Goal: Task Accomplishment & Management: Manage account settings

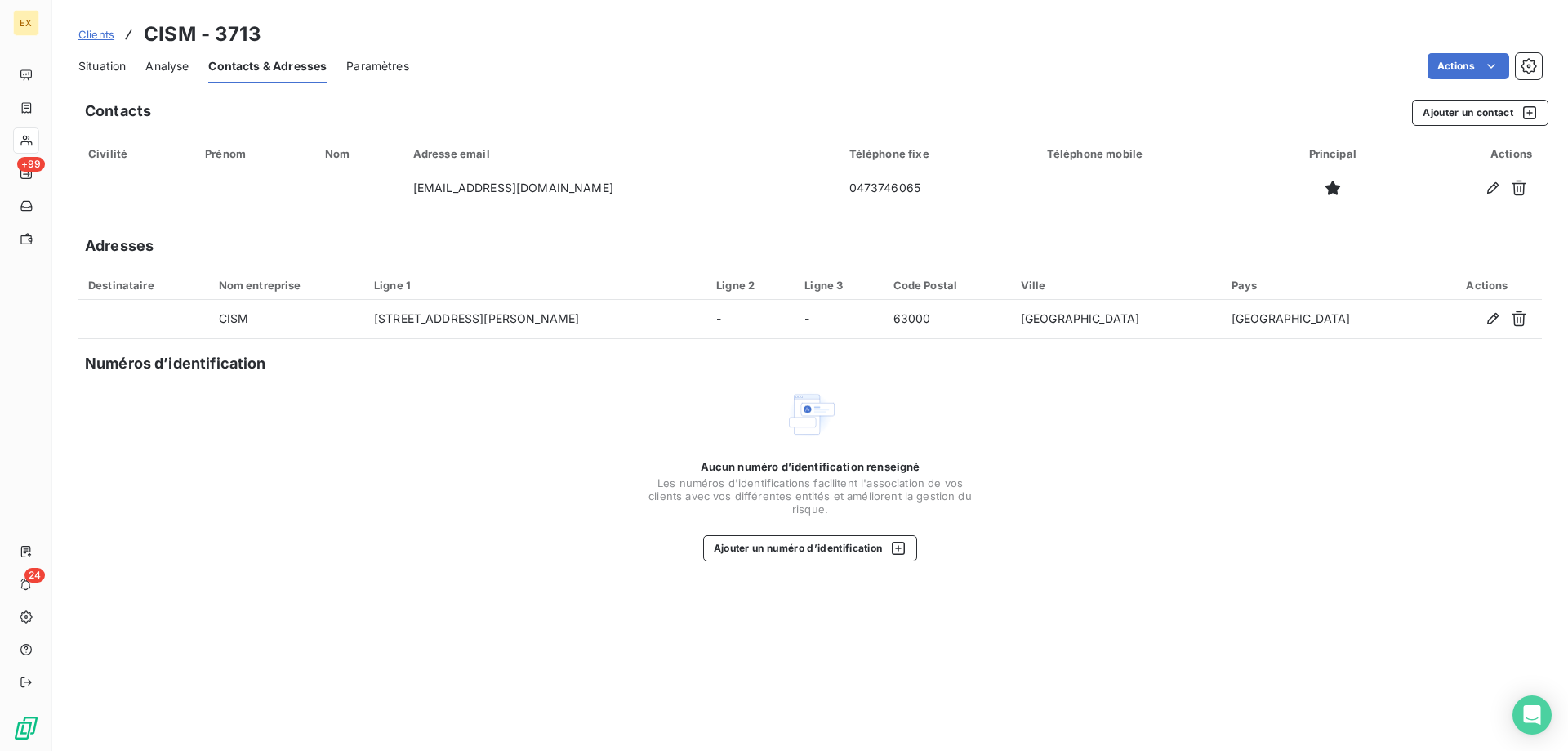
click at [87, 28] on span "Clients" at bounding box center [97, 34] width 36 height 13
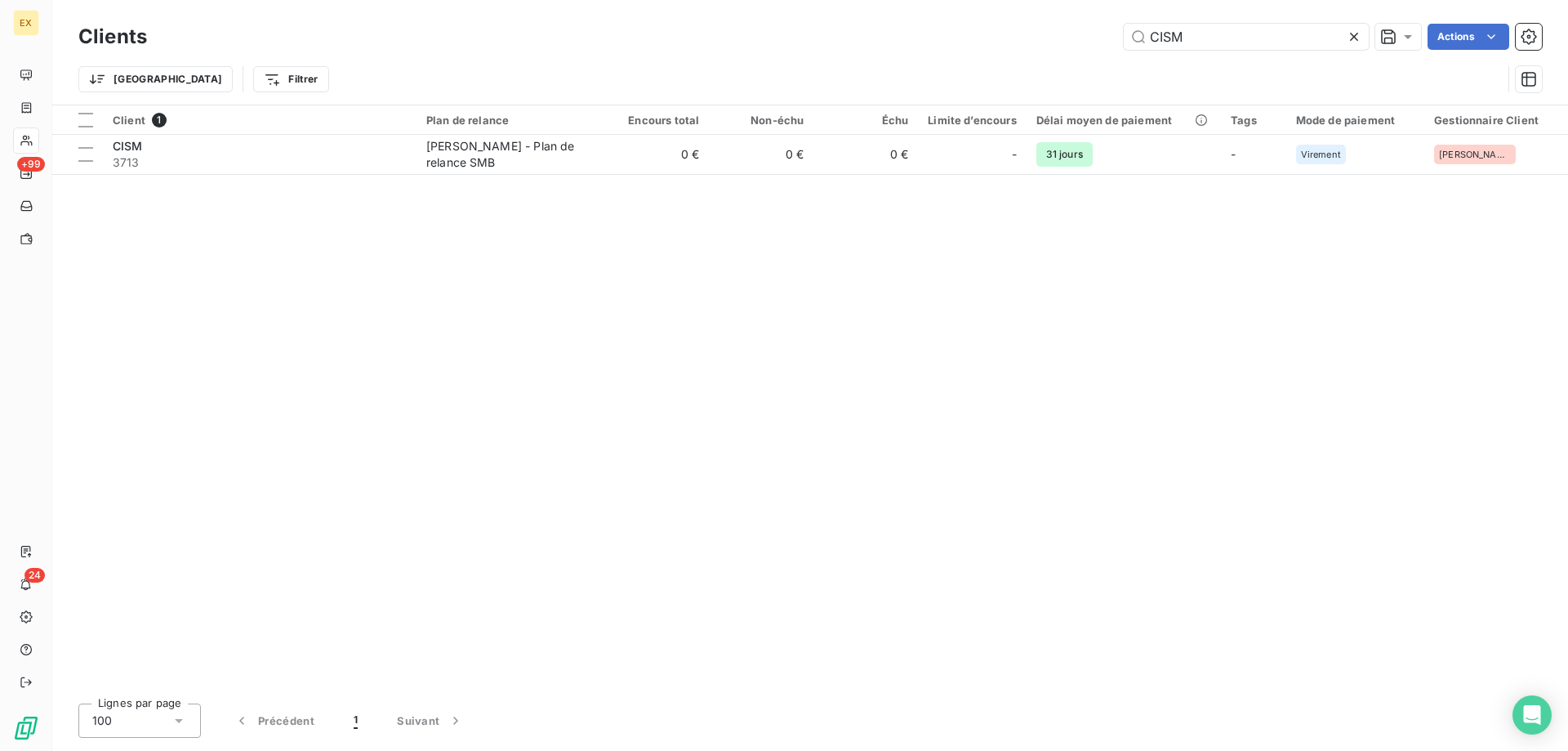
drag, startPoint x: 1178, startPoint y: 39, endPoint x: 1075, endPoint y: 39, distance: 103.0
click at [1078, 40] on div "CISM Actions" at bounding box center [854, 36] width 1376 height 26
type input "n"
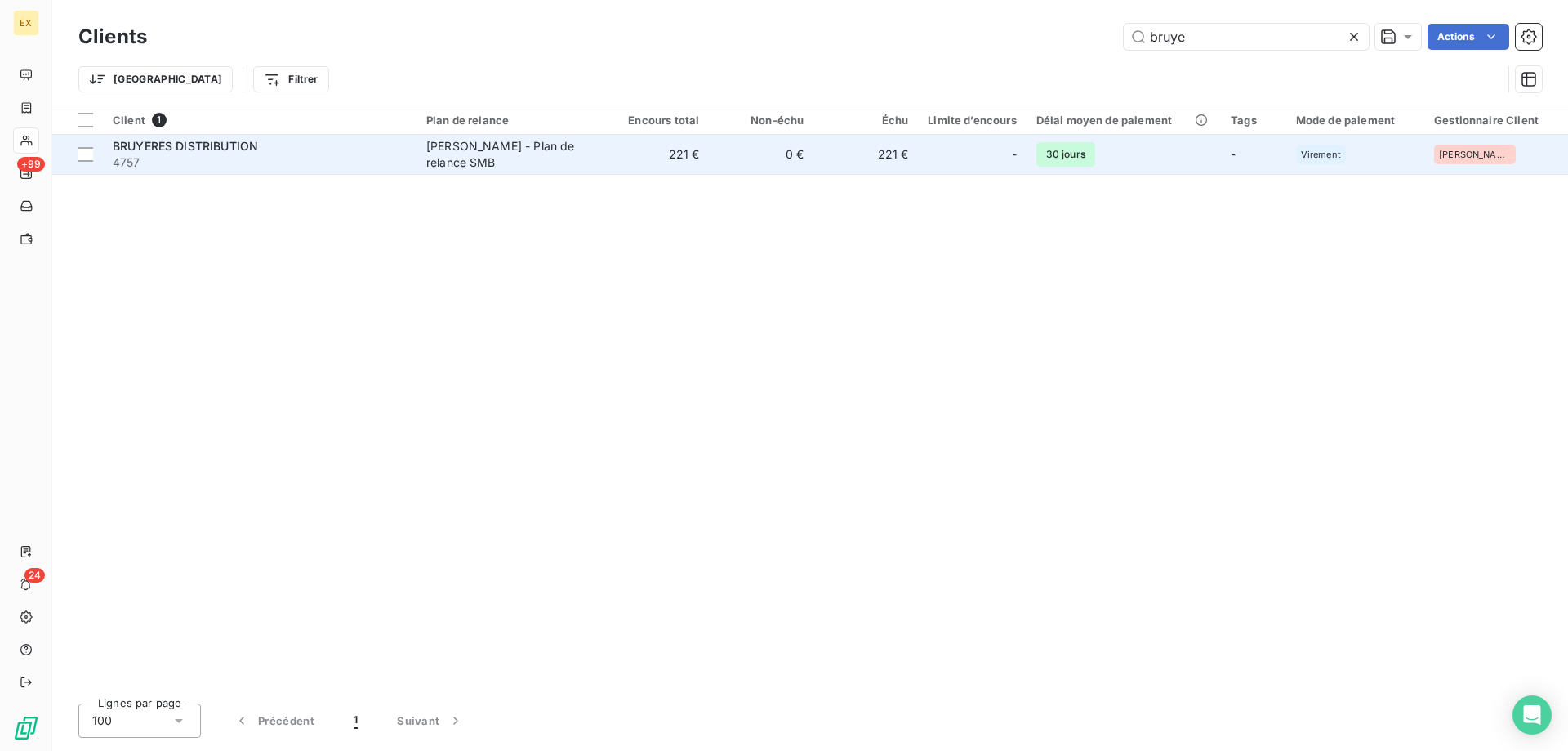
type input "bruye"
click at [318, 157] on span "4757" at bounding box center [260, 162] width 294 height 16
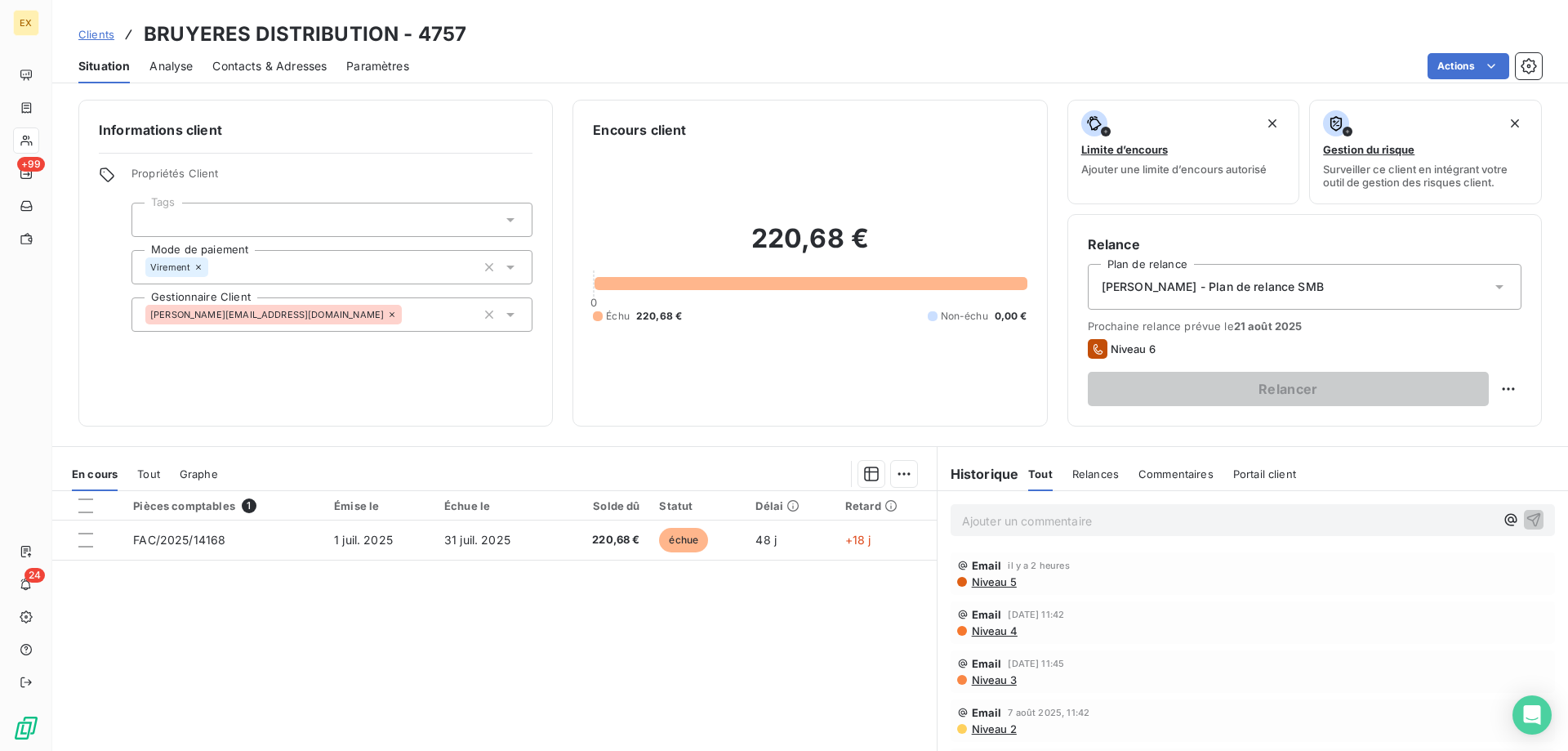
click at [304, 72] on span "Contacts & Adresses" at bounding box center [269, 66] width 115 height 16
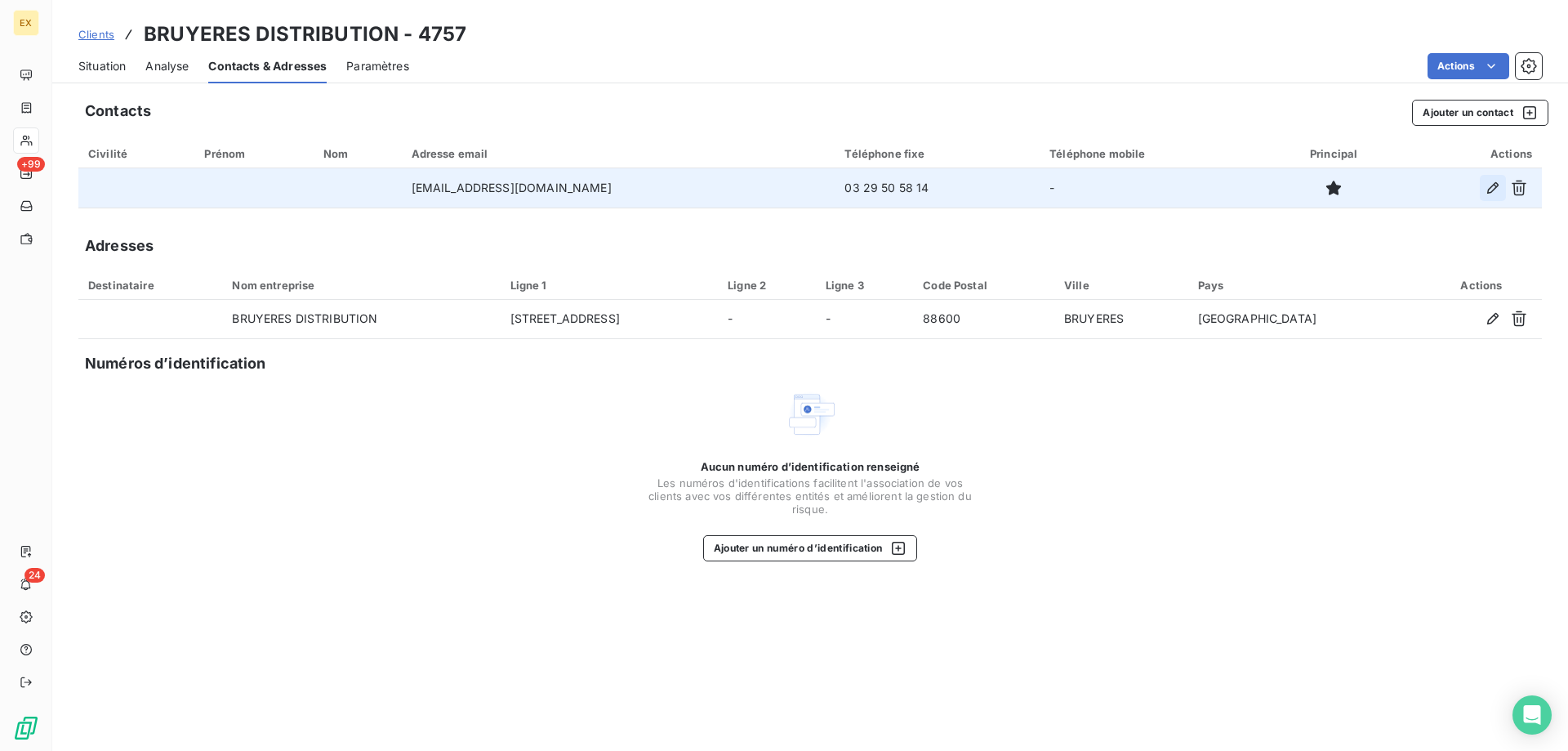
click at [1490, 190] on icon "button" at bounding box center [1493, 187] width 16 height 16
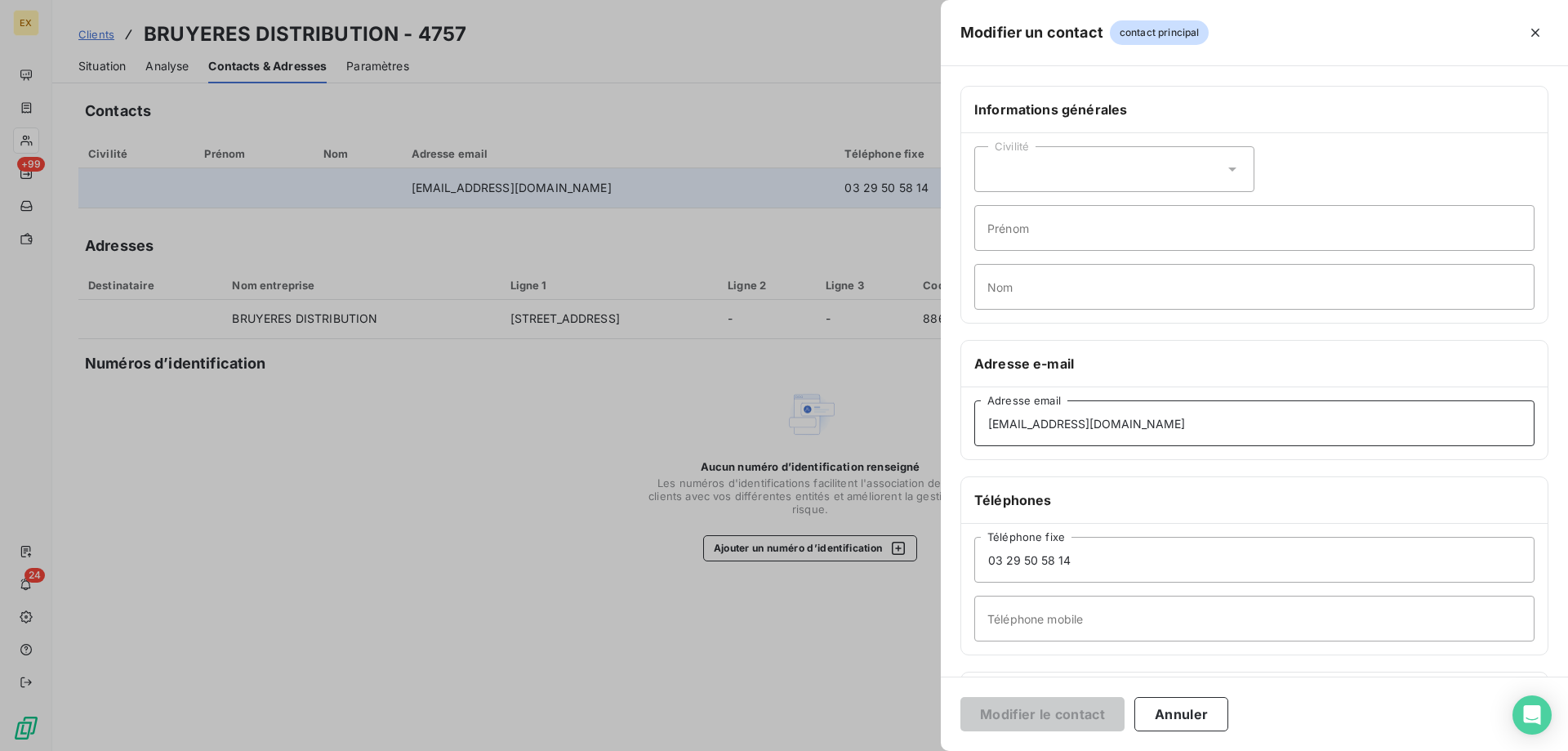
drag, startPoint x: 1181, startPoint y: 408, endPoint x: 918, endPoint y: 420, distance: 263.3
click at [918, 750] on div "Modifier un contact contact principal Informations générales Civilité Prénom No…" at bounding box center [784, 751] width 1568 height 0
paste input "[PERSON_NAME][EMAIL_ADDRESS][DOMAIN_NAME]"
type input "[PERSON_NAME][EMAIL_ADDRESS][DOMAIN_NAME]"
click at [1045, 720] on button "Modifier le contact" at bounding box center [1042, 714] width 164 height 35
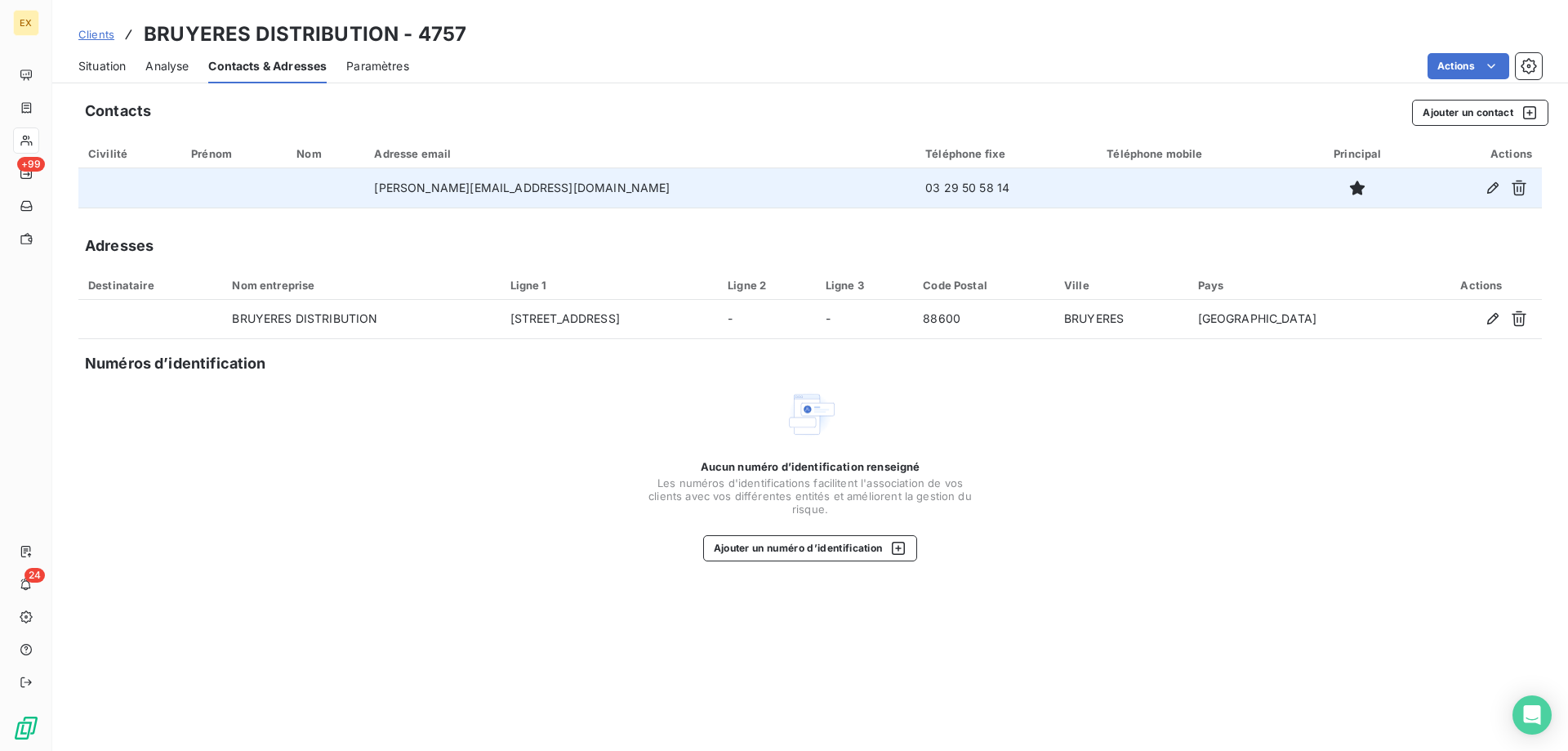
click at [103, 34] on span "Clients" at bounding box center [97, 34] width 36 height 13
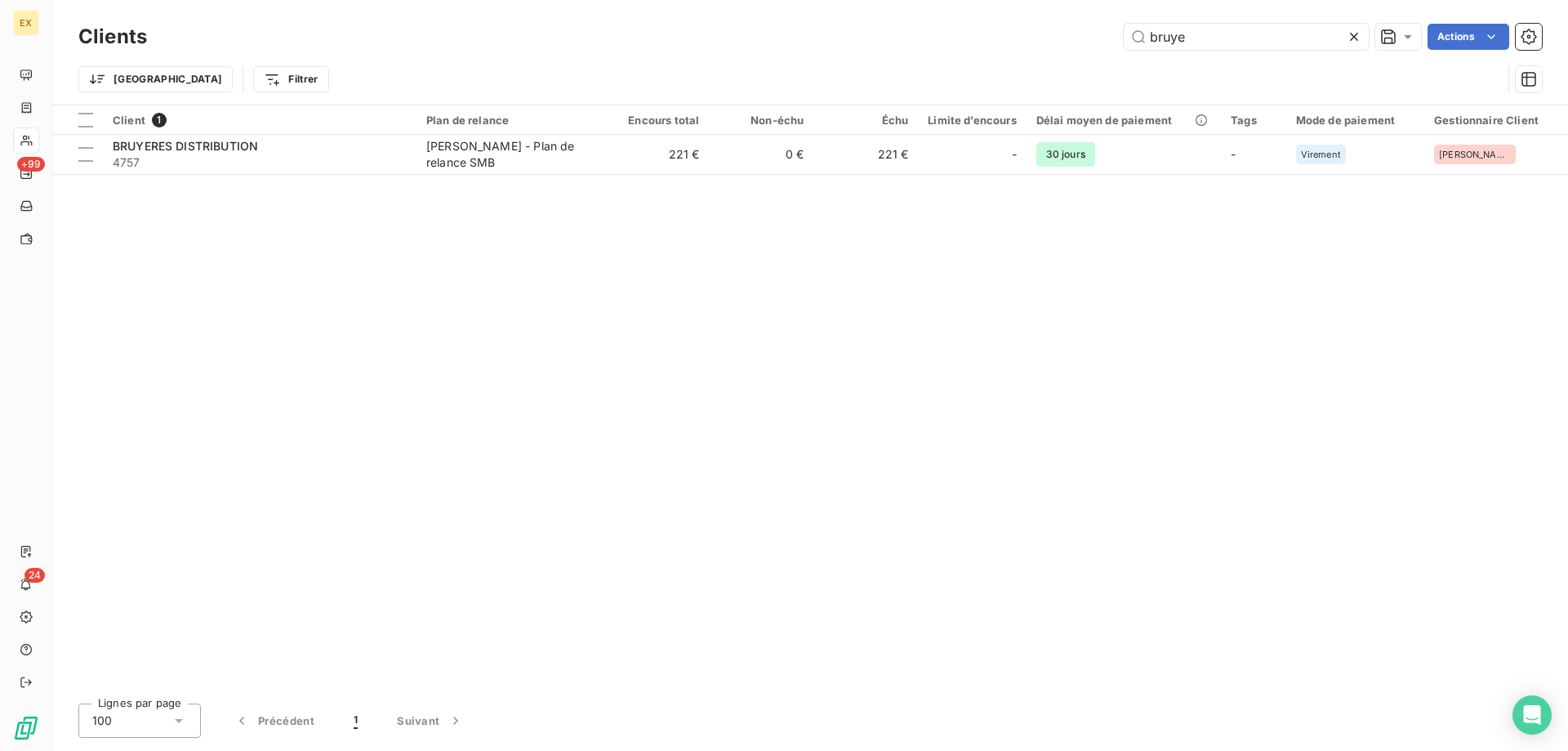
drag, startPoint x: 1302, startPoint y: 41, endPoint x: 1059, endPoint y: 45, distance: 243.0
click at [1059, 45] on div "bruye Actions" at bounding box center [854, 36] width 1376 height 26
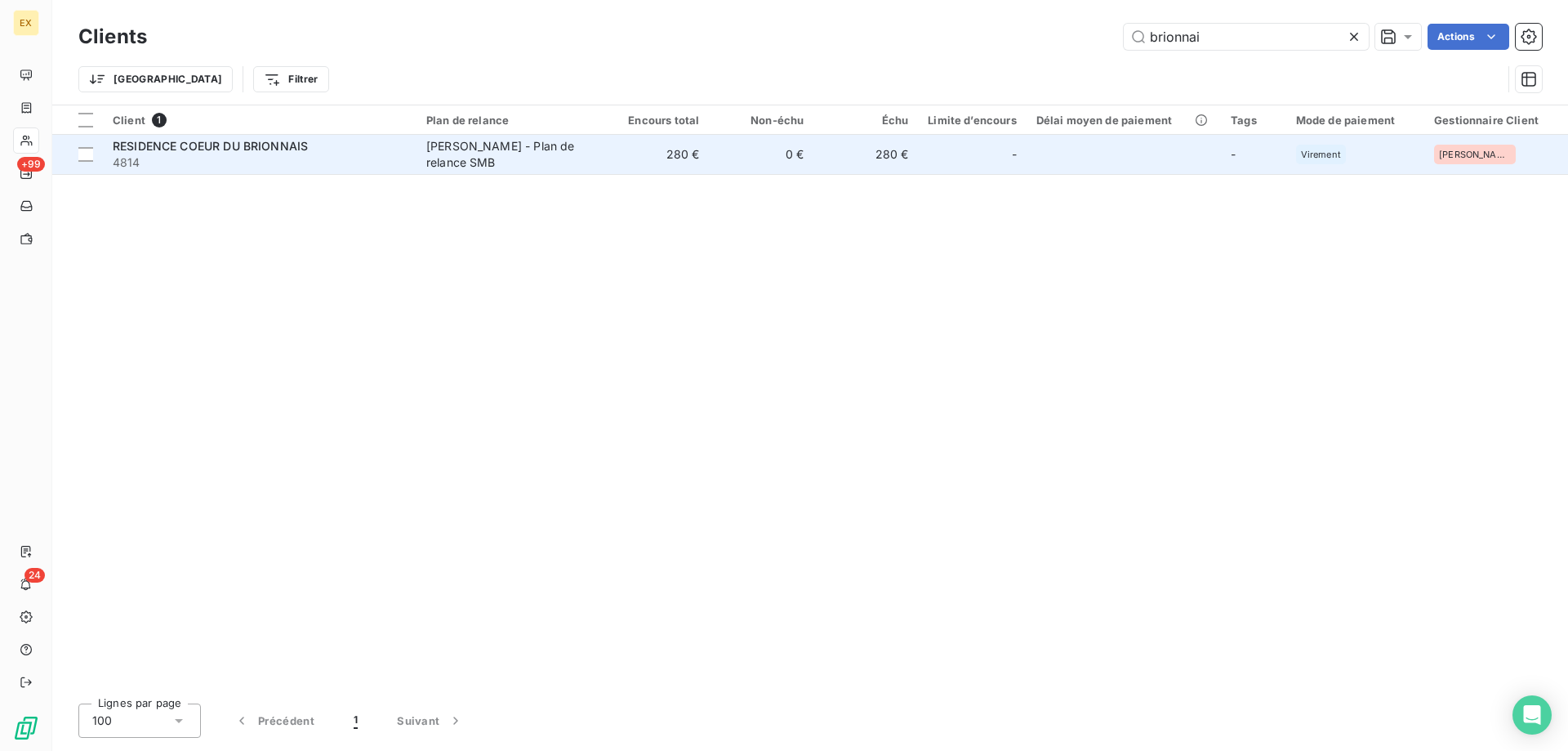
type input "brionnai"
click at [311, 157] on span "4814" at bounding box center [260, 162] width 294 height 16
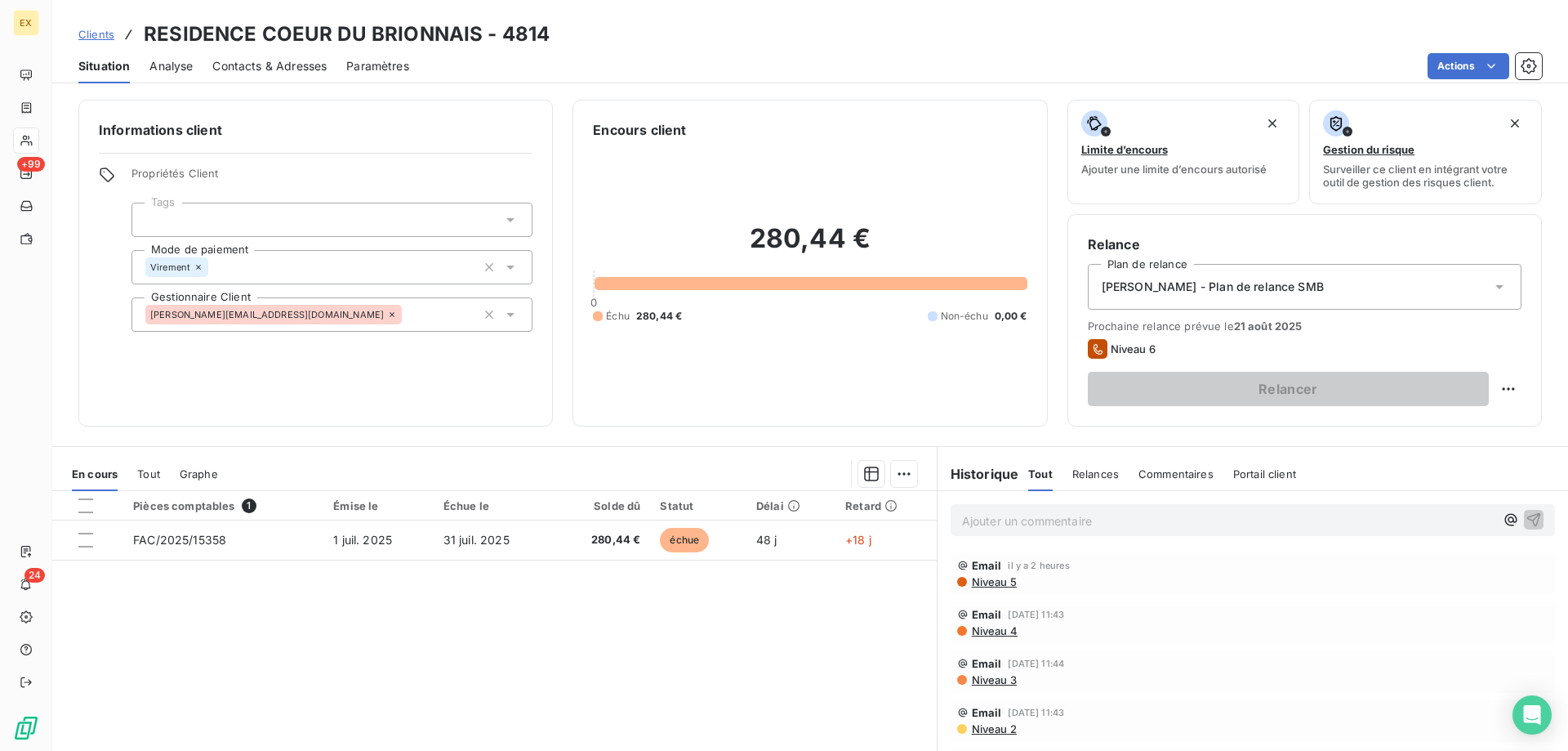
click at [281, 60] on span "Contacts & Adresses" at bounding box center [269, 66] width 115 height 16
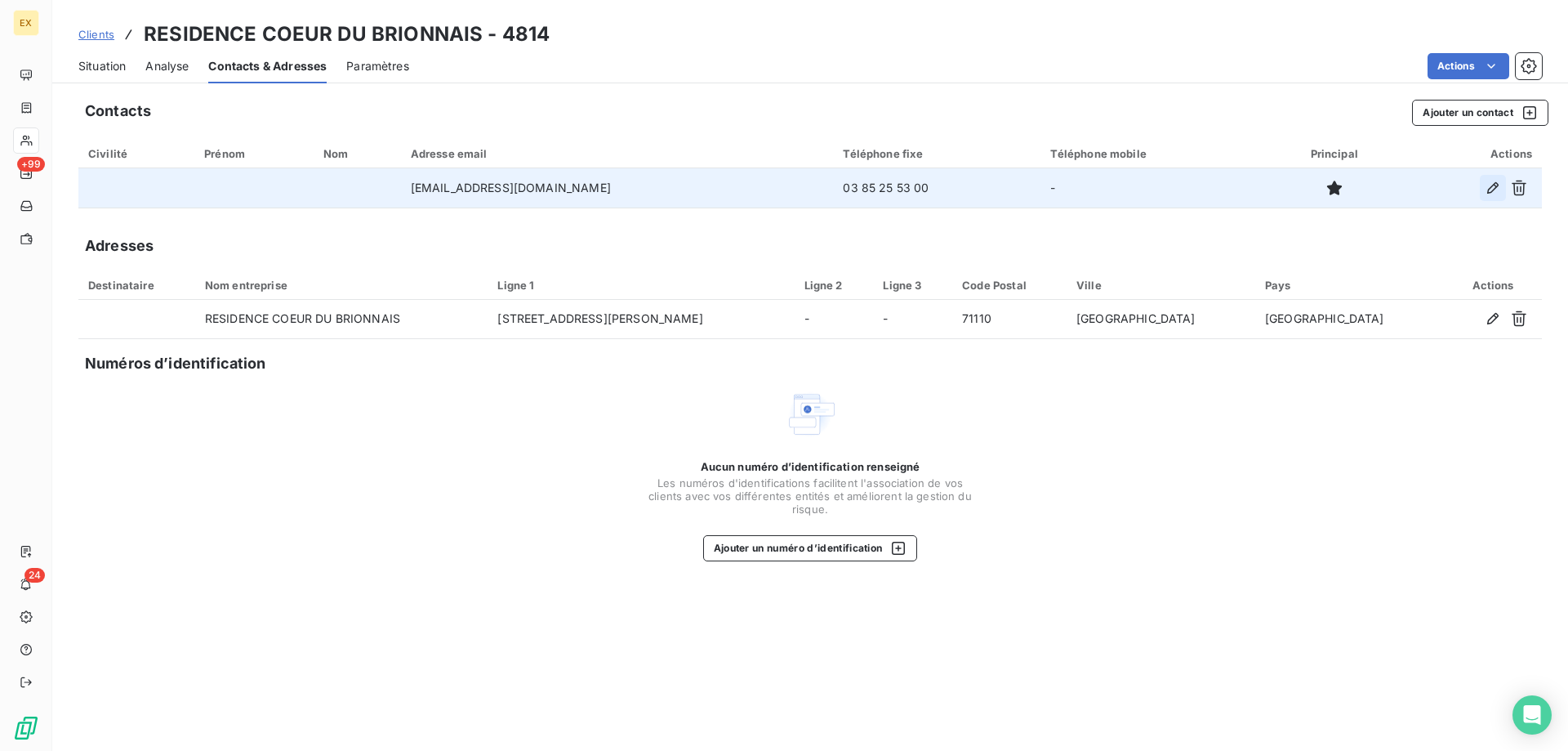
click at [1494, 186] on icon "button" at bounding box center [1493, 187] width 16 height 16
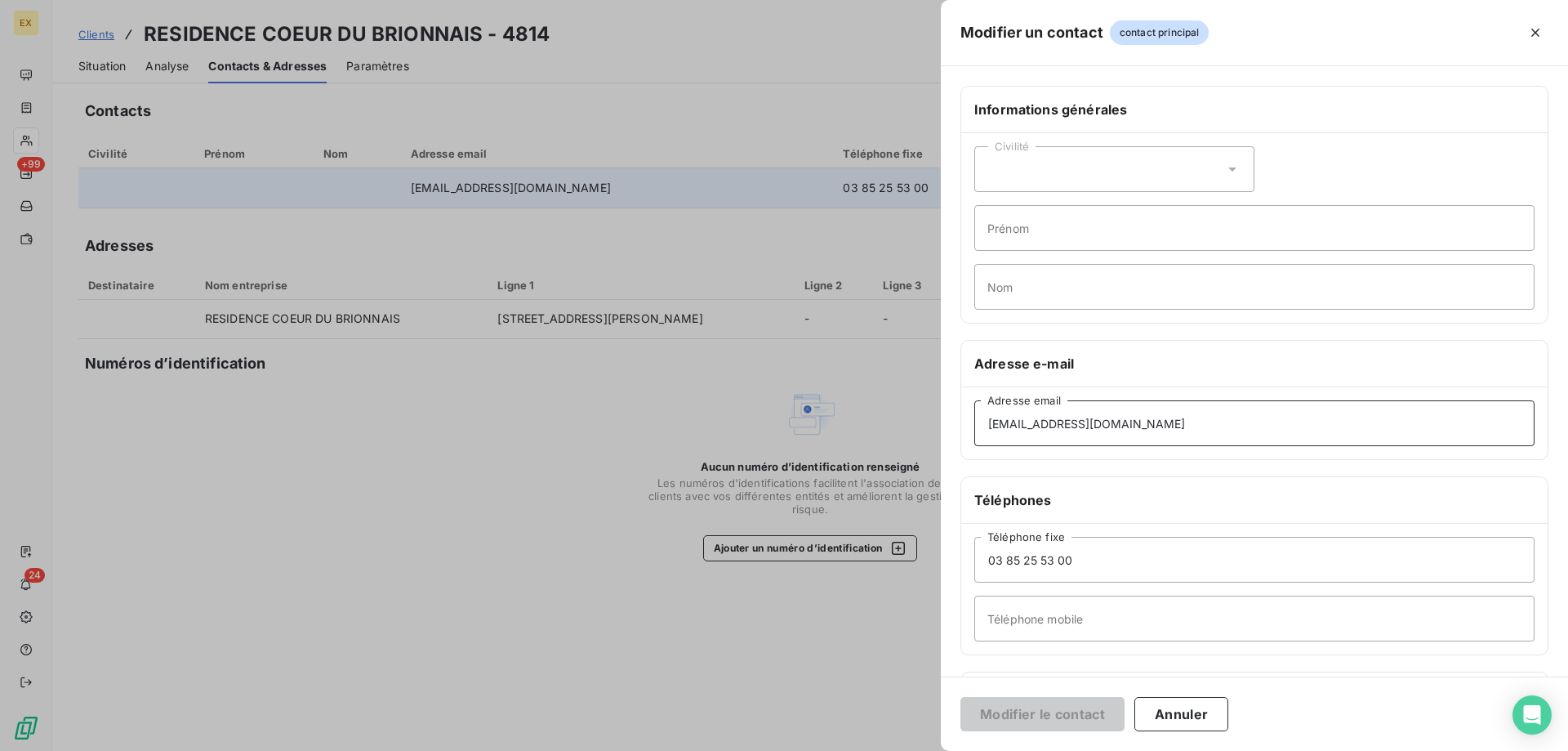
drag, startPoint x: 1161, startPoint y: 428, endPoint x: 908, endPoint y: 408, distance: 253.8
click at [908, 750] on div "Modifier un contact contact principal Informations générales Civilité Prénom No…" at bounding box center [784, 751] width 1568 height 0
paste input "relances"
type input "[EMAIL_ADDRESS][DOMAIN_NAME]"
click at [1012, 717] on button "Modifier le contact" at bounding box center [1042, 714] width 164 height 35
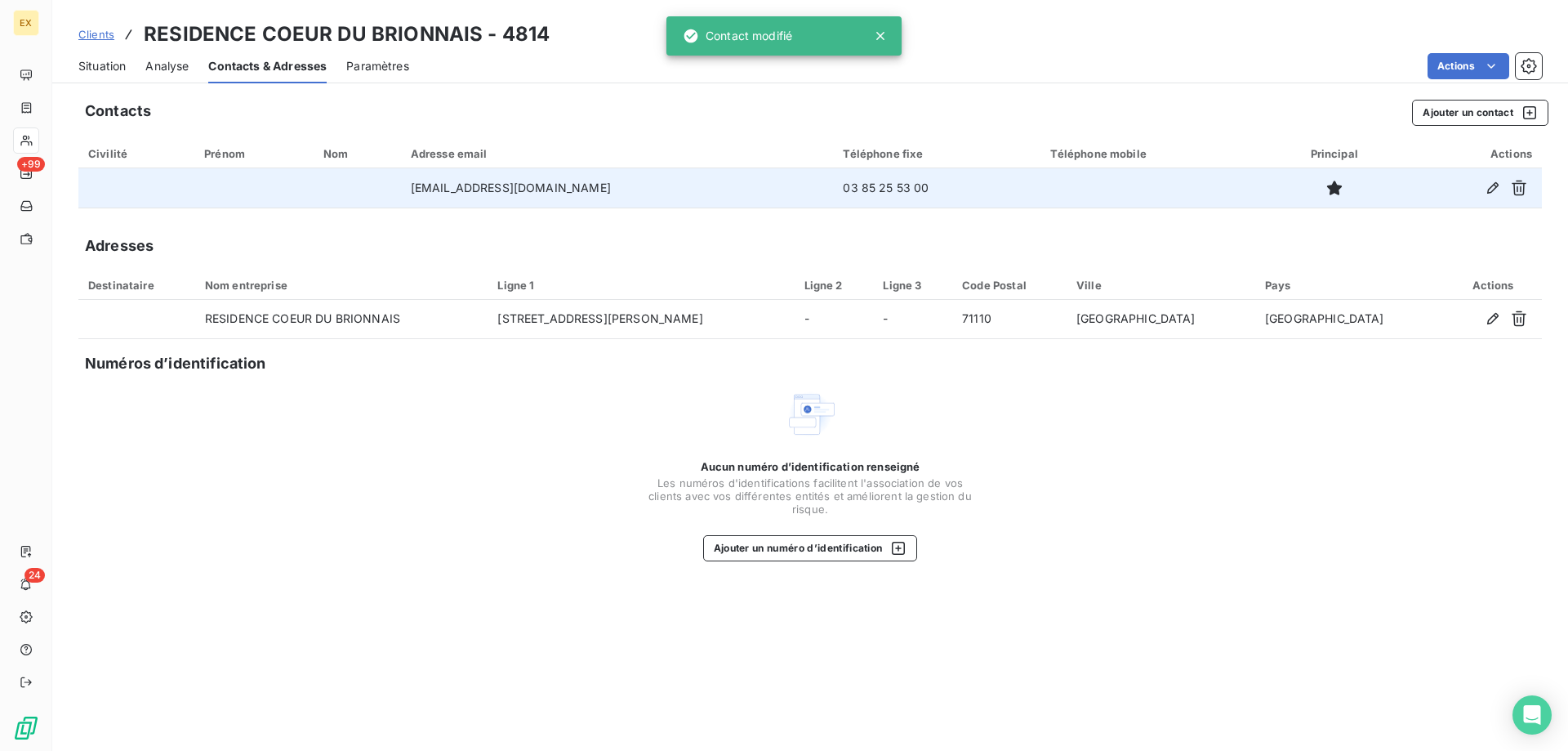
click at [98, 59] on span "Situation" at bounding box center [102, 66] width 47 height 16
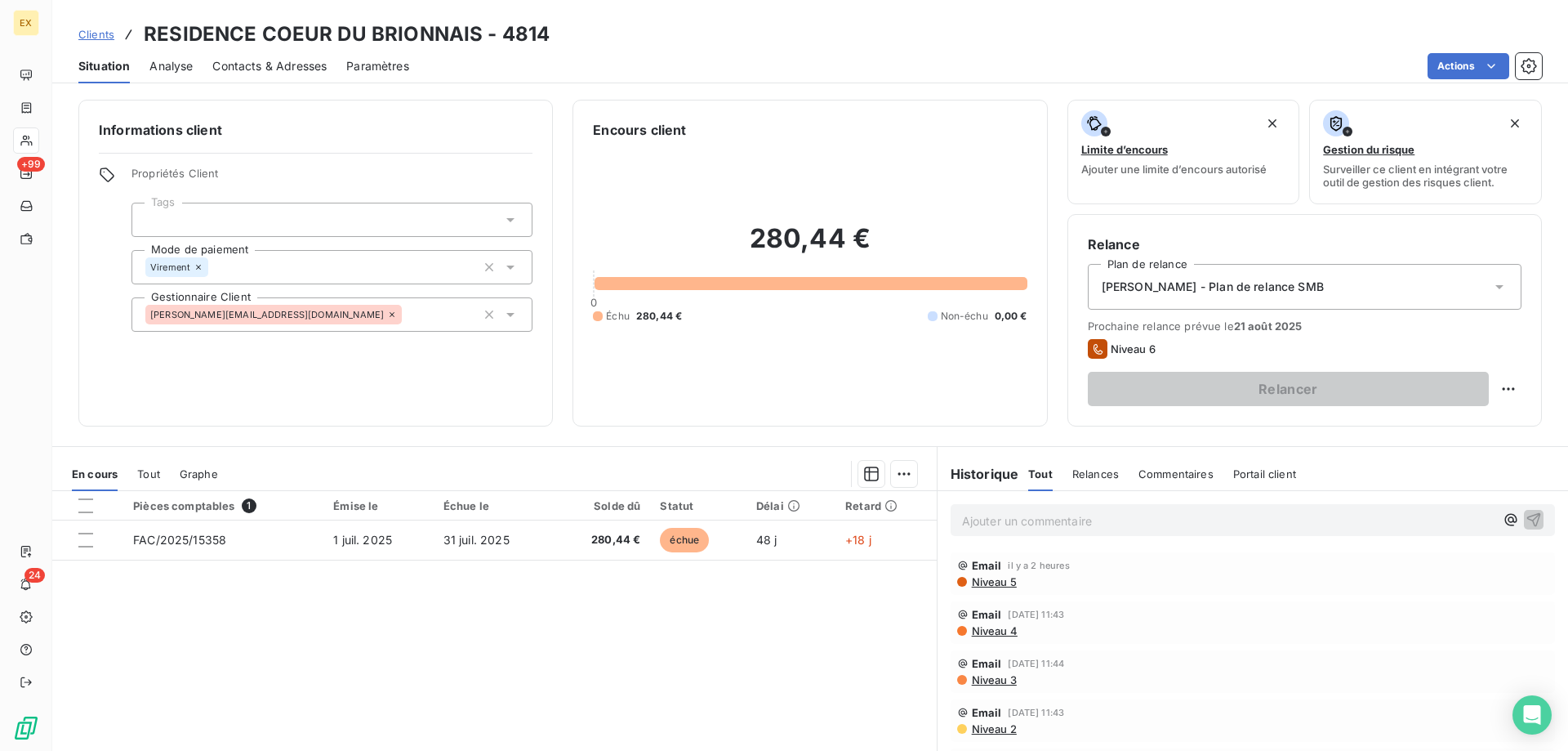
click at [108, 29] on span "Clients" at bounding box center [97, 34] width 36 height 13
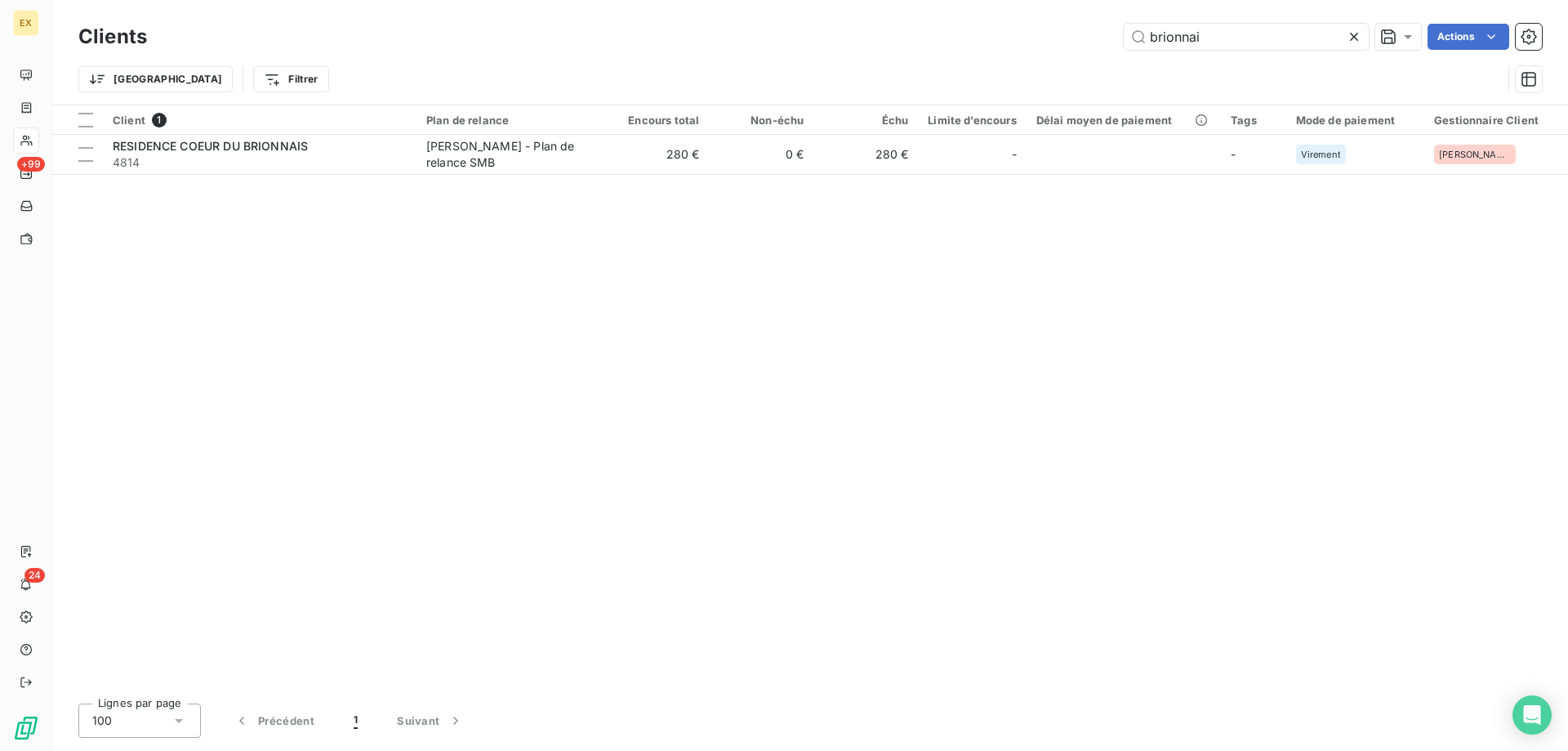
drag, startPoint x: 1230, startPoint y: 37, endPoint x: 1076, endPoint y: 47, distance: 154.3
click at [1076, 47] on div "brionnai Actions" at bounding box center [854, 36] width 1376 height 26
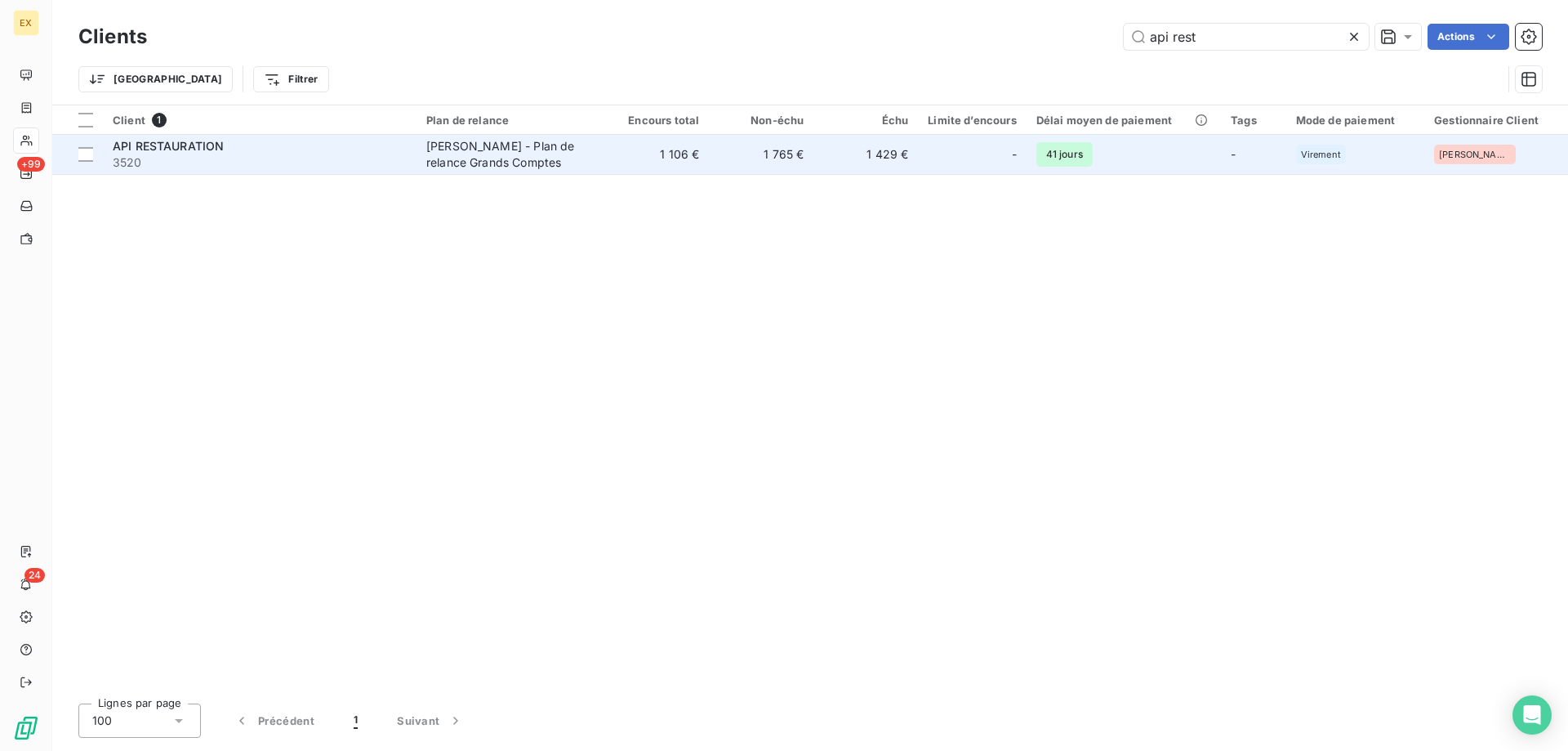
type input "api rest"
click at [319, 161] on span "3520" at bounding box center [260, 162] width 294 height 16
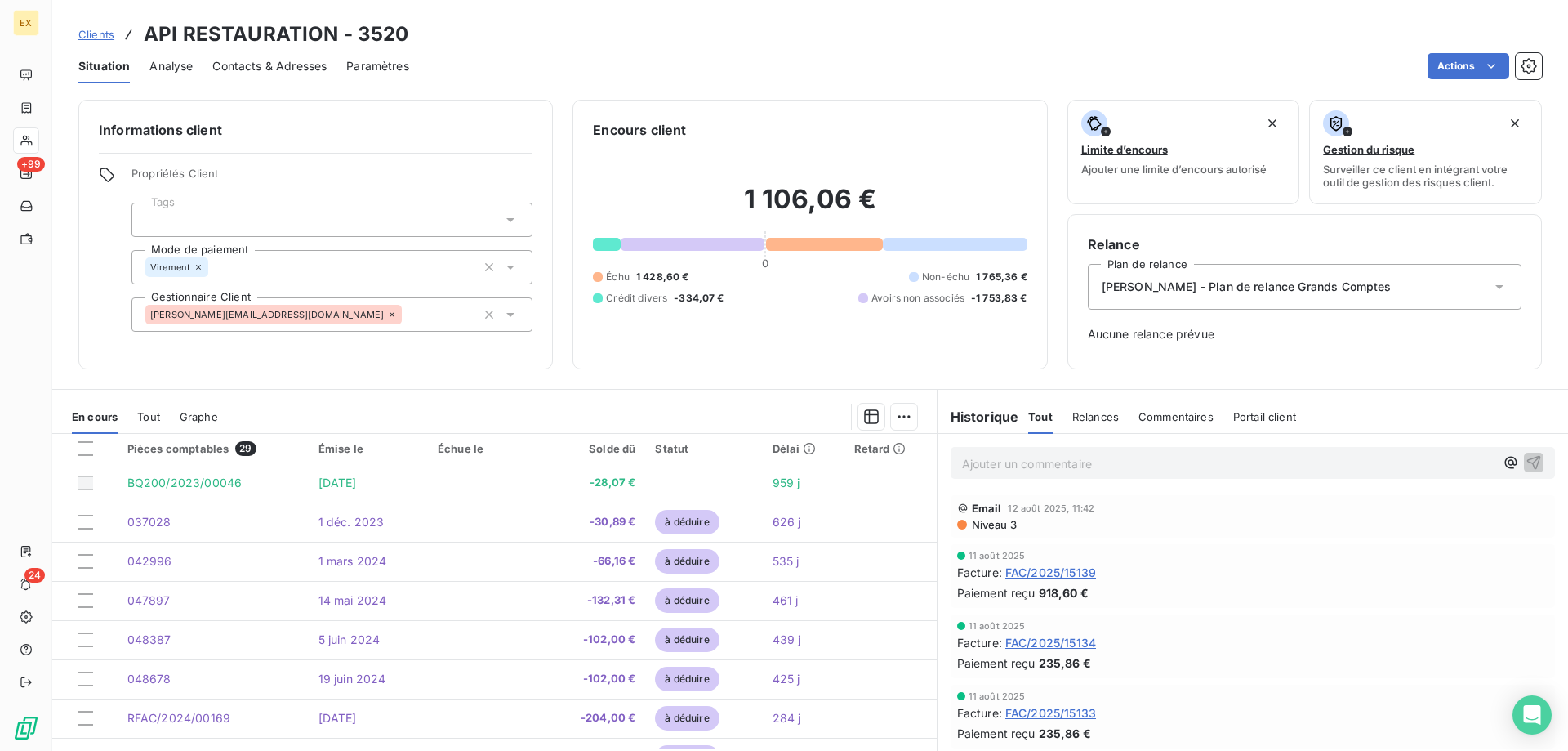
click at [1269, 292] on span "[PERSON_NAME] - Plan de relance Grands Comptes" at bounding box center [1247, 287] width 290 height 16
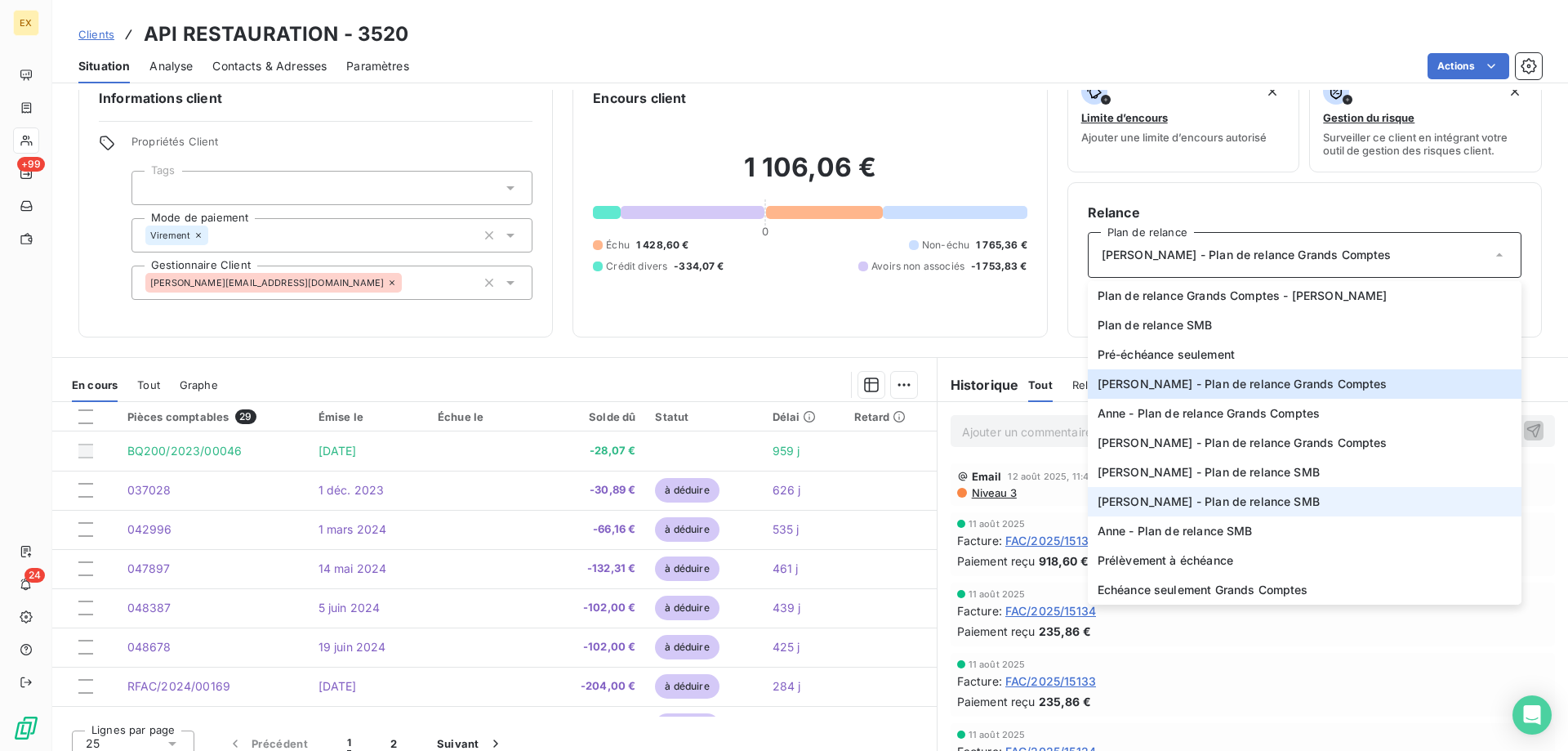
scroll to position [47, 0]
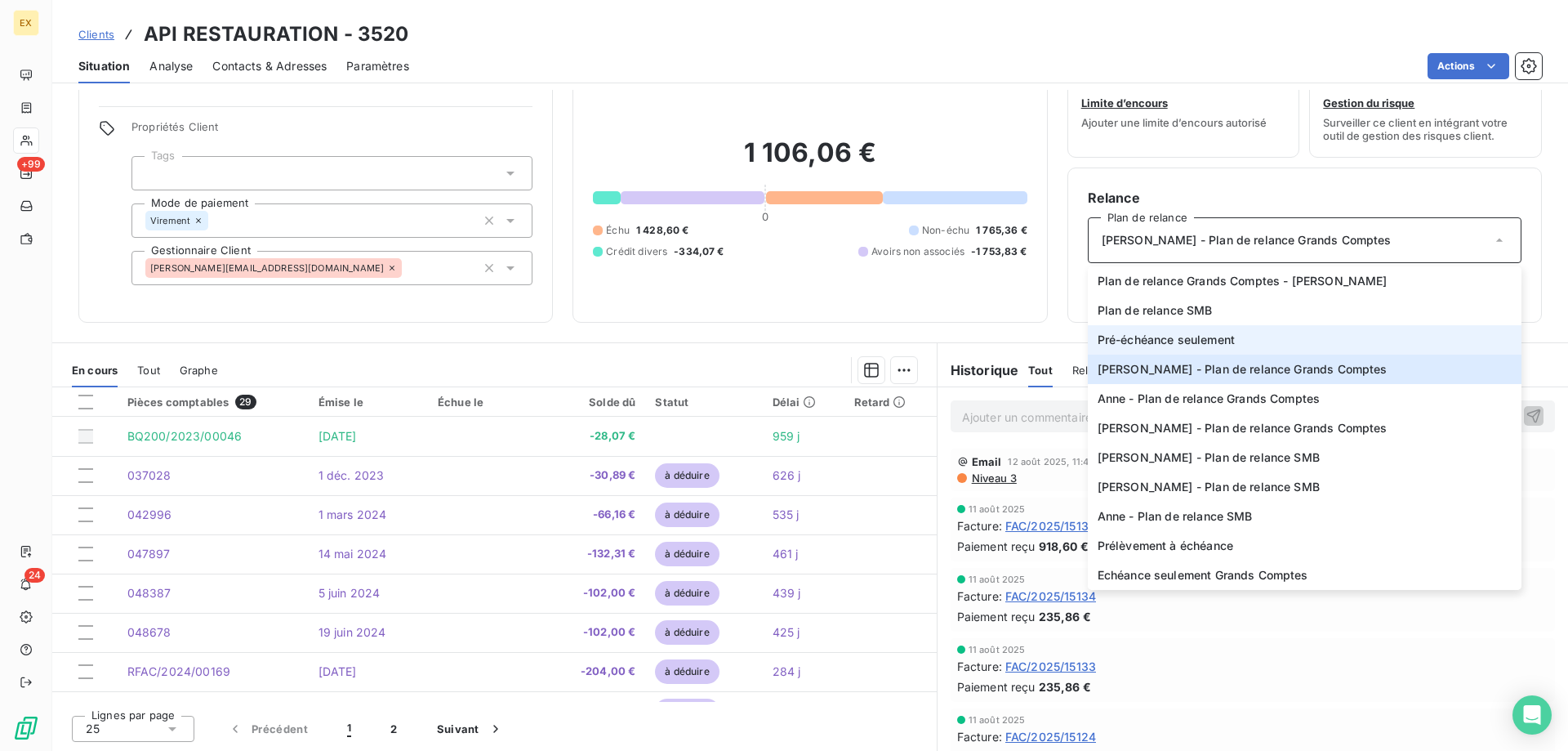
click at [1175, 338] on span "Pré-échéance seulement" at bounding box center [1166, 339] width 137 height 16
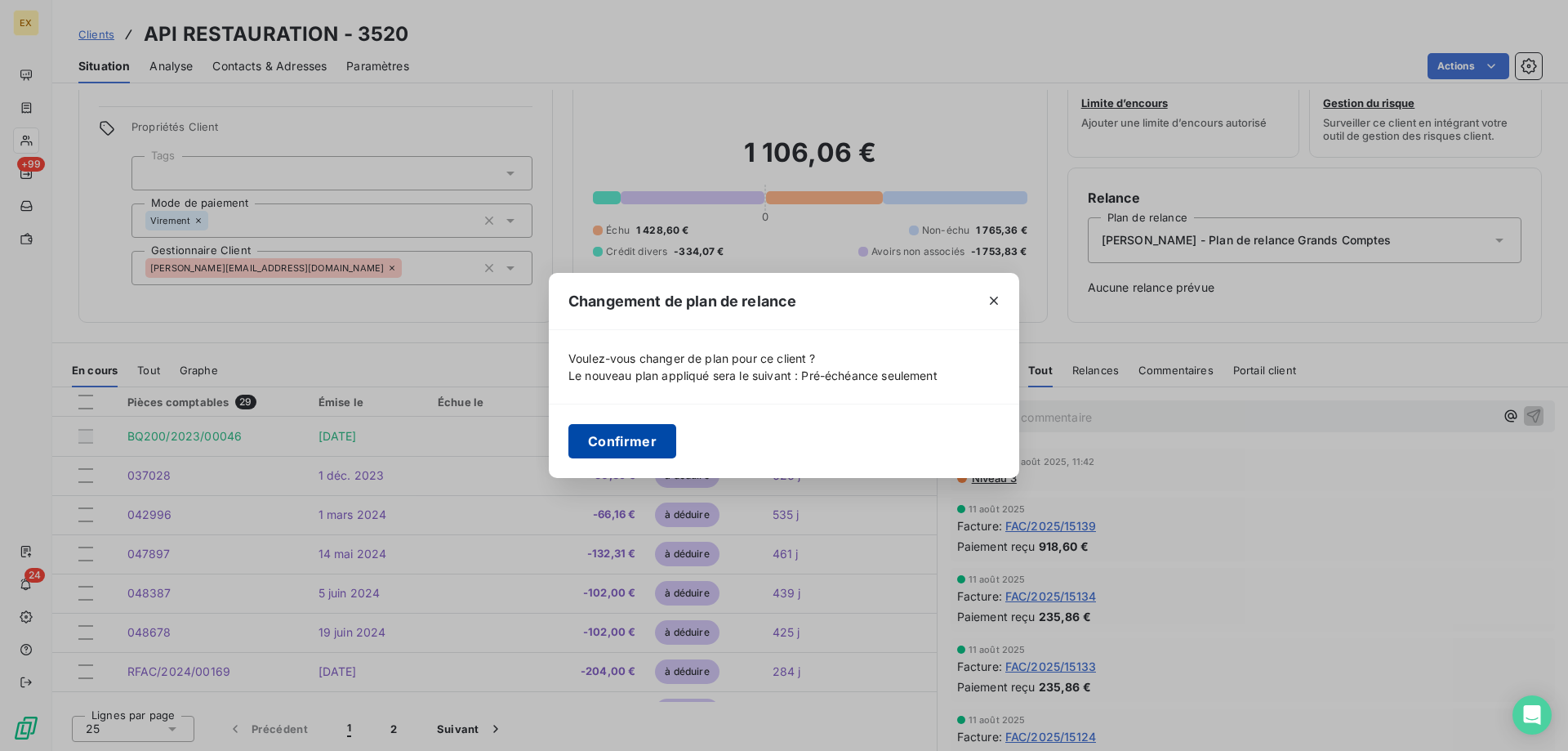
click at [647, 439] on button "Confirmer" at bounding box center [622, 441] width 108 height 35
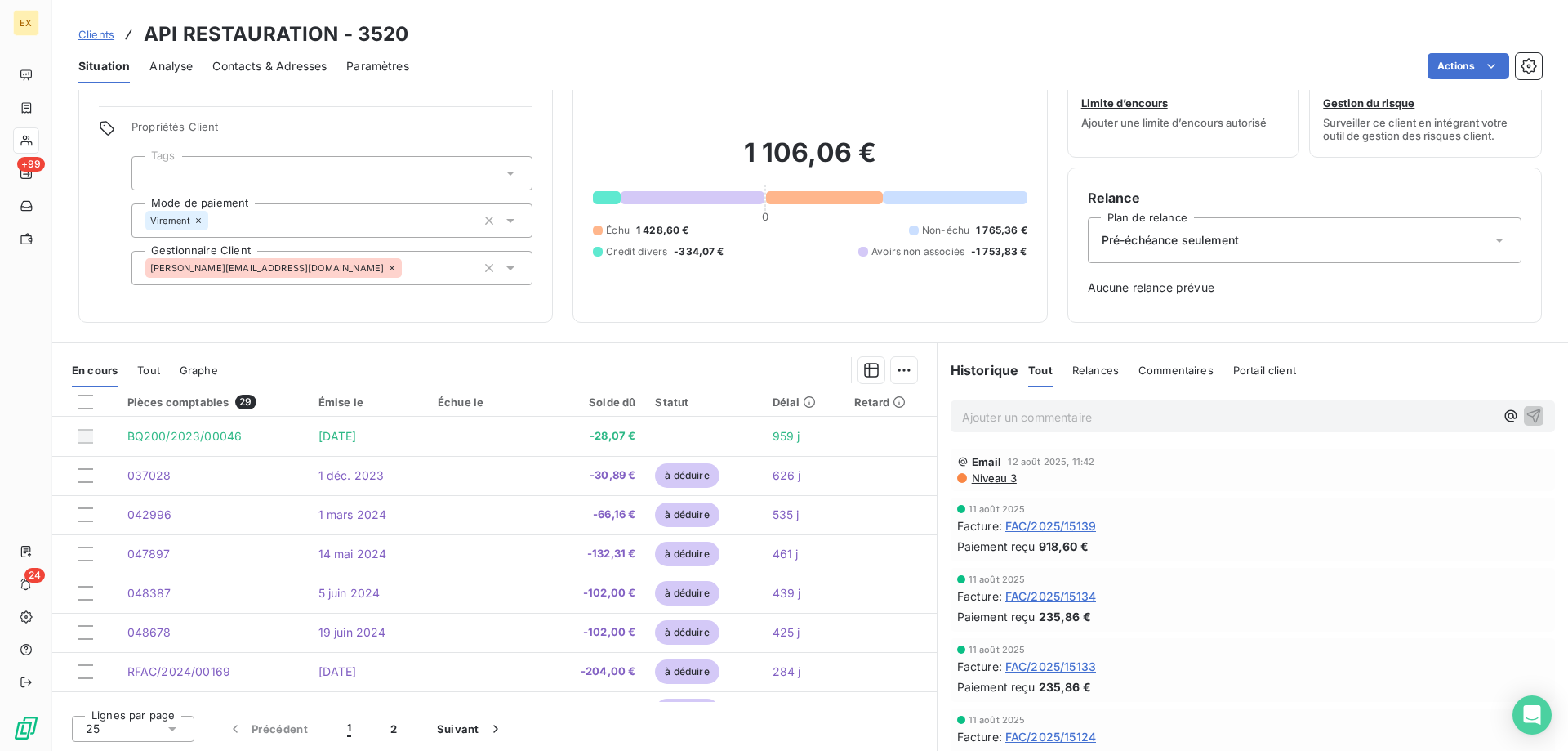
click at [1215, 237] on span "Pré-échéance seulement" at bounding box center [1170, 240] width 137 height 16
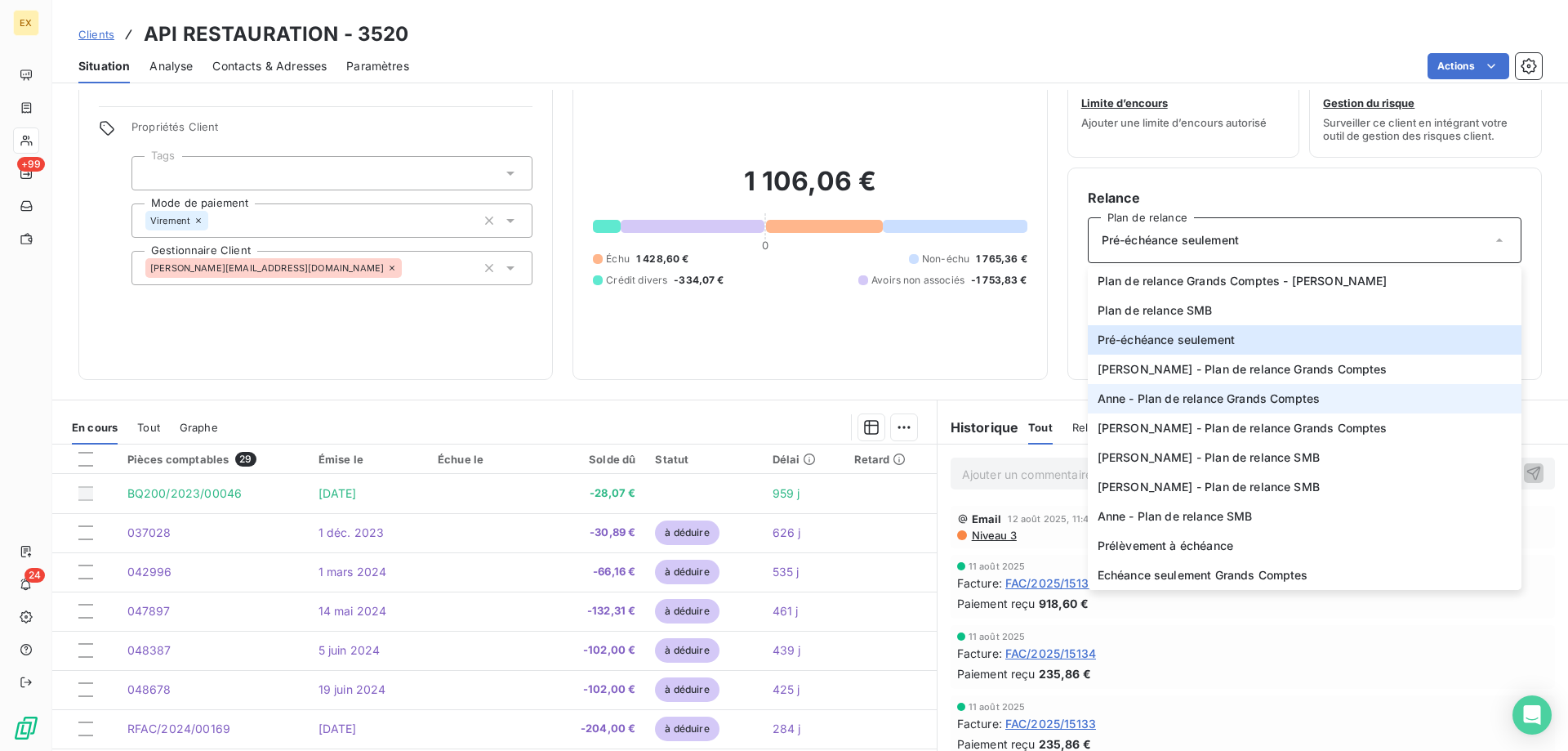
scroll to position [104, 0]
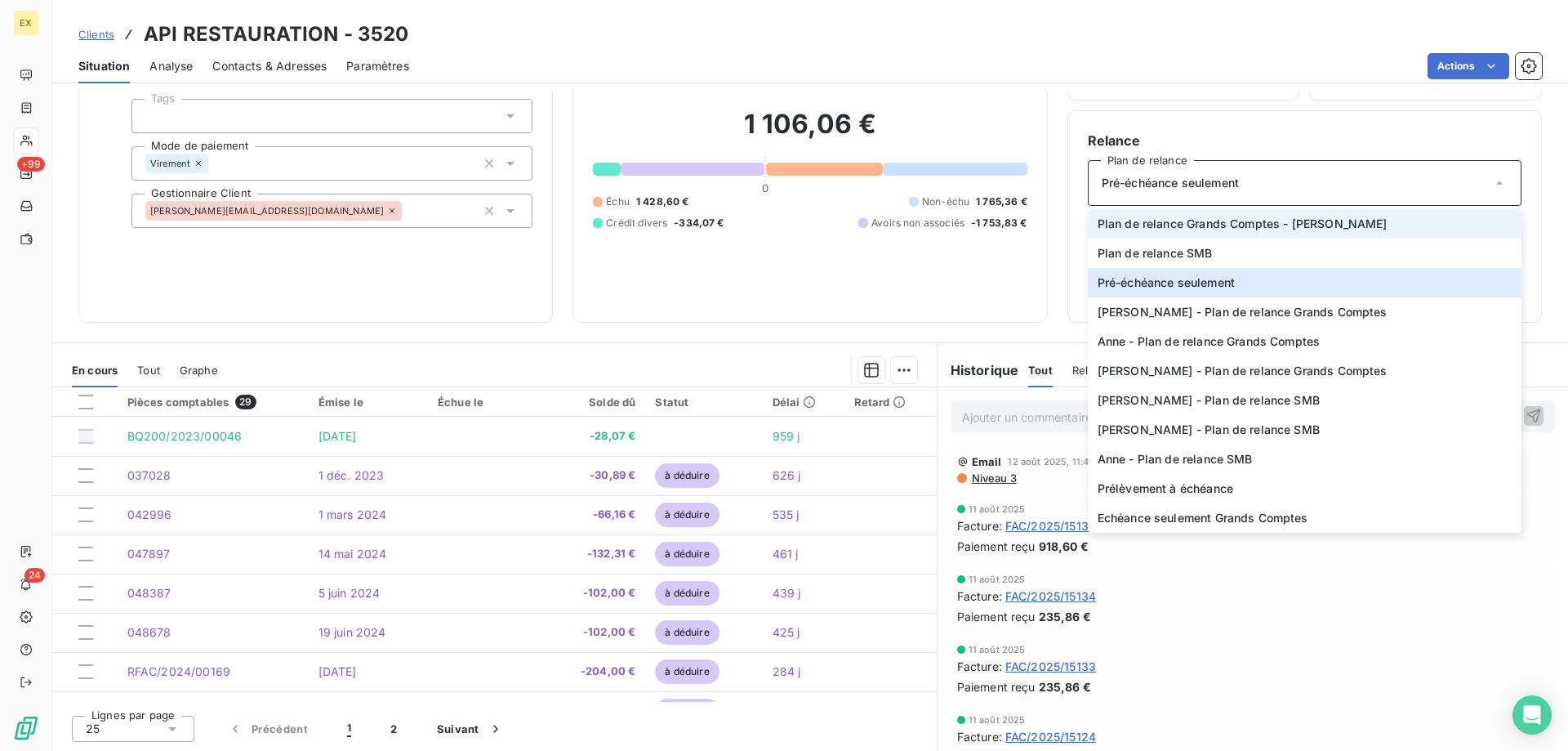
click at [1193, 225] on span "Plan de relance Grands Comptes - [PERSON_NAME]" at bounding box center [1243, 224] width 290 height 16
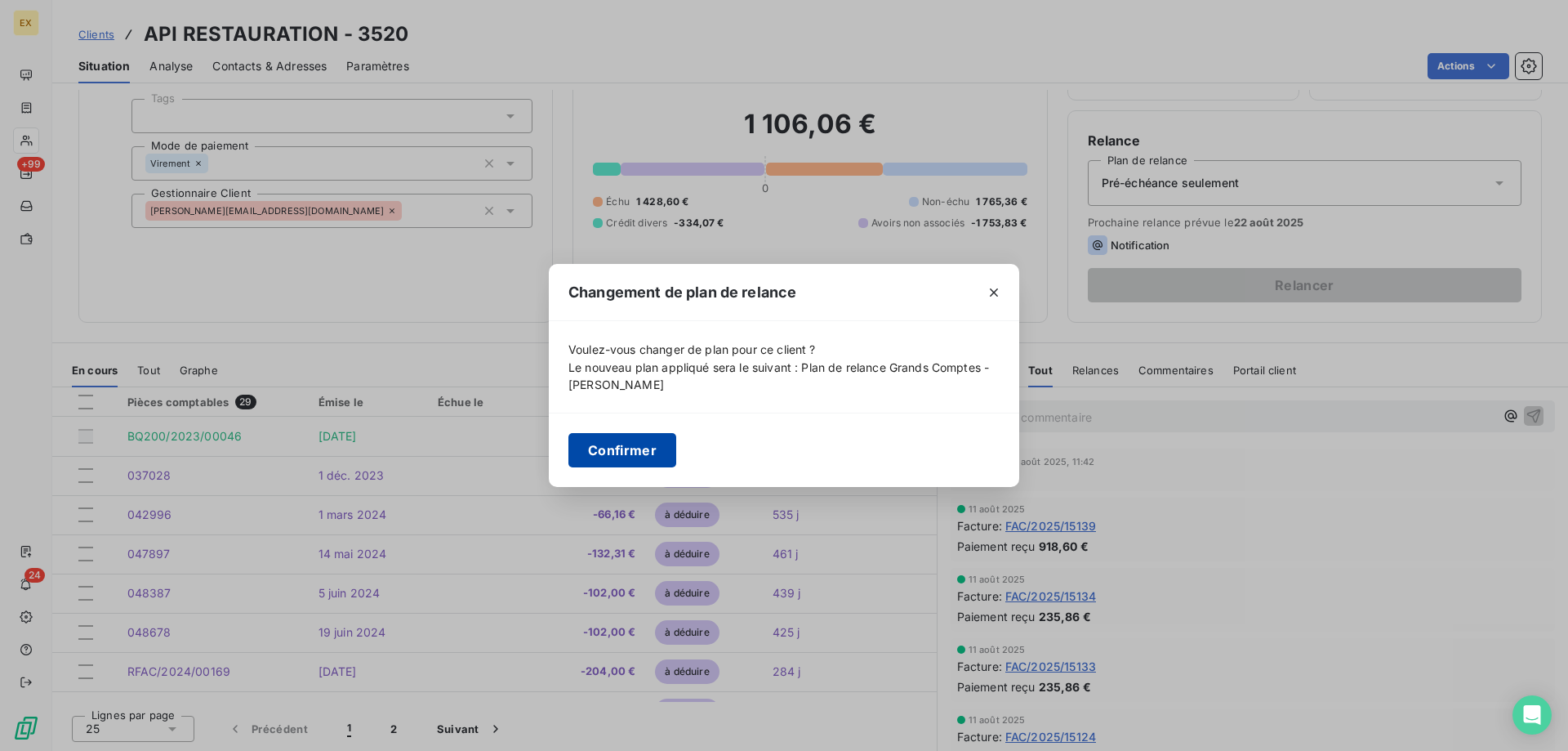
click at [628, 448] on button "Confirmer" at bounding box center [622, 451] width 108 height 35
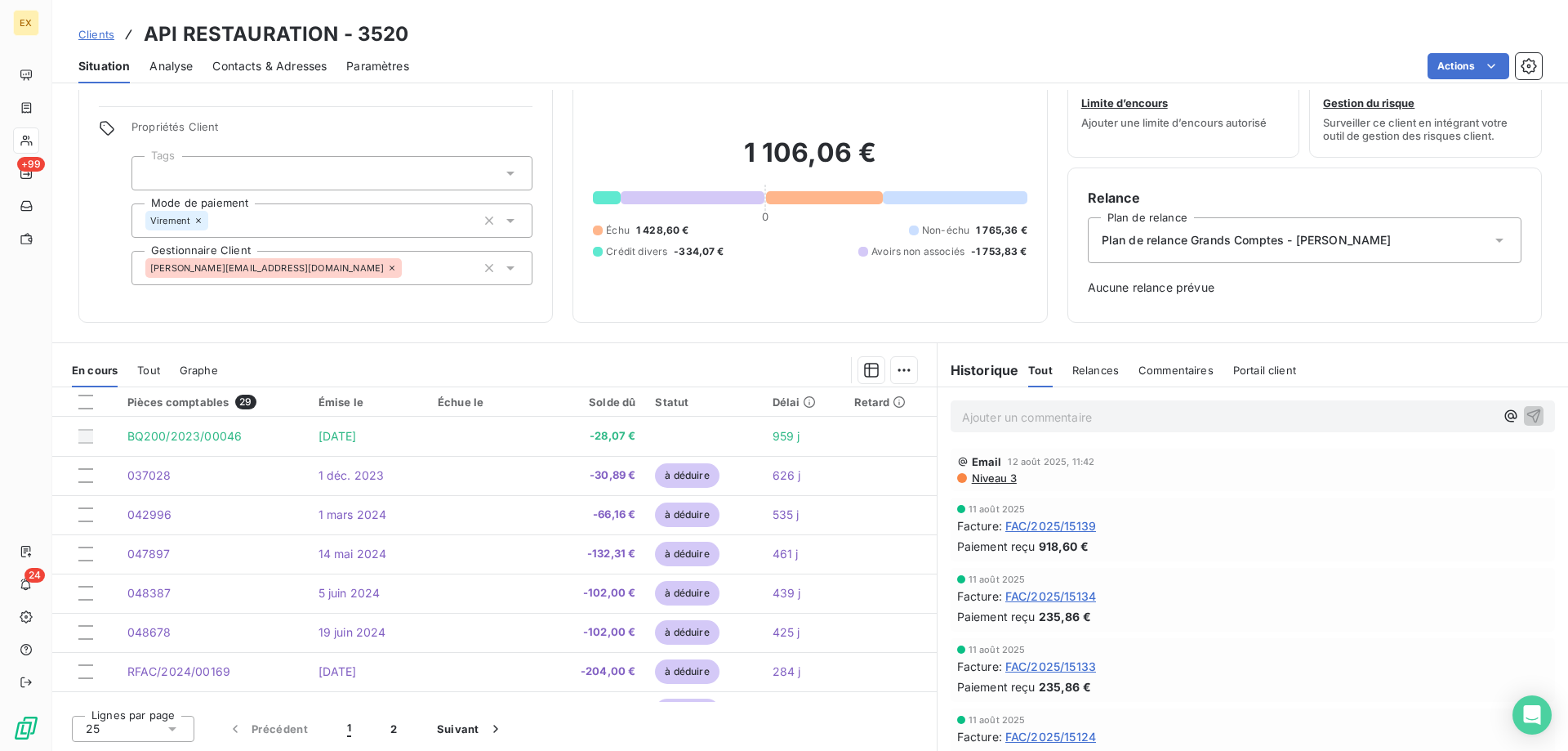
scroll to position [47, 0]
click at [1152, 194] on h6 "Relance" at bounding box center [1305, 198] width 434 height 20
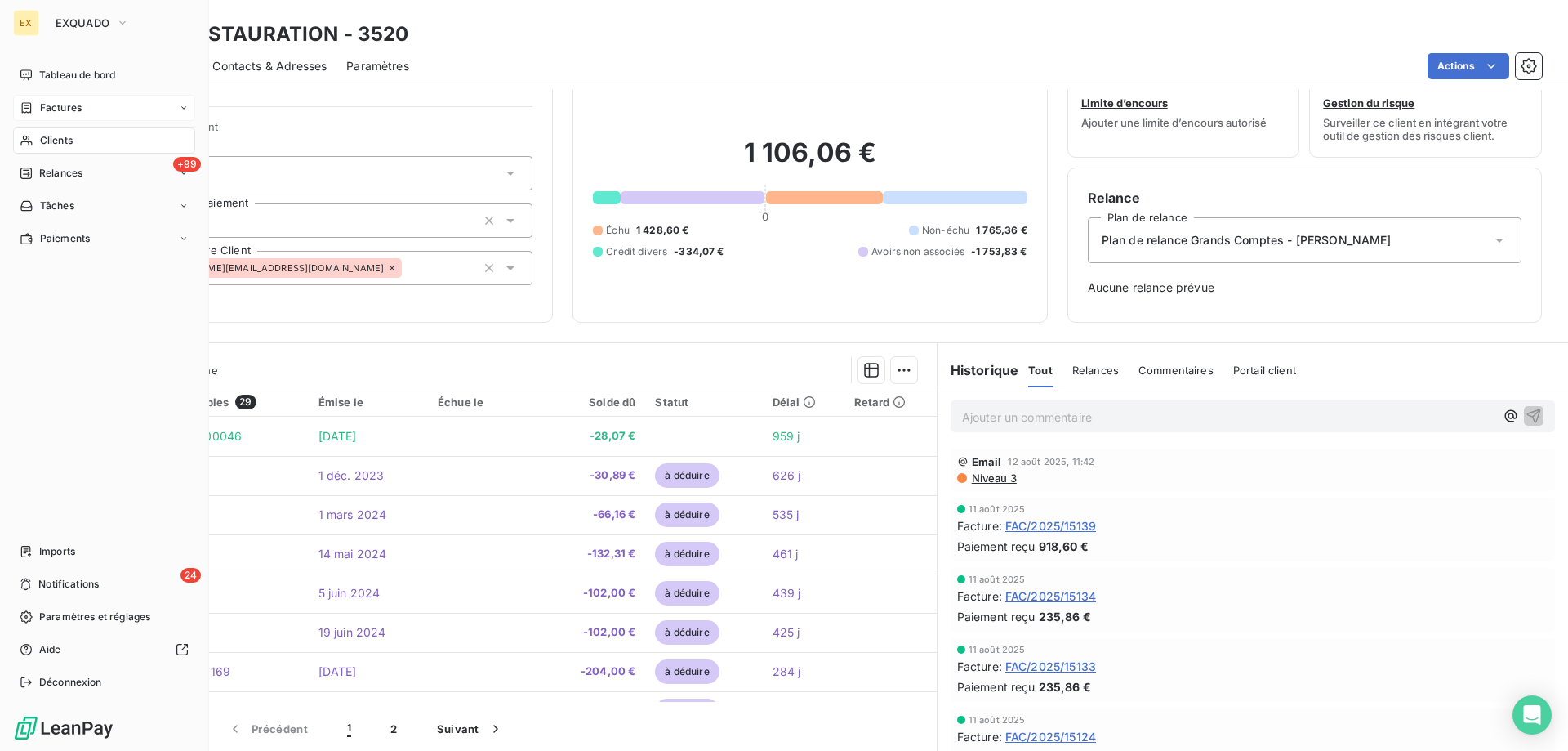
click at [28, 109] on icon at bounding box center [27, 107] width 14 height 13
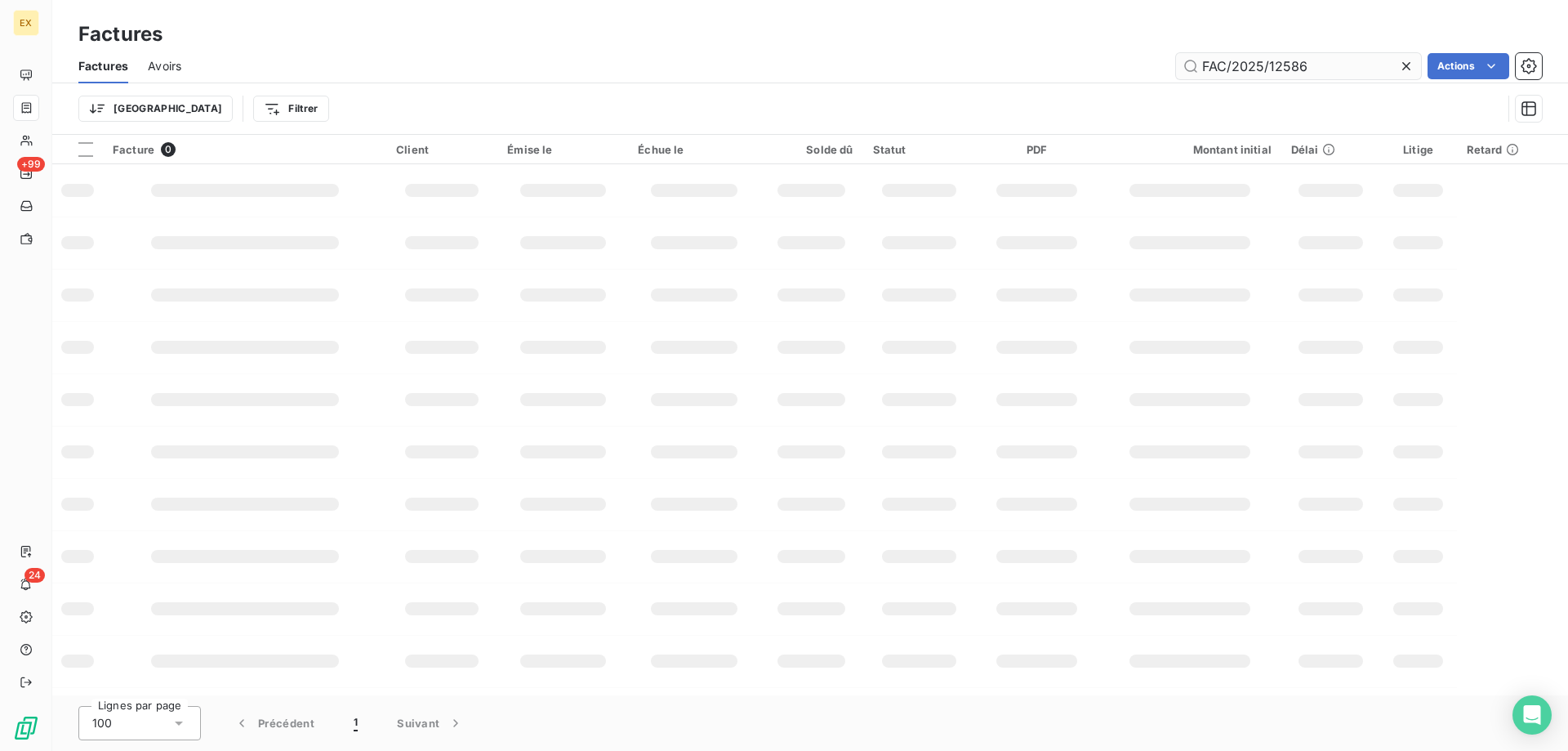
drag, startPoint x: 1320, startPoint y: 72, endPoint x: 1174, endPoint y: 73, distance: 146.0
click at [1176, 73] on input "FAC/2025/12586" at bounding box center [1299, 66] width 245 height 26
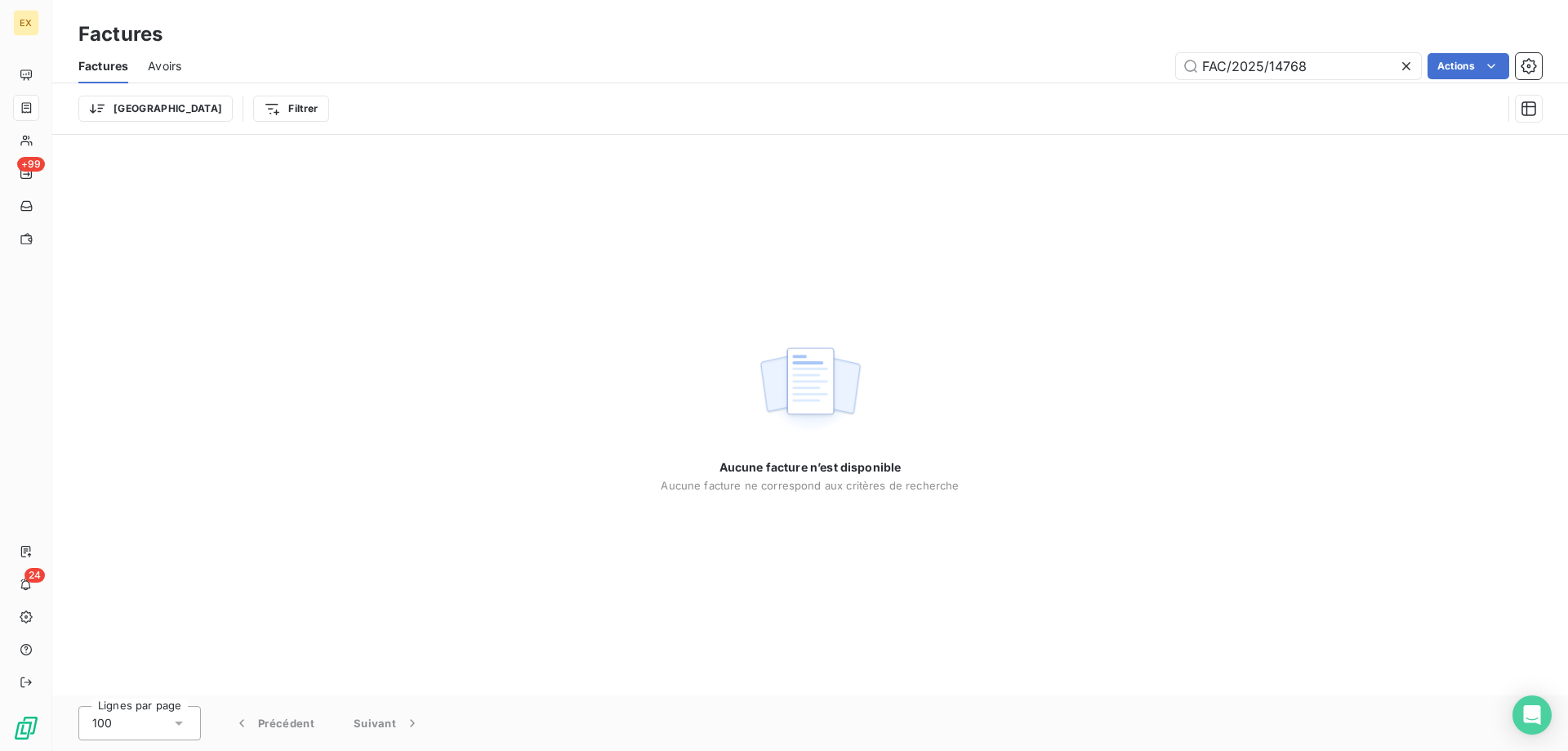
drag, startPoint x: 1206, startPoint y: 66, endPoint x: 1165, endPoint y: 70, distance: 41.2
click at [1165, 70] on div "FAC/2025/14768 Actions" at bounding box center [872, 66] width 1341 height 26
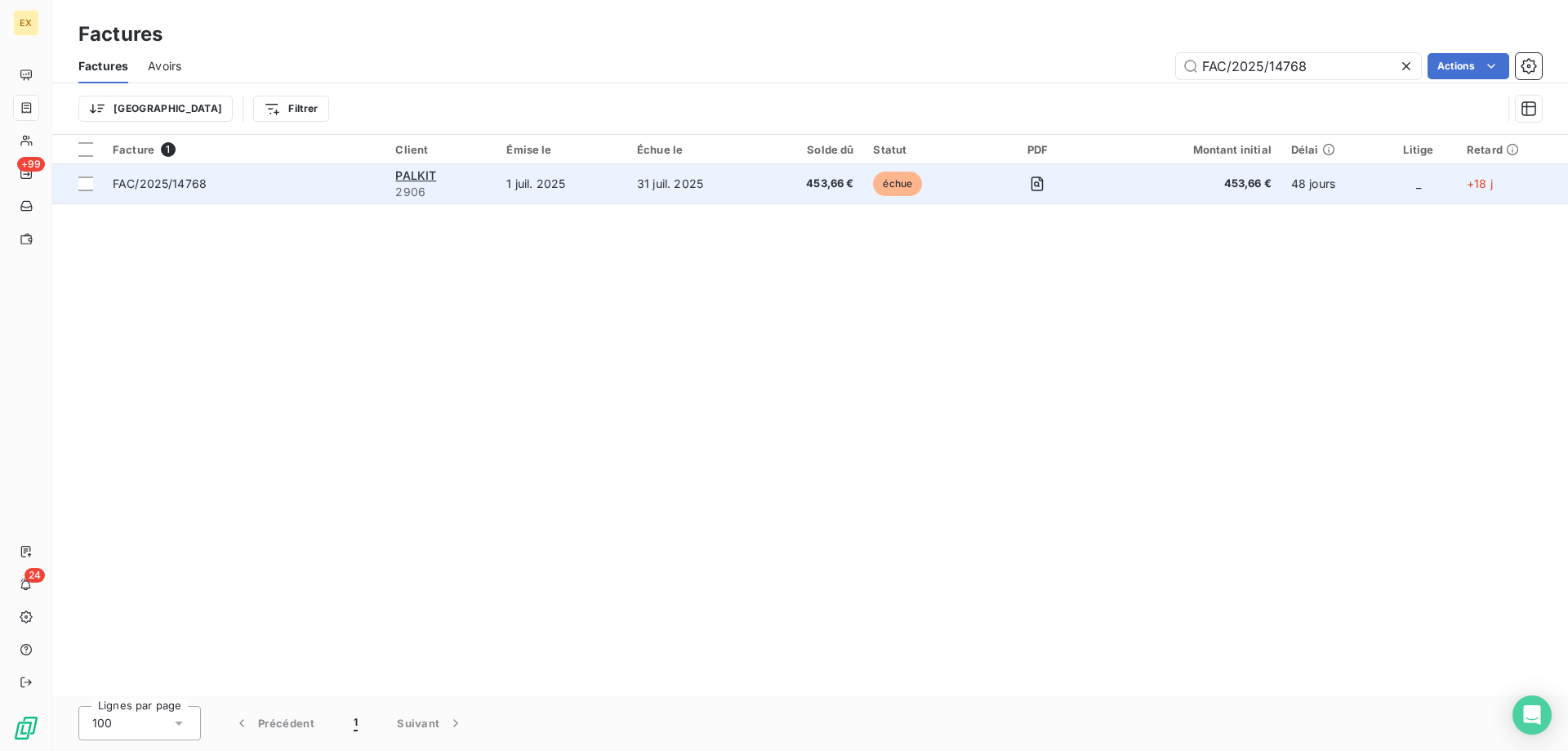
type input "FAC/2025/14768"
click at [305, 184] on span "FAC/2025/14768" at bounding box center [244, 183] width 263 height 16
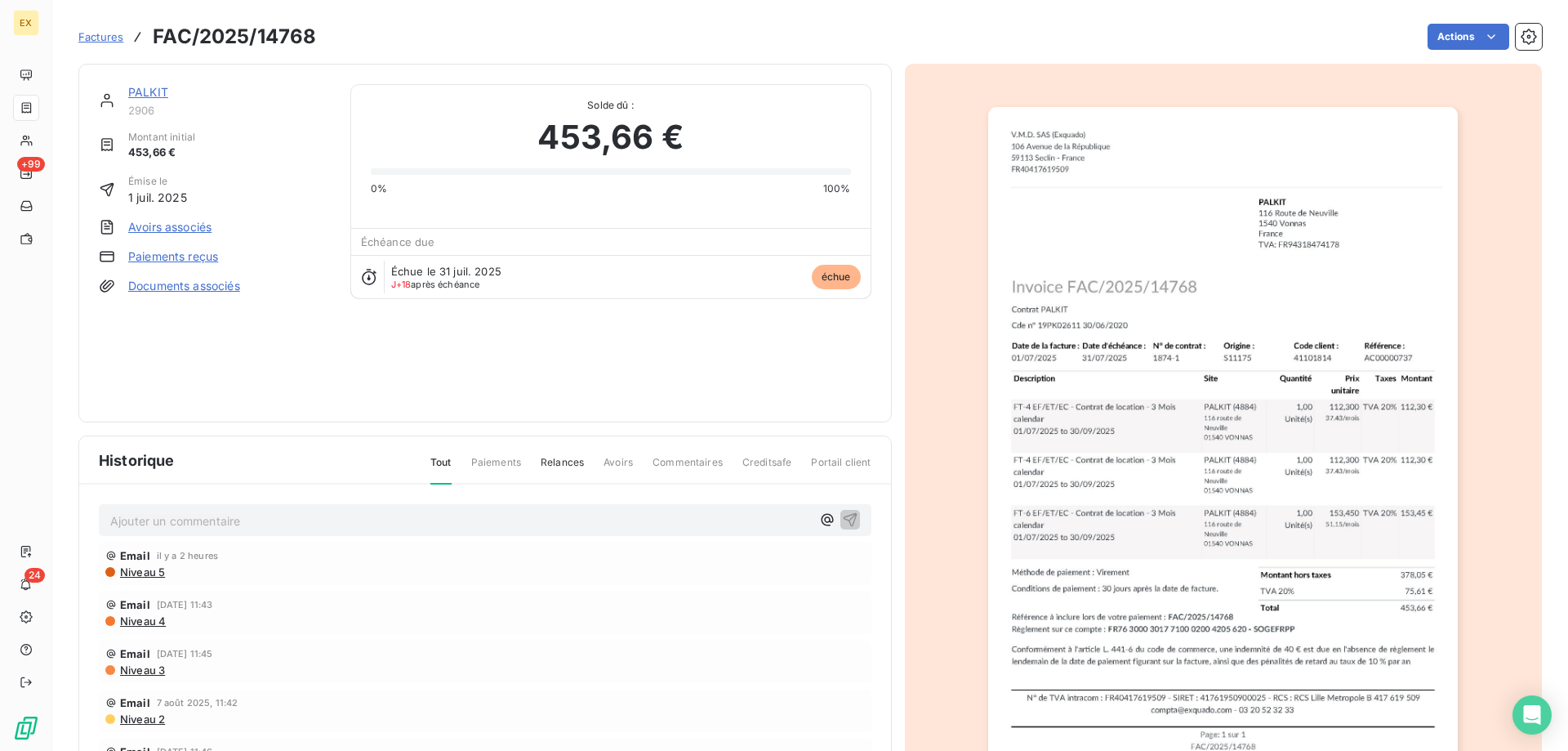
click at [145, 84] on div "PALKIT 2906 Montant initial 453,66 € Émise le [DATE] Avoirs associés Paiements …" at bounding box center [485, 243] width 814 height 359
click at [153, 98] on link "PALKIT" at bounding box center [148, 92] width 40 height 14
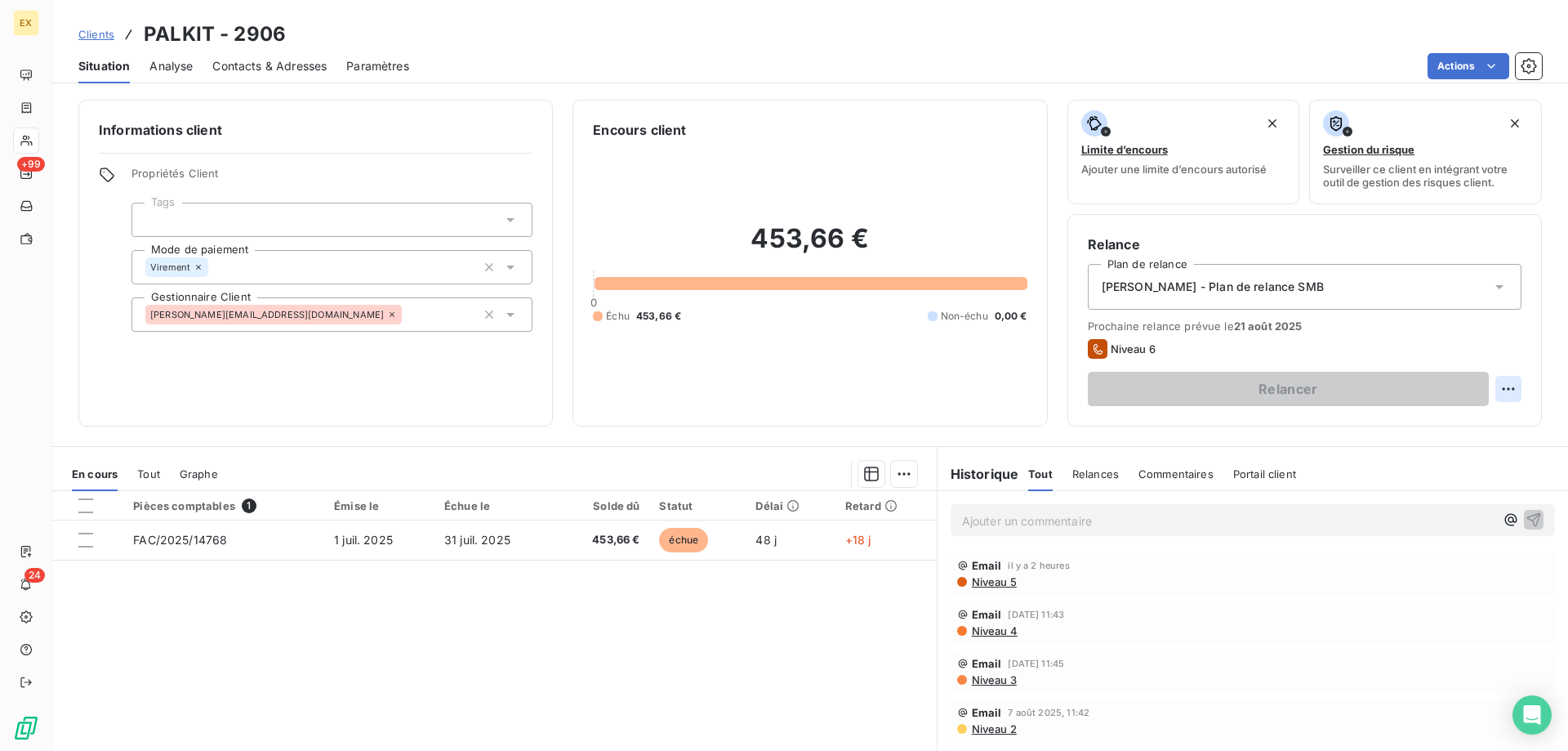
click at [1493, 389] on html "EX +99 24 Clients PALKIT - 2906 Situation Analyse Contacts & Adresses Paramètre…" at bounding box center [784, 376] width 1568 height 751
click at [1409, 432] on div "Replanifier cette action" at bounding box center [1428, 425] width 146 height 26
select select "7"
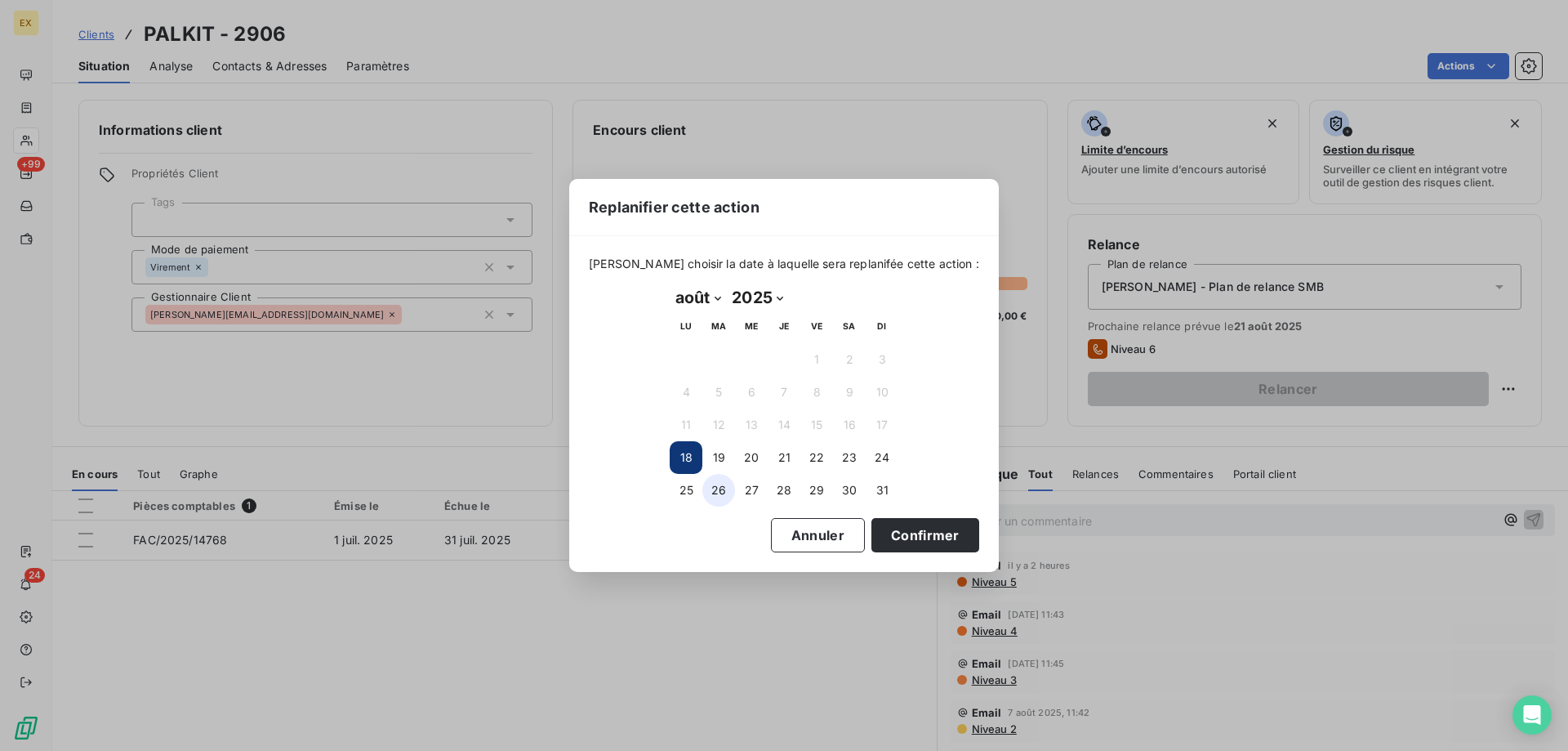
click at [716, 492] on button "26" at bounding box center [719, 490] width 33 height 33
click at [935, 532] on button "Confirmer" at bounding box center [925, 535] width 108 height 35
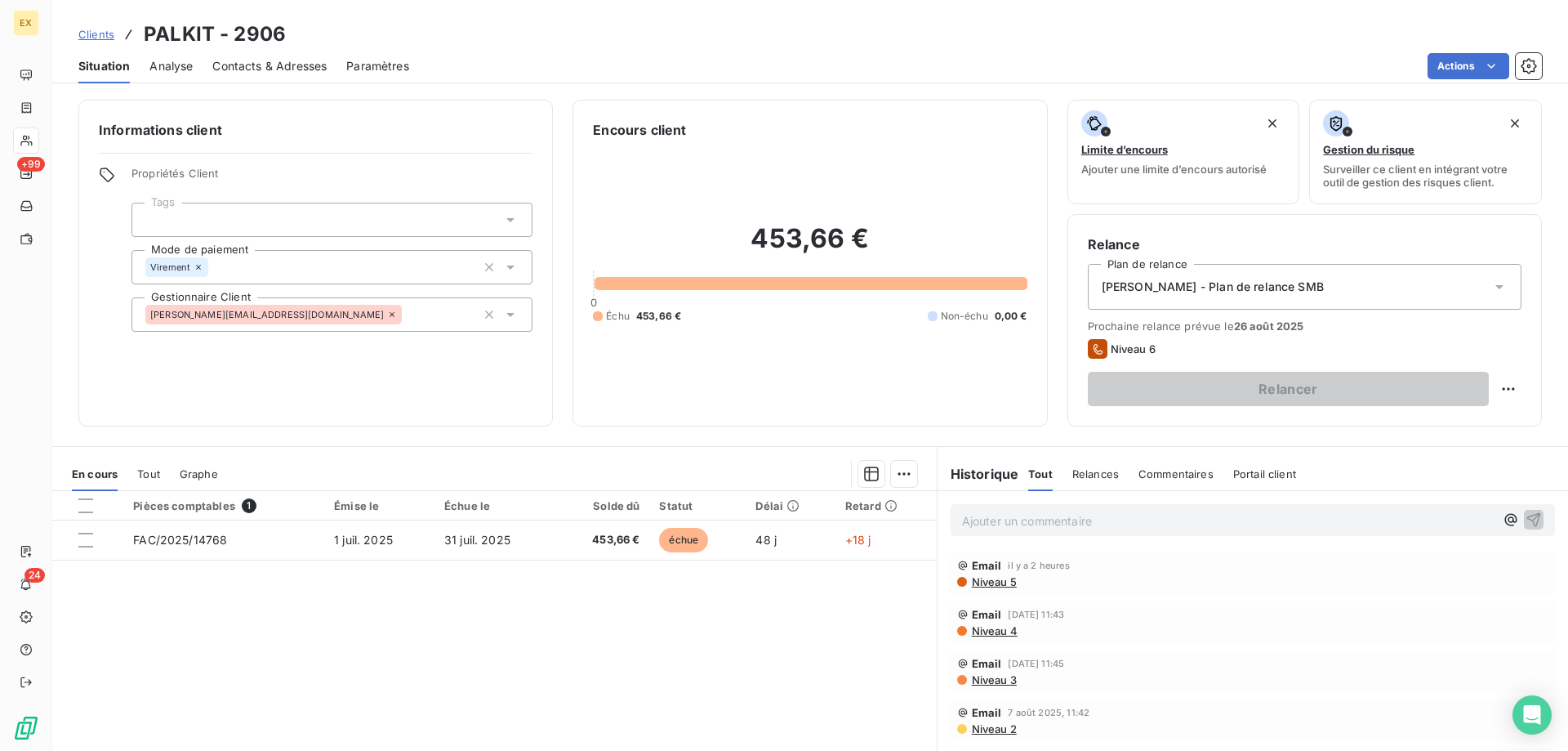
click at [1064, 521] on p "Ajouter un commentaire ﻿" at bounding box center [1228, 521] width 532 height 21
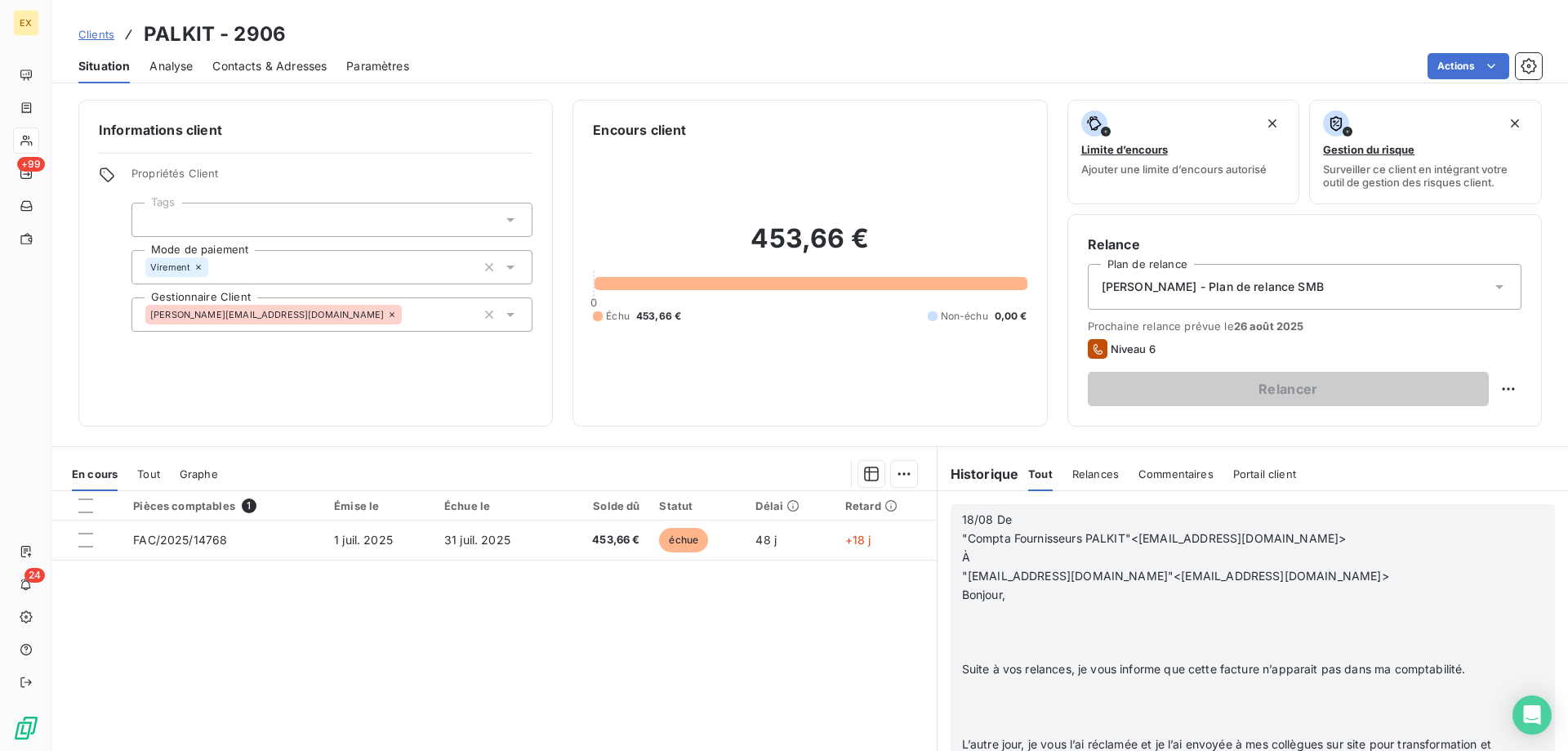
click at [979, 636] on p at bounding box center [1231, 632] width 539 height 19
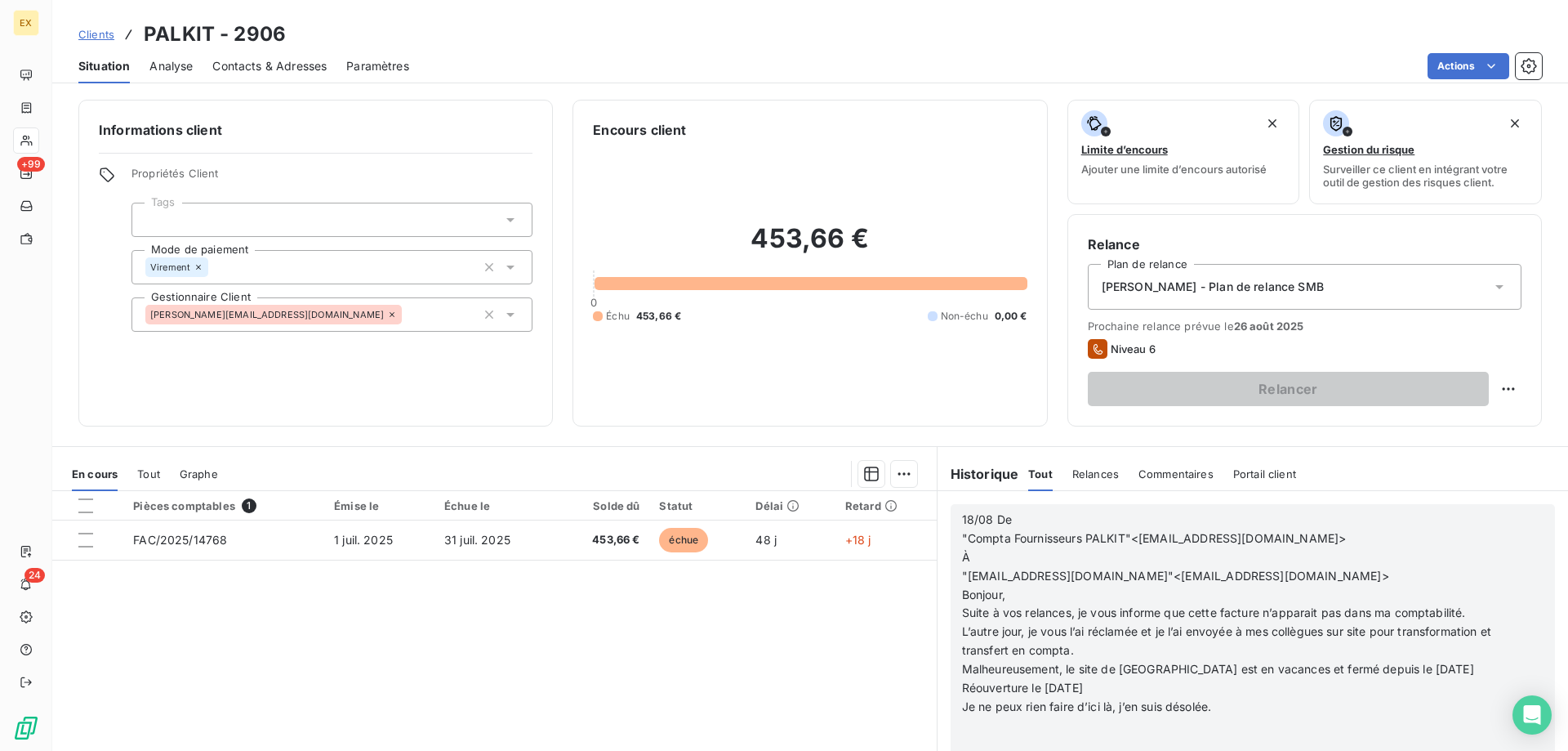
scroll to position [19, 0]
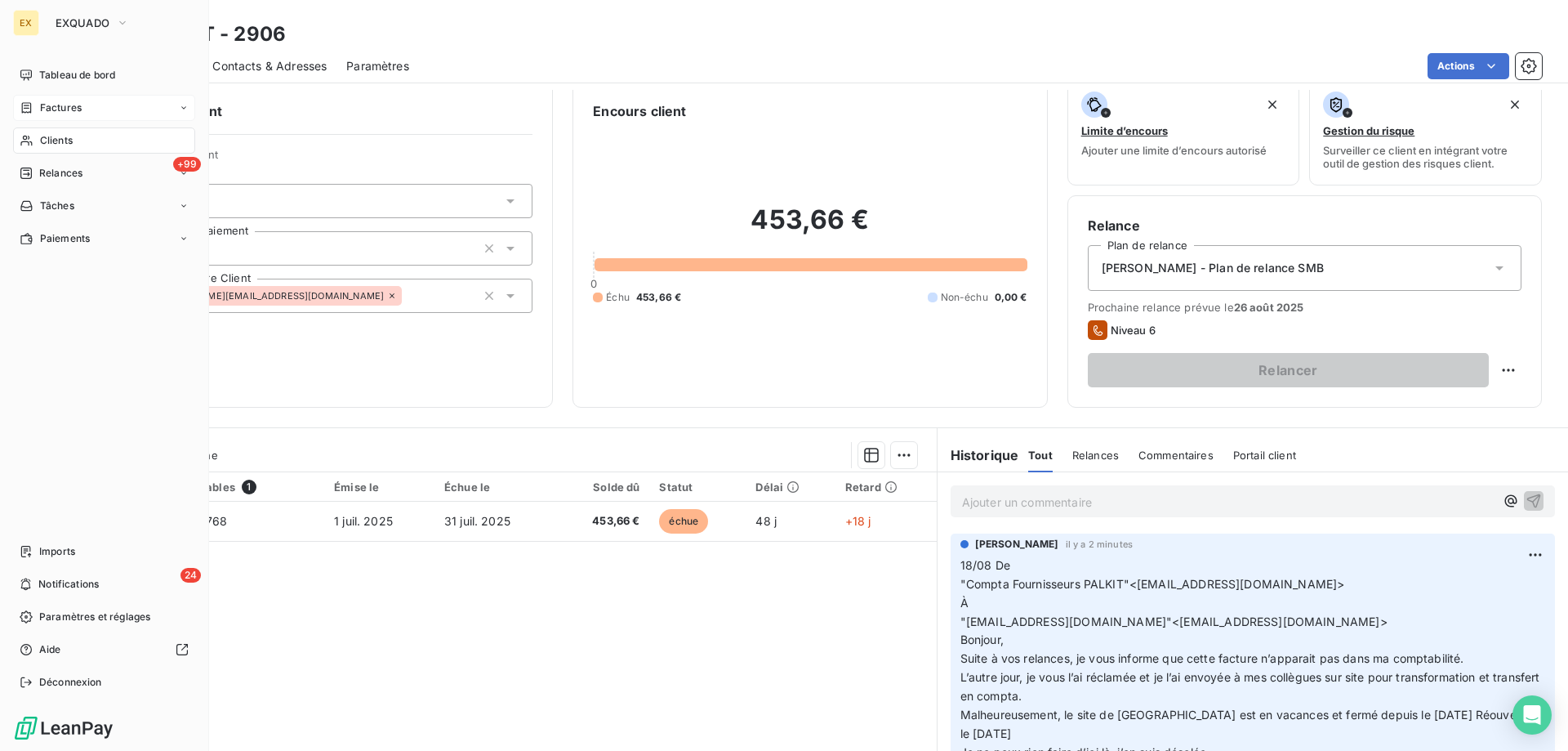
click at [28, 118] on div "Factures" at bounding box center [104, 108] width 182 height 26
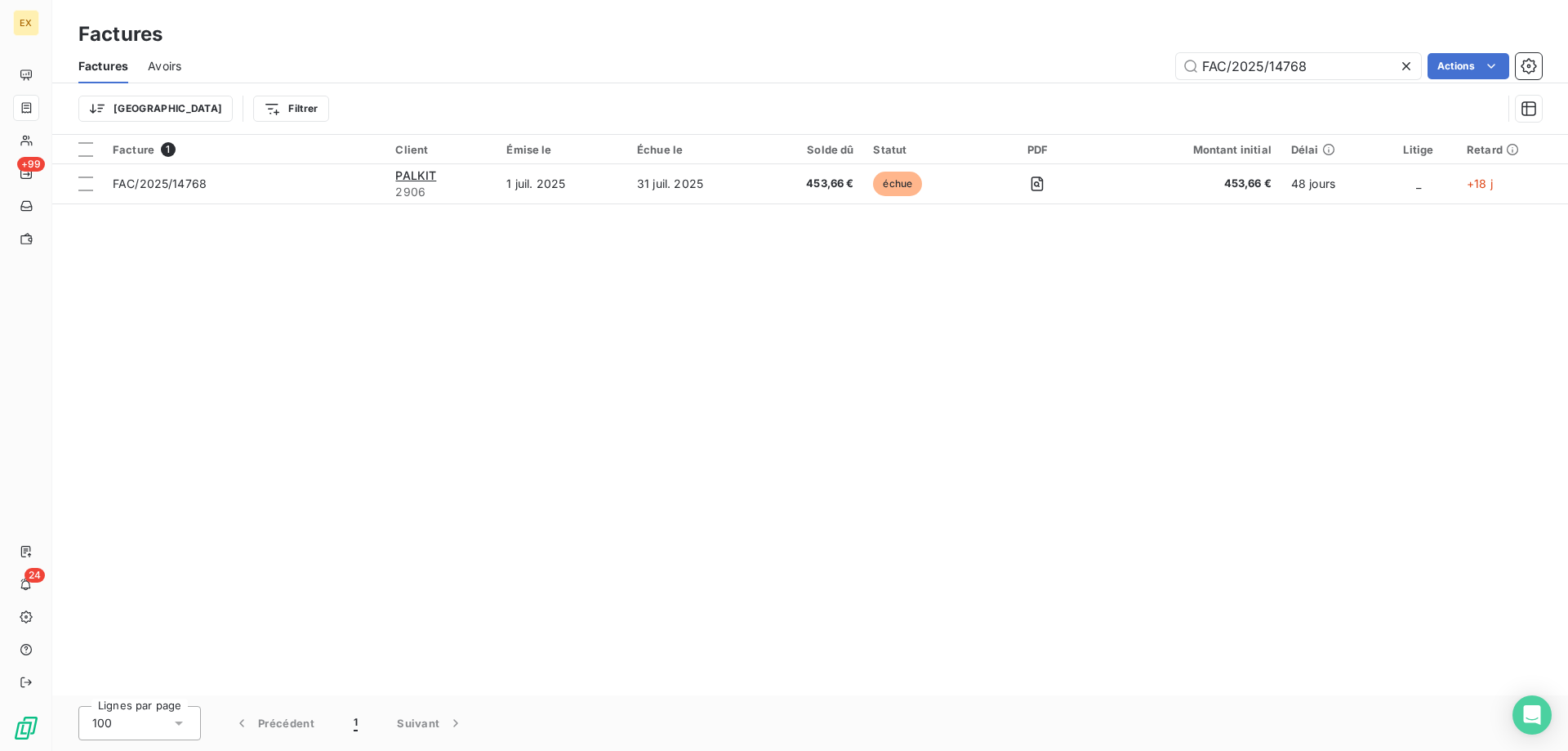
drag, startPoint x: 1319, startPoint y: 67, endPoint x: 1155, endPoint y: 96, distance: 166.5
click at [1159, 98] on div "Factures Avoirs FAC/2025/14768 Actions Trier Filtrer" at bounding box center [810, 92] width 1516 height 85
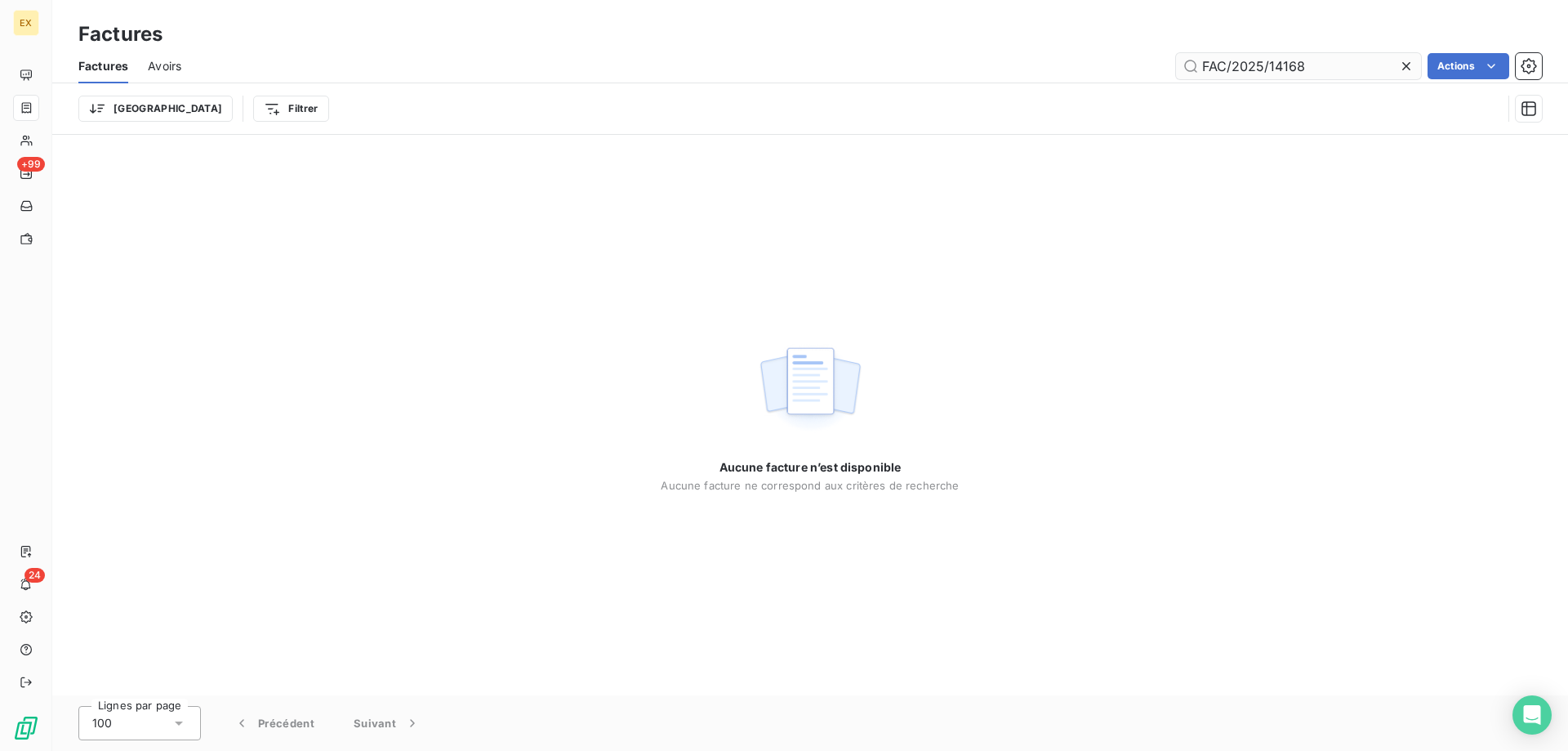
drag, startPoint x: 1209, startPoint y: 65, endPoint x: 1174, endPoint y: 74, distance: 36.1
click at [1176, 74] on input "FAC/2025/14168" at bounding box center [1299, 66] width 245 height 26
type input "AC/2025/14168"
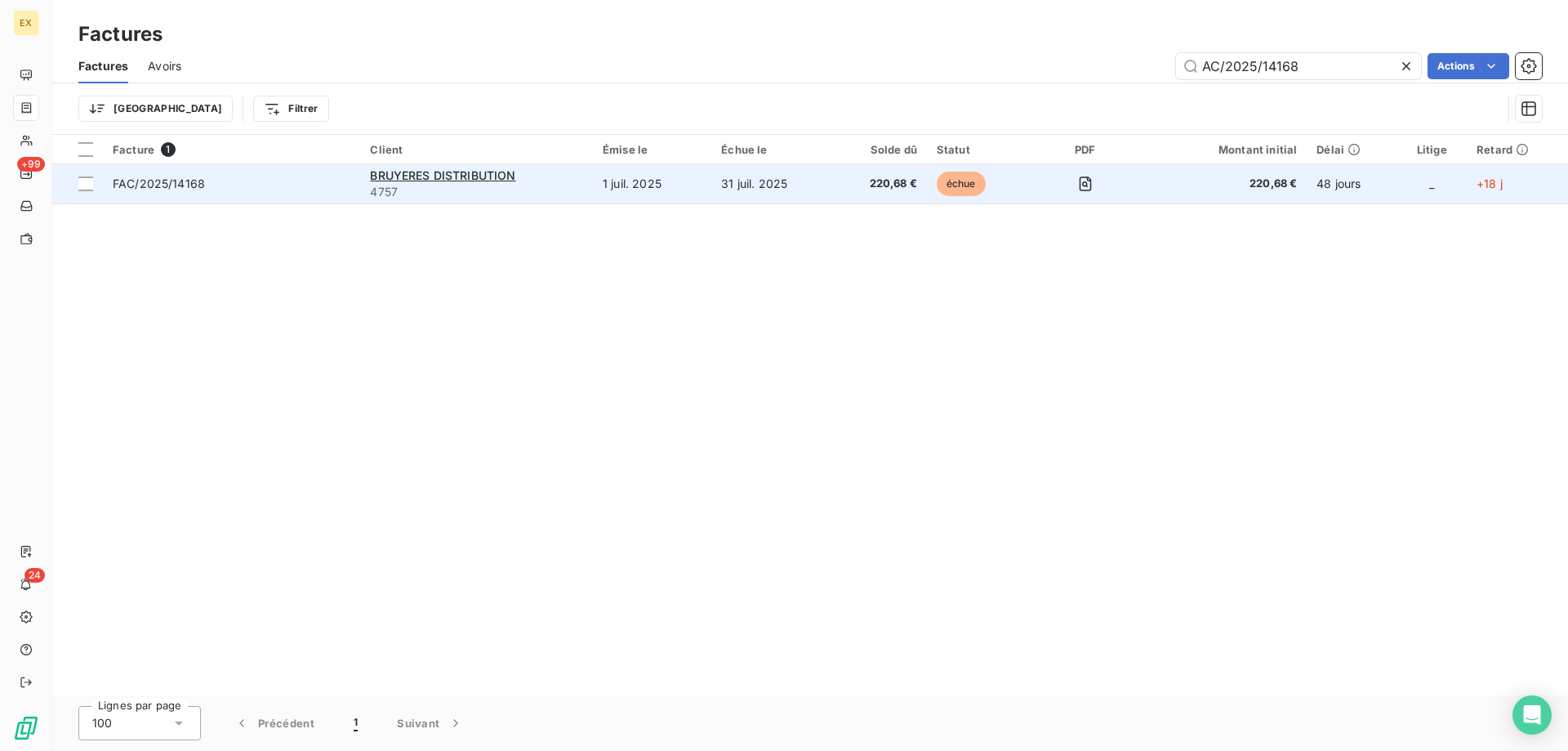
click at [188, 171] on td "FAC/2025/14168" at bounding box center [231, 183] width 257 height 39
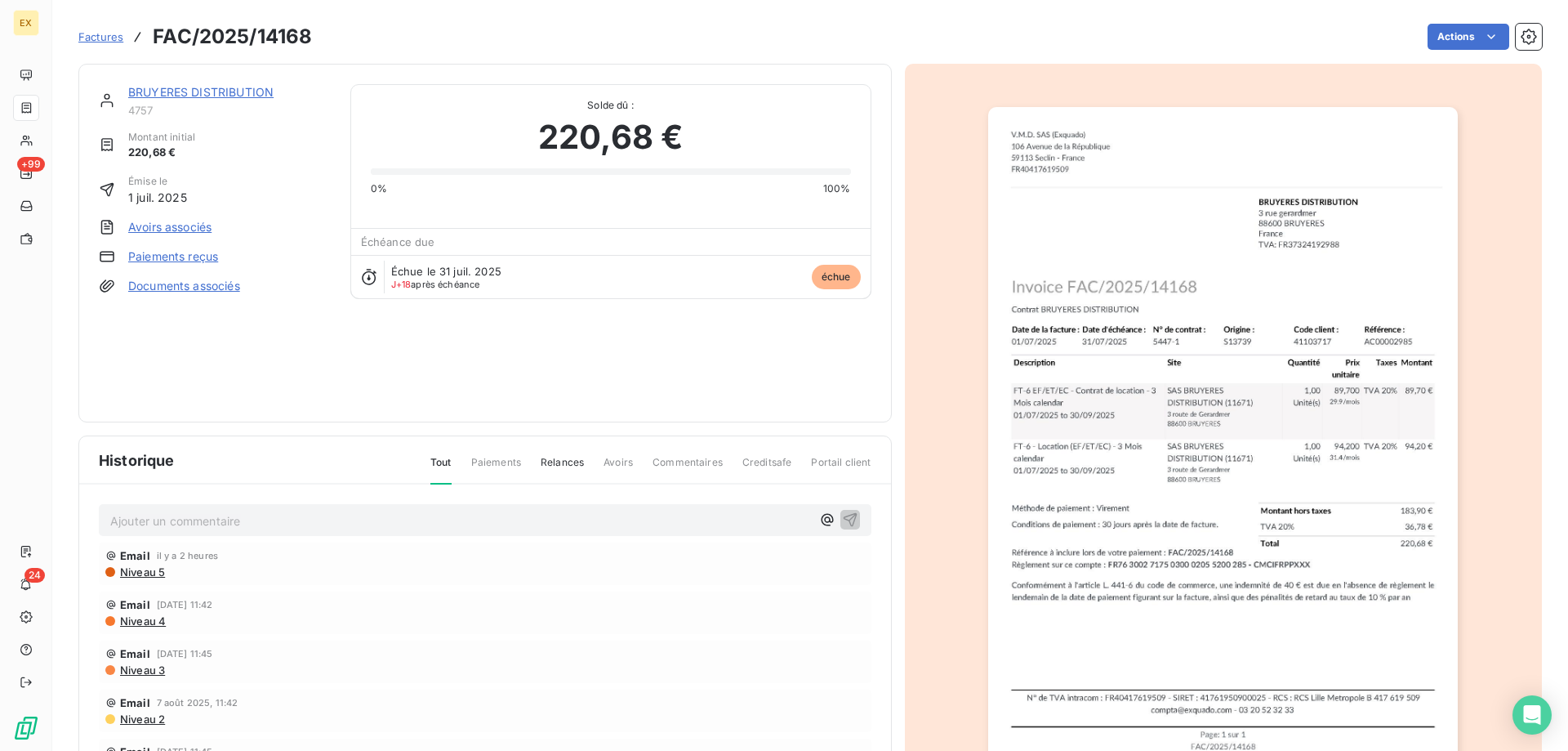
click at [199, 99] on div "BRUYERES DISTRIBUTION" at bounding box center [230, 92] width 203 height 16
click at [200, 93] on link "BRUYERES DISTRIBUTION" at bounding box center [201, 92] width 145 height 14
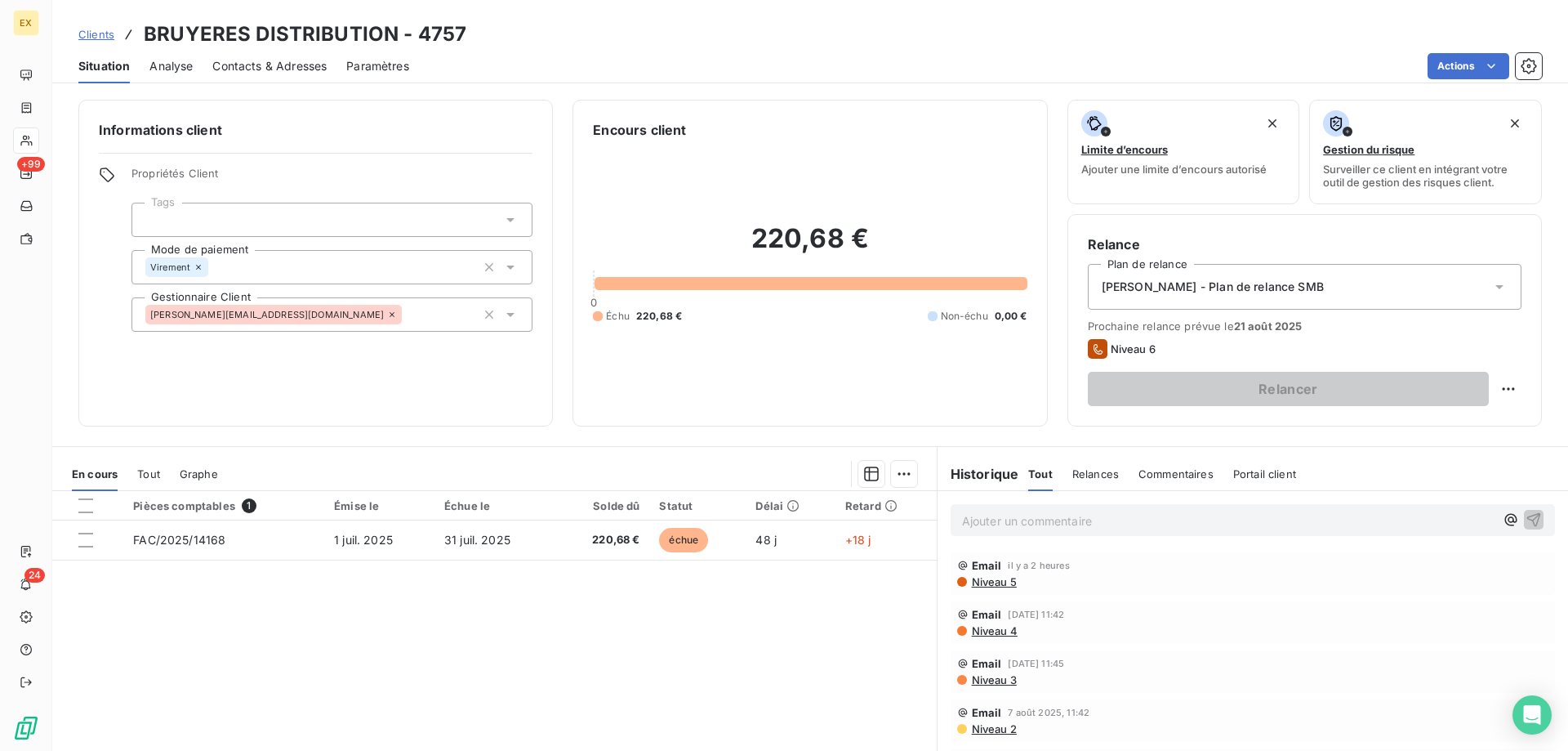
click at [285, 73] on span "Contacts & Adresses" at bounding box center [269, 66] width 115 height 16
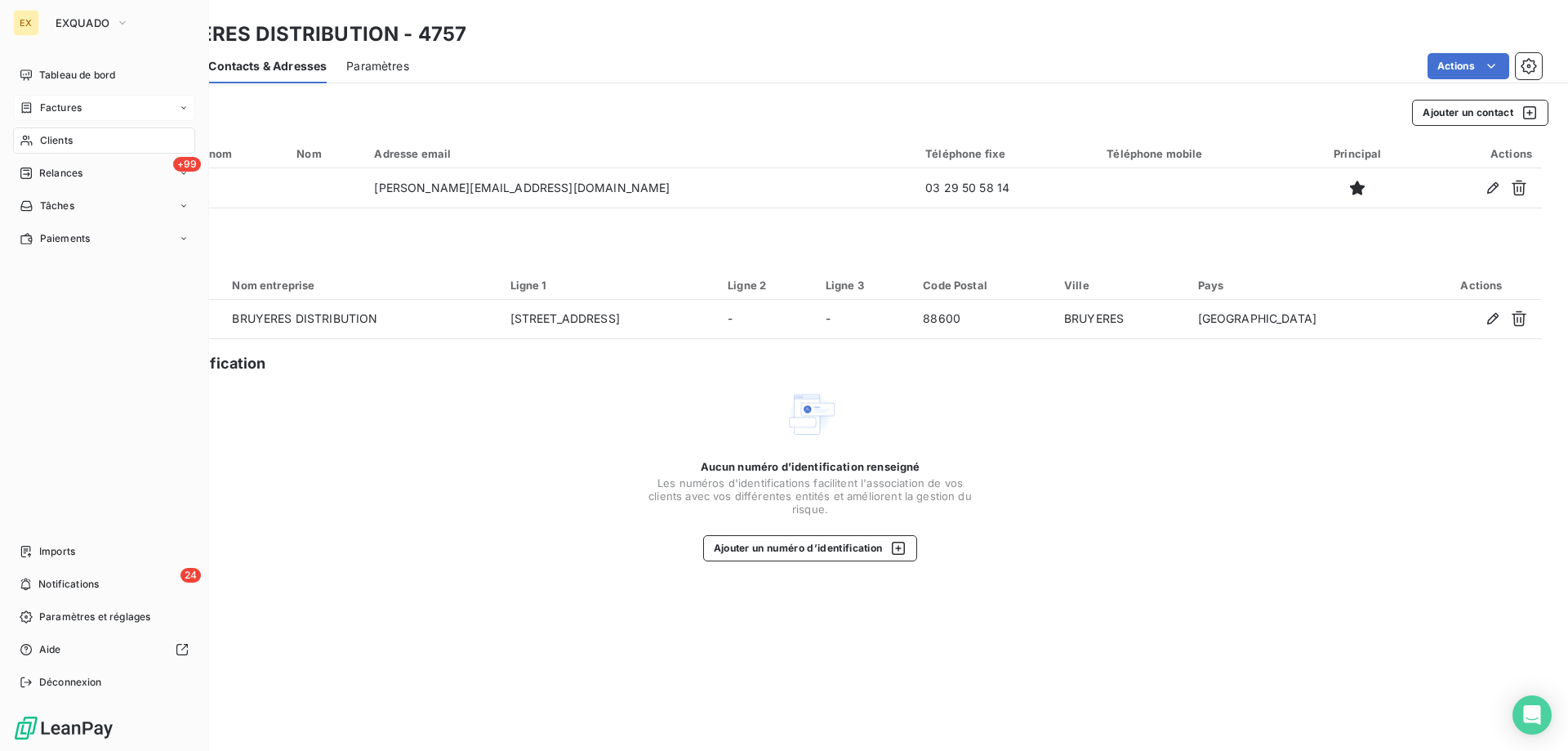
click at [40, 99] on div "Factures" at bounding box center [104, 108] width 182 height 26
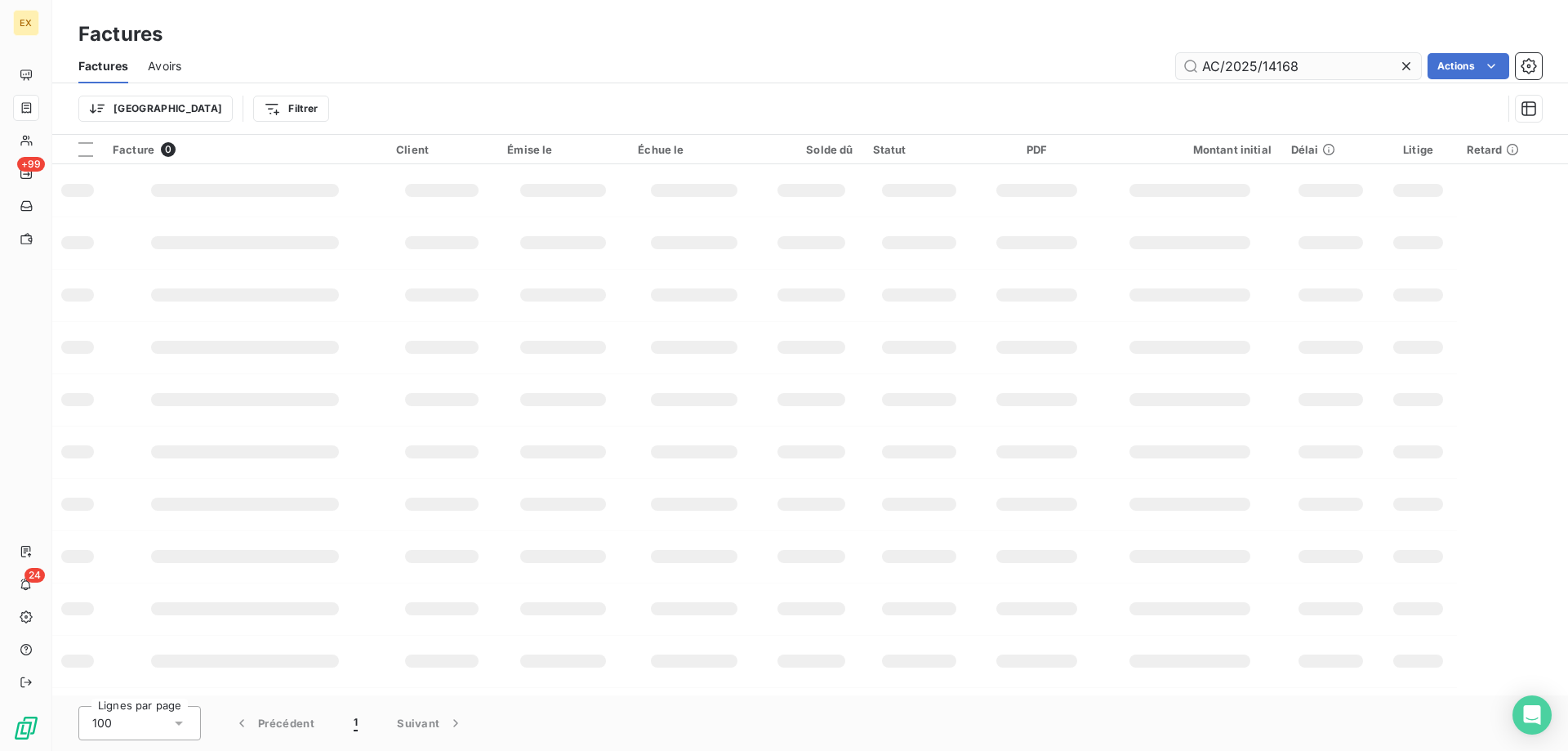
drag, startPoint x: 1296, startPoint y: 66, endPoint x: 1182, endPoint y: 66, distance: 114.0
click at [1182, 66] on input "AC/2025/14168" at bounding box center [1299, 66] width 245 height 26
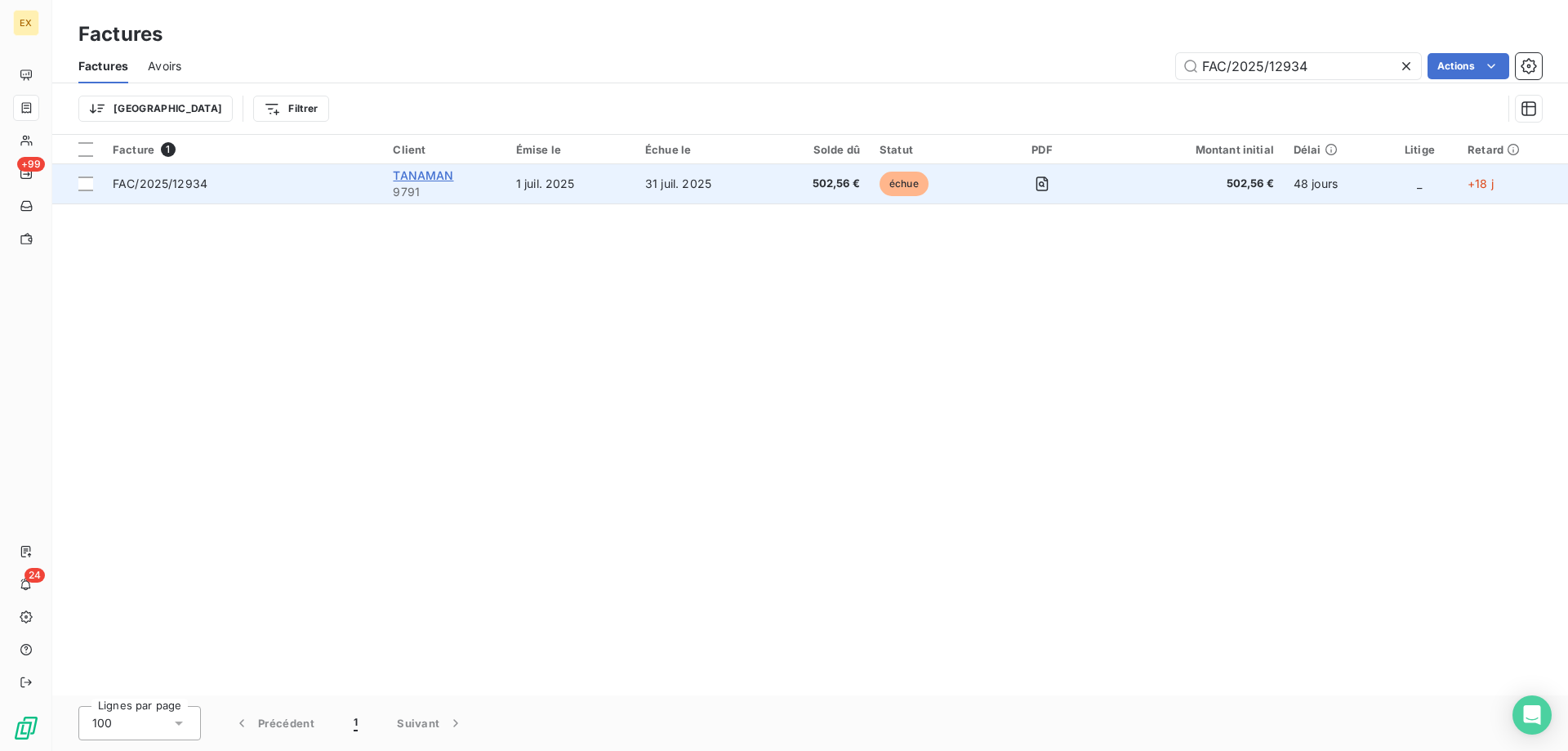
type input "FAC/2025/12934"
click at [428, 176] on span "TANAMAN" at bounding box center [423, 175] width 60 height 14
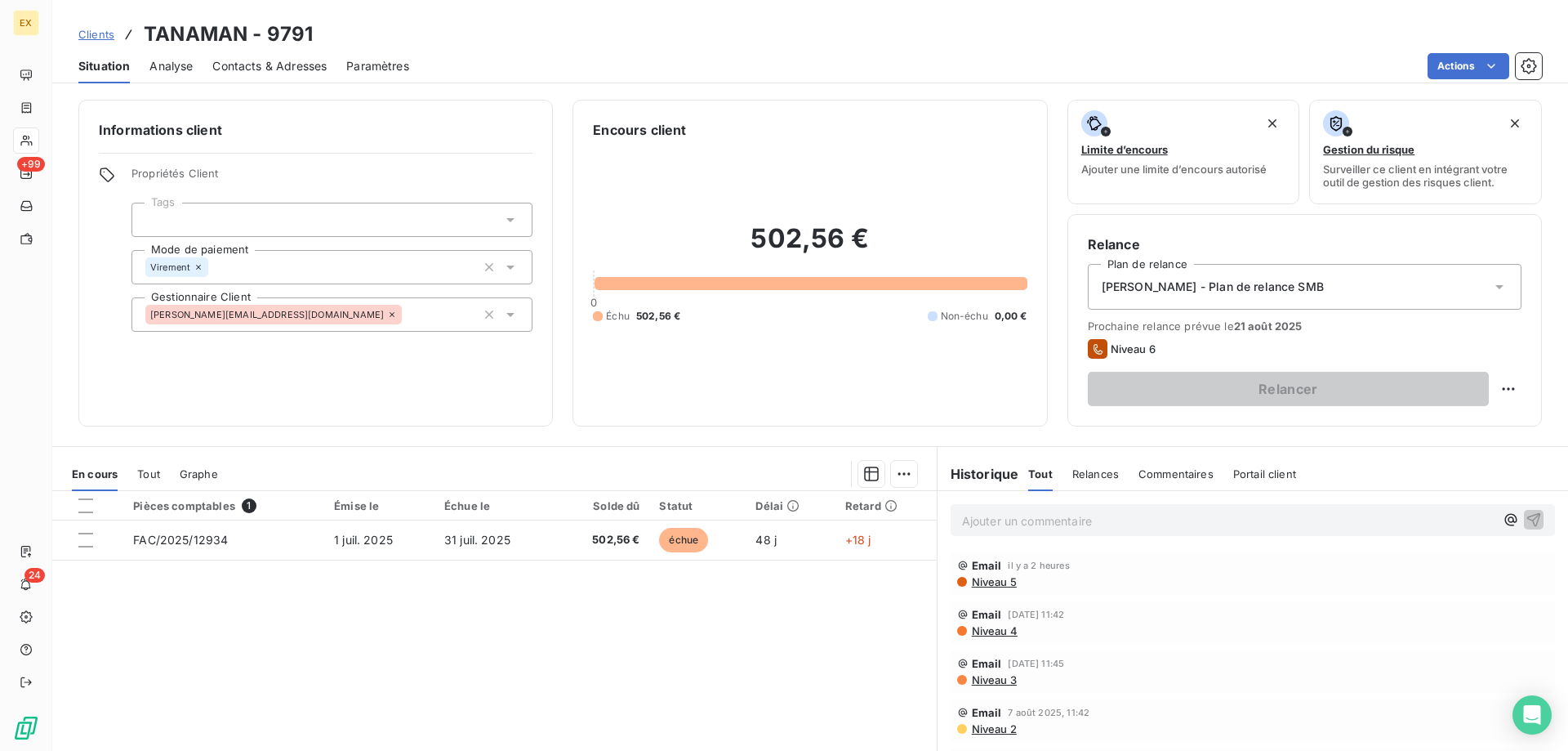
click at [1023, 521] on p "Ajouter un commentaire ﻿" at bounding box center [1228, 521] width 532 height 21
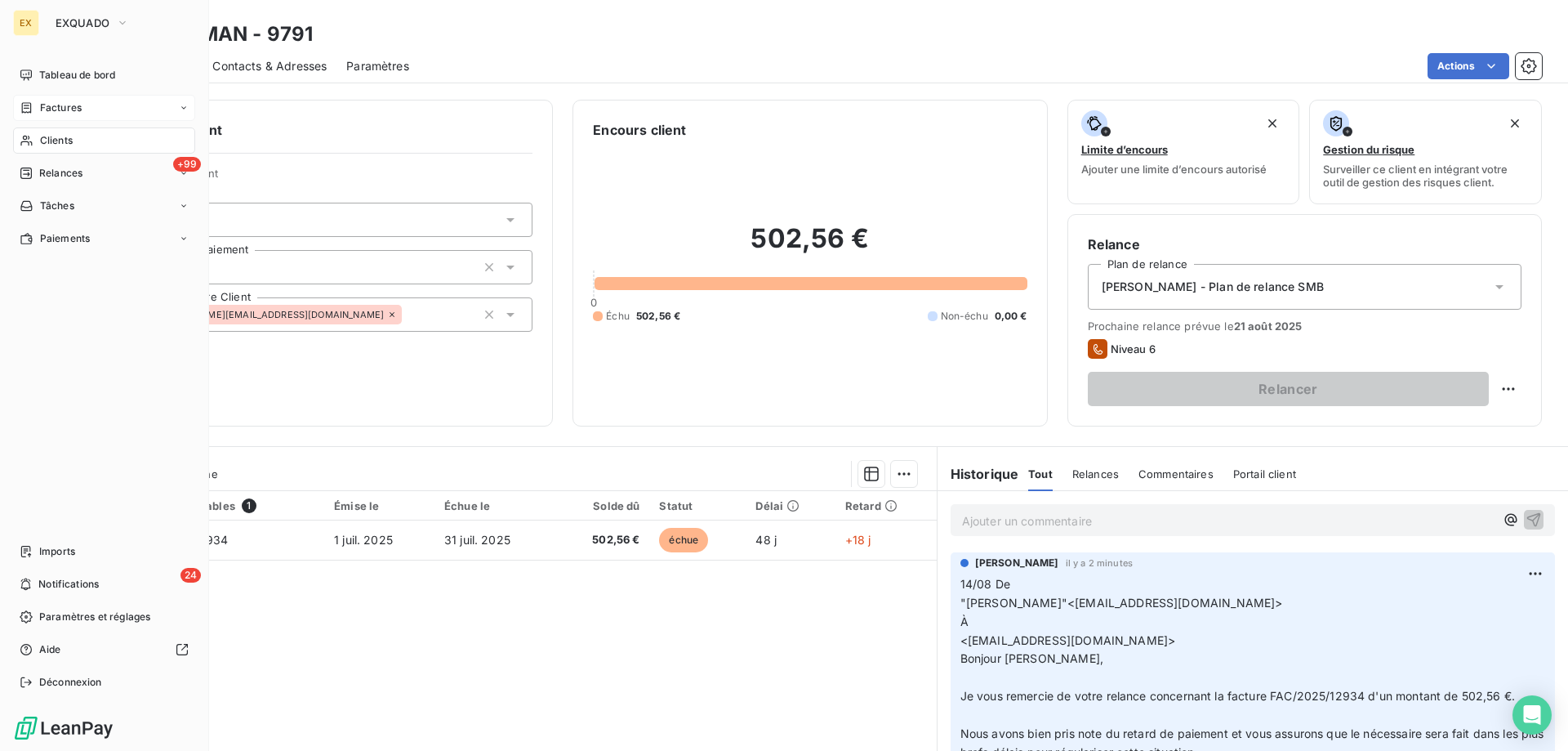
click at [40, 103] on span "Factures" at bounding box center [60, 107] width 41 height 15
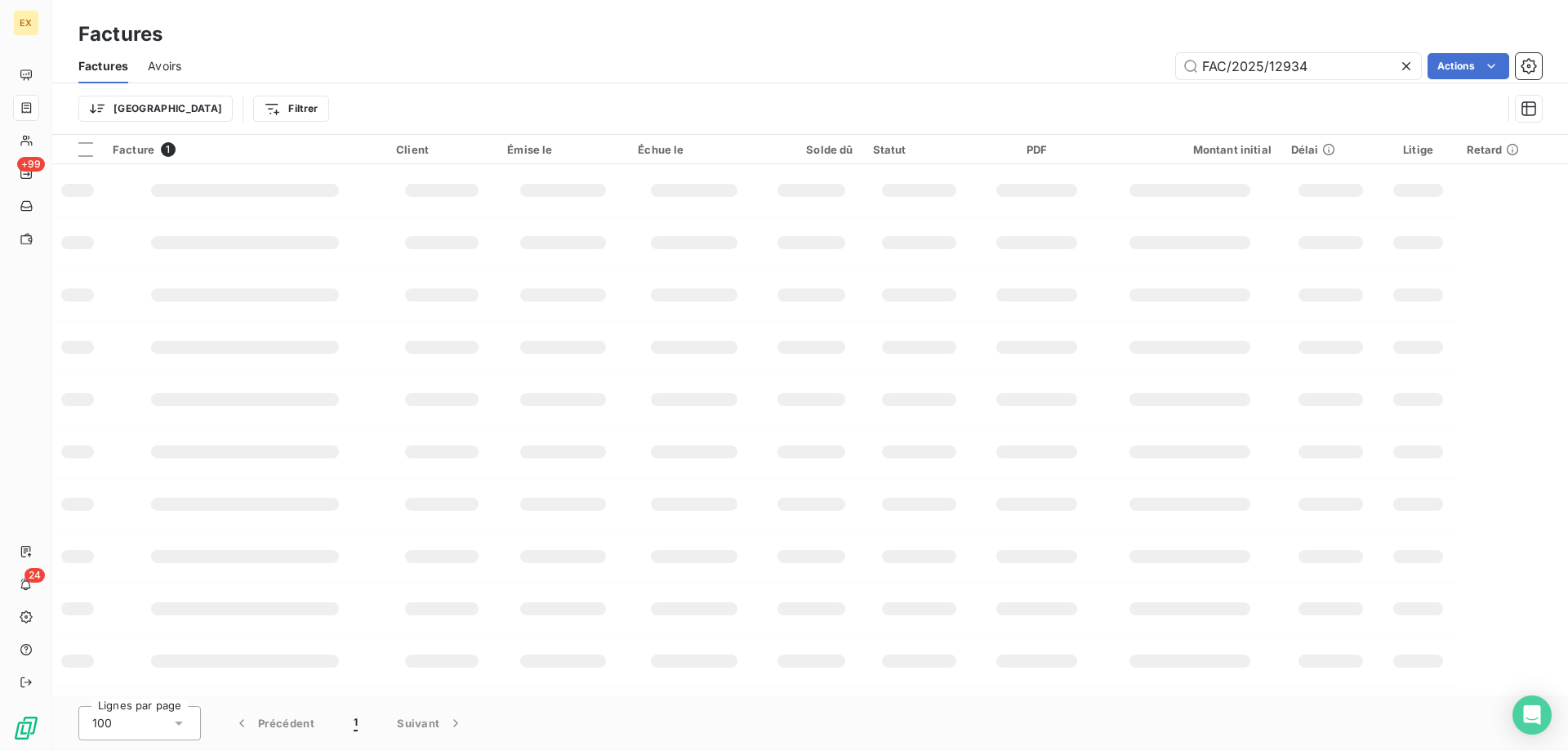
drag, startPoint x: 1337, startPoint y: 71, endPoint x: 1168, endPoint y: 71, distance: 169.0
click at [1168, 71] on div "FAC/2025/12934 Actions" at bounding box center [872, 66] width 1341 height 26
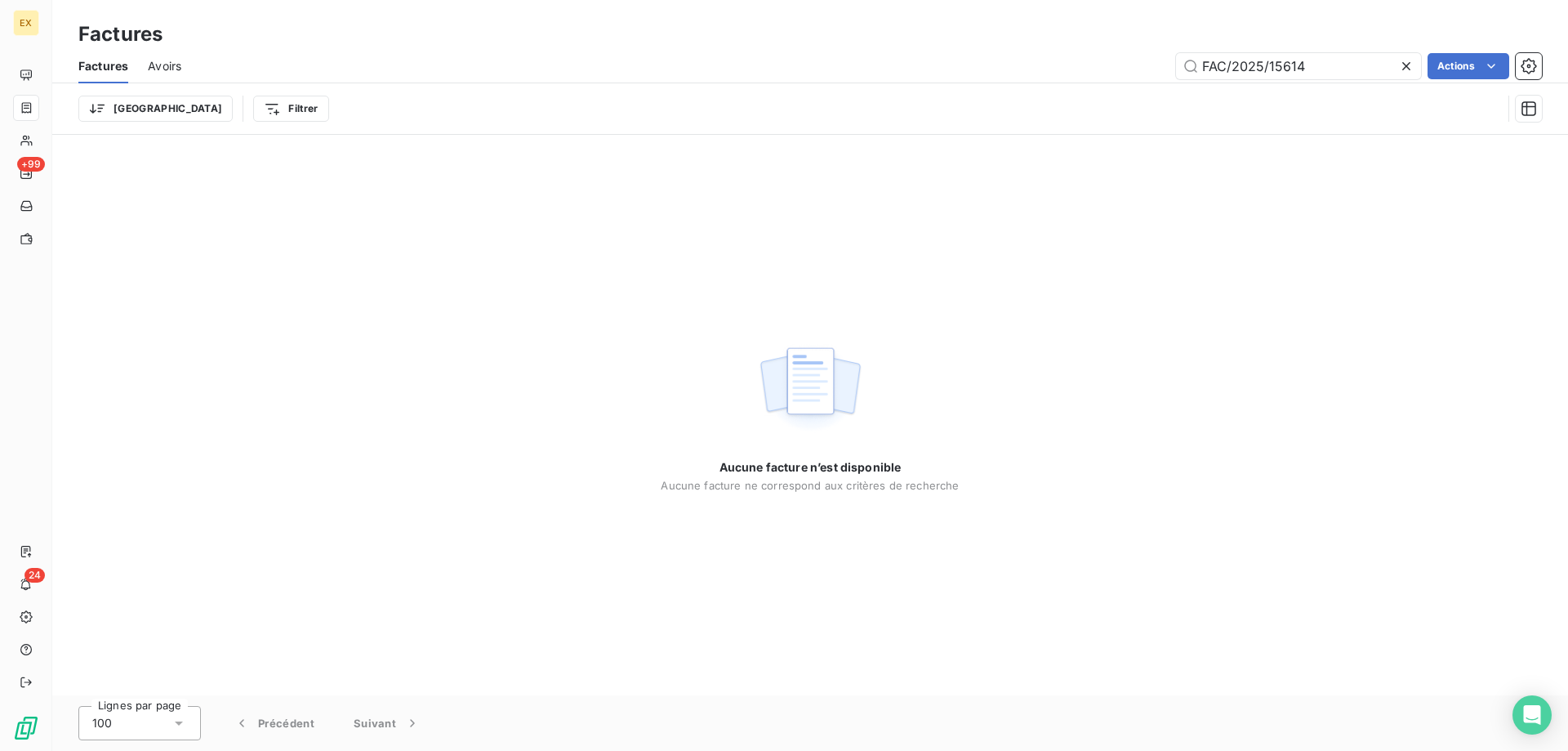
drag, startPoint x: 1209, startPoint y: 66, endPoint x: 1149, endPoint y: 71, distance: 60.2
click at [1149, 71] on div "FAC/2025/15614 Actions" at bounding box center [872, 66] width 1341 height 26
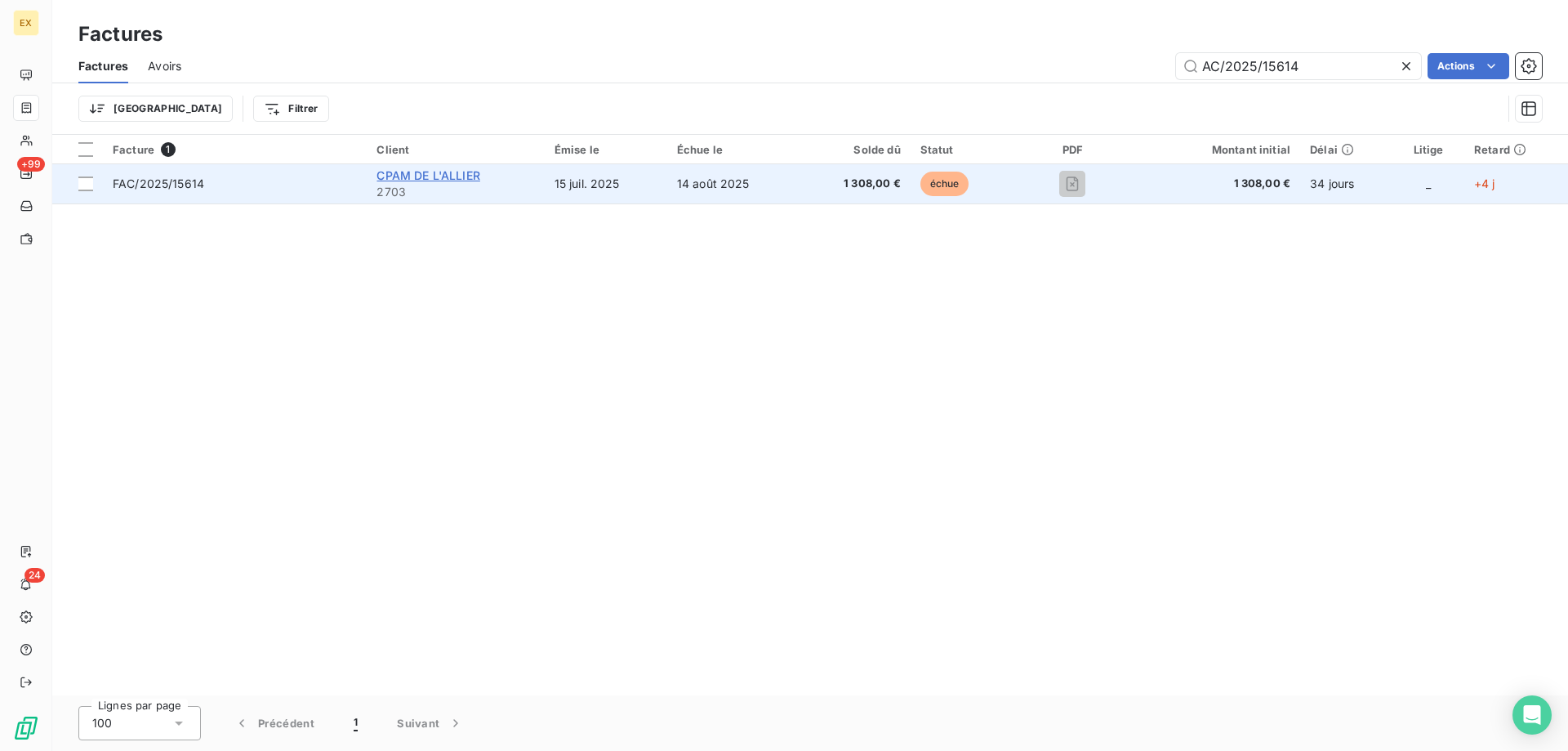
type input "AC/2025/15614"
click at [439, 177] on span "CPAM DE L'ALLIER" at bounding box center [427, 175] width 103 height 14
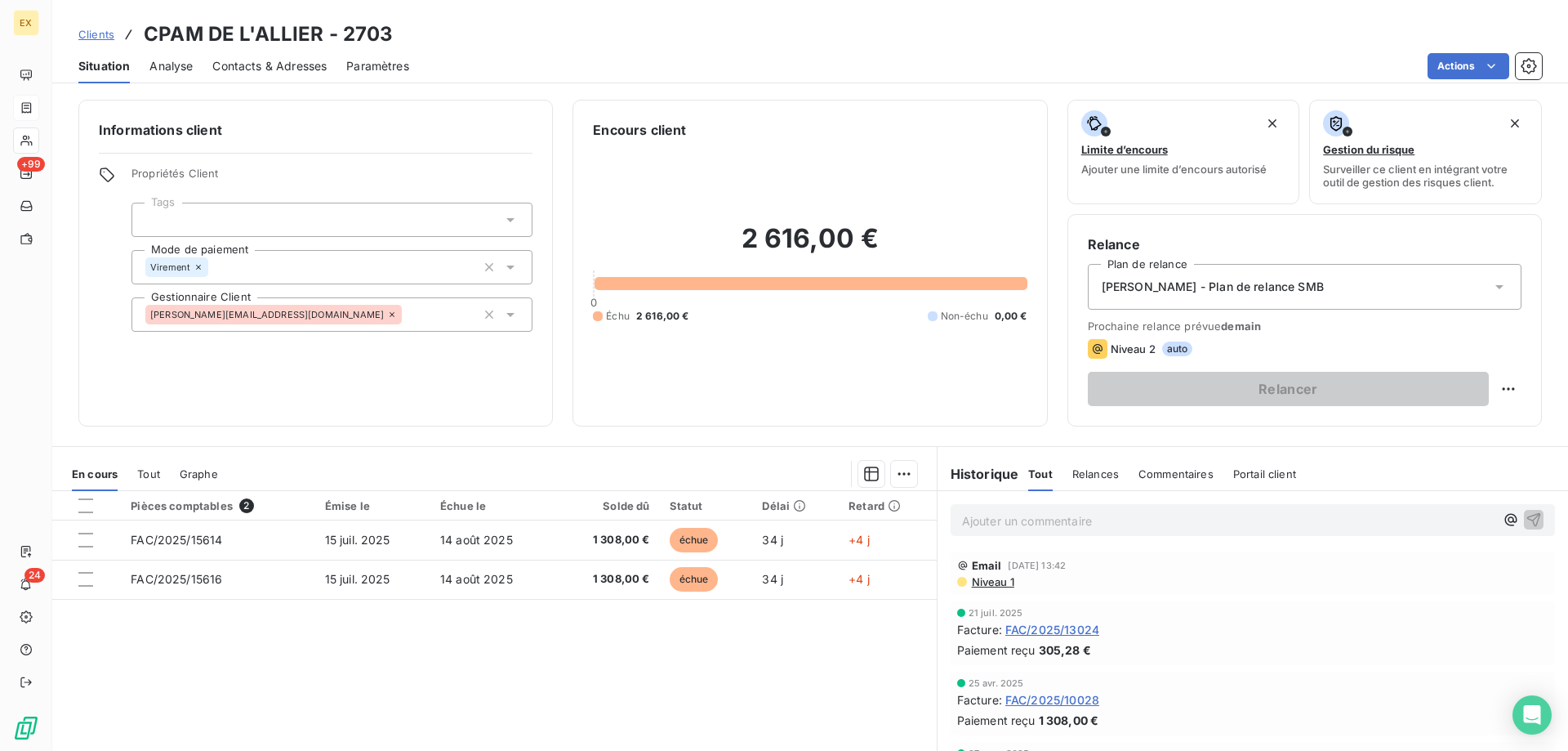
click at [1067, 524] on p "Ajouter un commentaire ﻿" at bounding box center [1228, 521] width 532 height 21
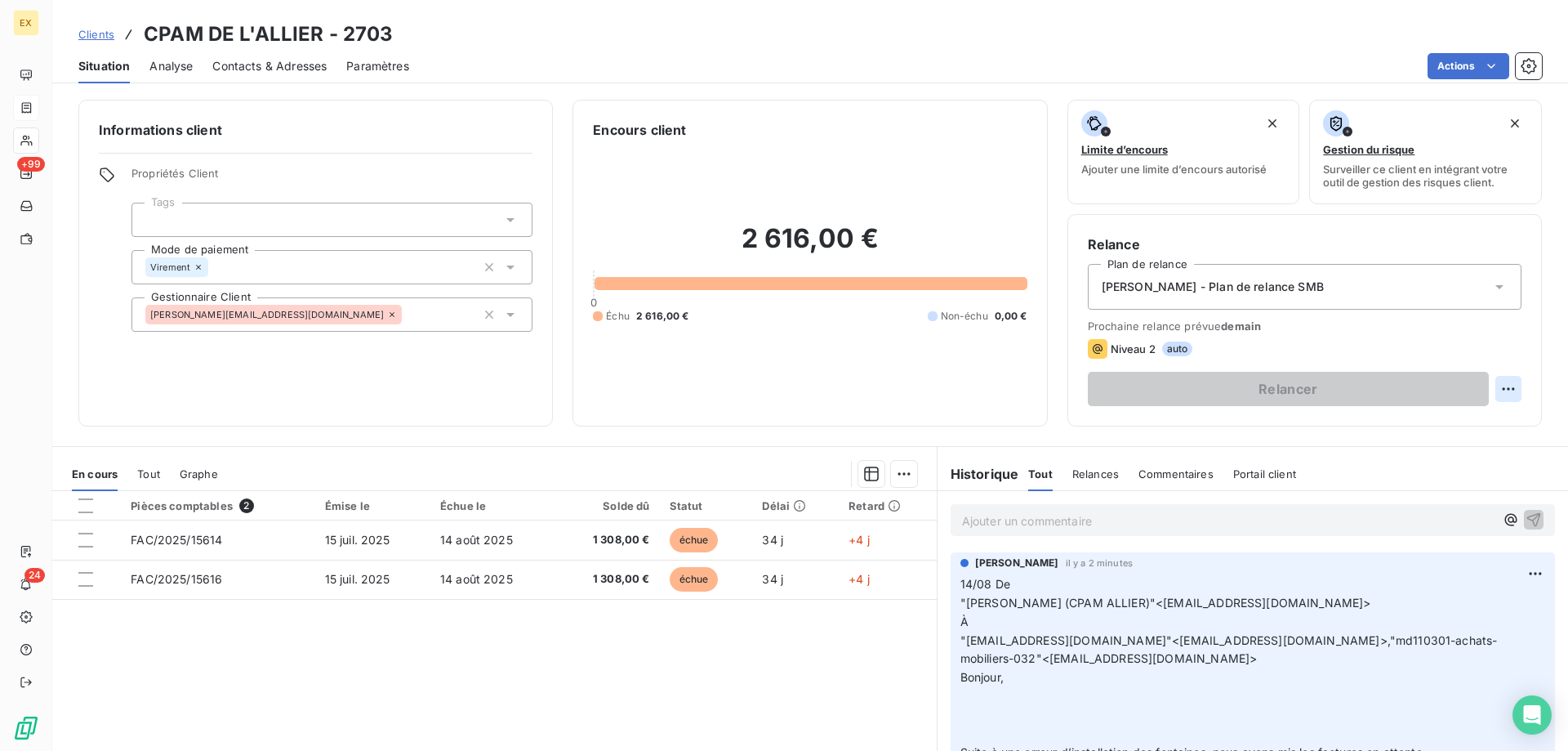
click at [1503, 390] on html "EX +99 24 Clients CPAM DE L'ALLIER - 2703 Situation Analyse Contacts & Adresses…" at bounding box center [784, 376] width 1568 height 751
click at [1401, 426] on div "Replanifier cette action" at bounding box center [1428, 425] width 146 height 26
select select "7"
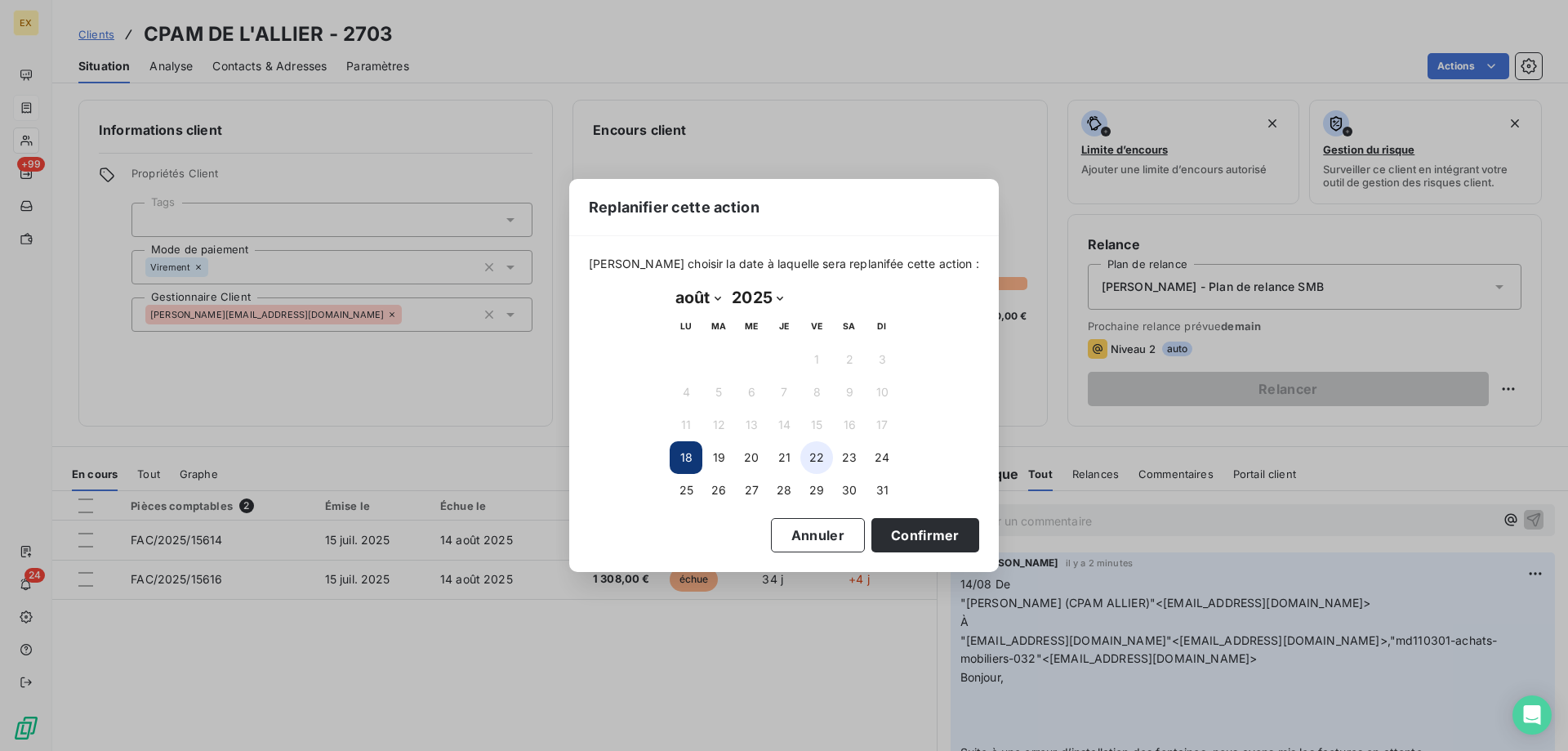
click at [809, 451] on button "22" at bounding box center [817, 458] width 33 height 33
click at [883, 523] on button "Confirmer" at bounding box center [925, 535] width 108 height 35
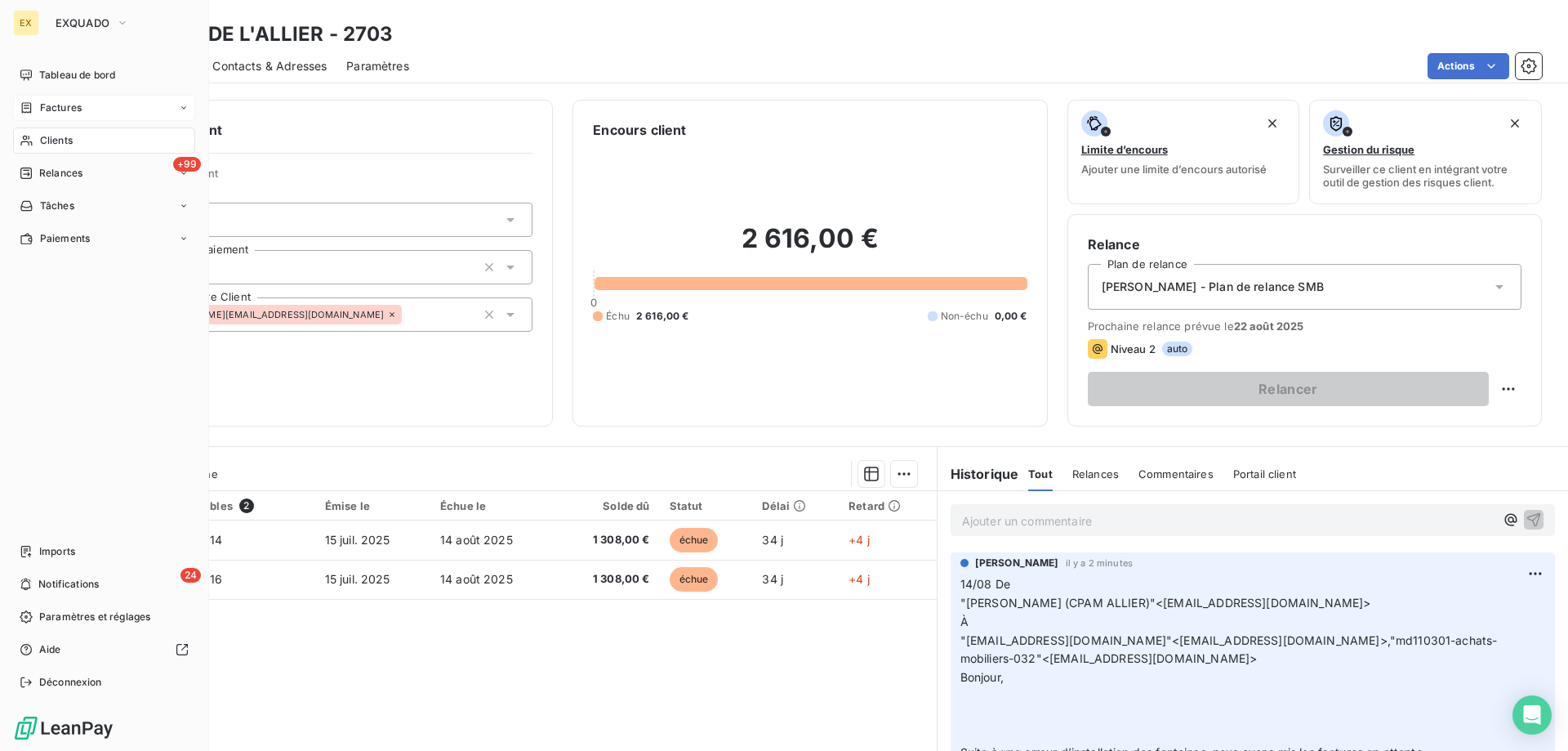
click at [40, 109] on span "Factures" at bounding box center [60, 107] width 41 height 15
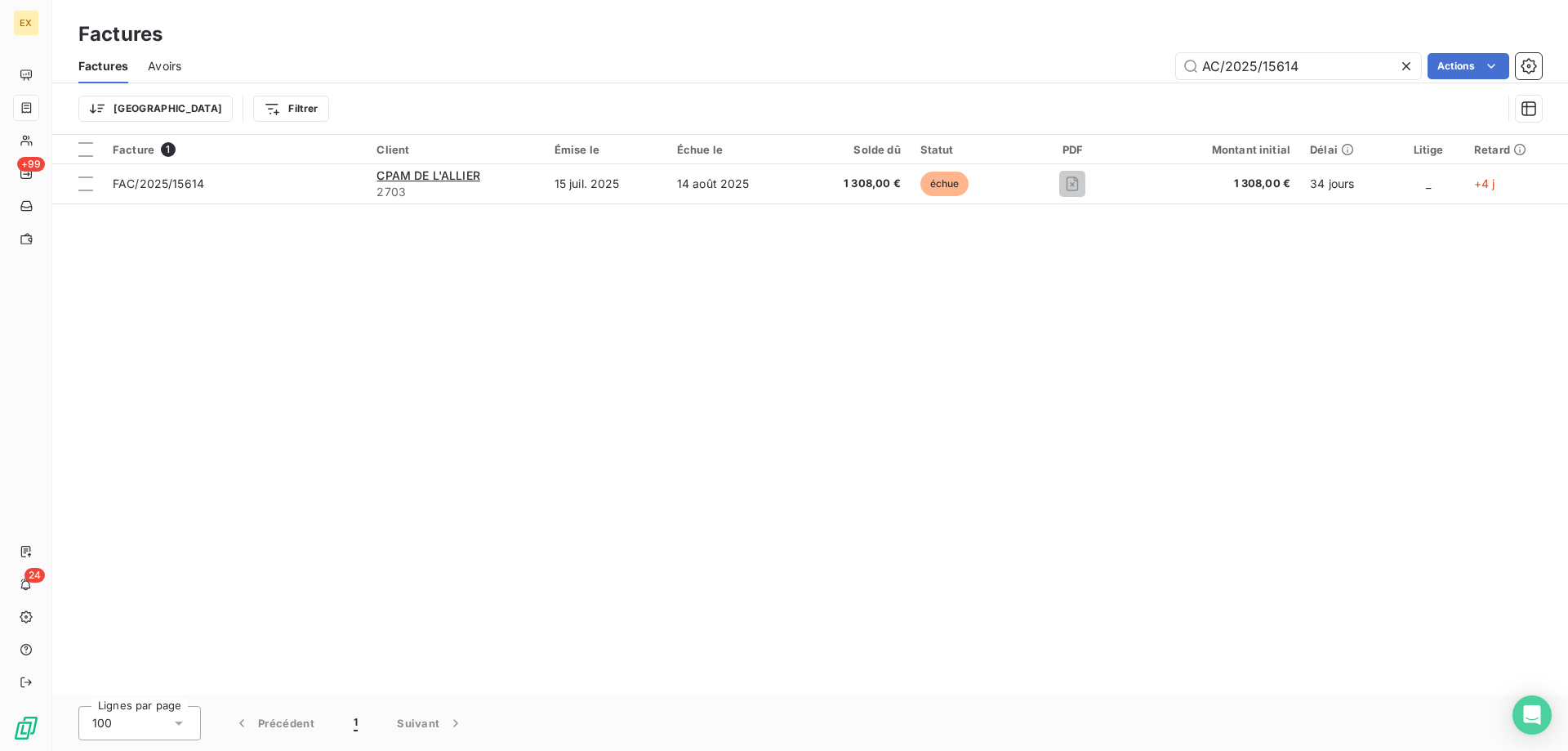
drag, startPoint x: 1303, startPoint y: 67, endPoint x: 1130, endPoint y: 70, distance: 173.0
click at [1132, 71] on div "AC/2025/15614 Actions" at bounding box center [872, 66] width 1341 height 26
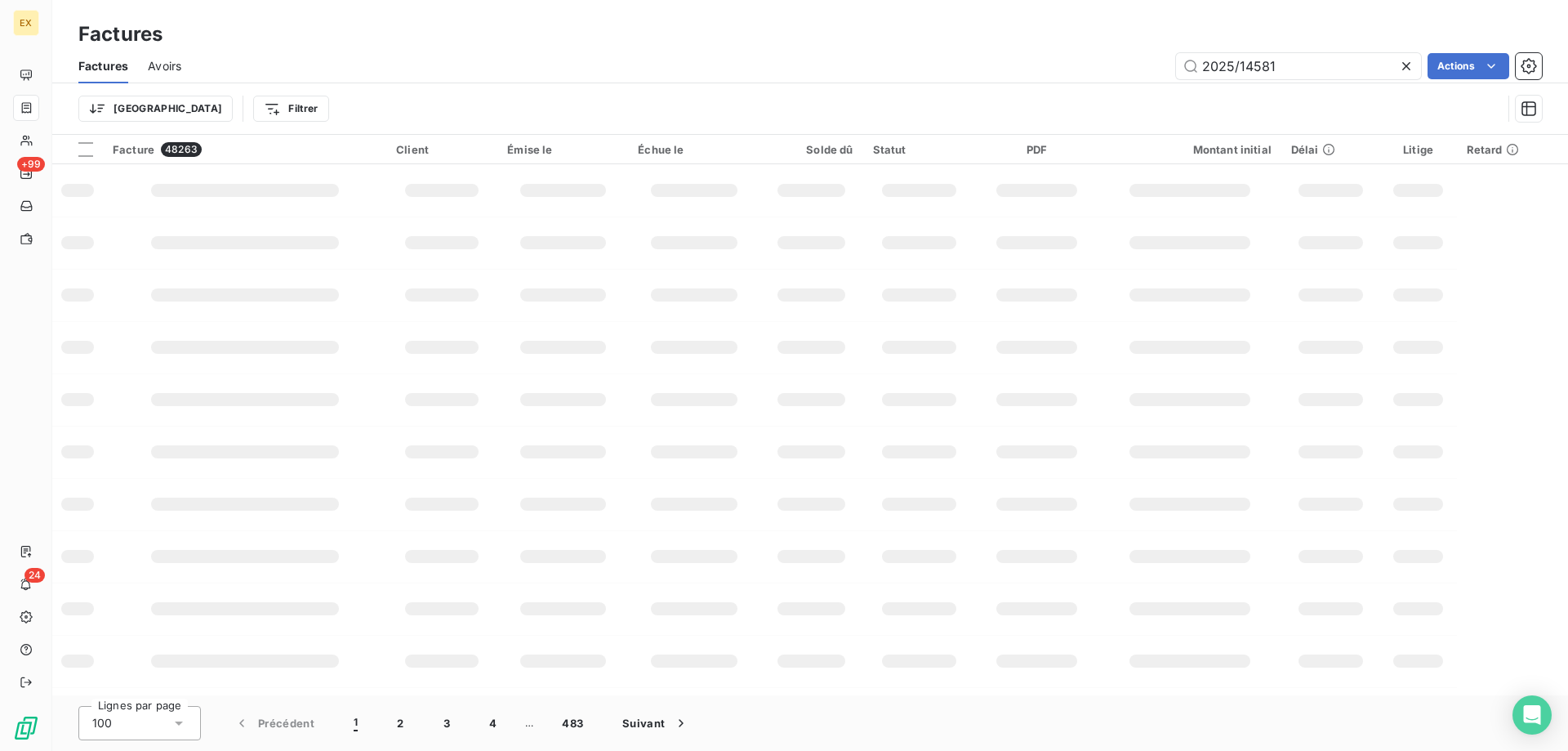
type input "2025/14581"
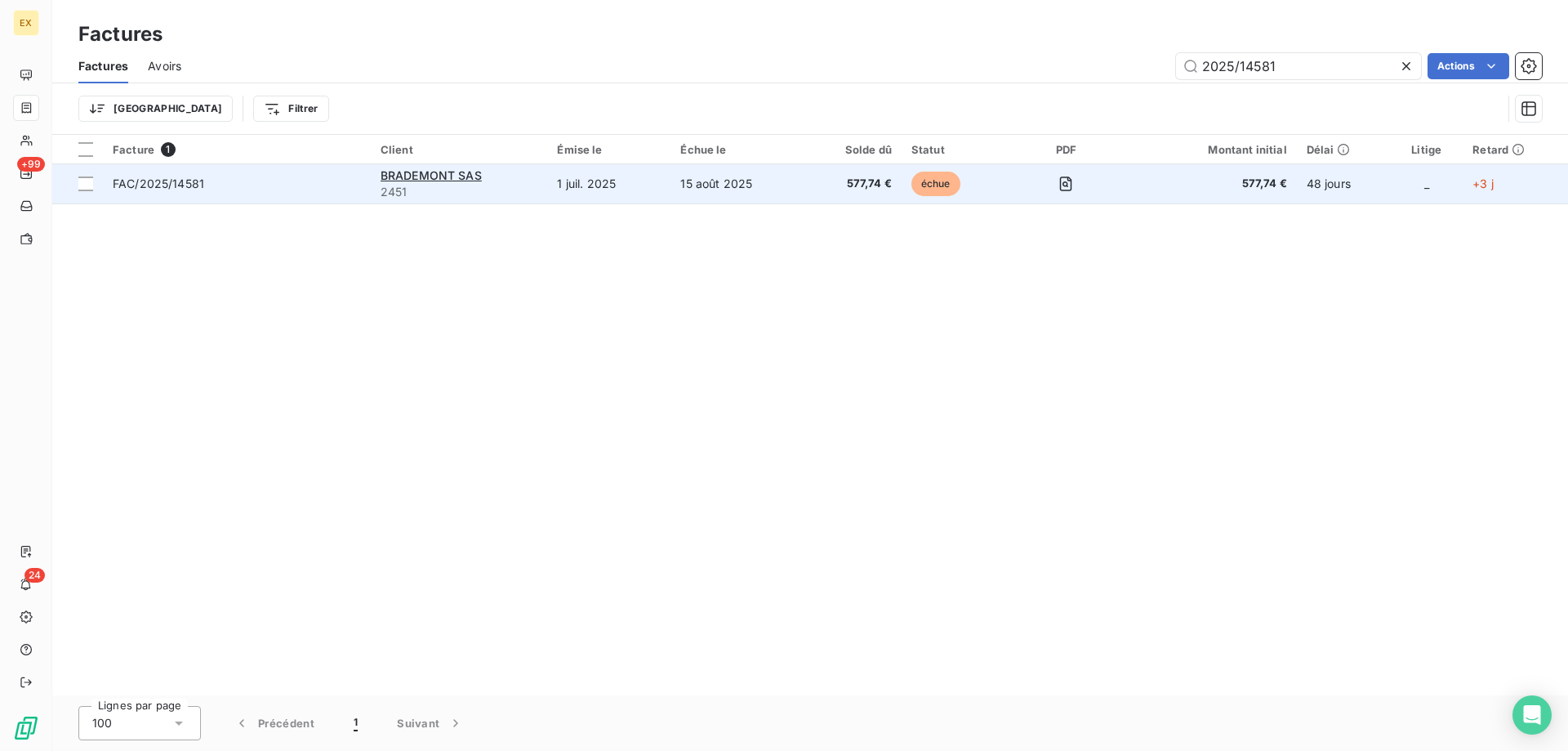
click at [291, 189] on span "FAC/2025/14581" at bounding box center [237, 183] width 249 height 16
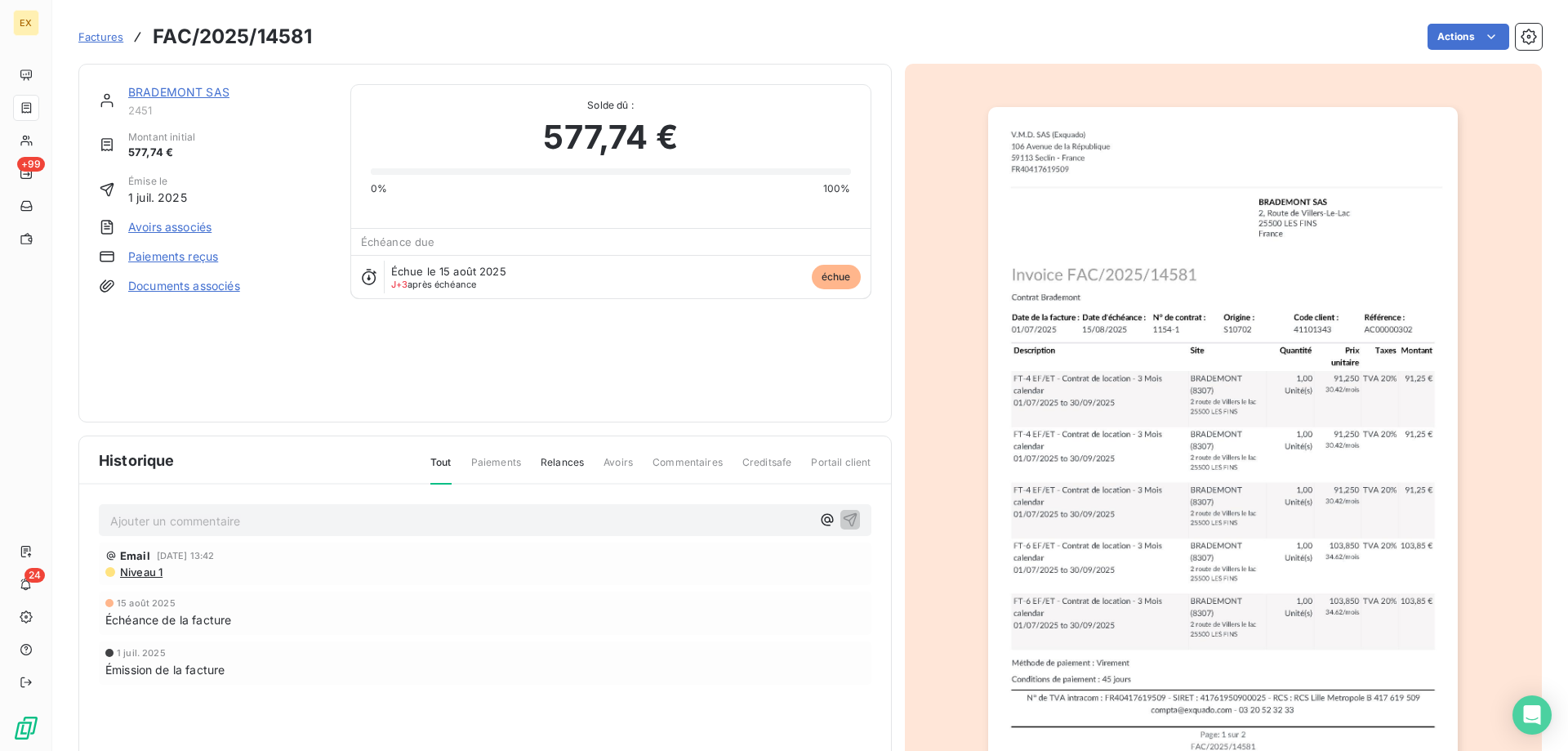
click at [188, 93] on link "BRADEMONT SAS" at bounding box center [179, 92] width 101 height 14
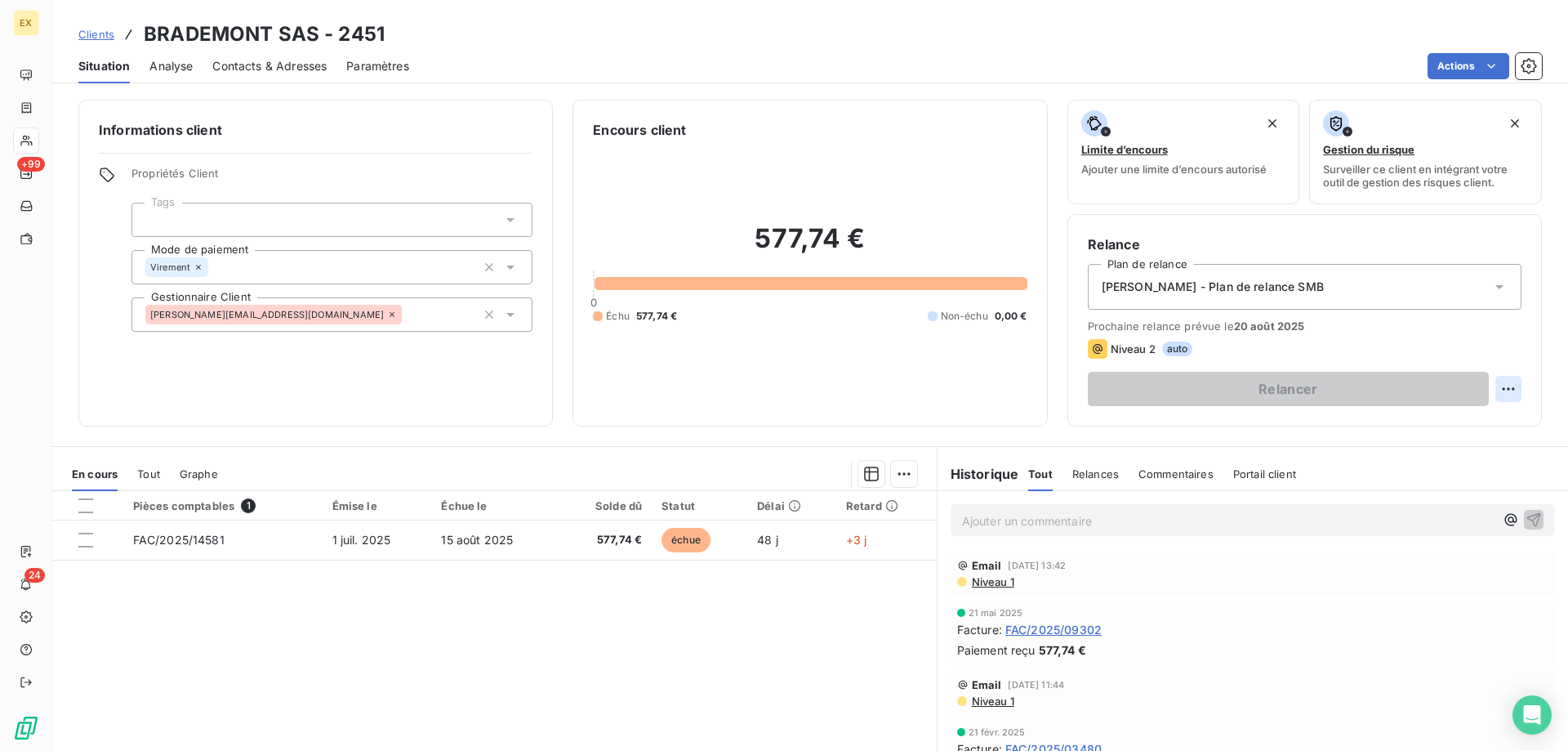
click at [1504, 392] on html "EX +99 24 Clients BRADEMONT SAS - 2451 Situation Analyse Contacts & Adresses Pa…" at bounding box center [784, 376] width 1568 height 751
click at [1401, 432] on div "Replanifier cette action" at bounding box center [1428, 425] width 146 height 26
select select "7"
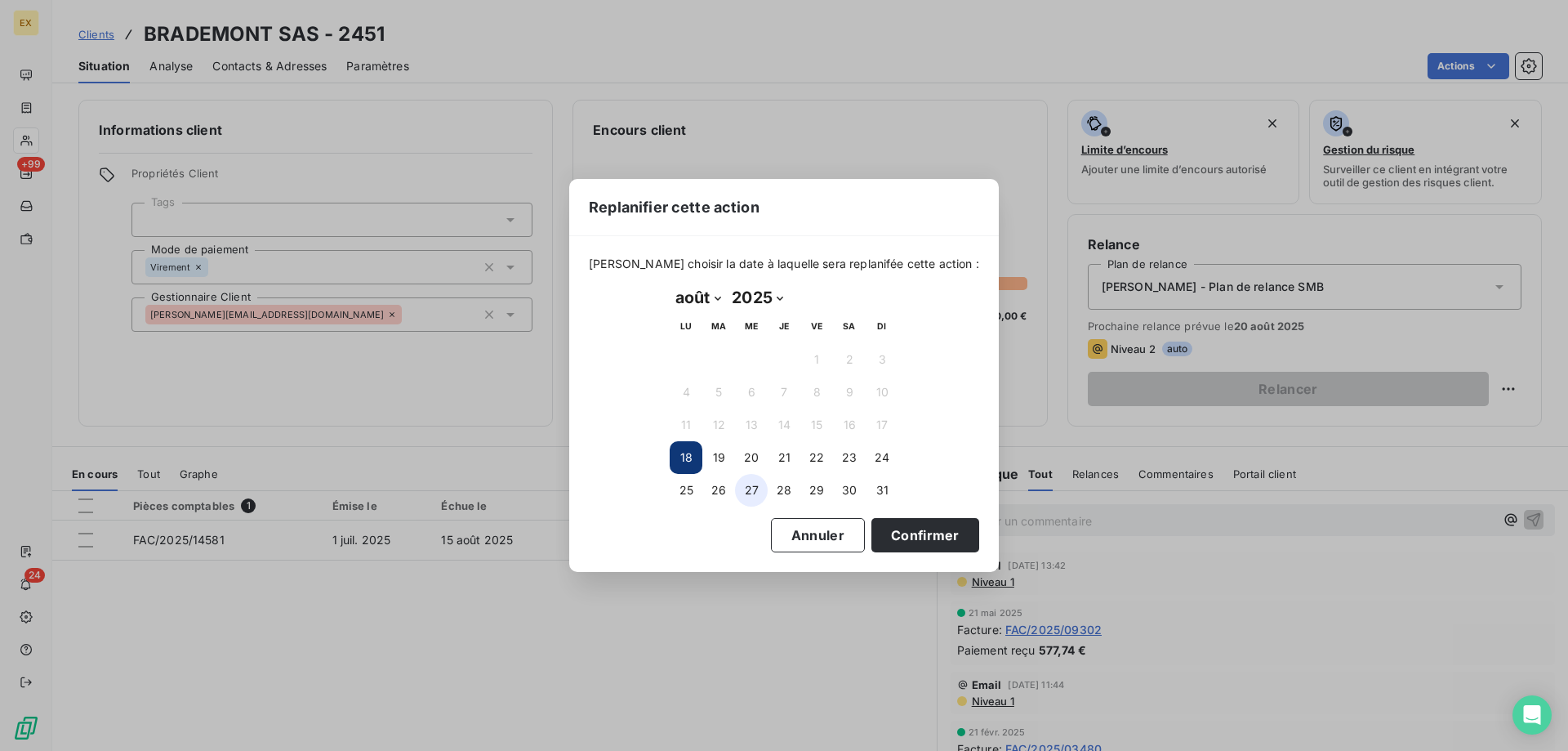
click at [751, 492] on button "27" at bounding box center [752, 490] width 33 height 33
click at [889, 529] on button "Confirmer" at bounding box center [925, 535] width 108 height 35
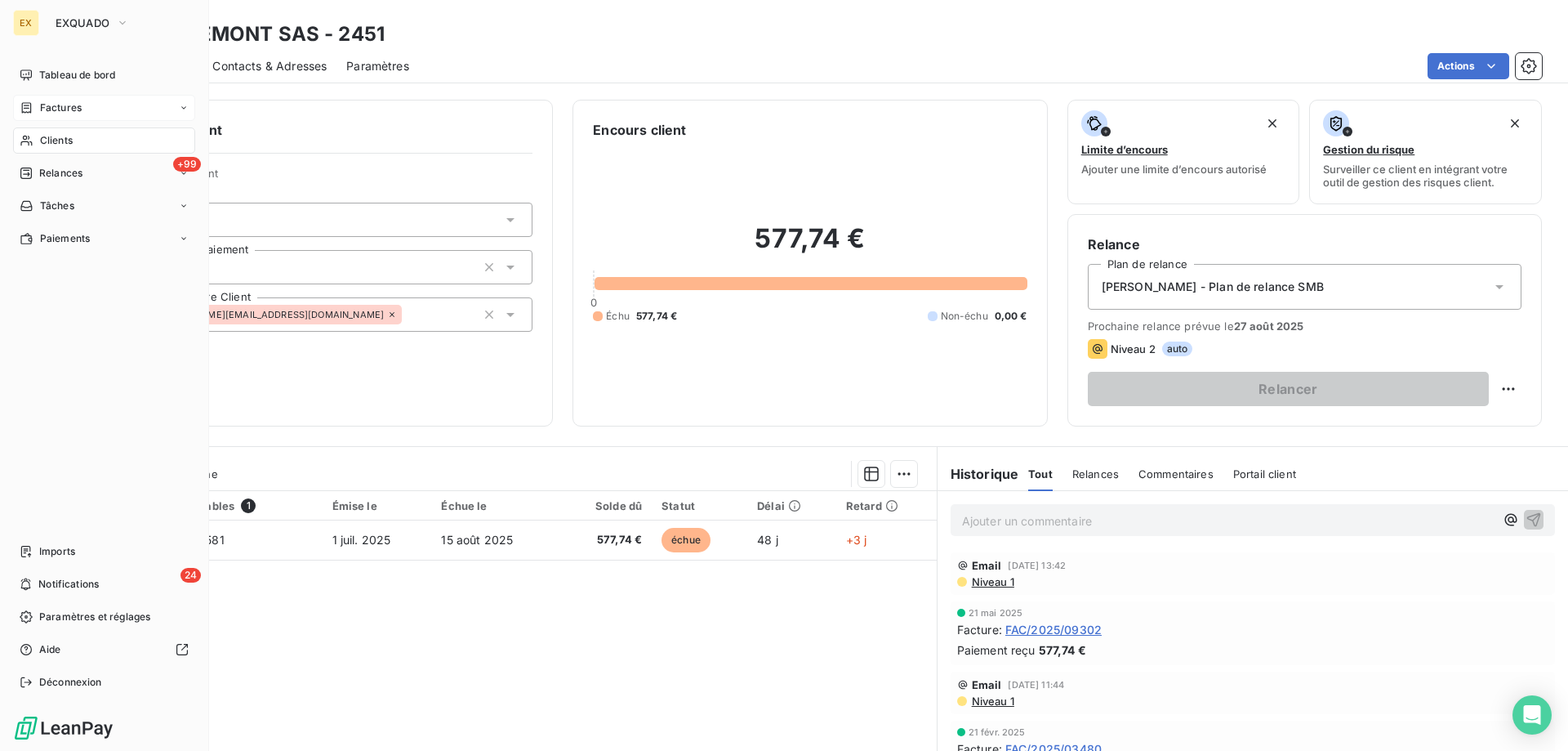
click at [28, 118] on div "Factures" at bounding box center [104, 108] width 182 height 26
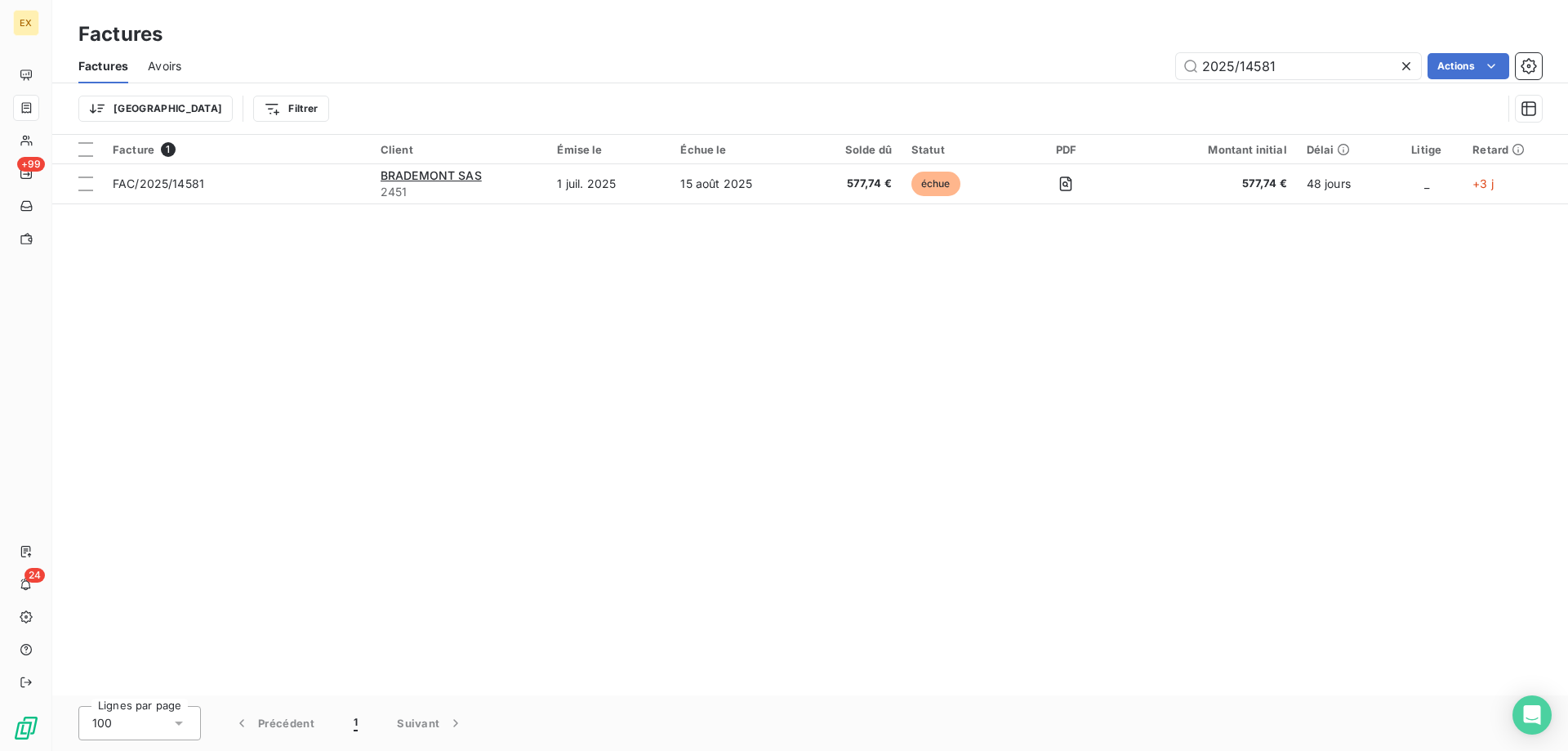
drag, startPoint x: 1282, startPoint y: 67, endPoint x: 1155, endPoint y: 68, distance: 127.0
click at [1161, 68] on div "2025/14581 Actions" at bounding box center [872, 66] width 1341 height 26
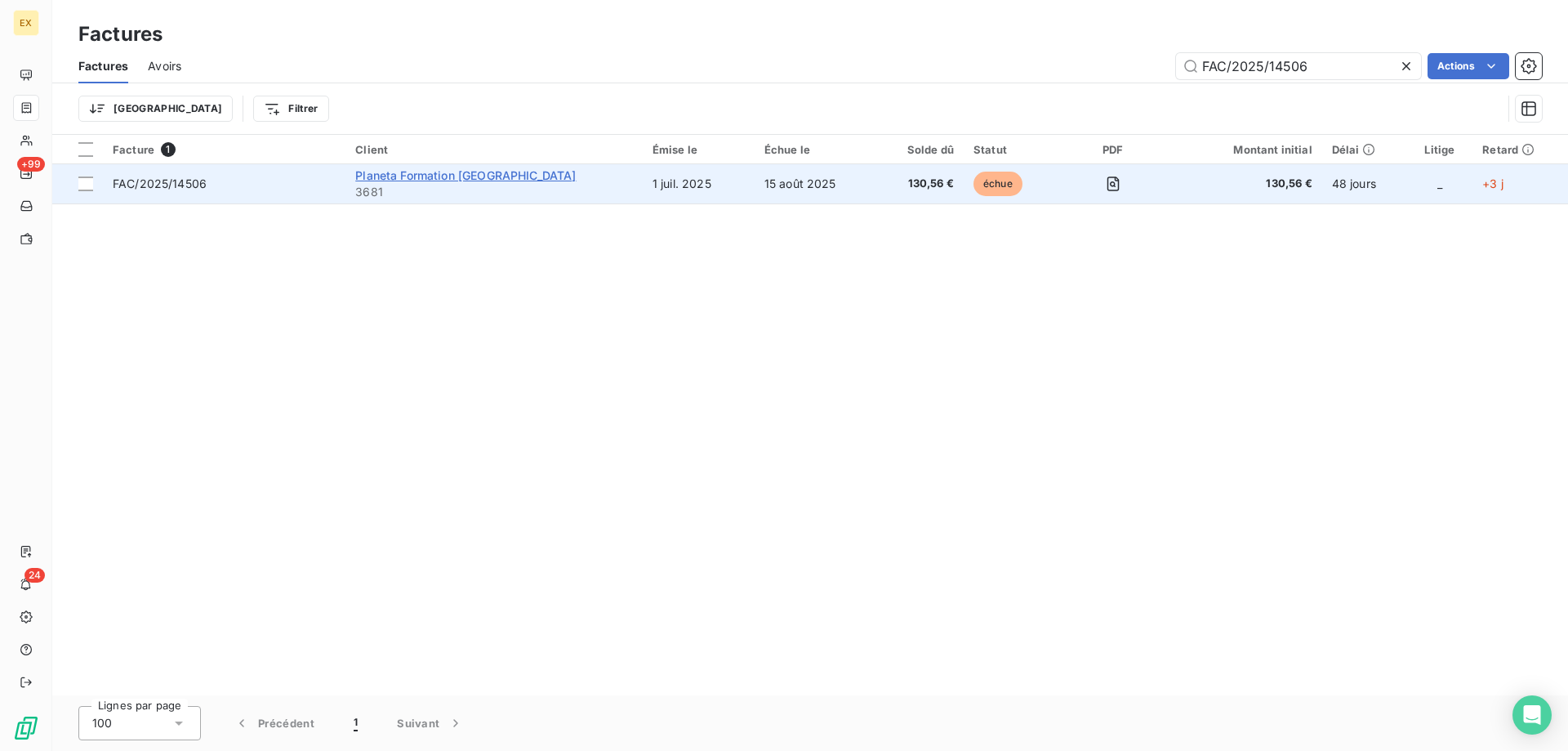
type input "FAC/2025/14506"
click at [412, 170] on span "Planeta Formation [GEOGRAPHIC_DATA]" at bounding box center [466, 175] width 221 height 14
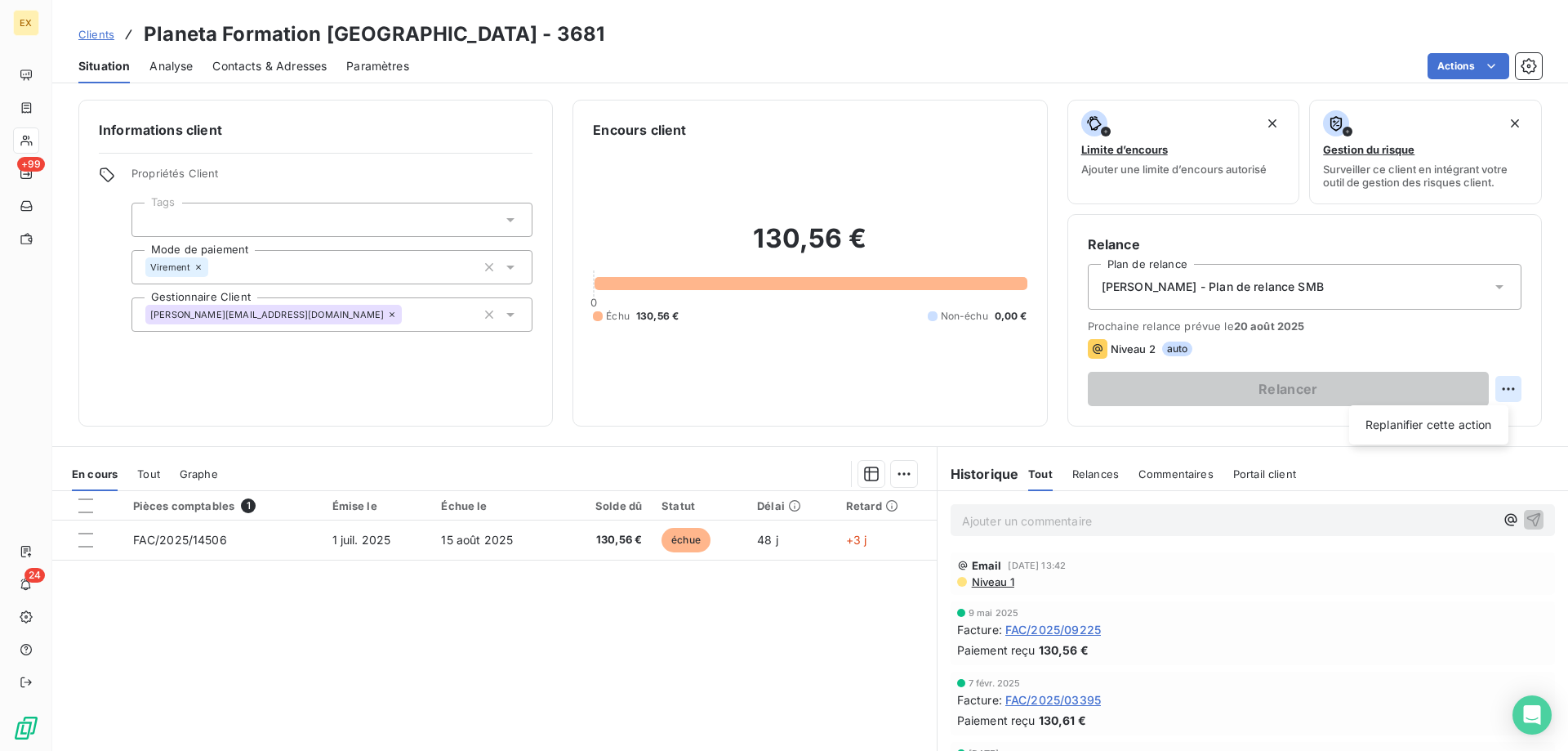
click at [1489, 388] on html "EX +99 24 Clients Planeta Formation Universités [GEOGRAPHIC_DATA] - 3681 Situat…" at bounding box center [784, 376] width 1568 height 751
click at [1416, 420] on div "Replanifier cette action" at bounding box center [1428, 425] width 146 height 26
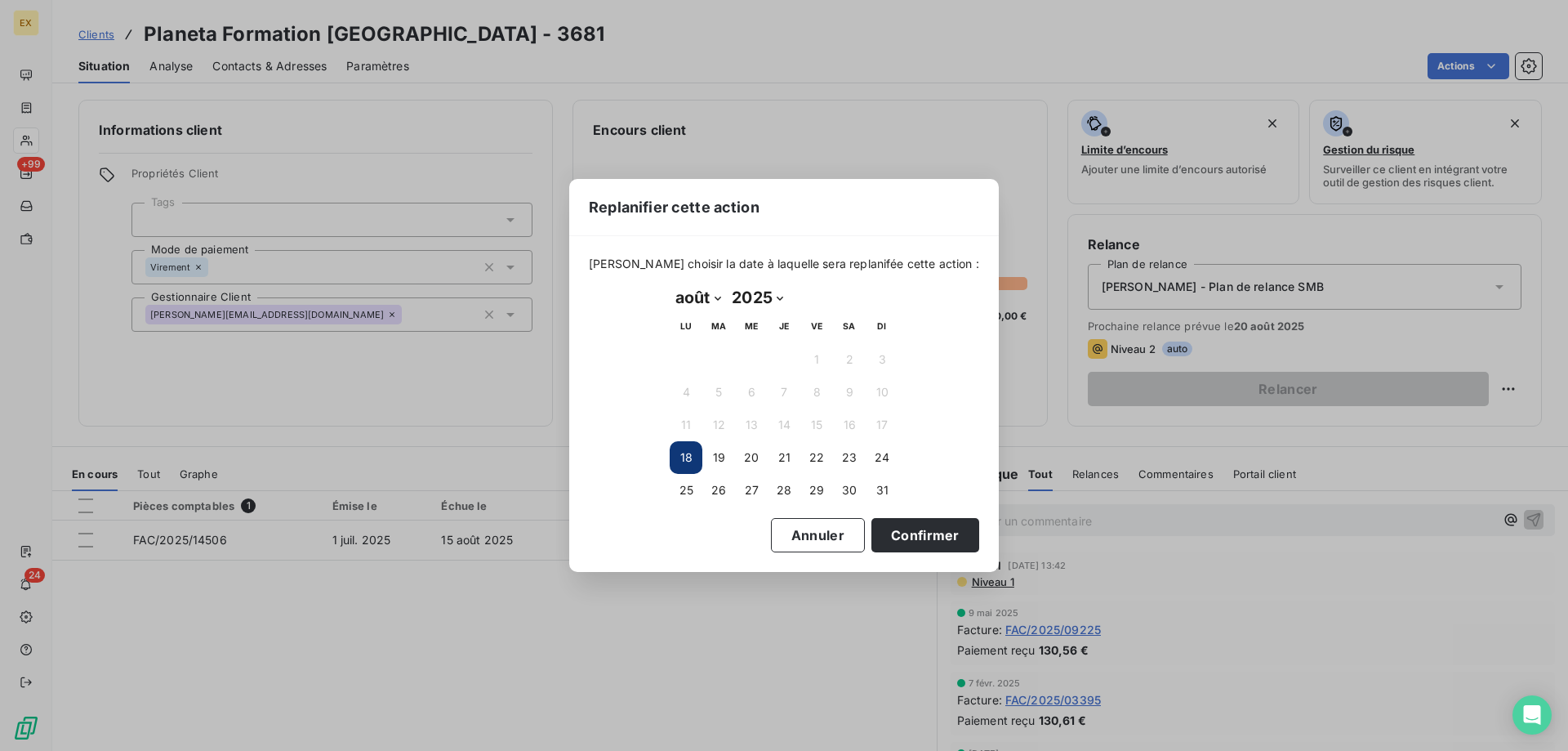
click at [710, 298] on select "janvier février mars avril mai juin juillet août septembre octobre novembre déc…" at bounding box center [697, 297] width 56 height 26
select select "8"
click at [670, 284] on select "janvier février mars avril mai juin juillet août septembre octobre novembre déc…" at bounding box center [697, 297] width 56 height 26
click at [816, 359] on button "5" at bounding box center [817, 360] width 33 height 33
click at [914, 521] on button "Confirmer" at bounding box center [925, 535] width 108 height 35
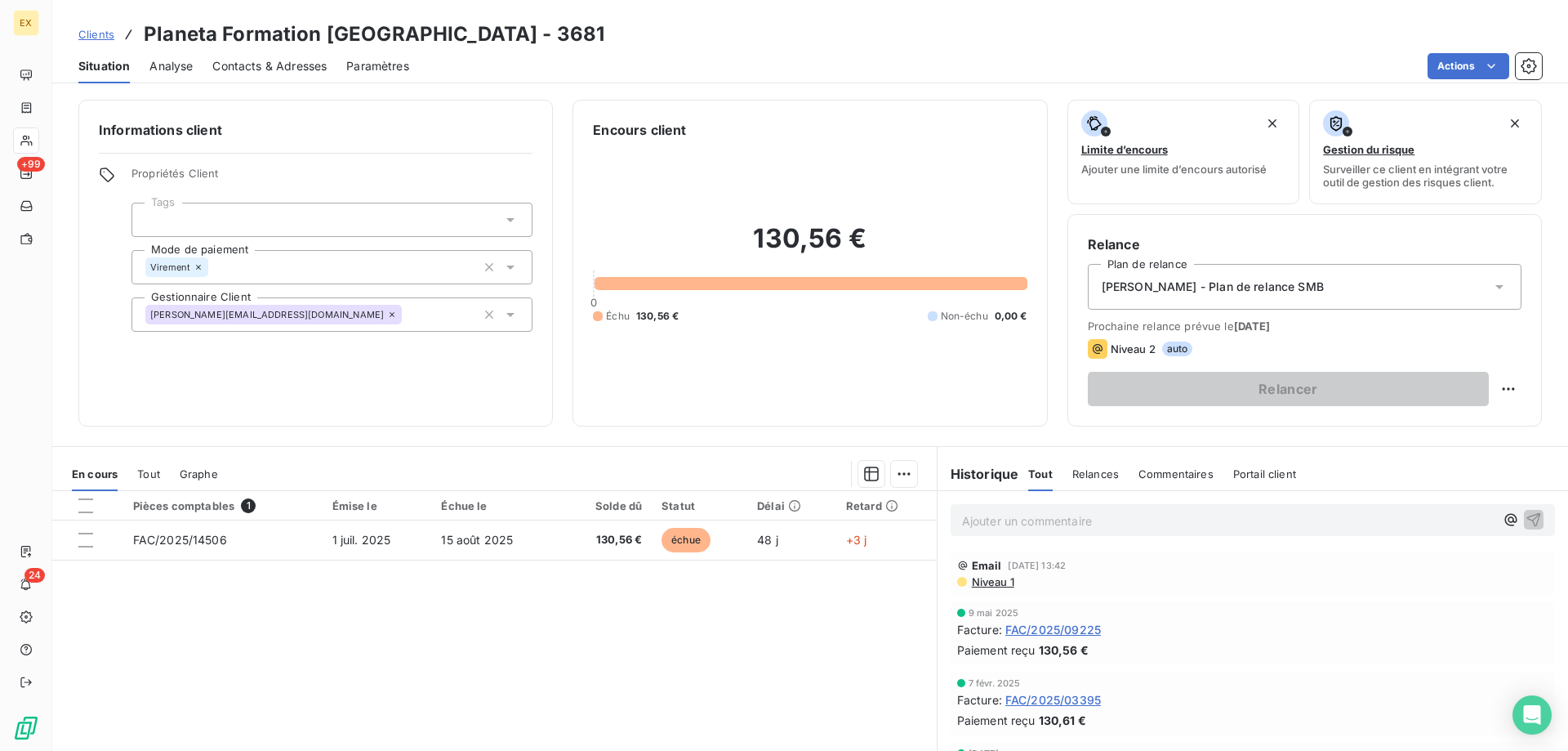
click at [104, 38] on span "Clients" at bounding box center [97, 34] width 36 height 13
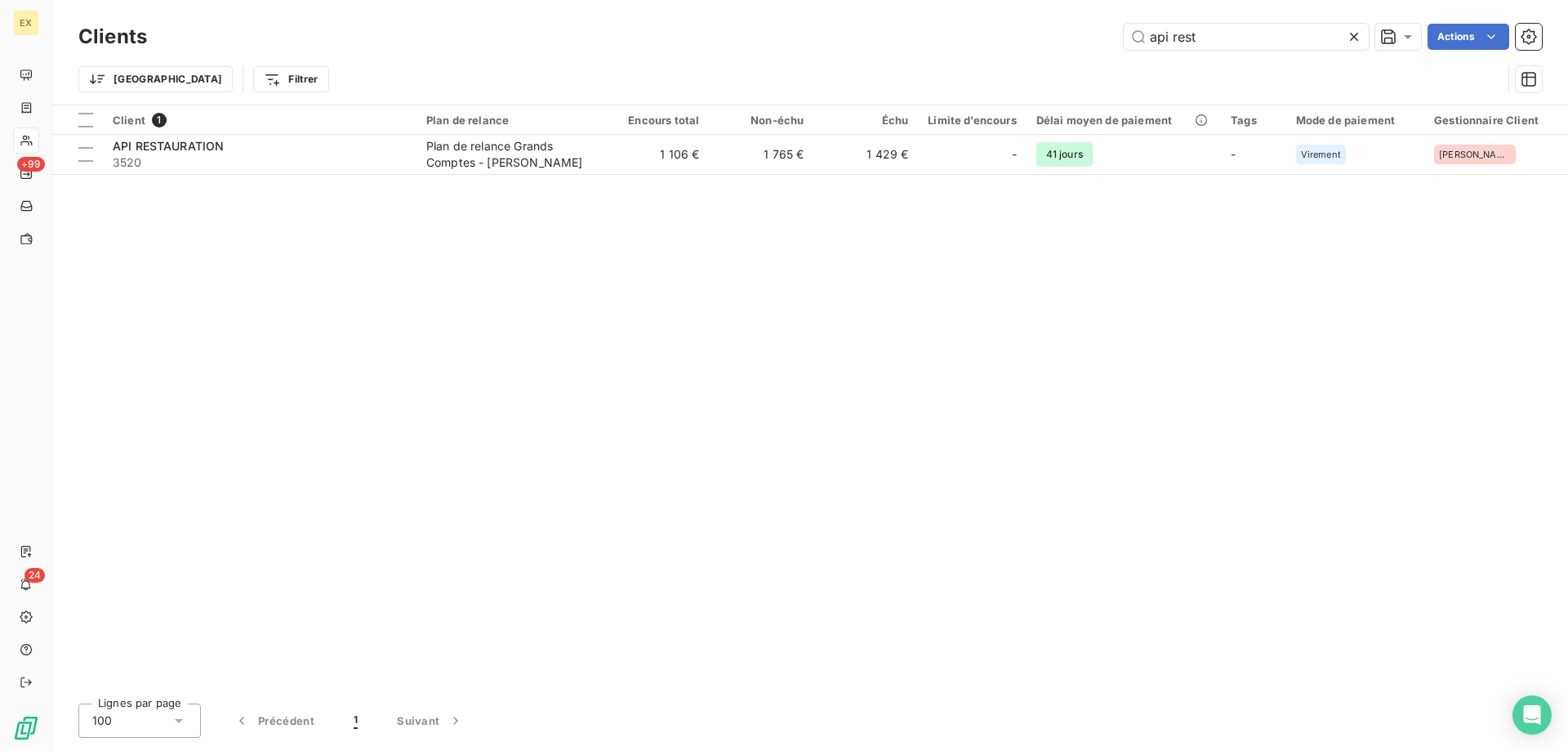
drag, startPoint x: 1229, startPoint y: 35, endPoint x: 1079, endPoint y: 28, distance: 150.2
click at [1080, 28] on div "api rest Actions" at bounding box center [854, 36] width 1376 height 26
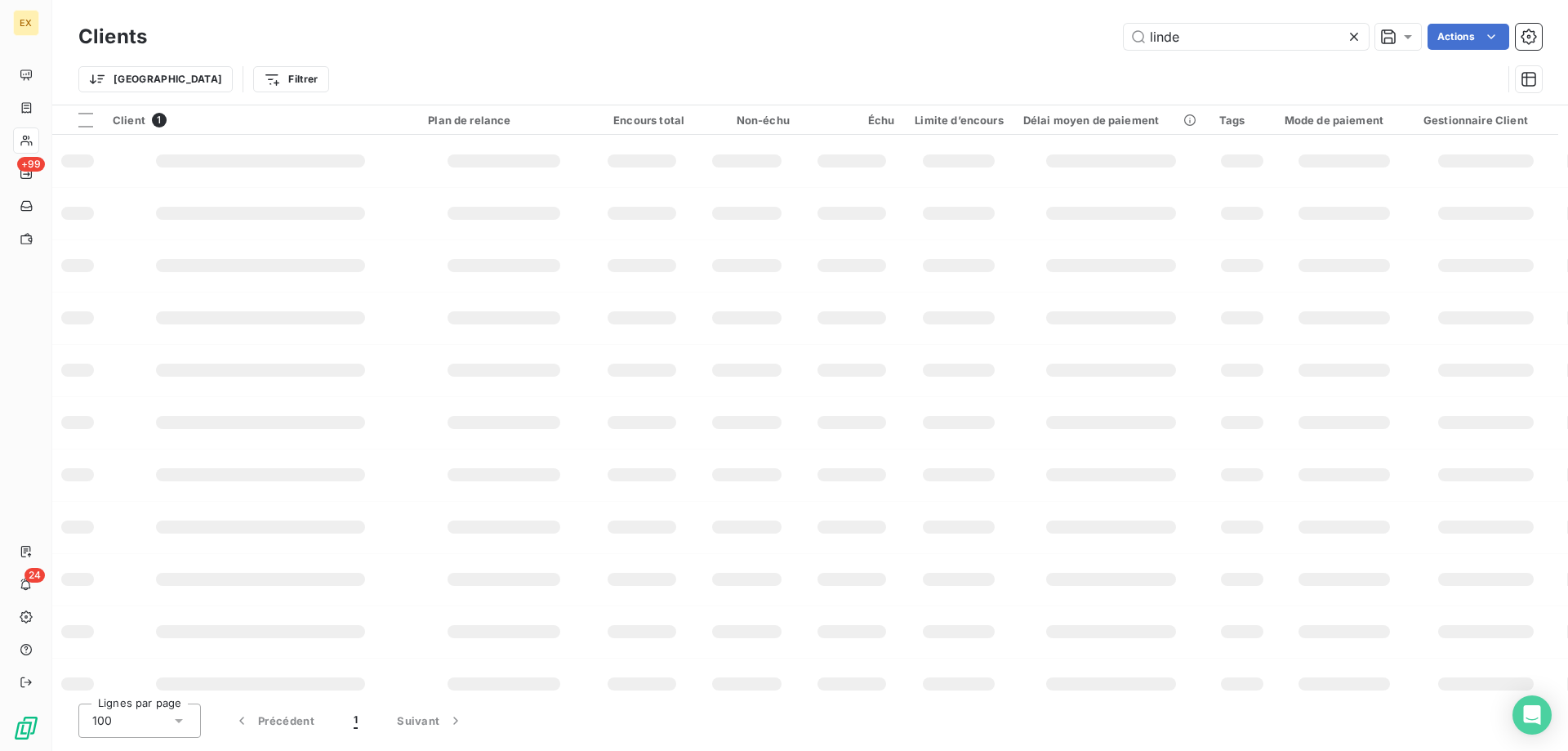
type input "linde"
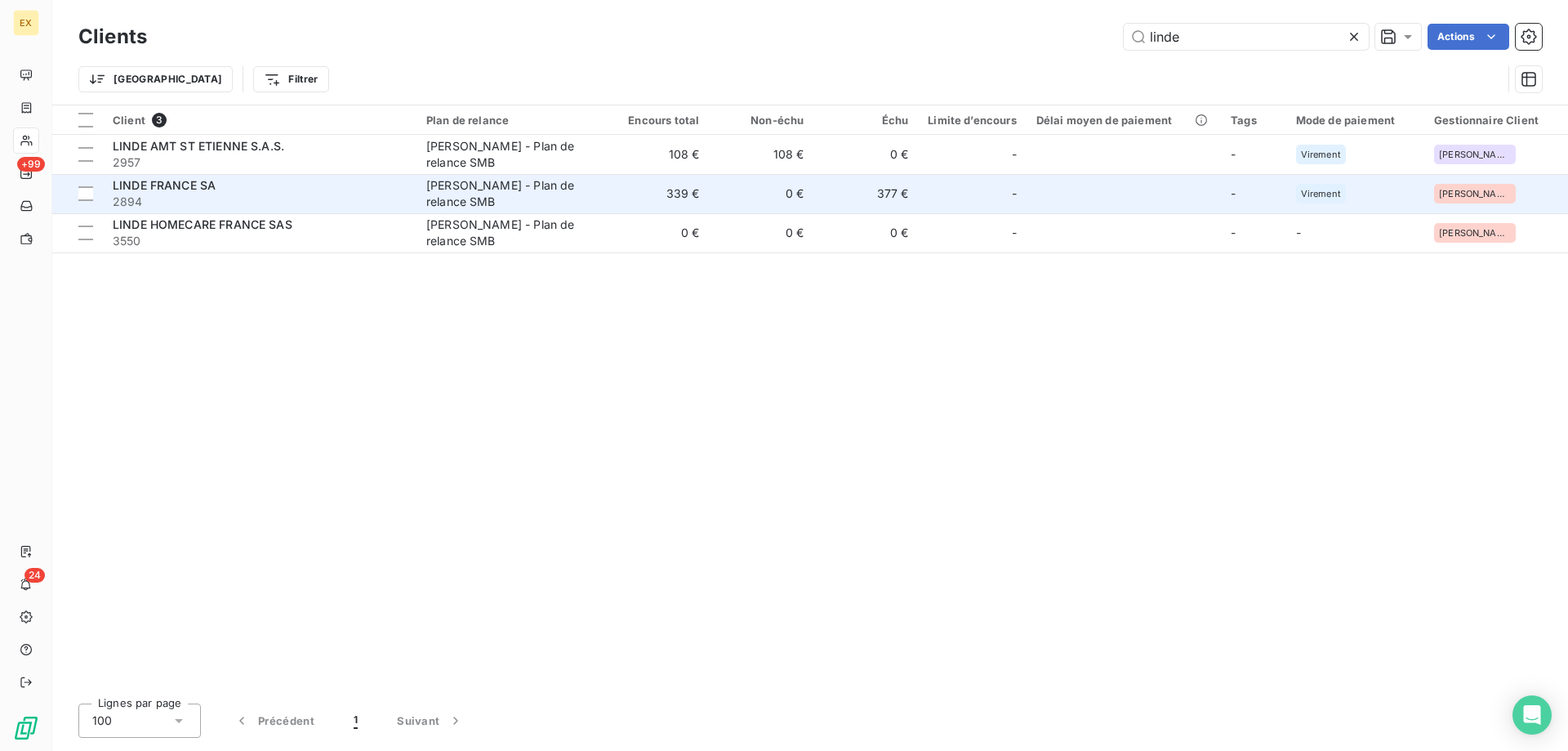
click at [367, 191] on div "LINDE FRANCE SA" at bounding box center [260, 185] width 294 height 16
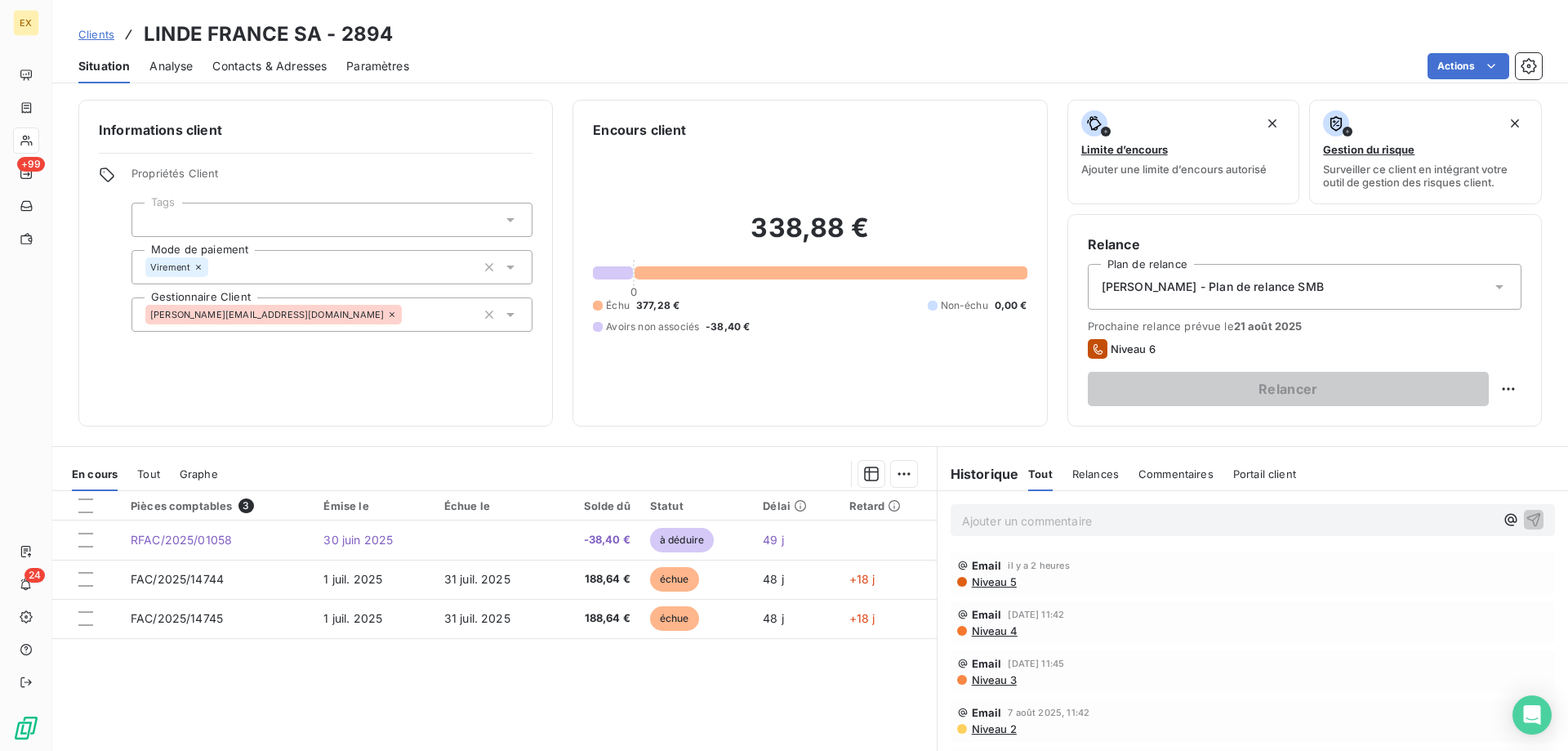
click at [287, 59] on span "Contacts & Adresses" at bounding box center [269, 66] width 115 height 16
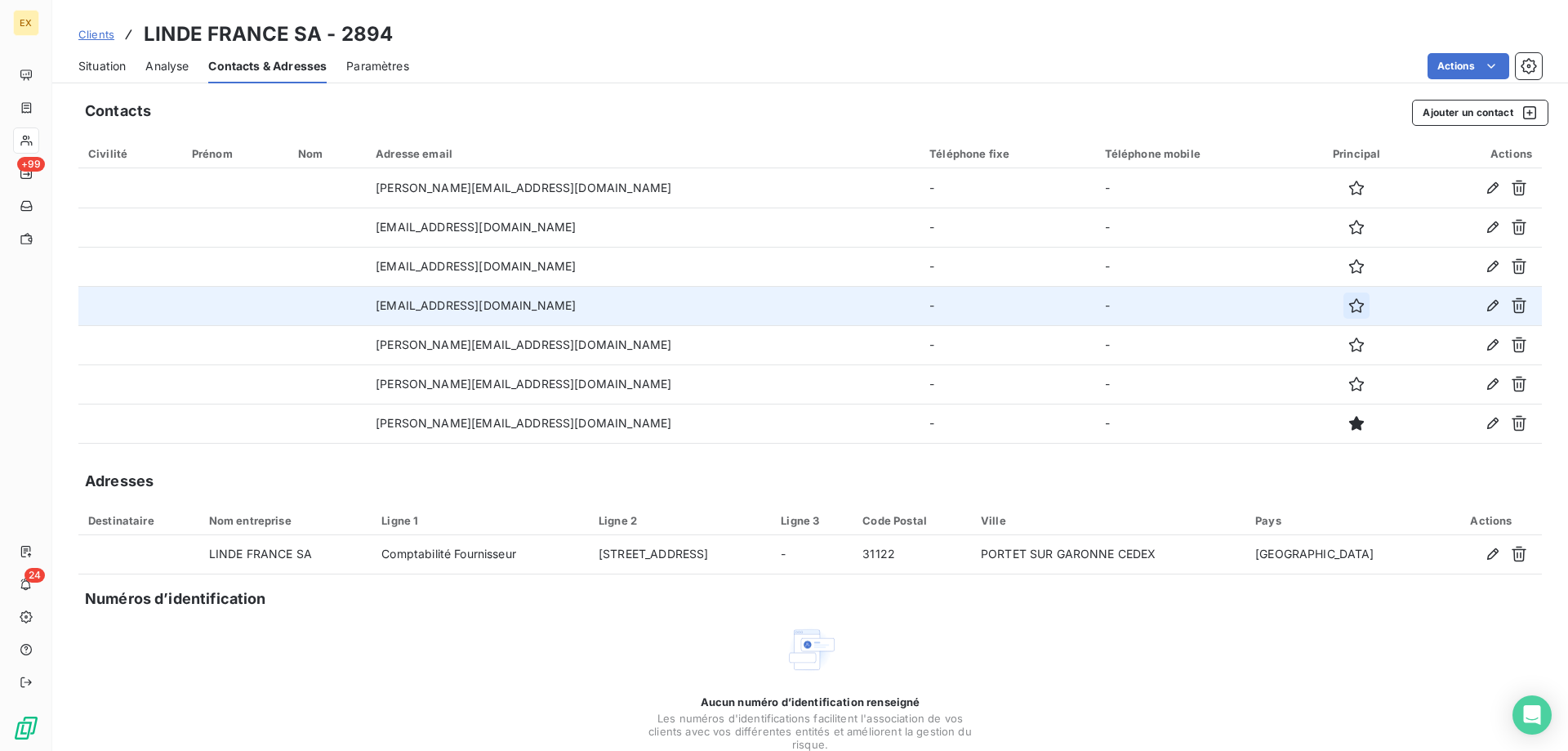
click at [1344, 316] on button "button" at bounding box center [1357, 306] width 26 height 26
click at [106, 60] on span "Situation" at bounding box center [102, 66] width 47 height 16
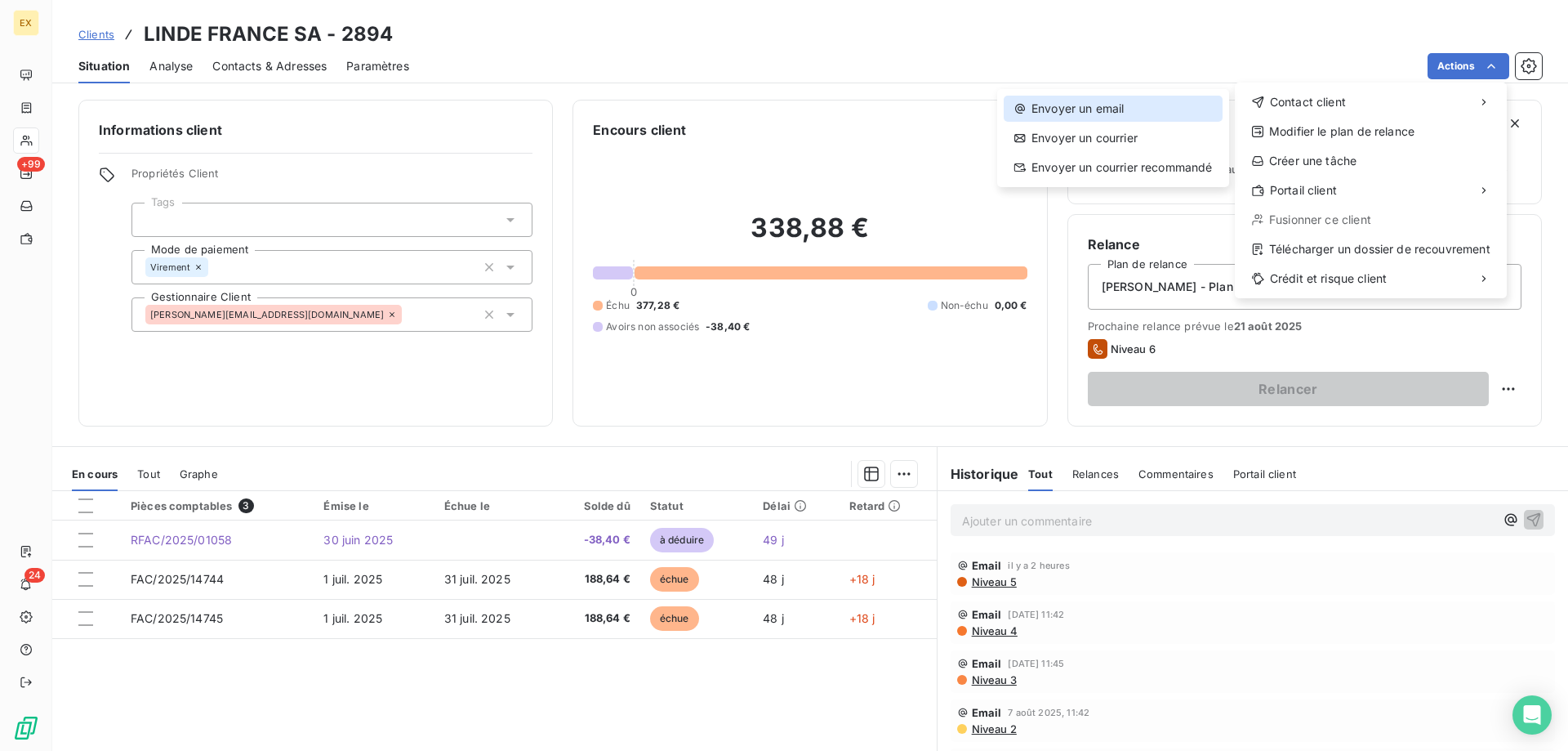
click at [1168, 114] on div "Envoyer un email" at bounding box center [1113, 109] width 219 height 26
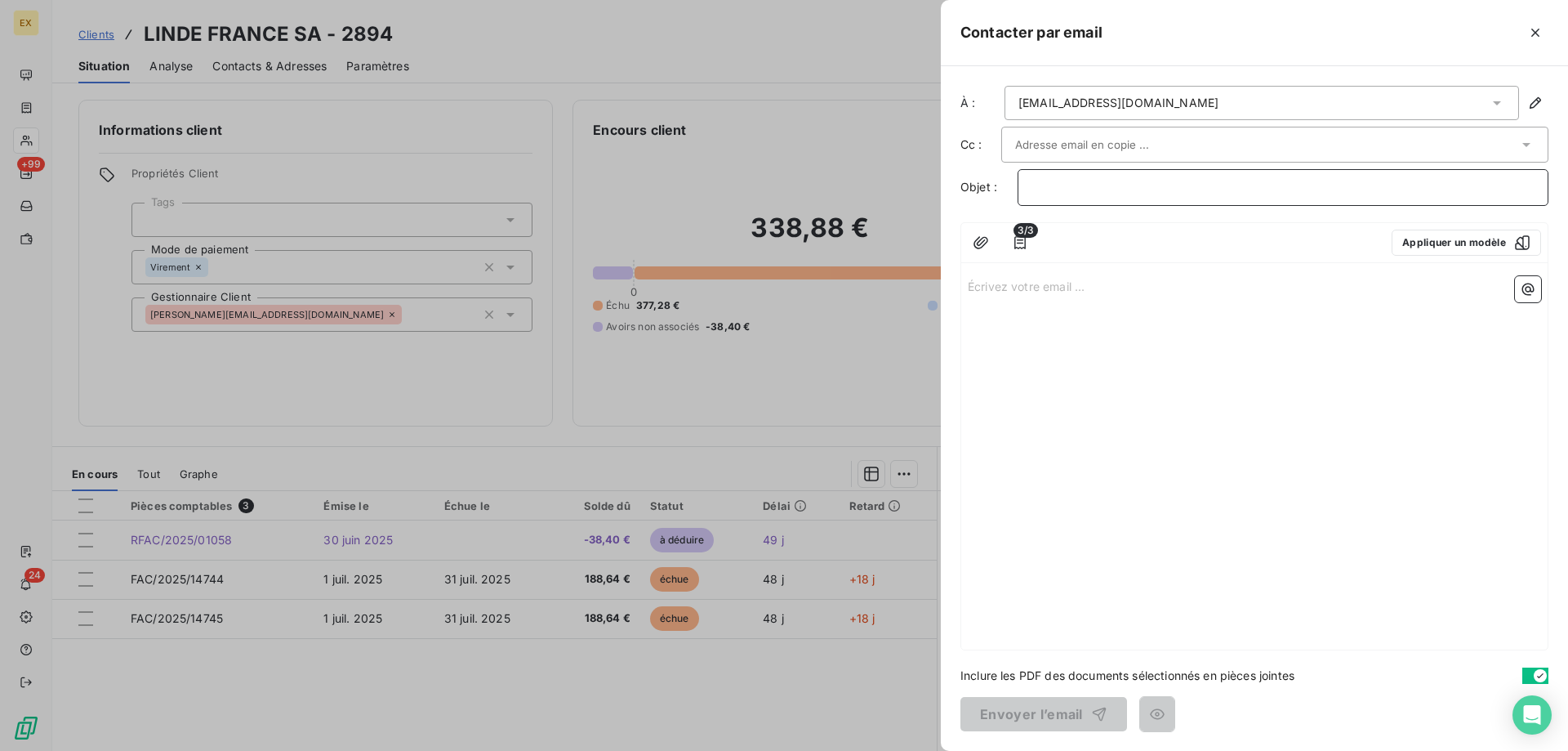
click at [1065, 186] on p "﻿" at bounding box center [1282, 187] width 503 height 19
click at [1042, 287] on p "Écrivez votre email ... ﻿" at bounding box center [1255, 286] width 573 height 19
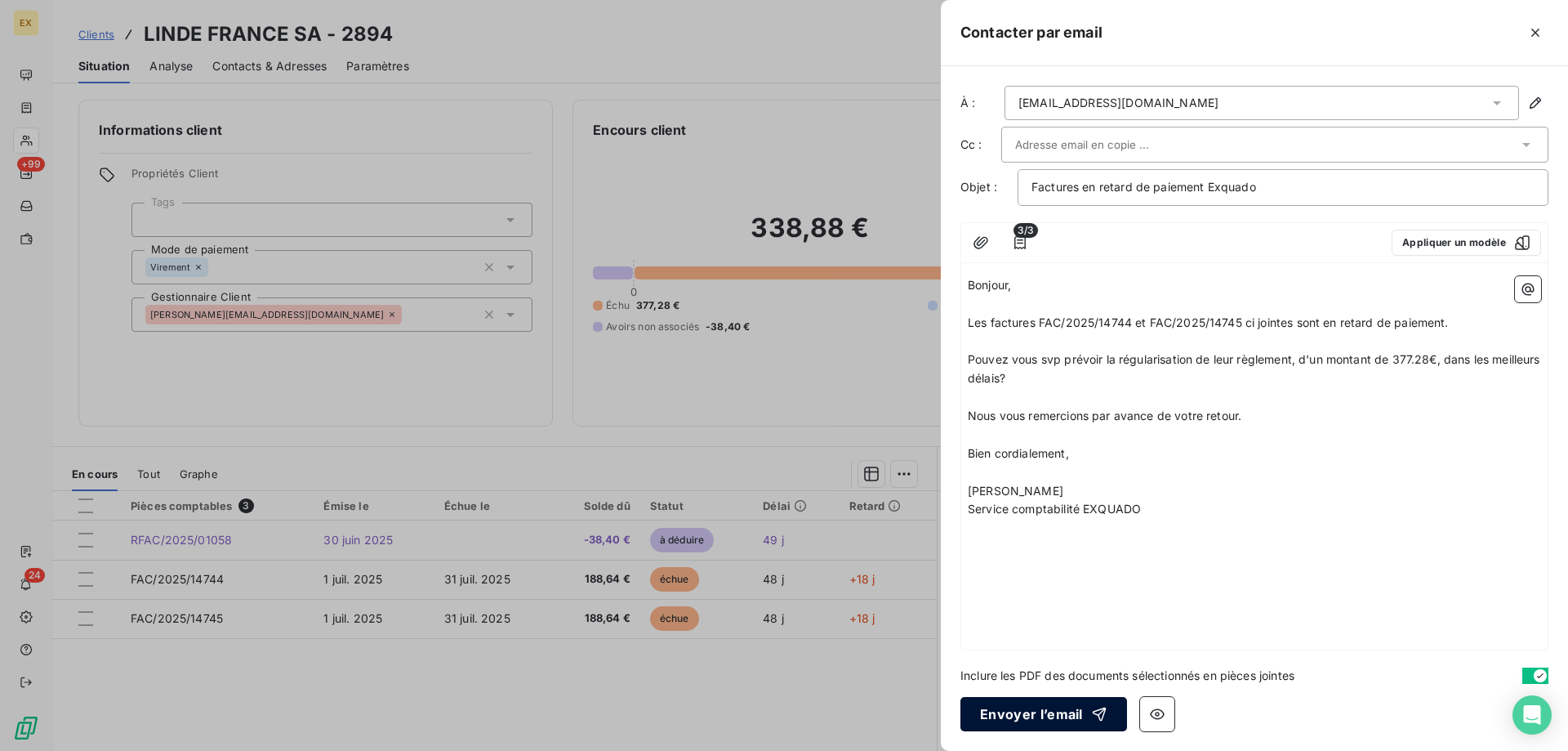
click at [1015, 708] on button "Envoyer l’email" at bounding box center [1043, 714] width 167 height 35
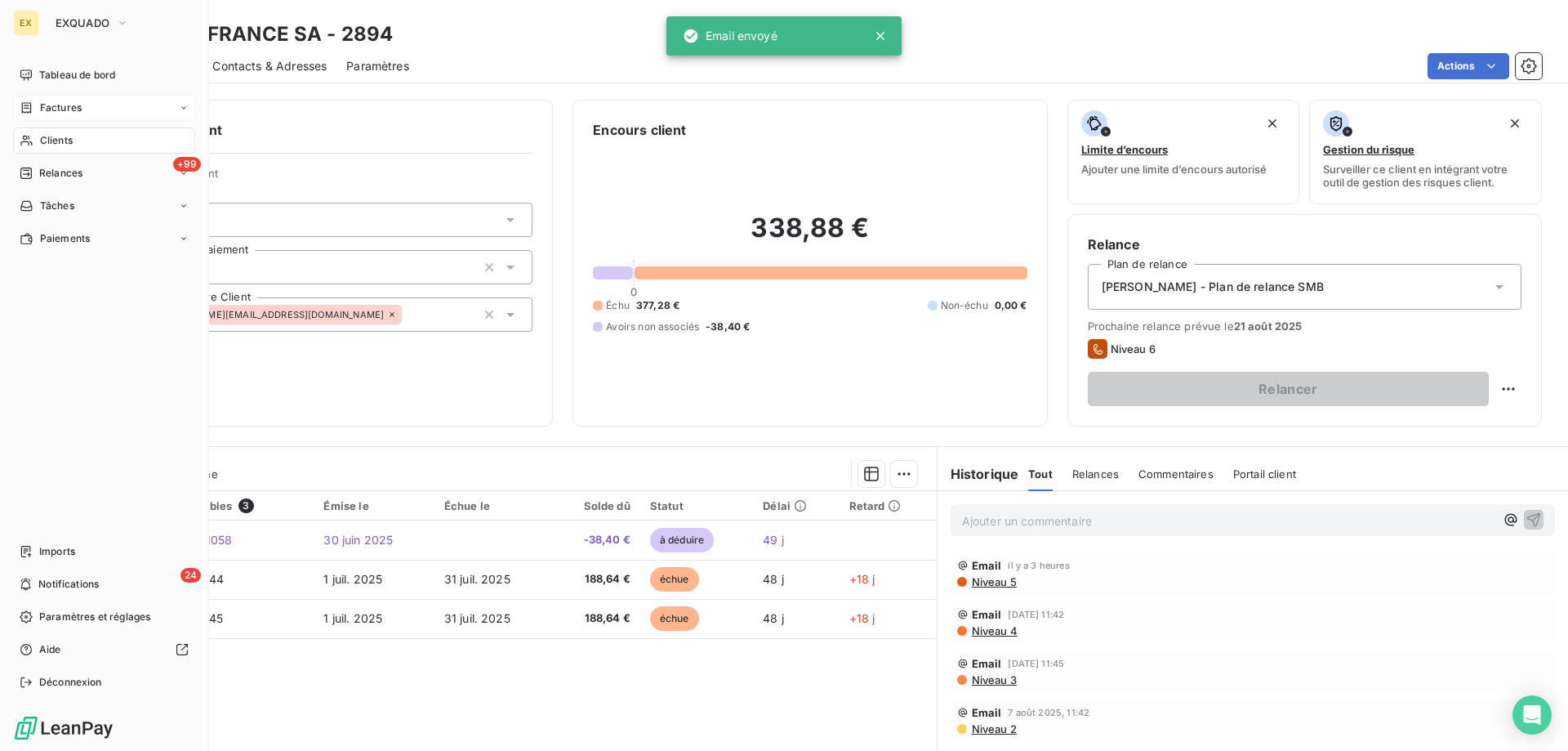
click at [32, 119] on div "Factures" at bounding box center [104, 108] width 182 height 26
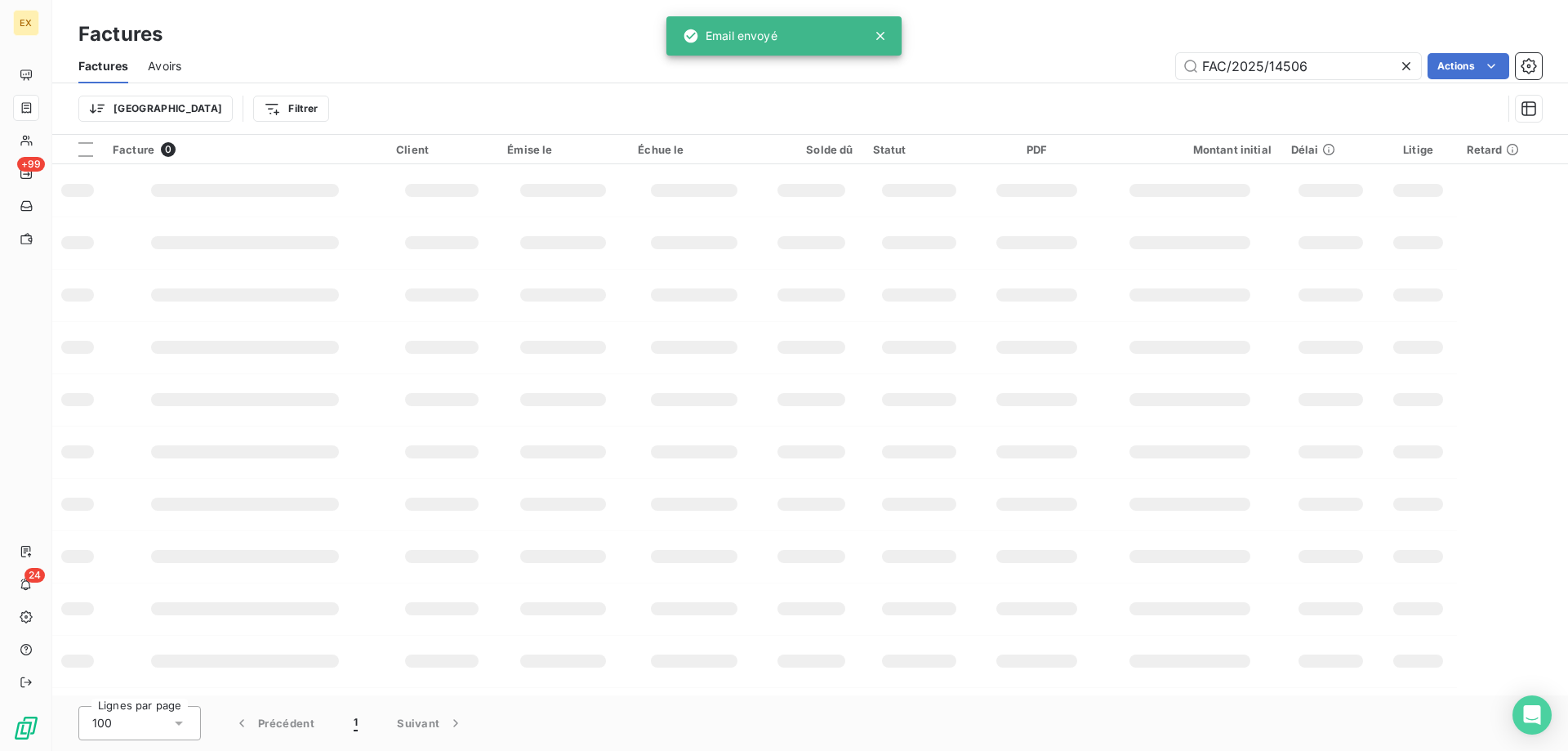
drag, startPoint x: 1313, startPoint y: 66, endPoint x: 1160, endPoint y: 68, distance: 153.0
click at [1160, 68] on div "FAC/2025/14506 Actions" at bounding box center [872, 66] width 1341 height 26
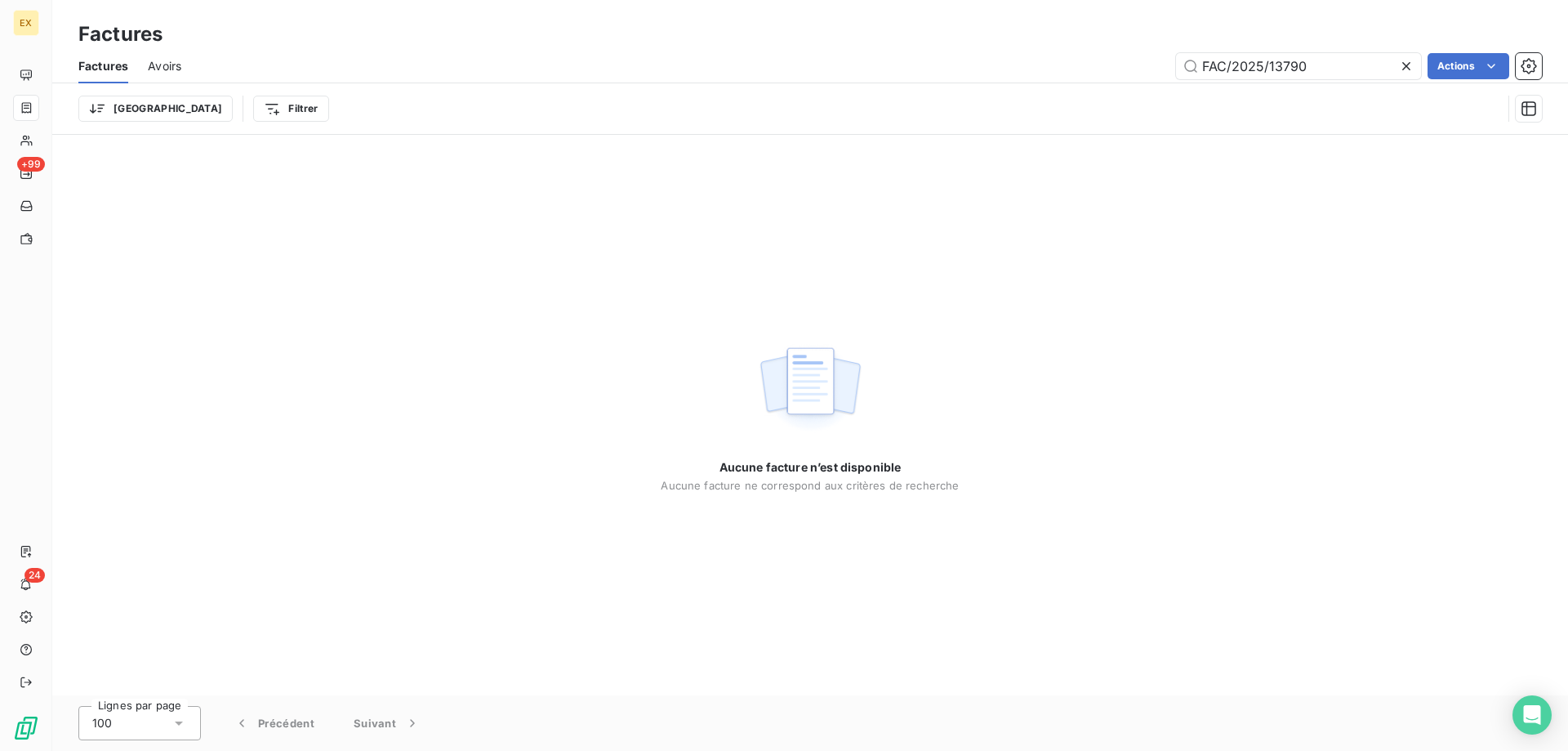
drag, startPoint x: 1213, startPoint y: 64, endPoint x: 1091, endPoint y: 63, distance: 122.0
click at [1101, 63] on div "FAC/2025/13790 Actions" at bounding box center [872, 66] width 1341 height 26
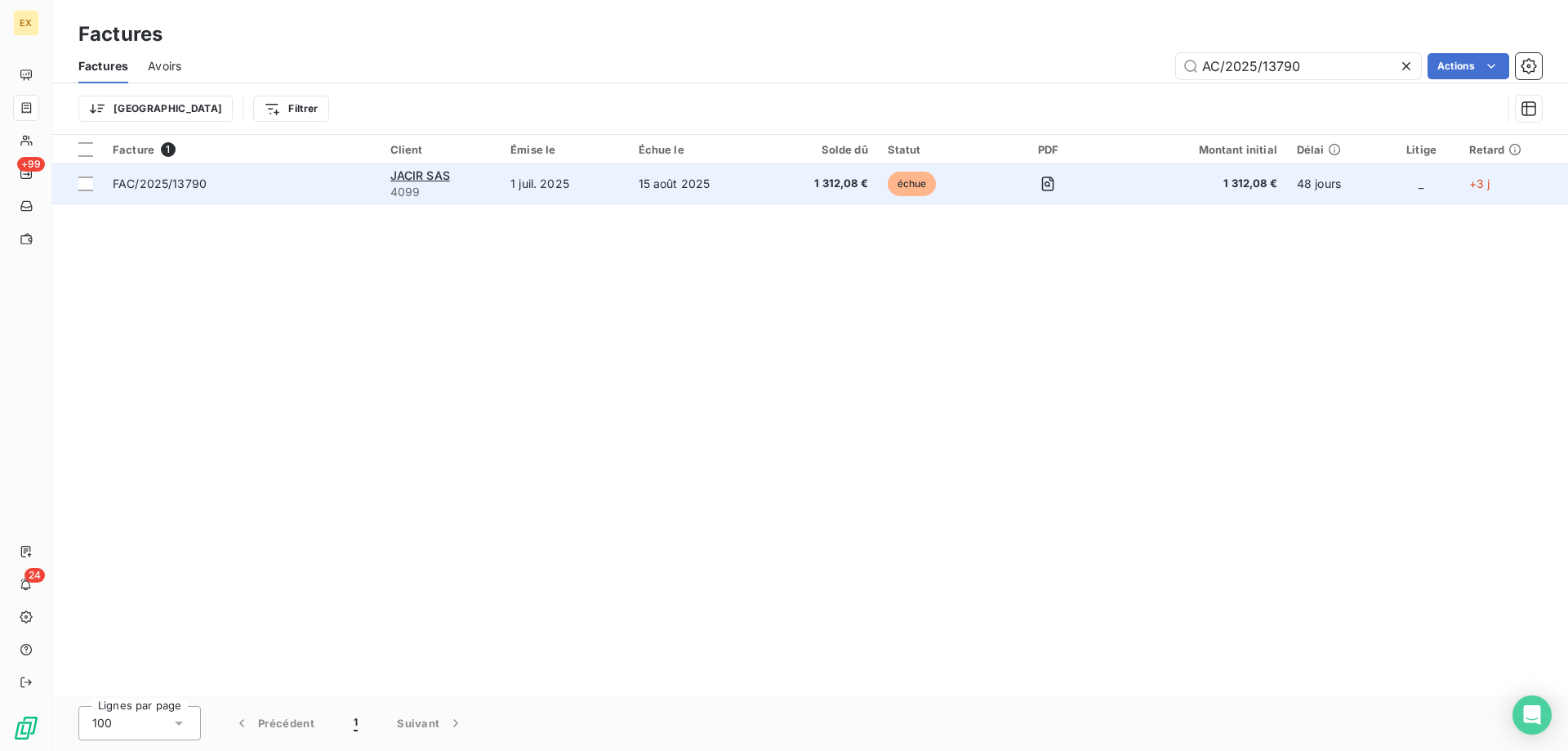
type input "AC/2025/13790"
click at [295, 191] on span "FAC/2025/13790" at bounding box center [242, 183] width 258 height 16
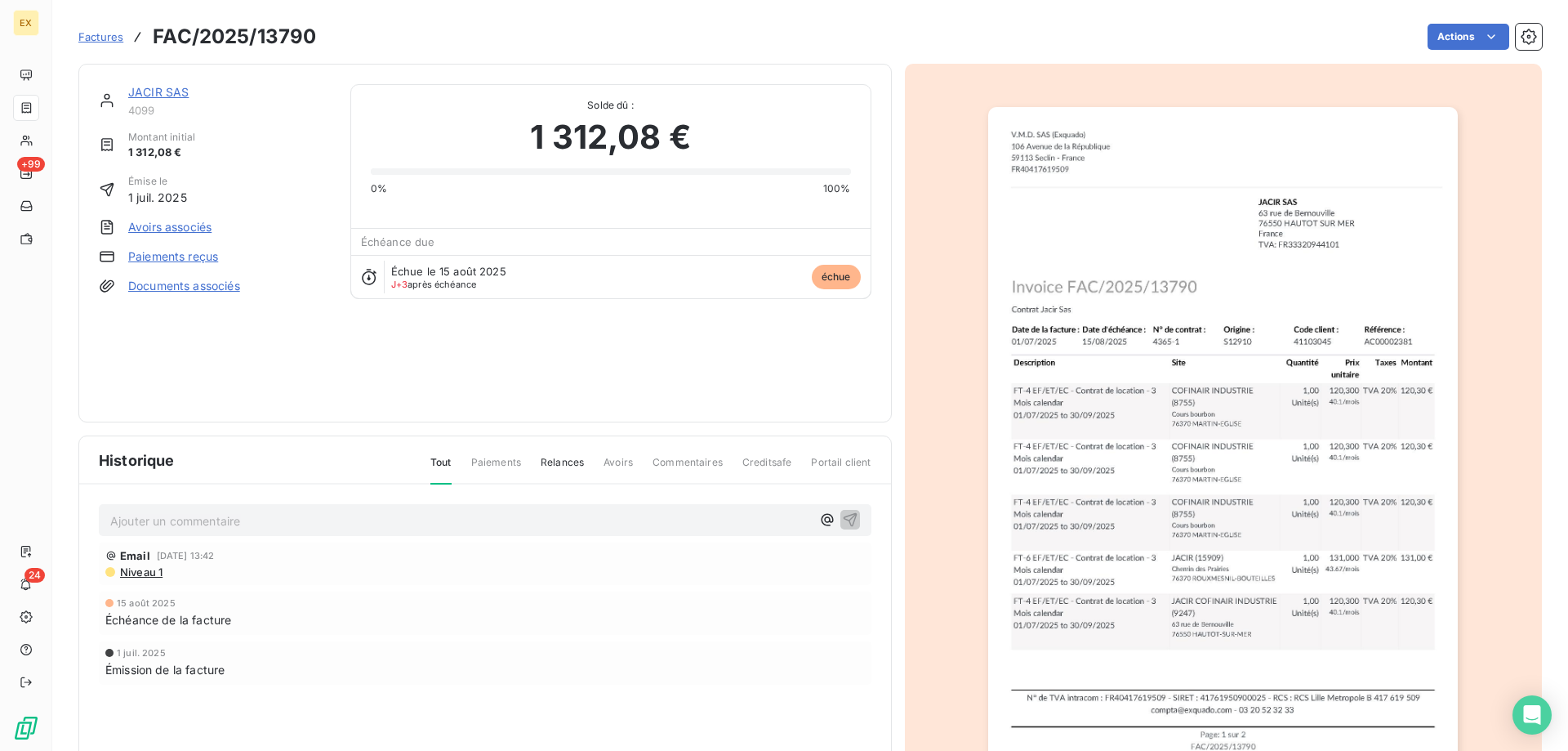
click at [169, 92] on link "JACIR SAS" at bounding box center [159, 92] width 60 height 14
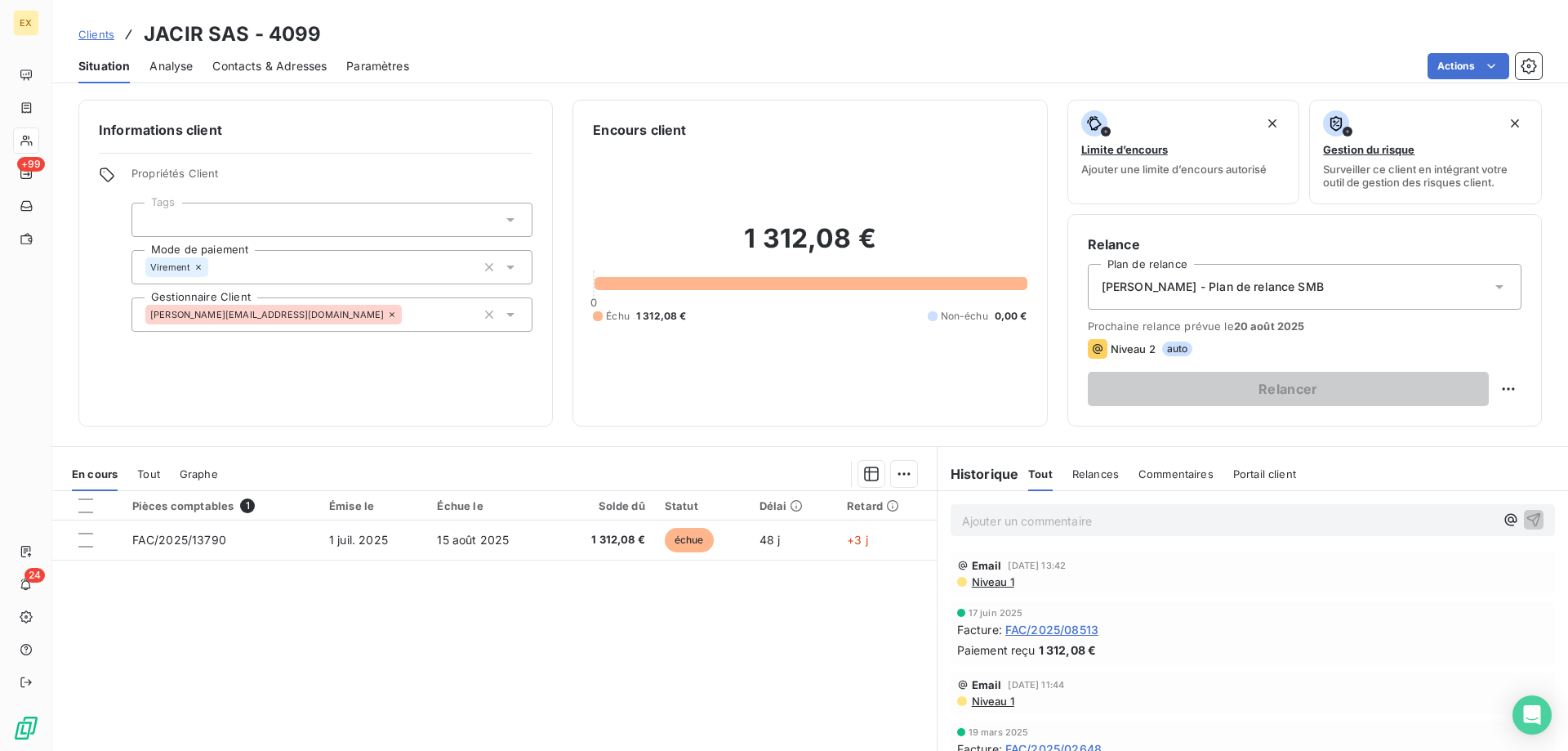
click at [1170, 527] on p "Ajouter un commentaire ﻿" at bounding box center [1228, 521] width 532 height 21
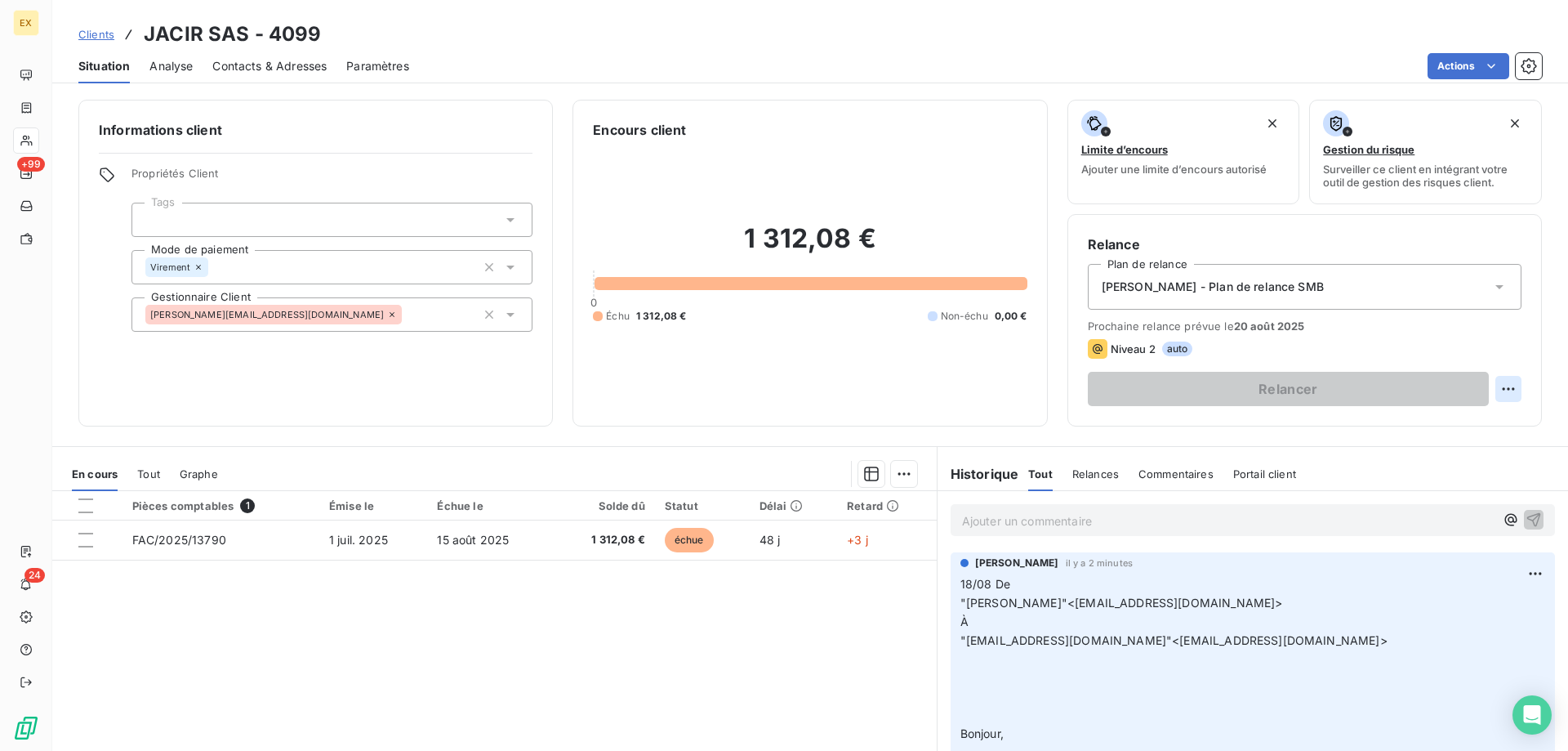
click at [1499, 388] on html "EX +99 24 Clients JACIR SAS - 4099 Situation Analyse Contacts & Adresses Paramè…" at bounding box center [784, 376] width 1568 height 751
click at [1407, 424] on div "Replanifier cette action" at bounding box center [1428, 425] width 146 height 26
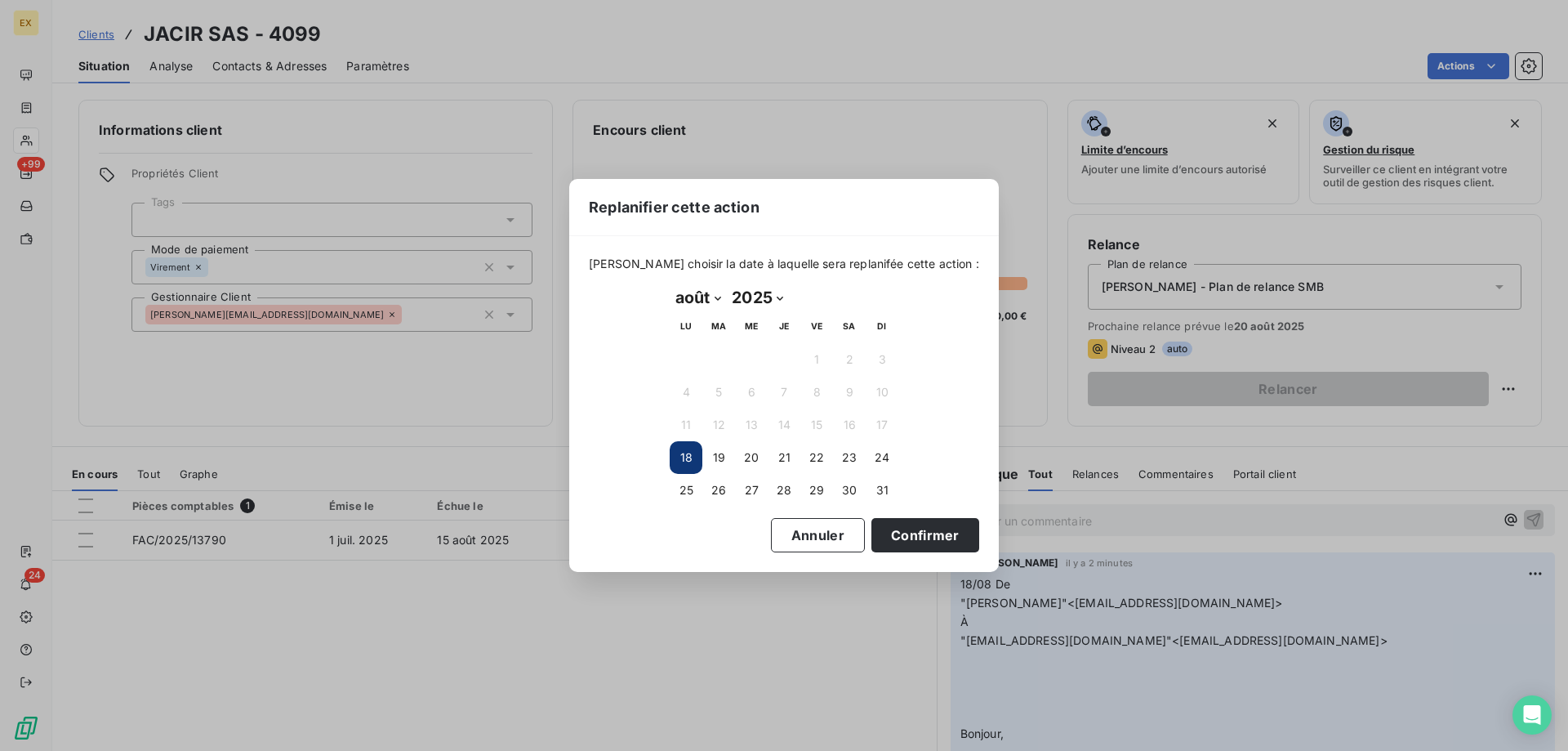
click at [717, 298] on select "janvier février mars avril mai juin juillet août septembre octobre novembre déc…" at bounding box center [697, 297] width 56 height 26
select select "8"
click at [670, 284] on select "janvier février mars avril mai juin juillet août septembre octobre novembre déc…" at bounding box center [697, 297] width 56 height 26
click at [742, 365] on button "3" at bounding box center [752, 360] width 33 height 33
click at [905, 538] on button "Confirmer" at bounding box center [925, 535] width 108 height 35
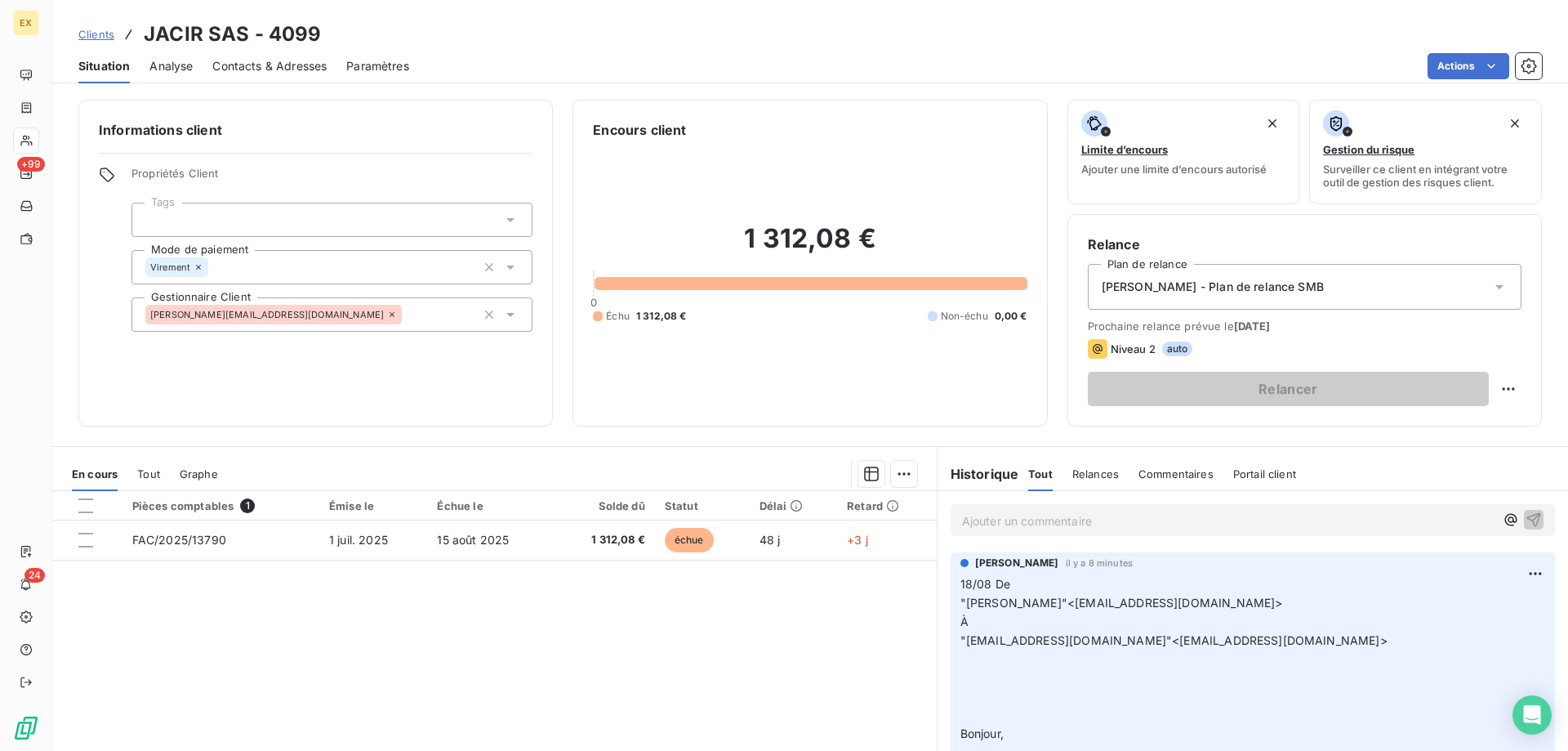
click at [86, 33] on span "Clients" at bounding box center [97, 34] width 36 height 13
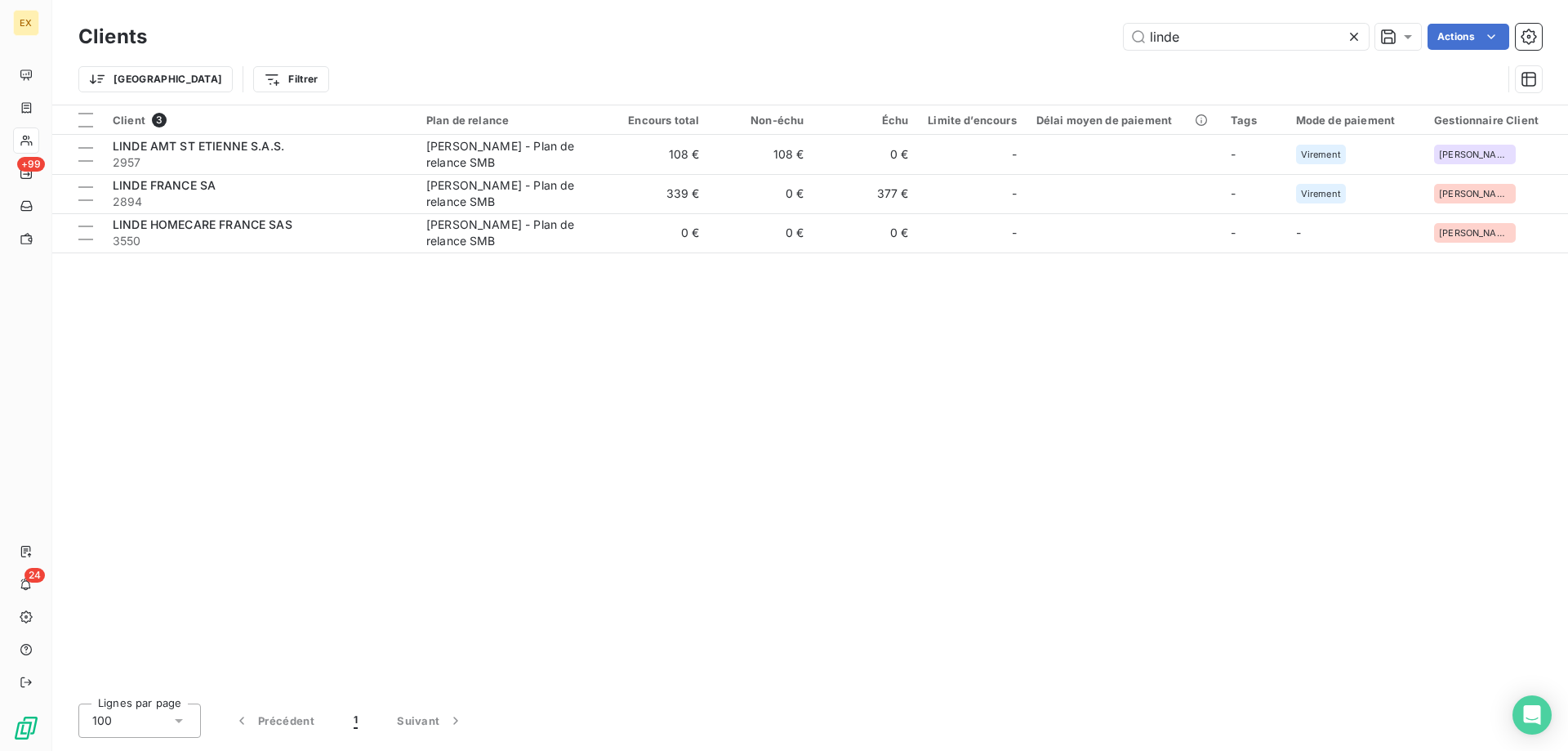
drag, startPoint x: 1221, startPoint y: 41, endPoint x: 1105, endPoint y: 55, distance: 116.8
click at [1105, 55] on div "Clients linde Actions Trier Filtrer" at bounding box center [810, 62] width 1464 height 85
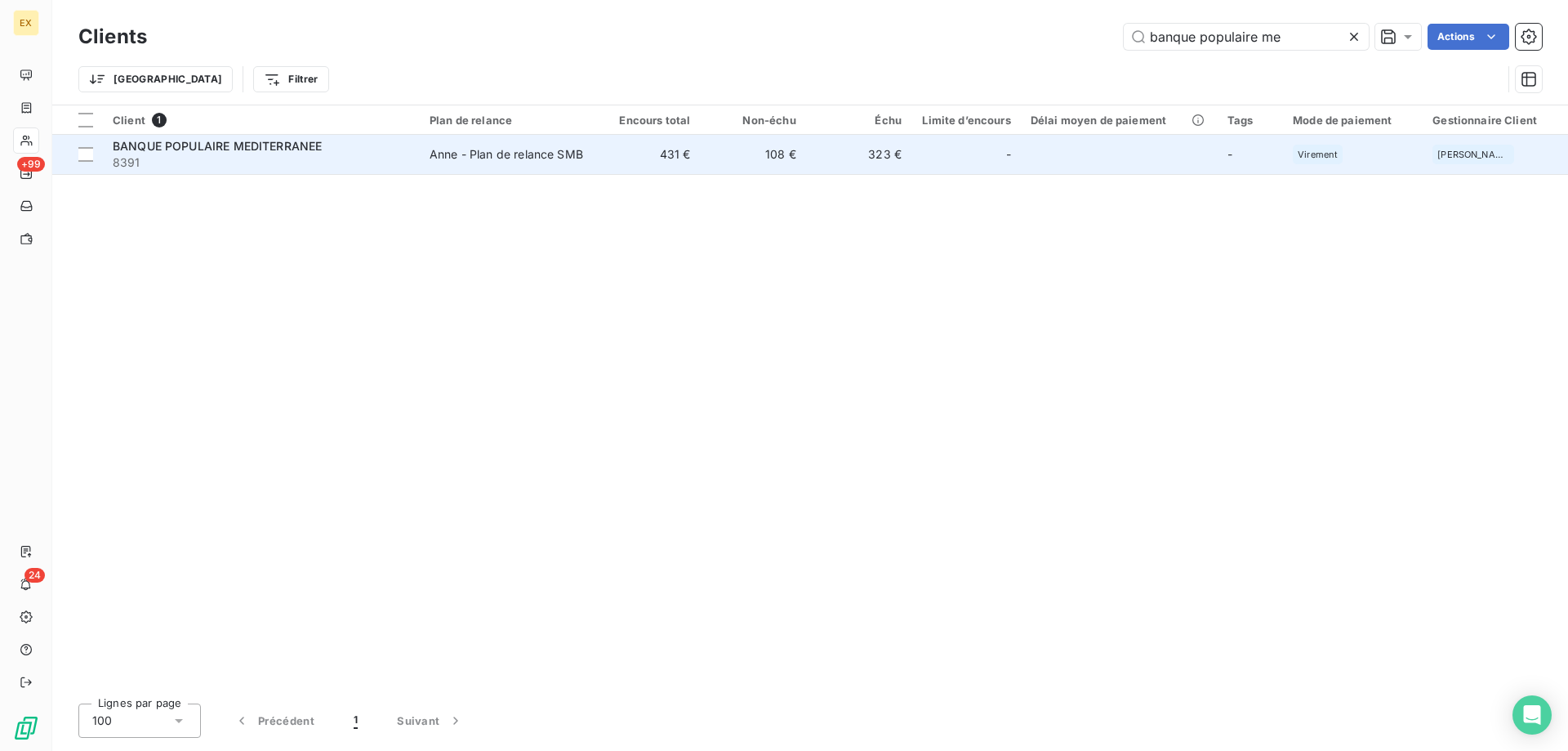
type input "banque populaire me"
click at [307, 158] on span "8391" at bounding box center [261, 162] width 298 height 16
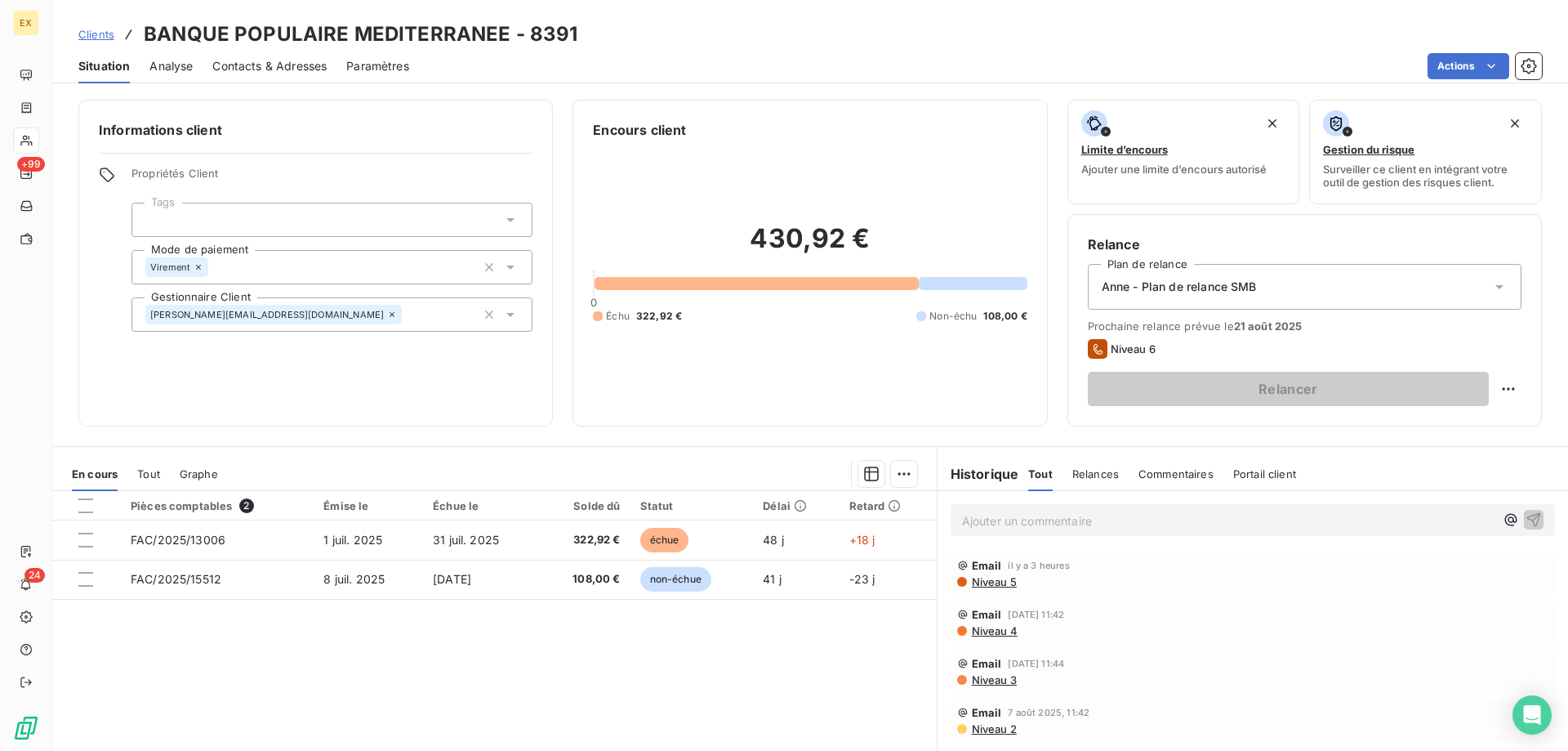
click at [1164, 512] on p "Ajouter un commentaire ﻿" at bounding box center [1228, 521] width 532 height 21
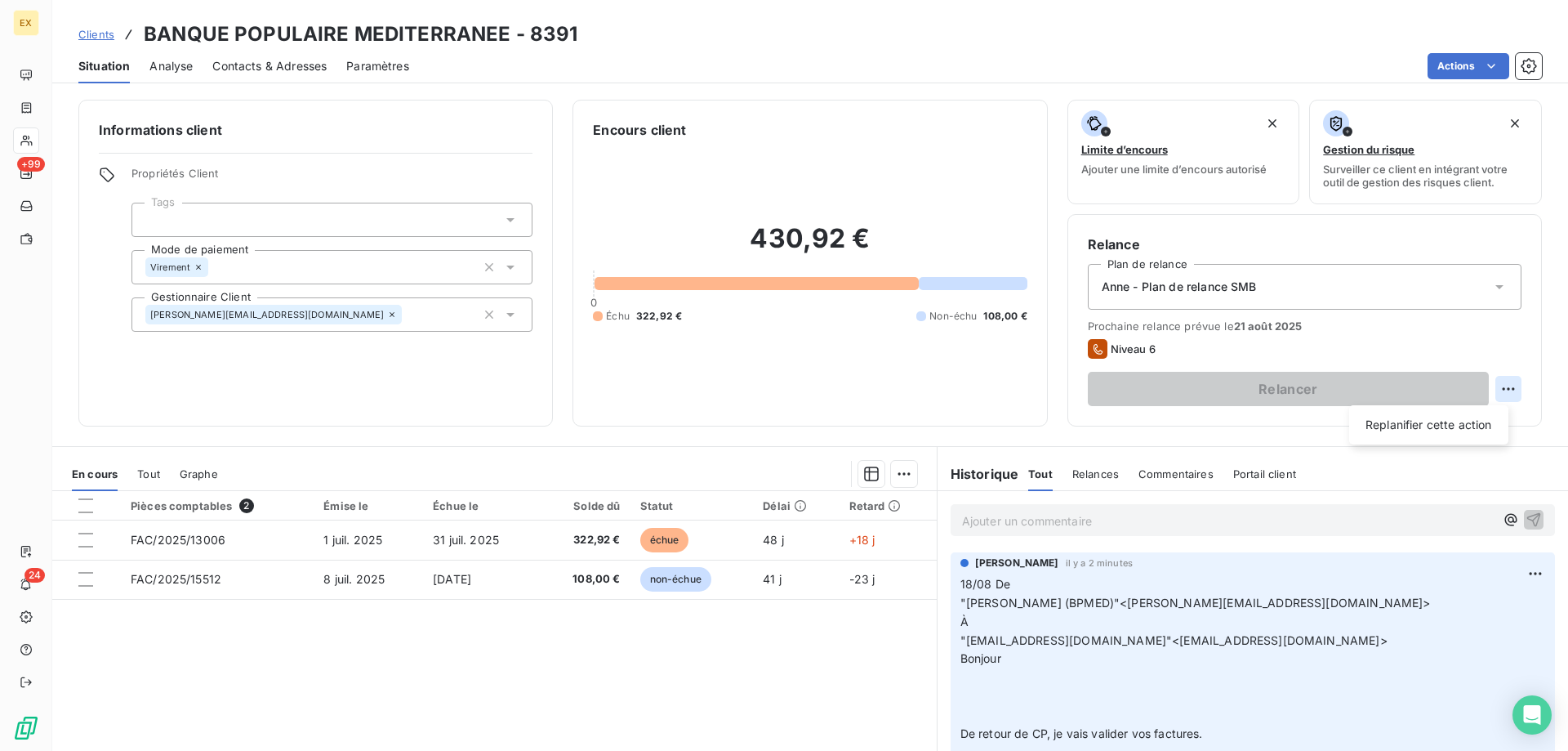
click at [1496, 387] on html "EX +99 24 Clients BANQUE POPULAIRE MEDITERRANEE - 8391 Situation Analyse Contac…" at bounding box center [784, 376] width 1568 height 751
click at [1440, 423] on div "Replanifier cette action" at bounding box center [1428, 425] width 146 height 26
select select "7"
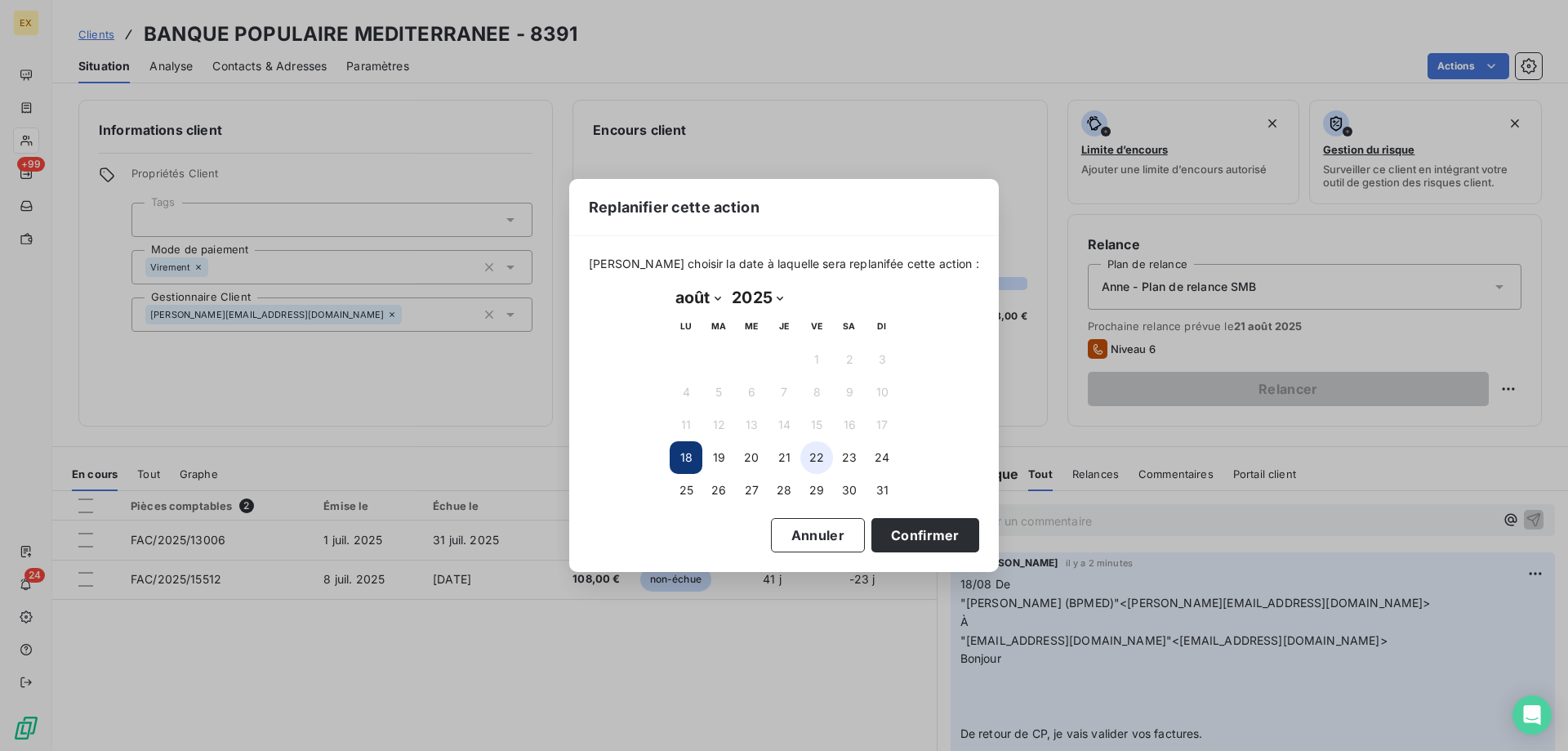
click at [823, 462] on button "22" at bounding box center [817, 458] width 33 height 33
click at [898, 525] on button "Confirmer" at bounding box center [925, 535] width 108 height 35
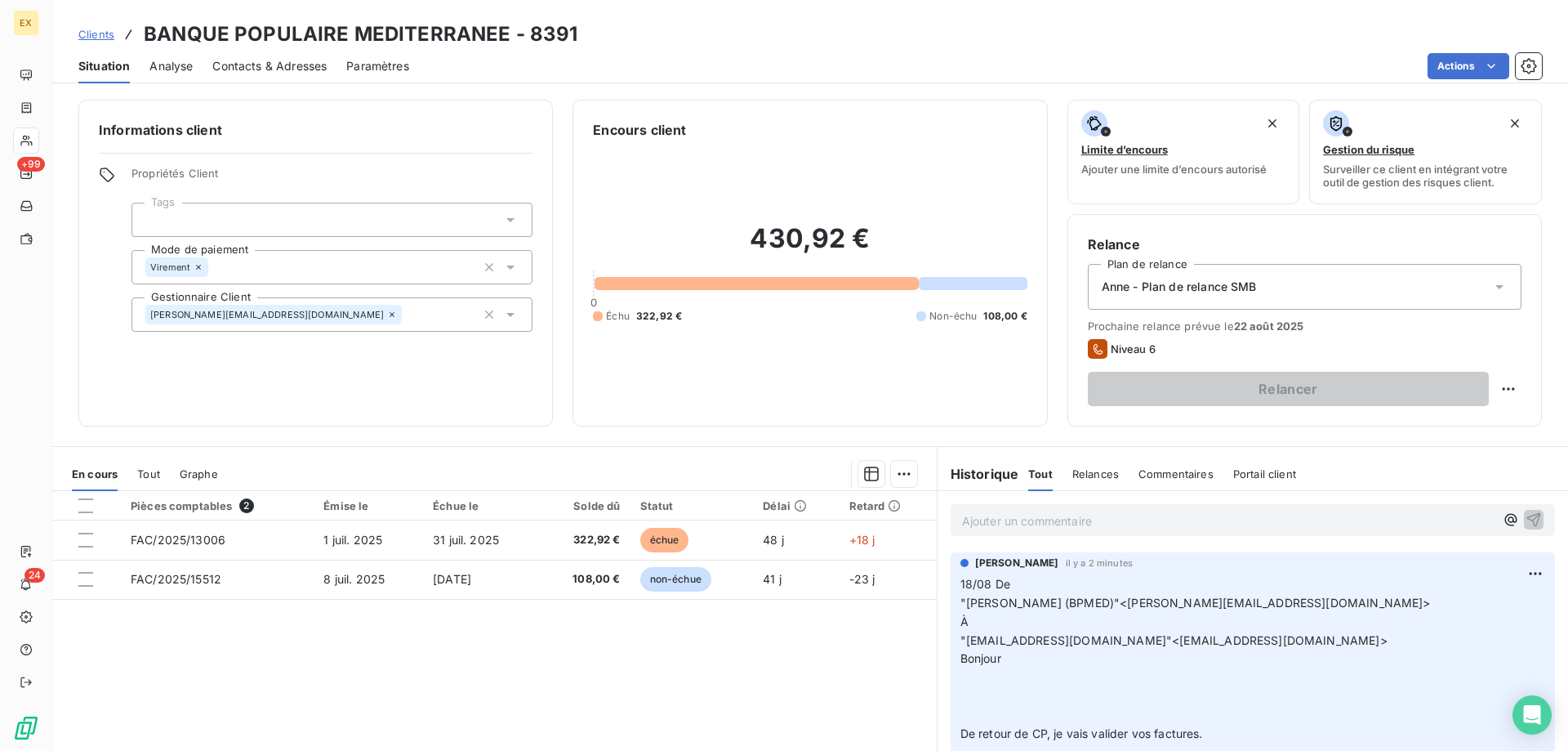
click at [90, 20] on div "Clients BANQUE POPULAIRE MEDITERRANEE - 8391" at bounding box center [328, 35] width 499 height 29
click at [84, 34] on span "Clients" at bounding box center [97, 34] width 36 height 13
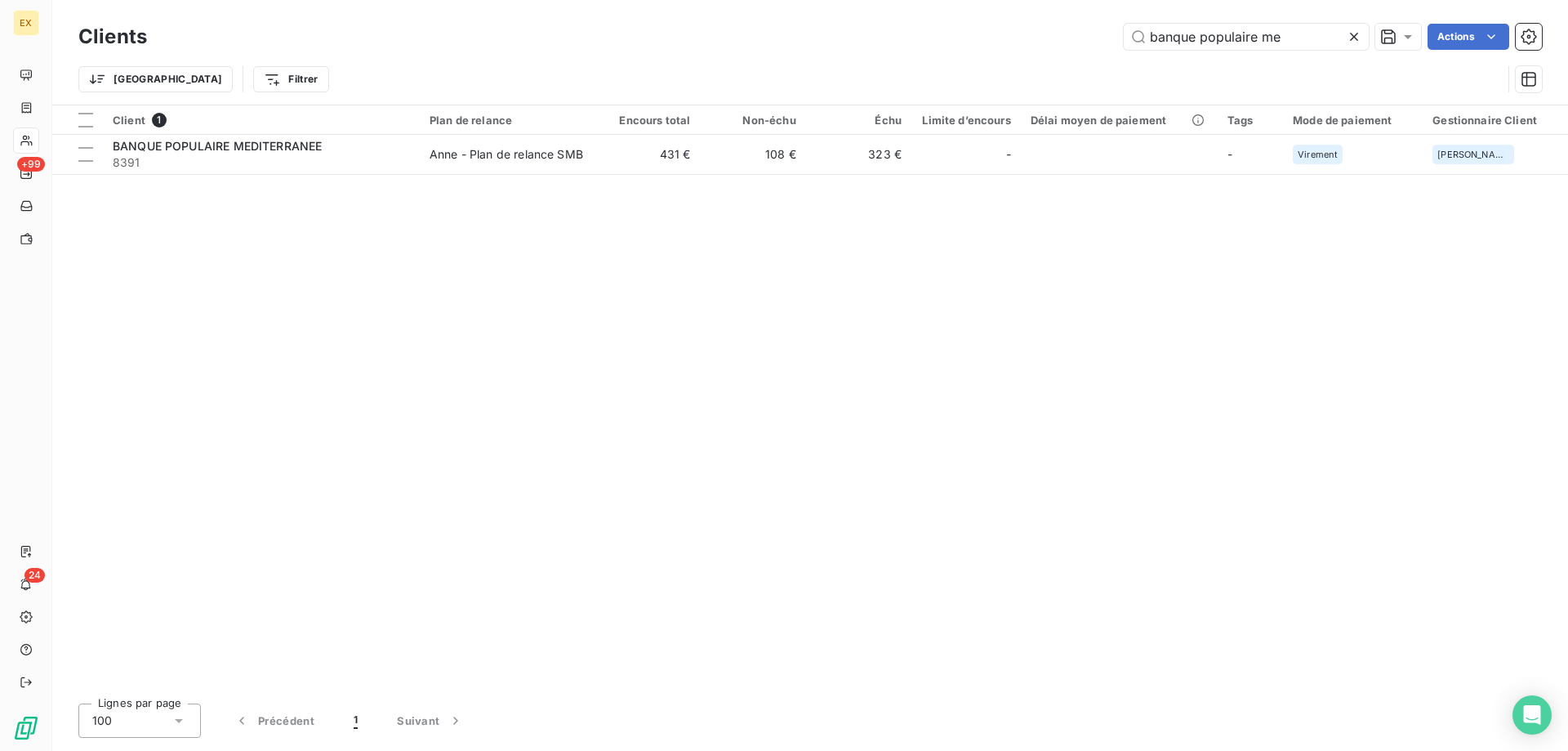
drag, startPoint x: 1306, startPoint y: 43, endPoint x: 1099, endPoint y: 58, distance: 207.5
click at [1102, 58] on div "Clients banque populaire me Actions Trier Filtrer" at bounding box center [810, 62] width 1464 height 85
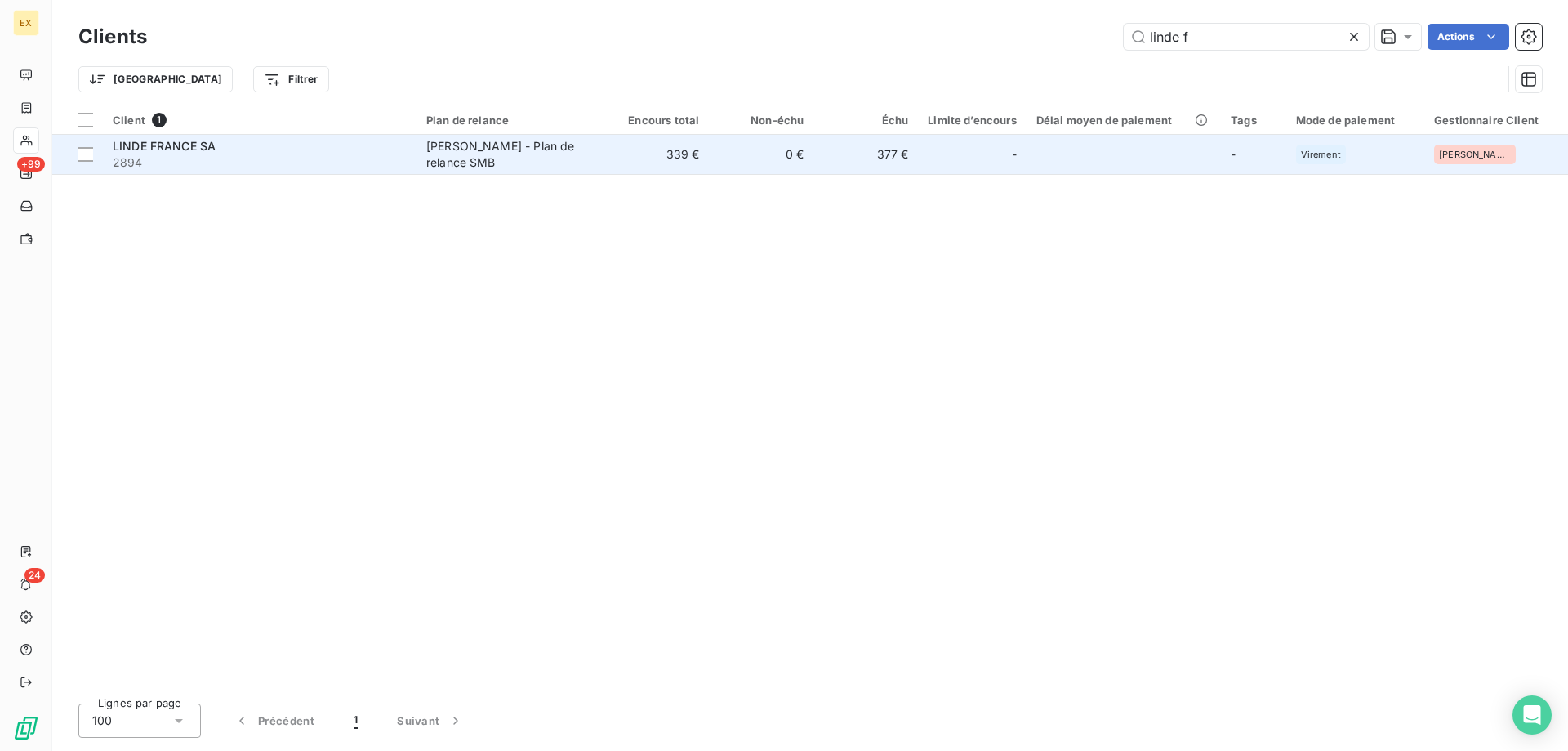
type input "linde f"
click at [374, 155] on span "2894" at bounding box center [260, 162] width 294 height 16
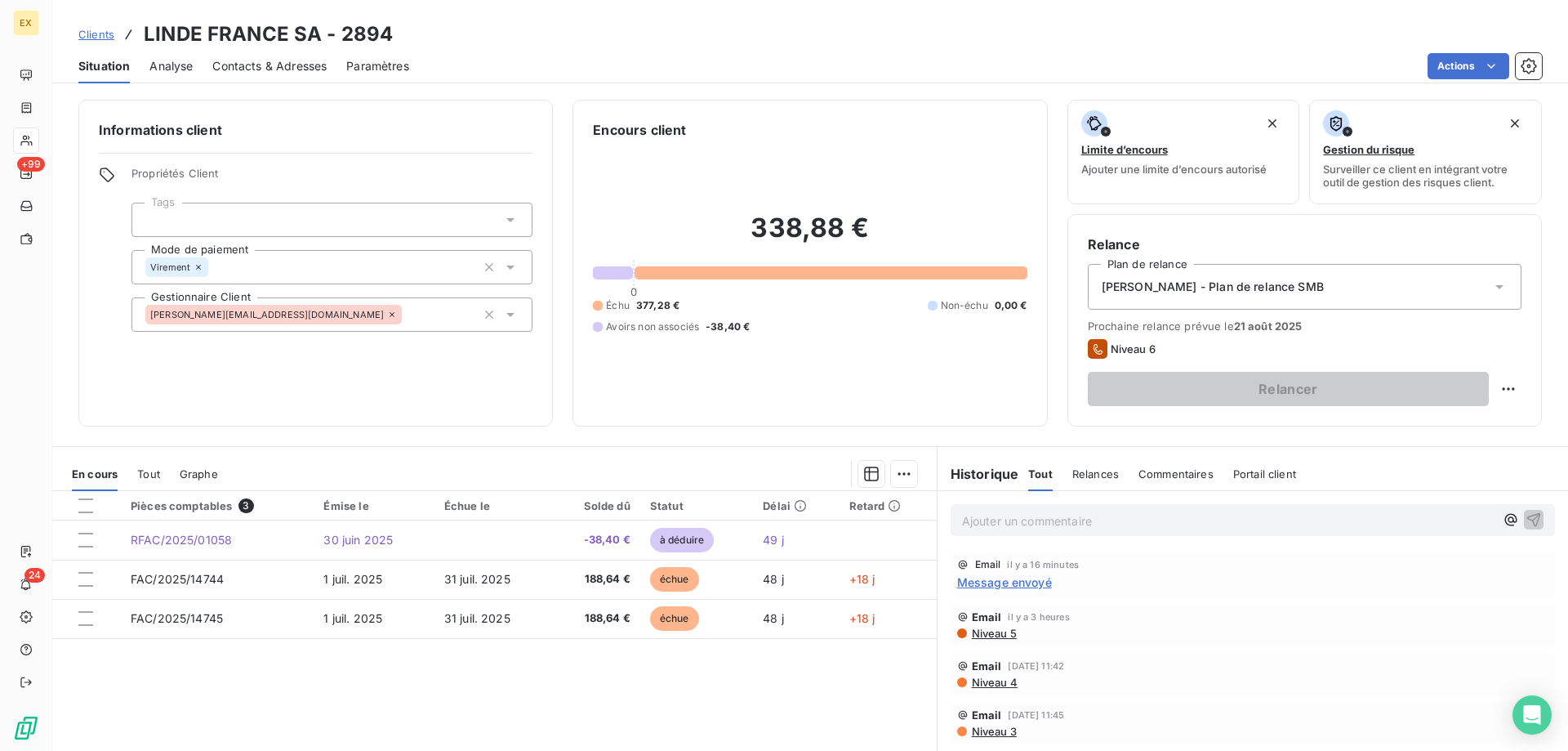
click at [282, 73] on span "Contacts & Adresses" at bounding box center [269, 66] width 115 height 16
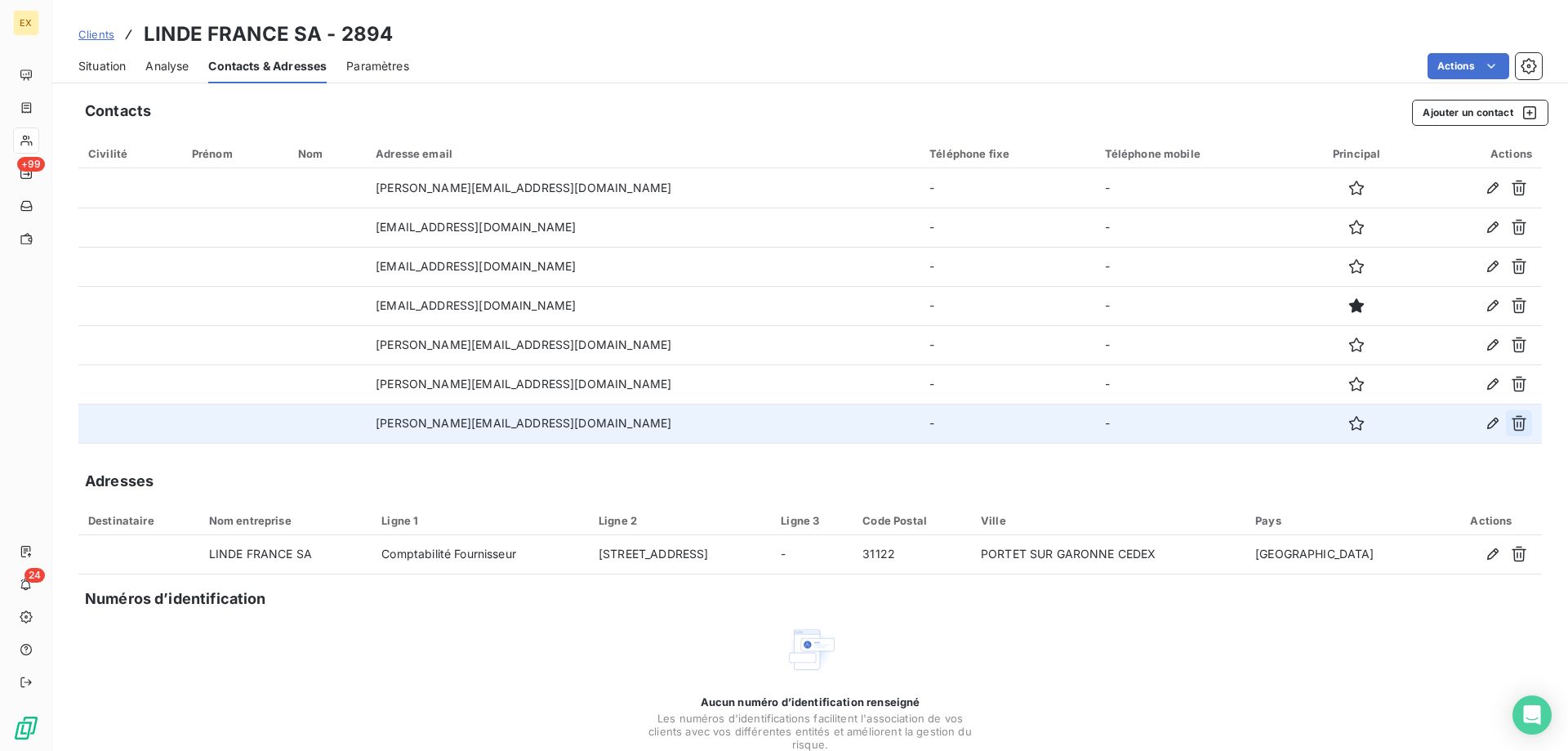
click at [1511, 429] on icon "button" at bounding box center [1519, 423] width 16 height 16
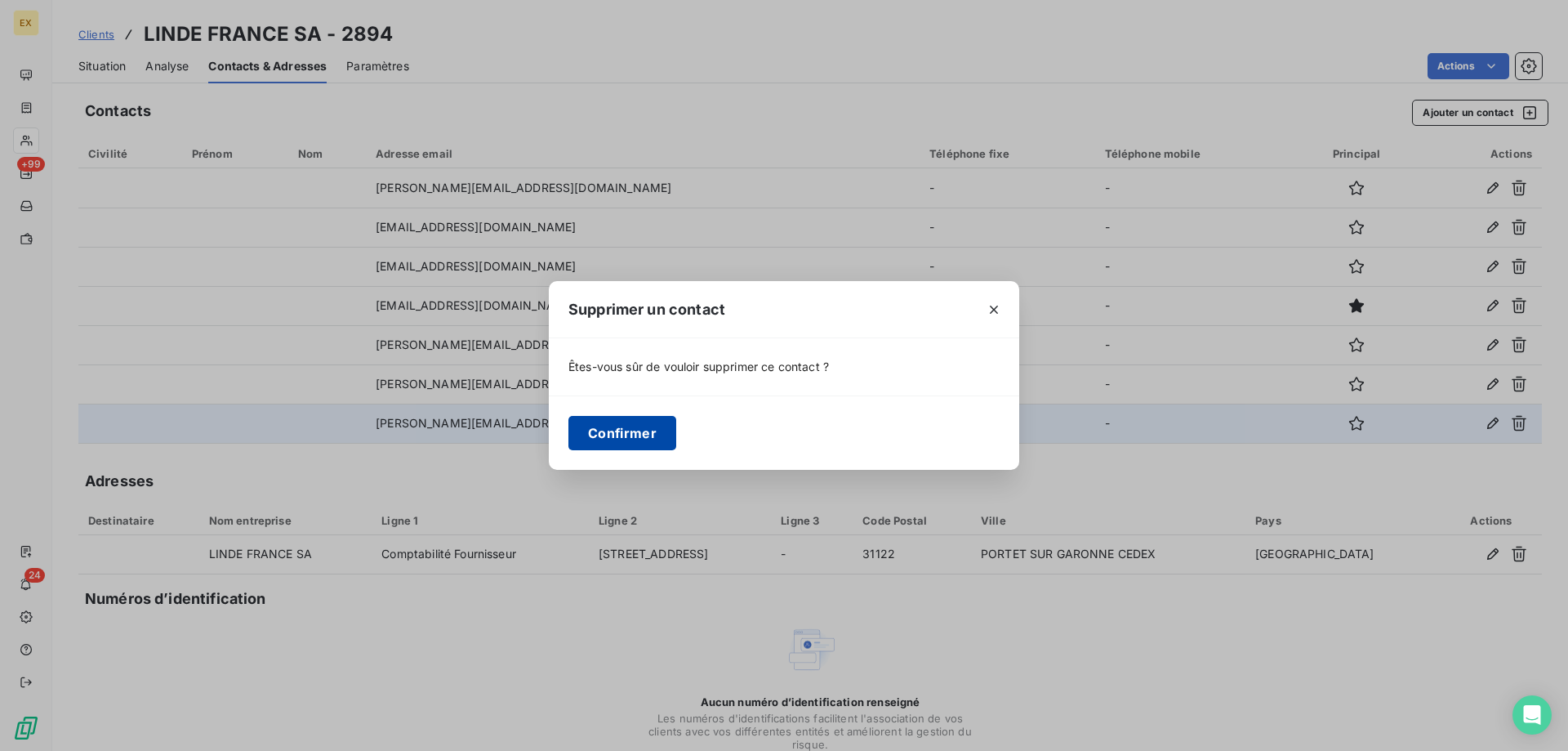
click at [630, 435] on button "Confirmer" at bounding box center [622, 433] width 108 height 35
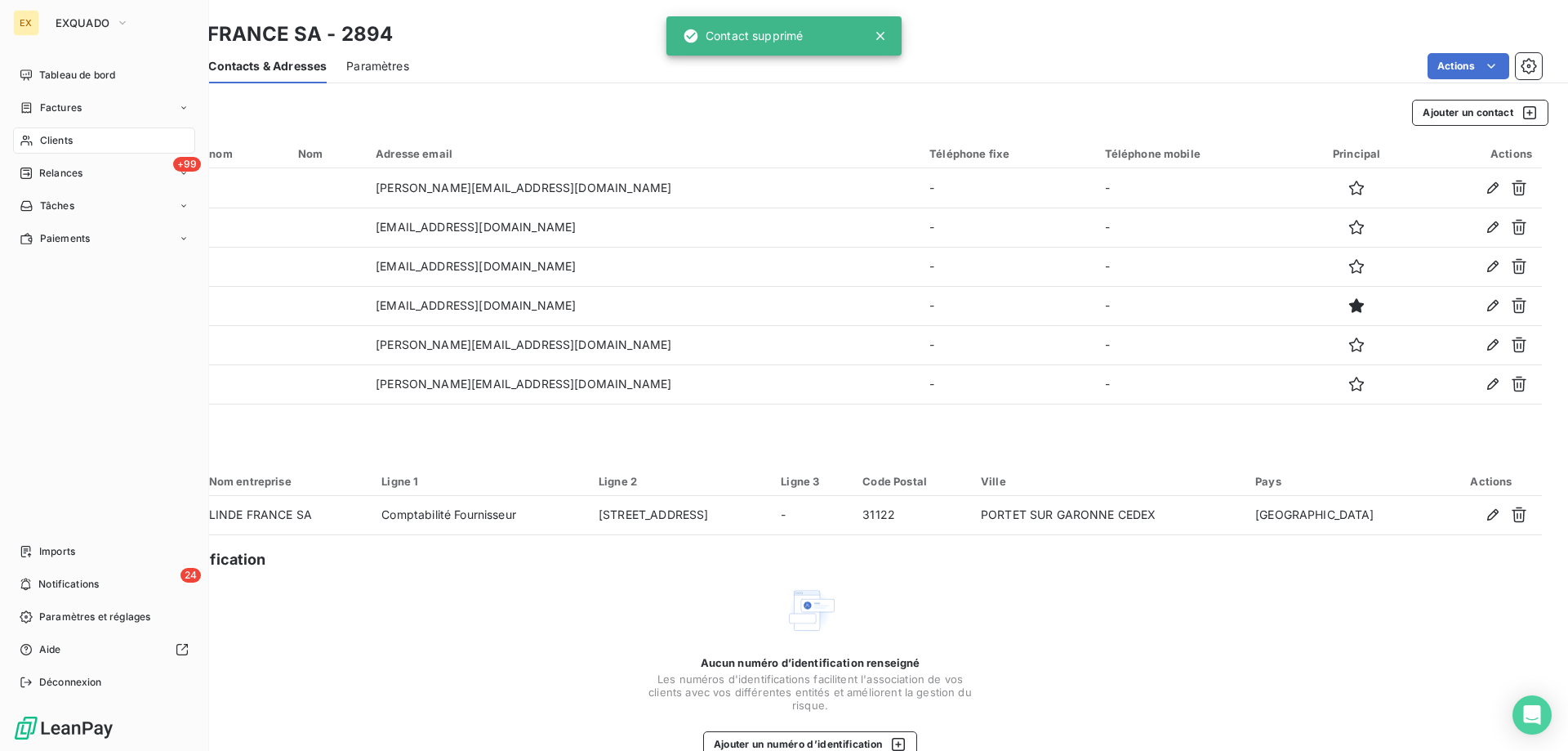
click at [35, 111] on div "Factures" at bounding box center [51, 107] width 62 height 15
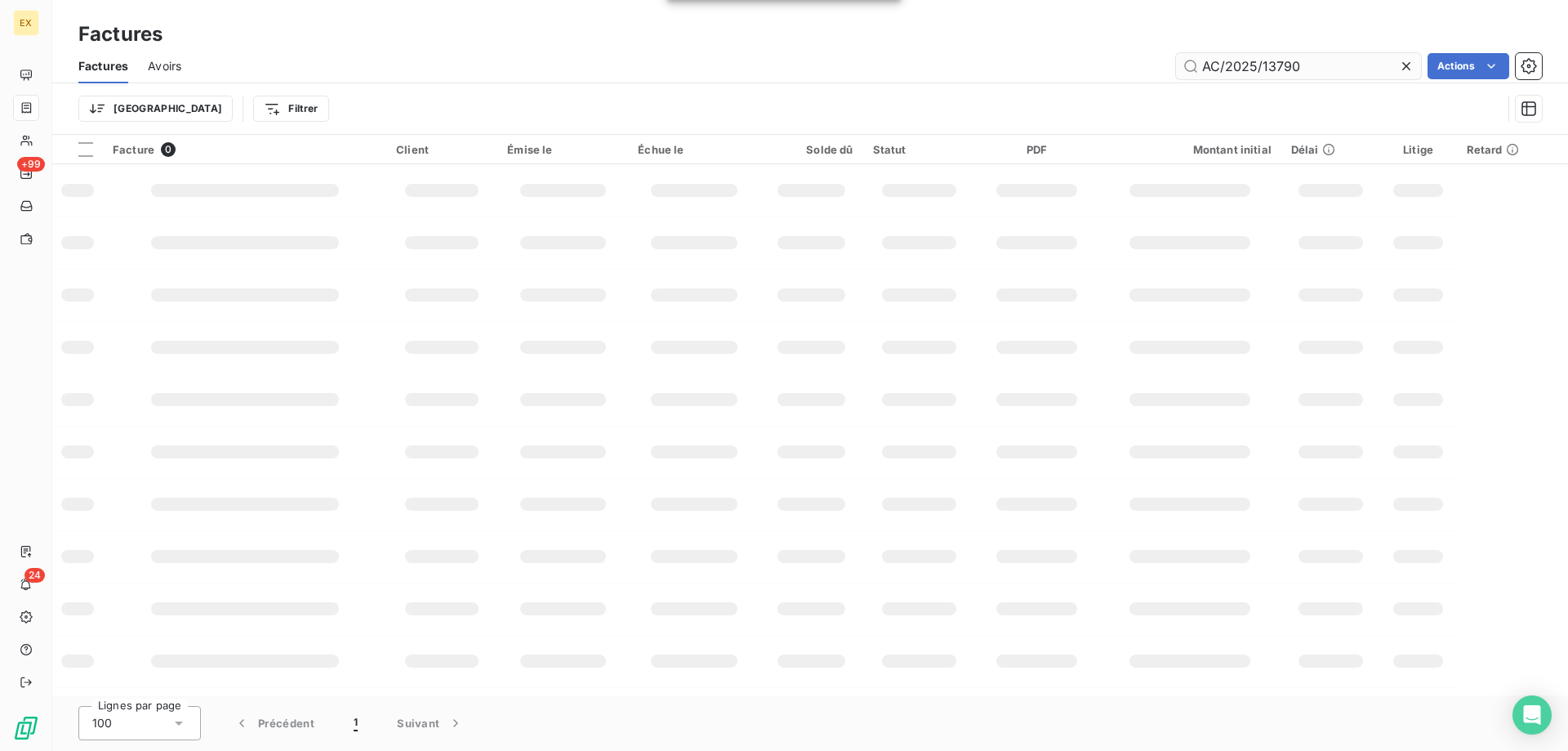
drag, startPoint x: 1311, startPoint y: 69, endPoint x: 1199, endPoint y: 66, distance: 112.0
click at [1199, 66] on input "AC/2025/13790" at bounding box center [1299, 66] width 245 height 26
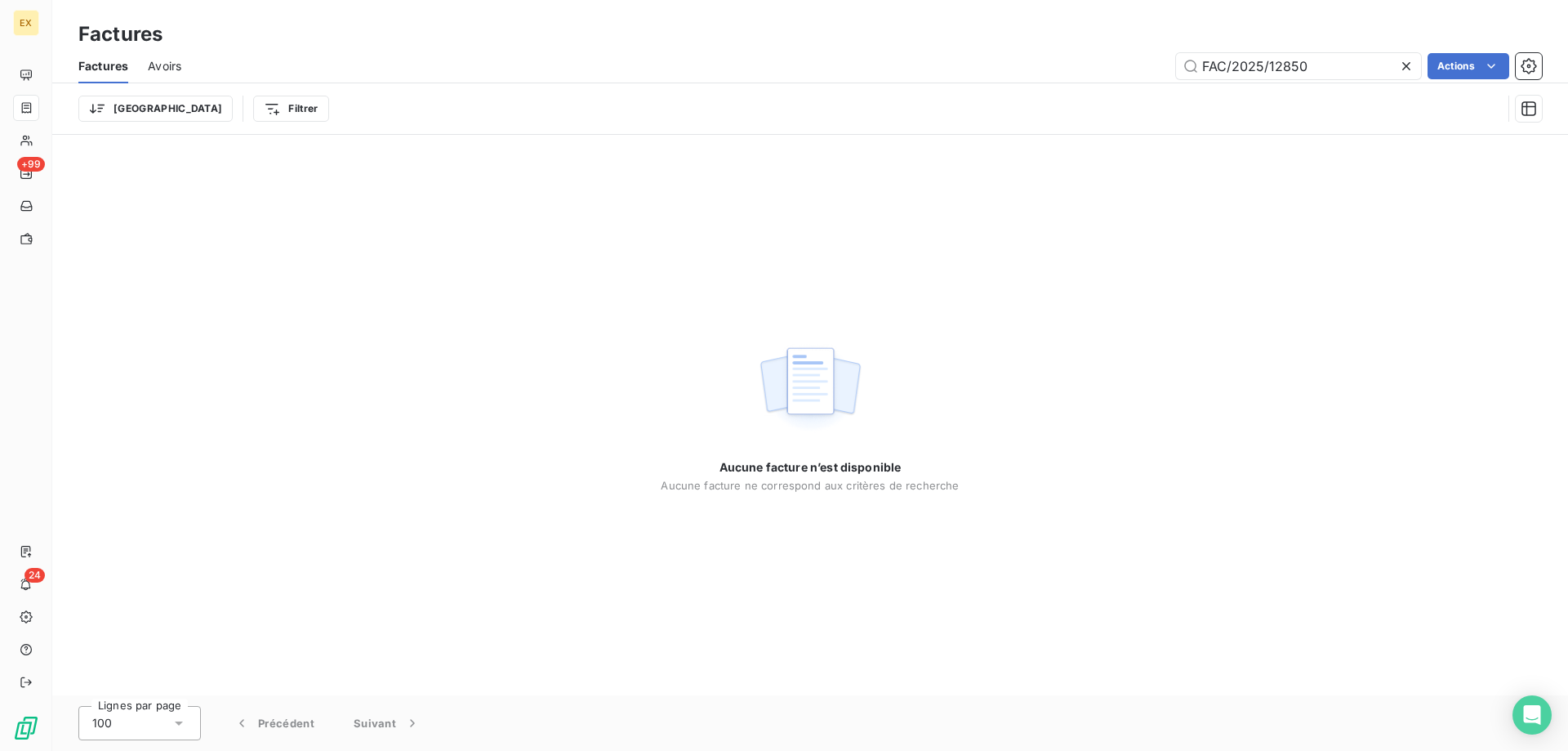
drag, startPoint x: 1208, startPoint y: 66, endPoint x: 1118, endPoint y: 72, distance: 90.2
click at [1118, 72] on div "FAC/2025/12850 Actions" at bounding box center [872, 66] width 1341 height 26
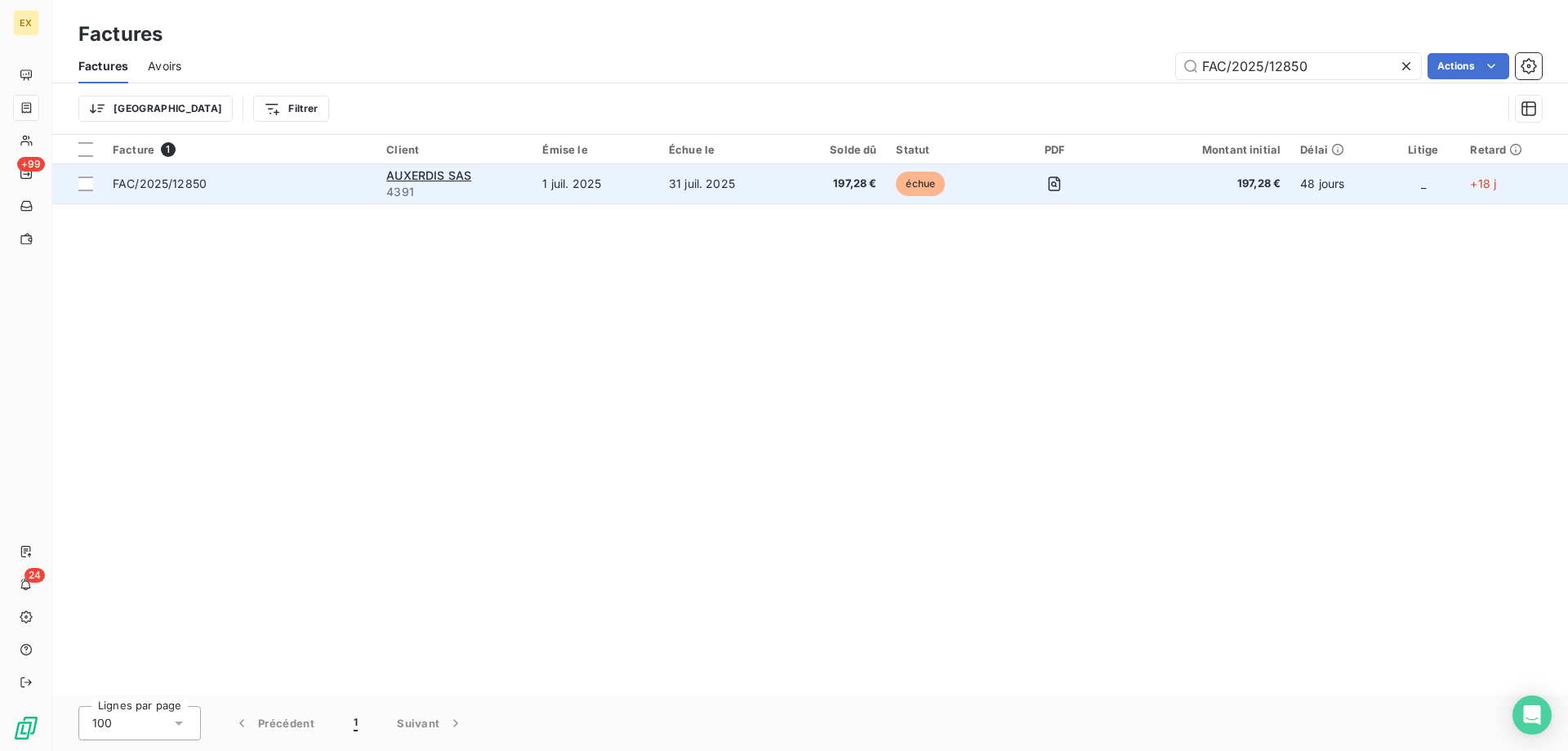
type input "FAC/2025/12850"
click at [269, 179] on span "FAC/2025/12850" at bounding box center [240, 183] width 254 height 16
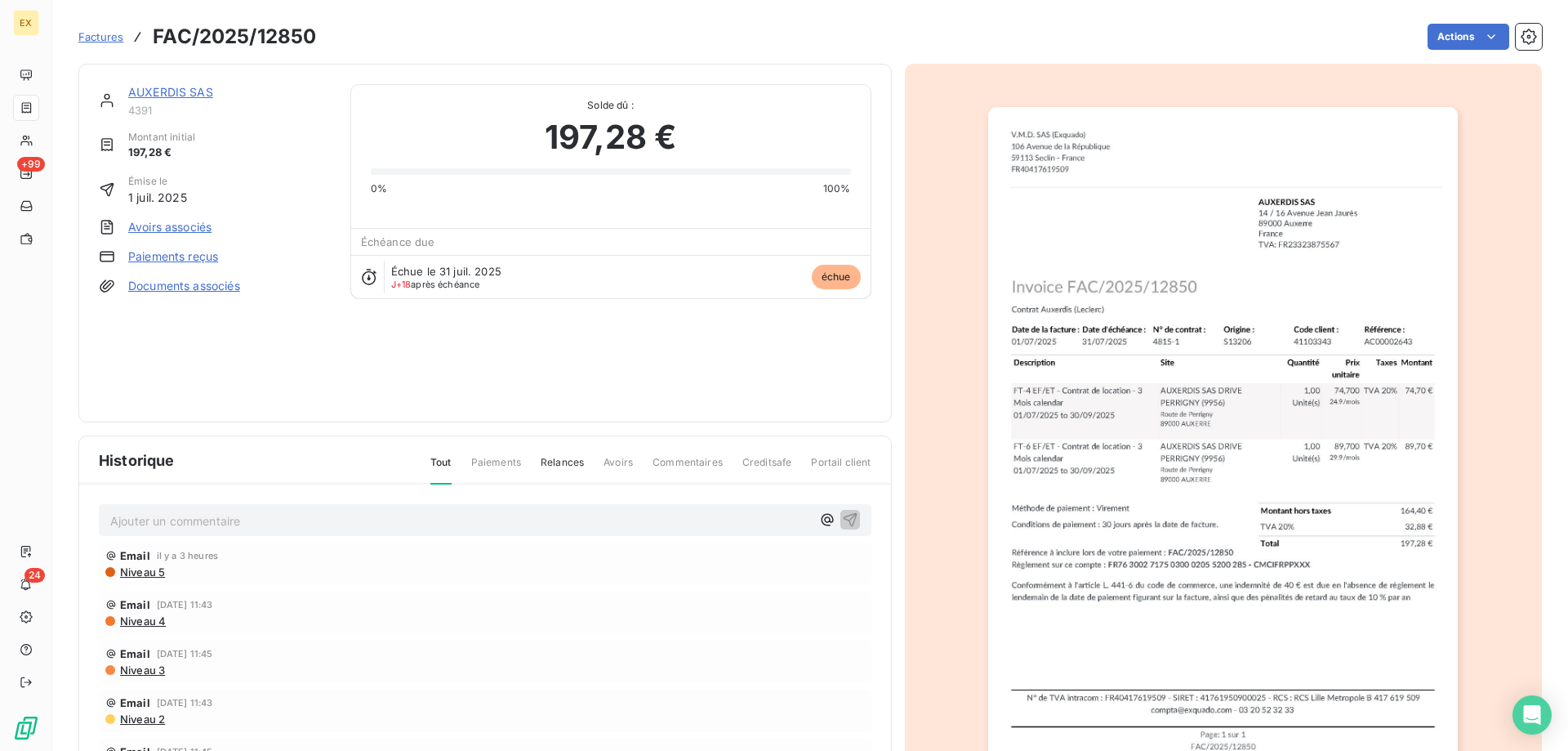
click at [198, 94] on link "AUXERDIS SAS" at bounding box center [171, 92] width 85 height 14
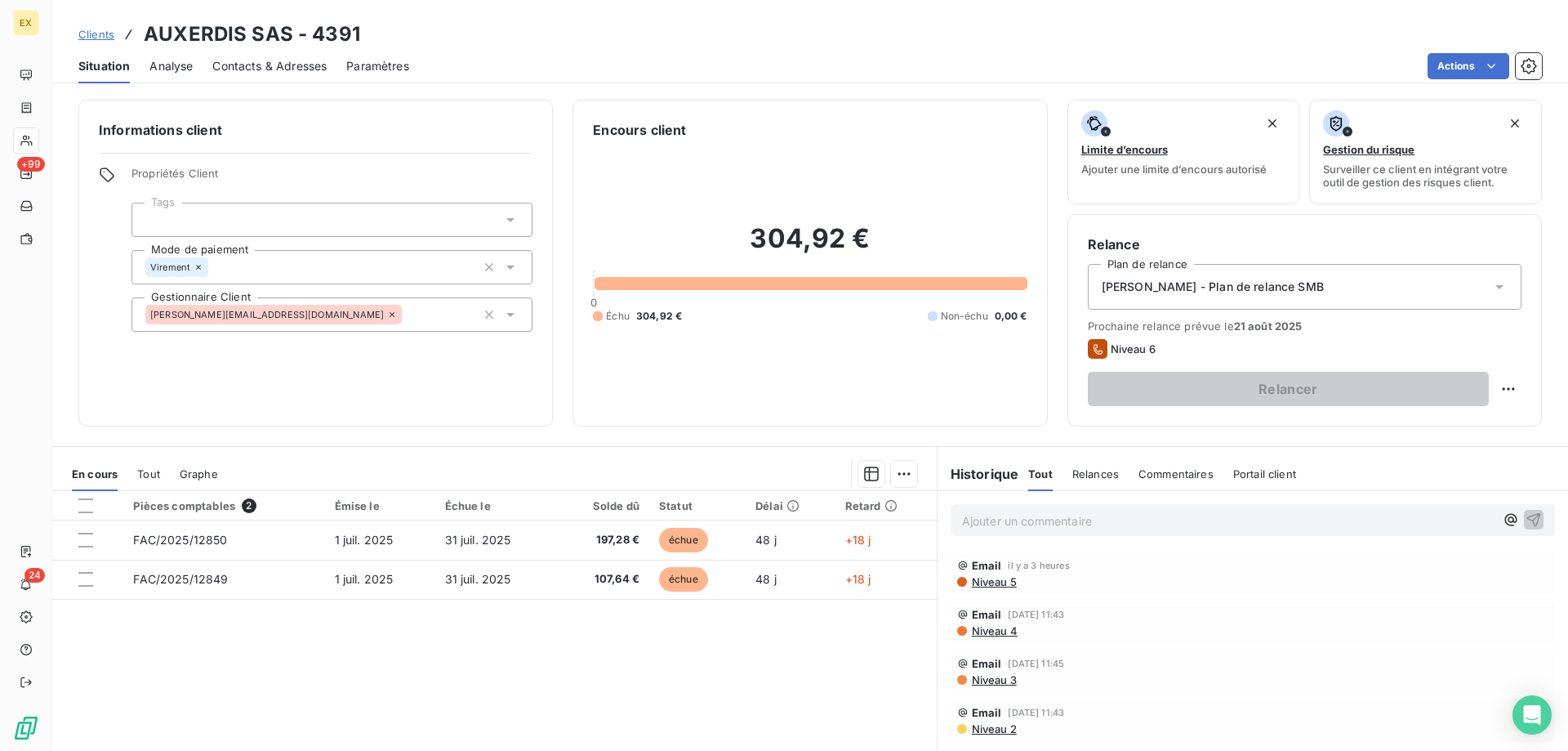
click at [1022, 522] on p "Ajouter un commentaire ﻿" at bounding box center [1228, 521] width 532 height 21
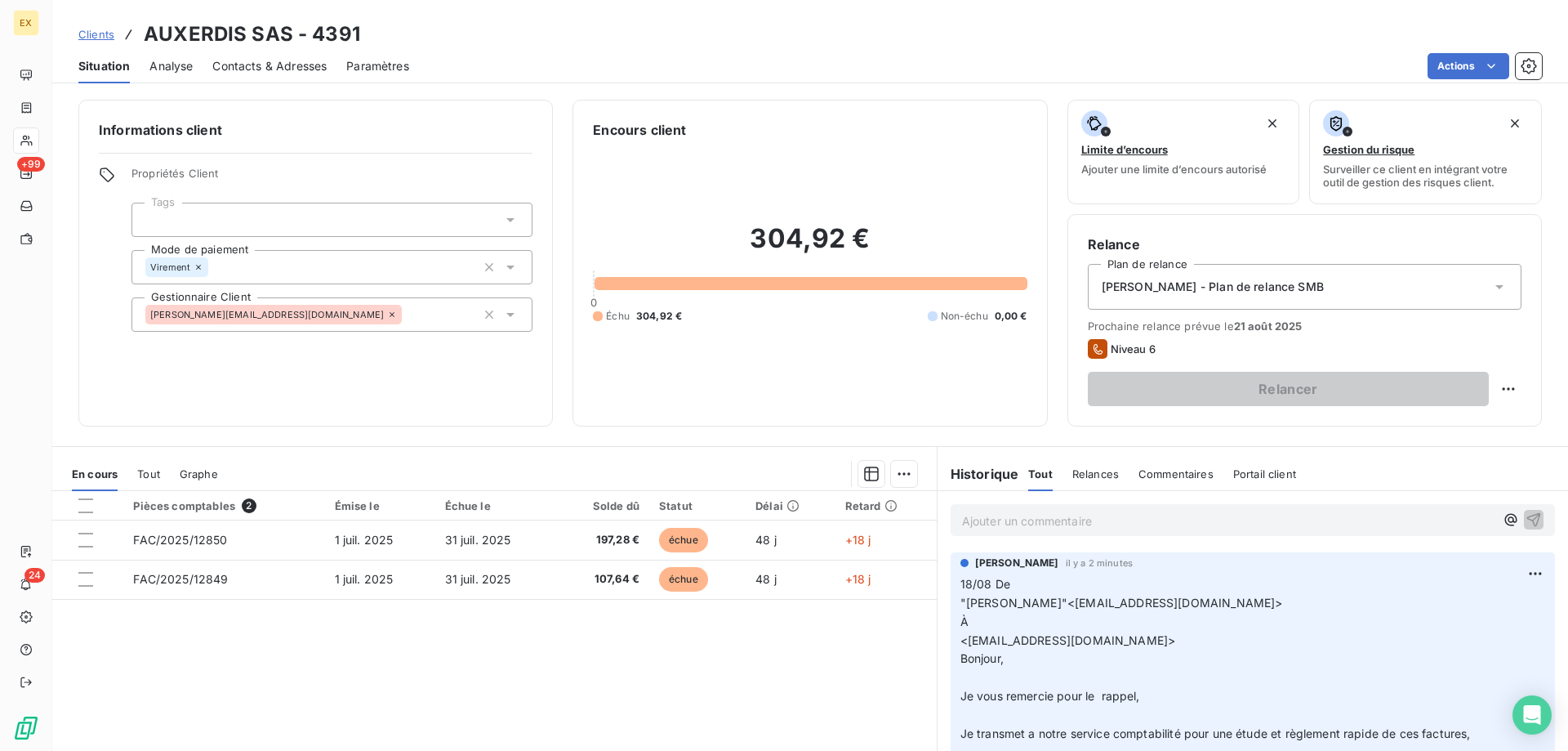
click at [1498, 384] on html "EX +99 24 Clients AUXERDIS SAS - 4391 Situation Analyse Contacts & Adresses Par…" at bounding box center [784, 376] width 1568 height 751
click at [1382, 424] on div "Replanifier cette action" at bounding box center [1428, 425] width 146 height 26
select select "7"
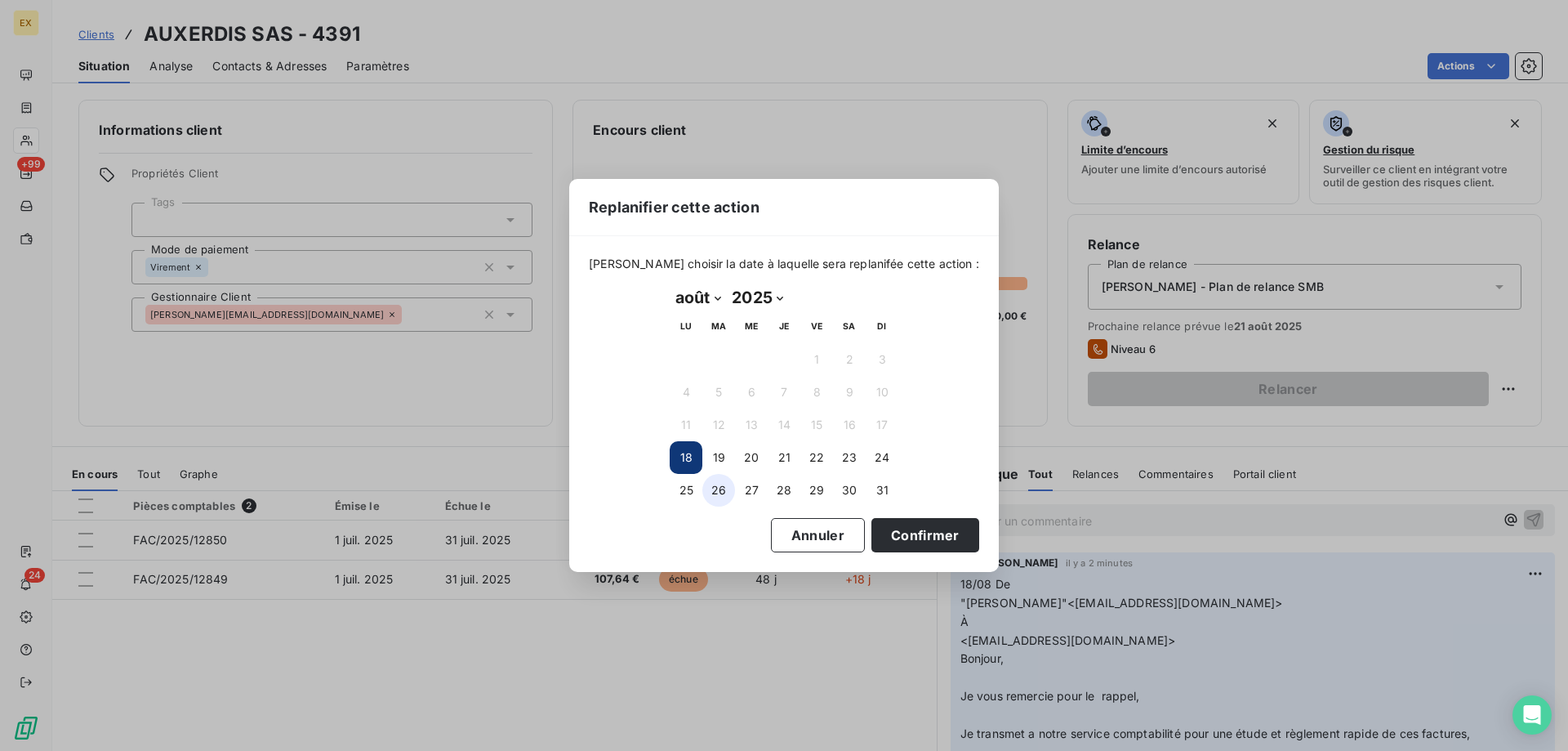
click at [731, 486] on button "26" at bounding box center [719, 490] width 33 height 33
click at [878, 521] on button "Confirmer" at bounding box center [925, 535] width 108 height 35
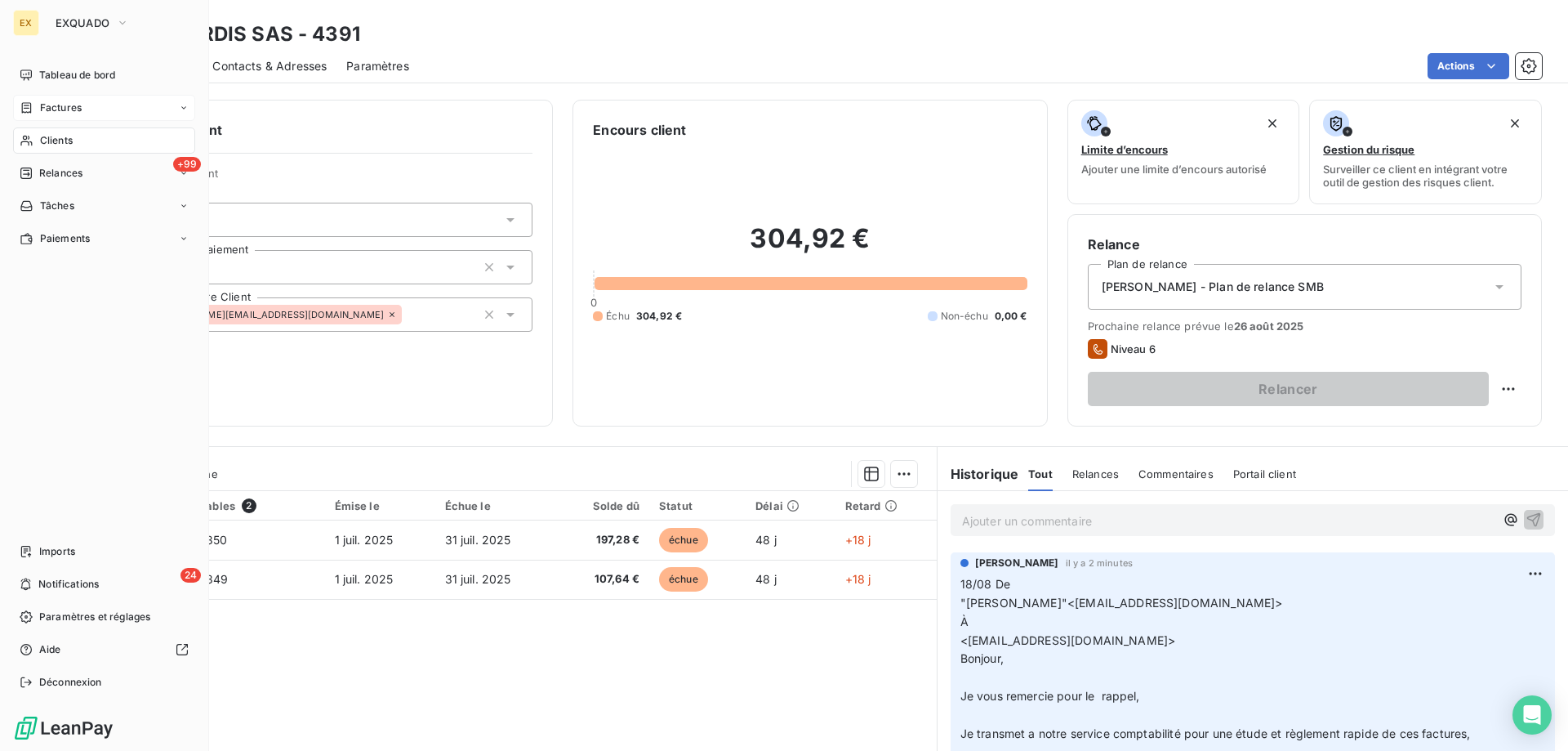
click at [26, 104] on icon at bounding box center [27, 107] width 14 height 13
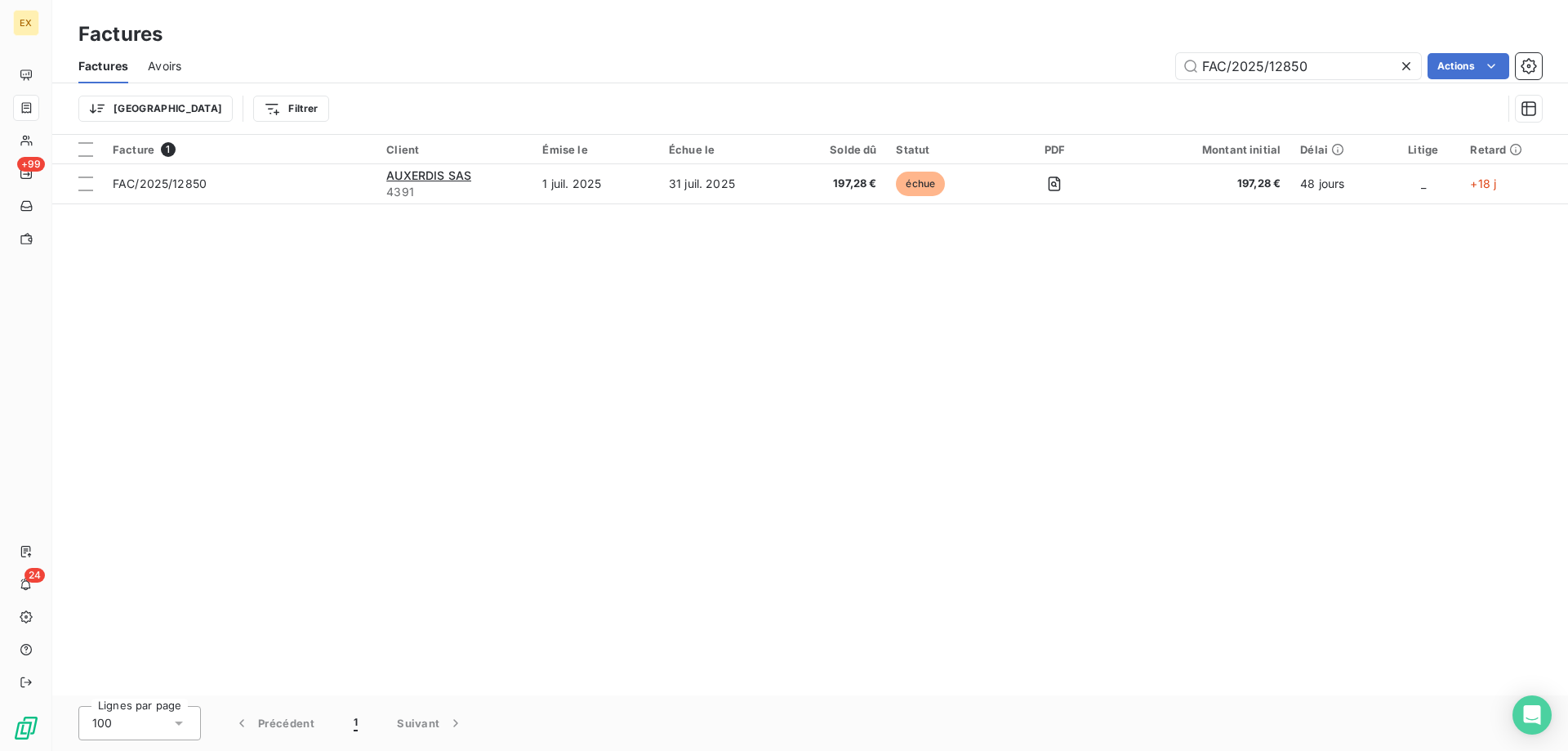
drag, startPoint x: 1346, startPoint y: 76, endPoint x: 1168, endPoint y: 85, distance: 178.2
click at [1168, 85] on div "Factures Avoirs FAC/2025/12850 Actions Trier Filtrer" at bounding box center [810, 92] width 1516 height 85
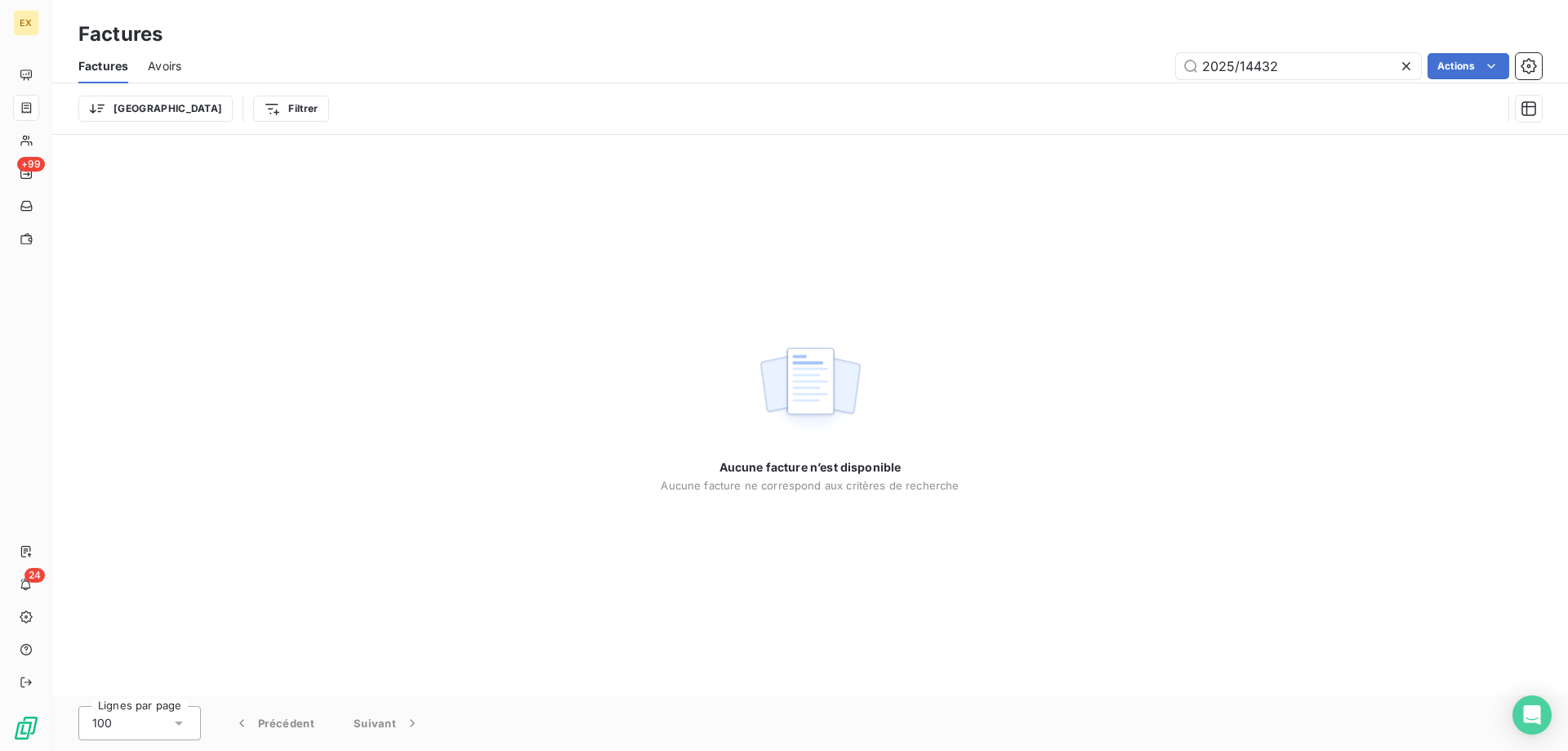
type input "2025/14432"
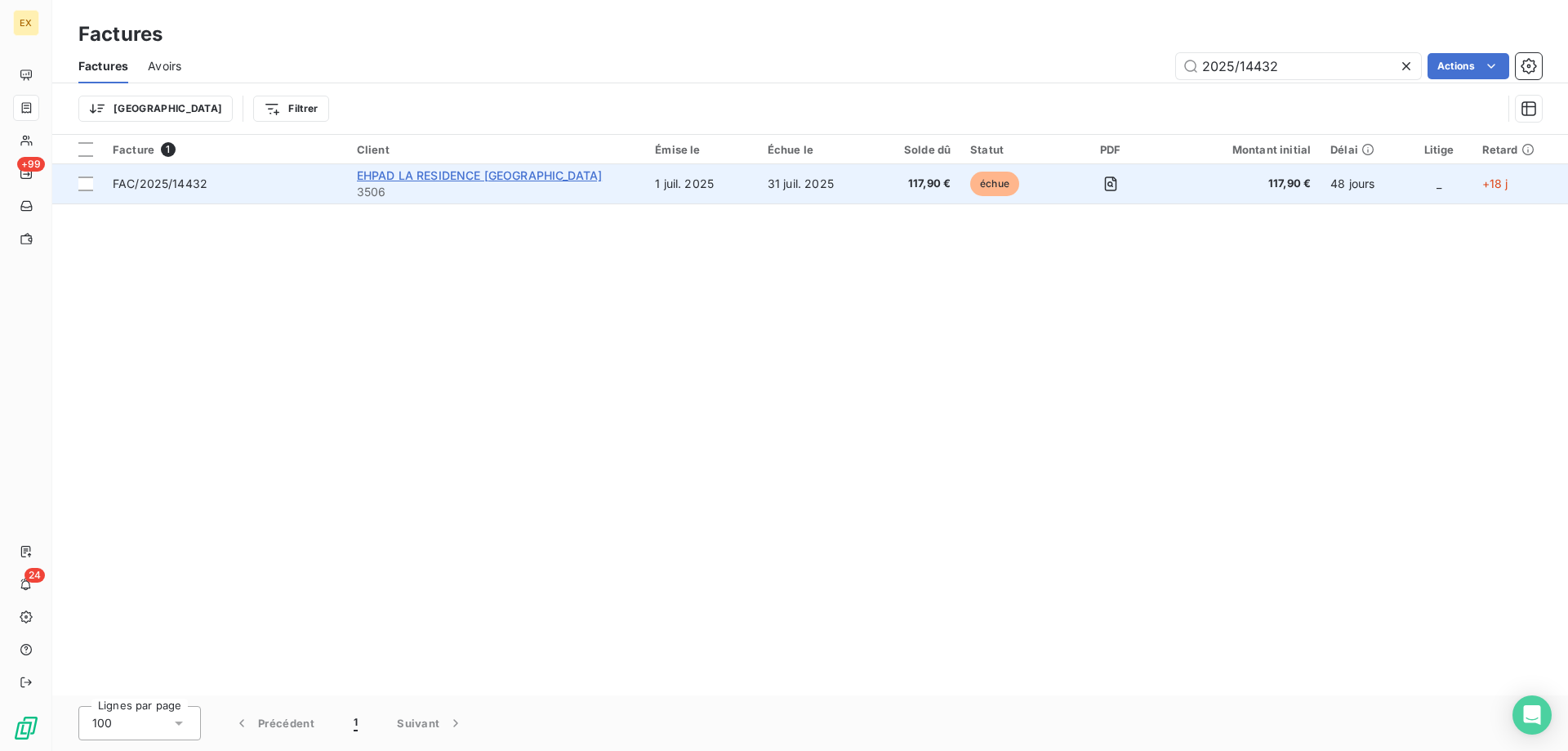
click at [444, 168] on span "EHPAD LA RESIDENCE [GEOGRAPHIC_DATA]" at bounding box center [480, 175] width 245 height 14
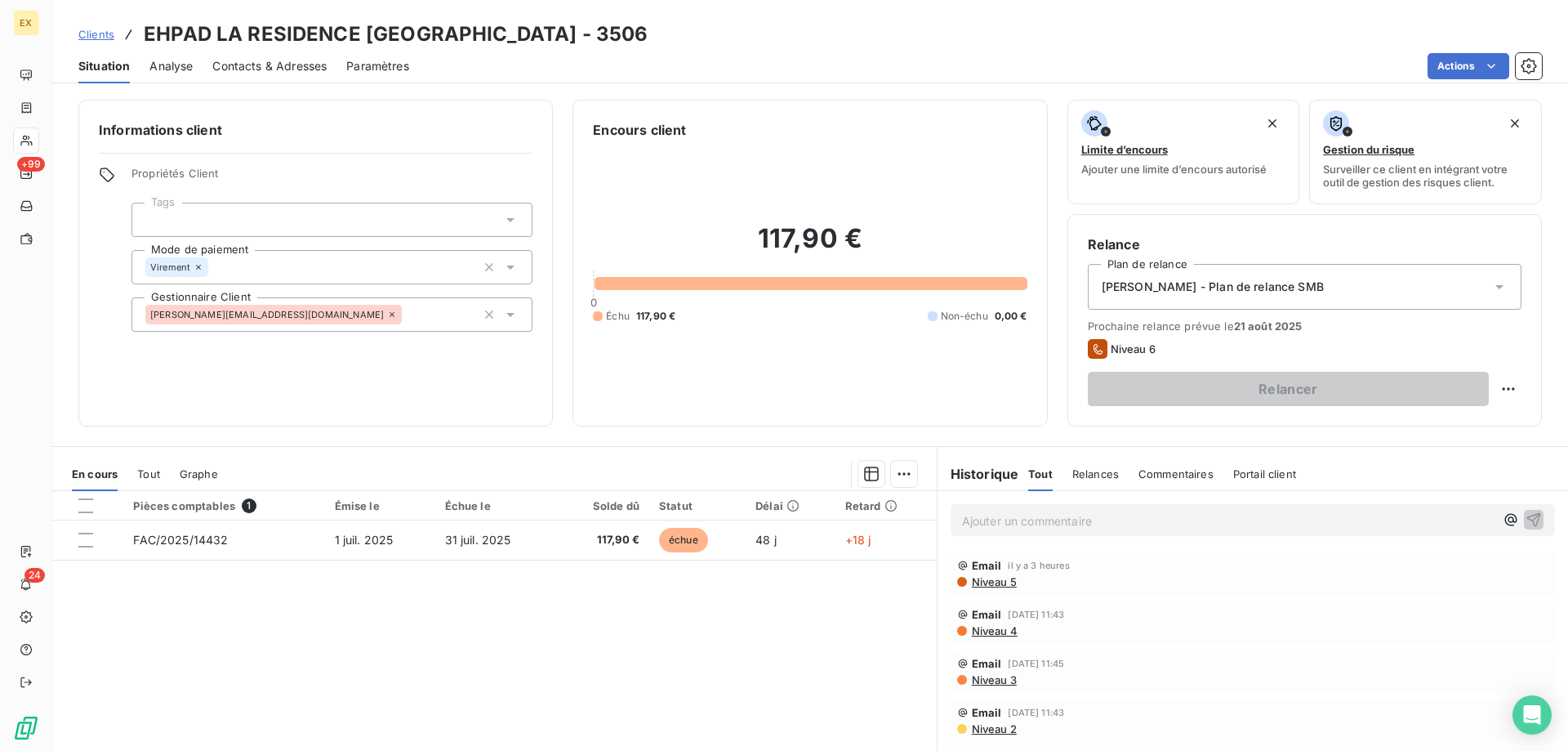
click at [1048, 523] on p "Ajouter un commentaire ﻿" at bounding box center [1228, 521] width 532 height 21
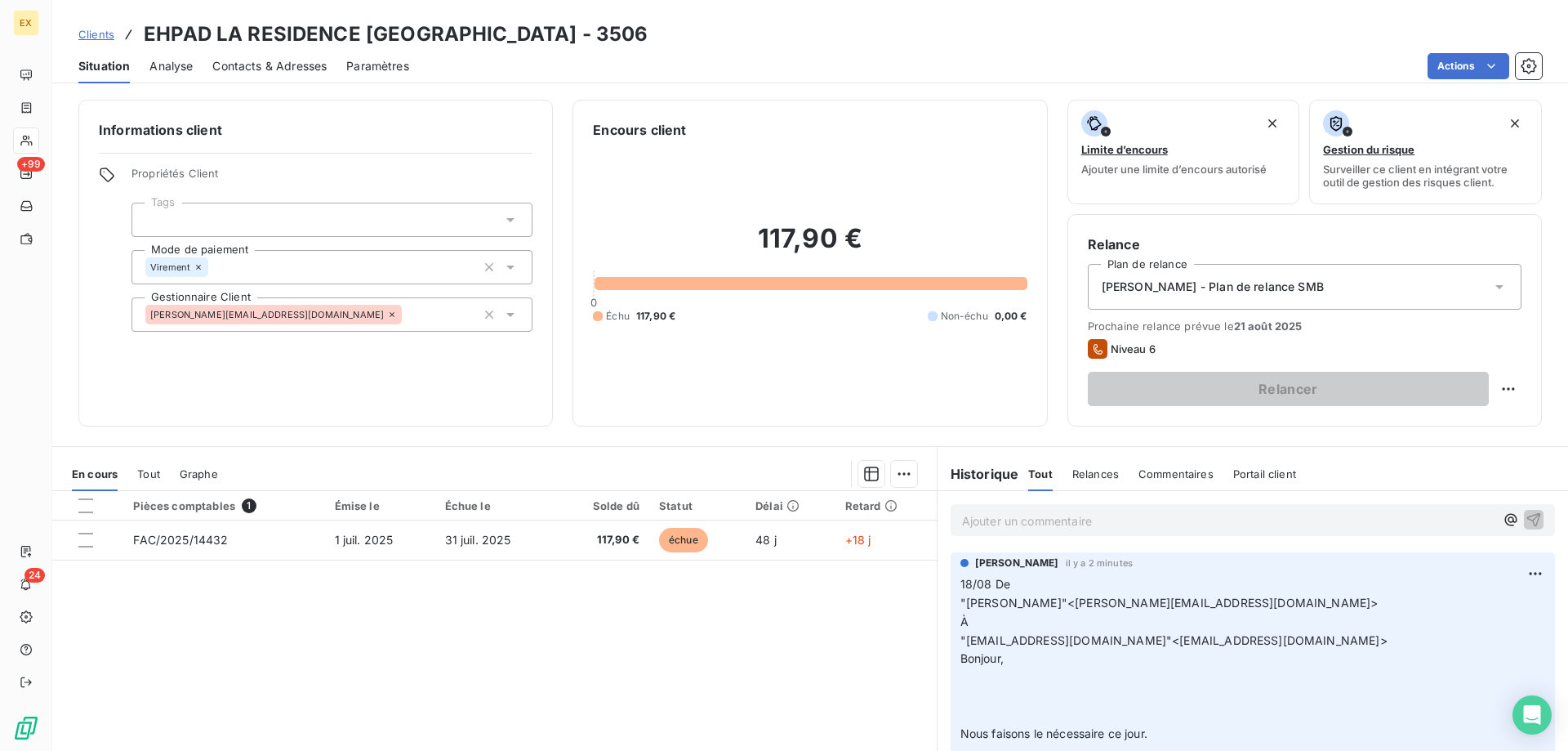
click at [103, 23] on div "Clients EHPAD LA RESIDENCE [GEOGRAPHIC_DATA] - 3506" at bounding box center [363, 35] width 570 height 29
click at [96, 36] on span "Clients" at bounding box center [97, 34] width 36 height 13
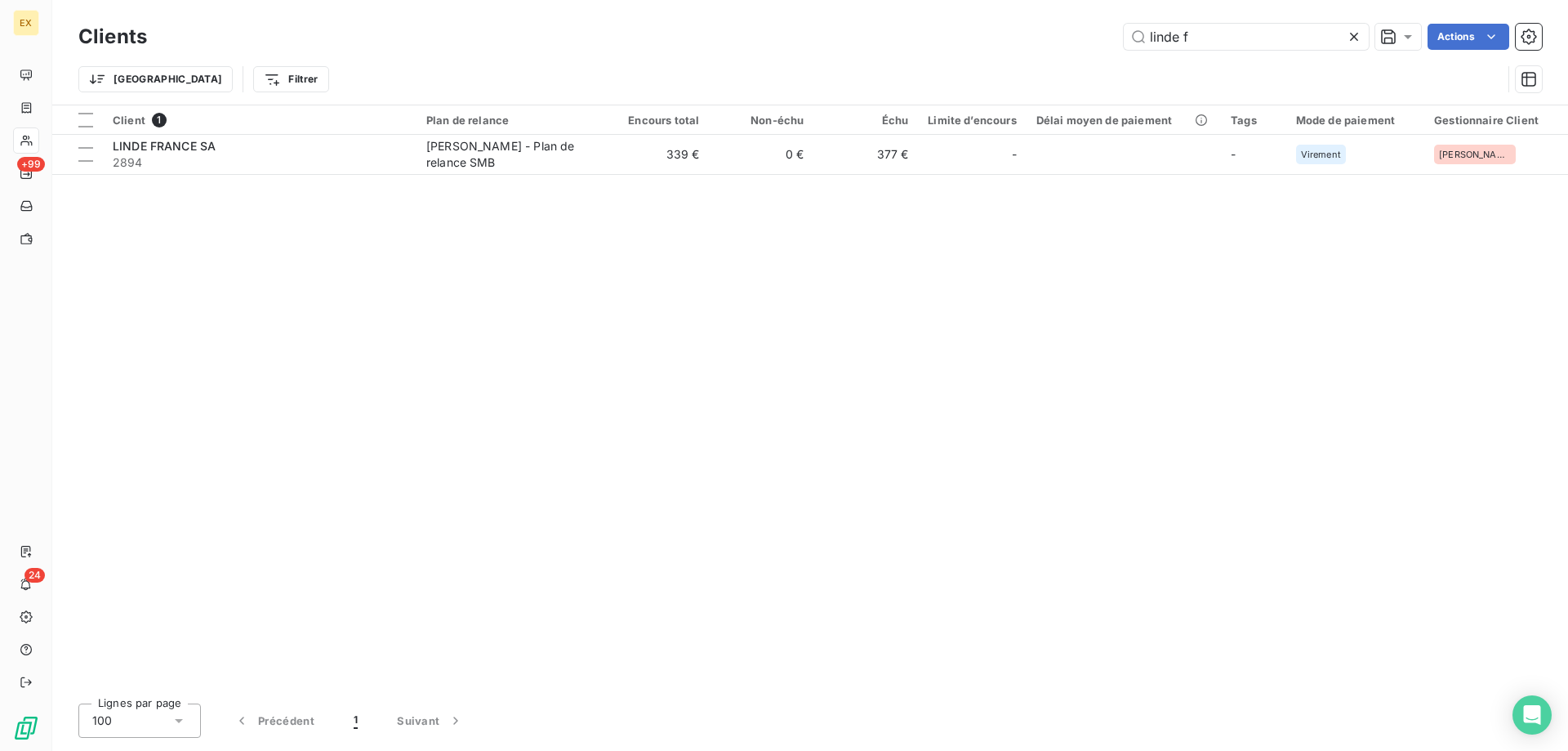
drag, startPoint x: 1196, startPoint y: 37, endPoint x: 953, endPoint y: 62, distance: 244.3
click at [954, 62] on div "Clients linde f Actions Trier Filtrer" at bounding box center [810, 62] width 1464 height 85
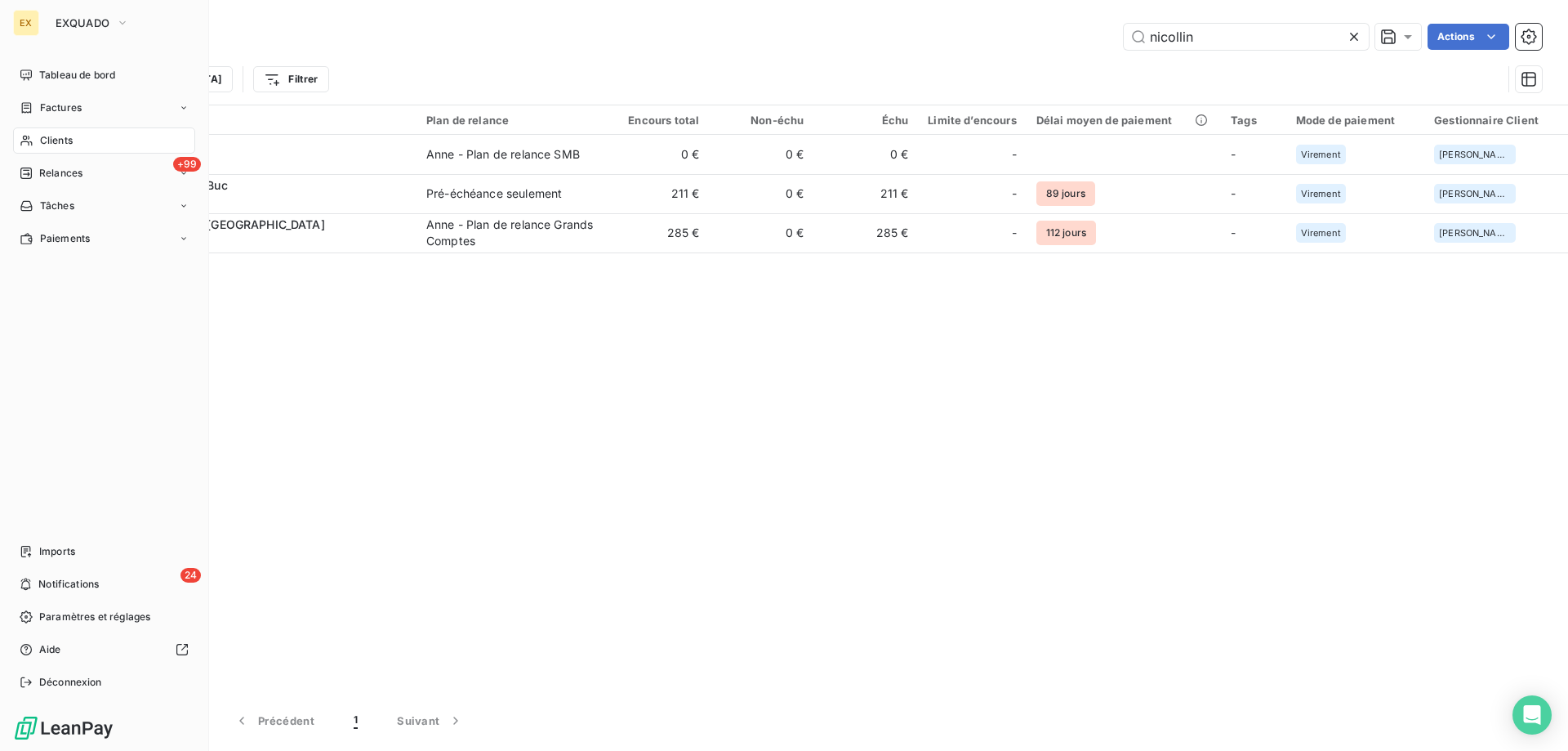
click at [66, 148] on div "Clients" at bounding box center [104, 141] width 182 height 26
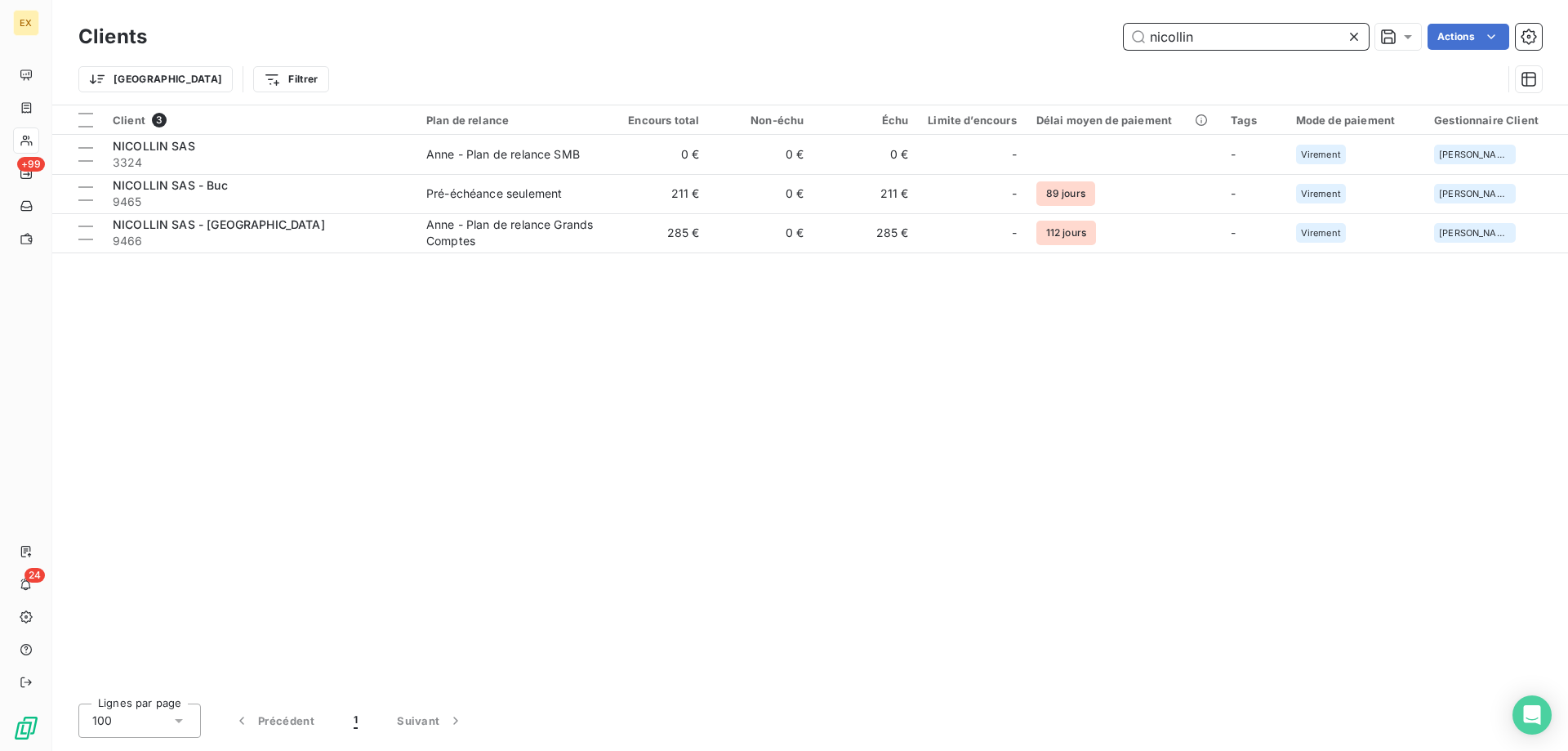
drag, startPoint x: 1213, startPoint y: 36, endPoint x: 959, endPoint y: 28, distance: 254.1
click at [959, 28] on div "nicollin Actions" at bounding box center [854, 36] width 1376 height 26
paste input "[EMAIL_ADDRESS][DOMAIN_NAME]"
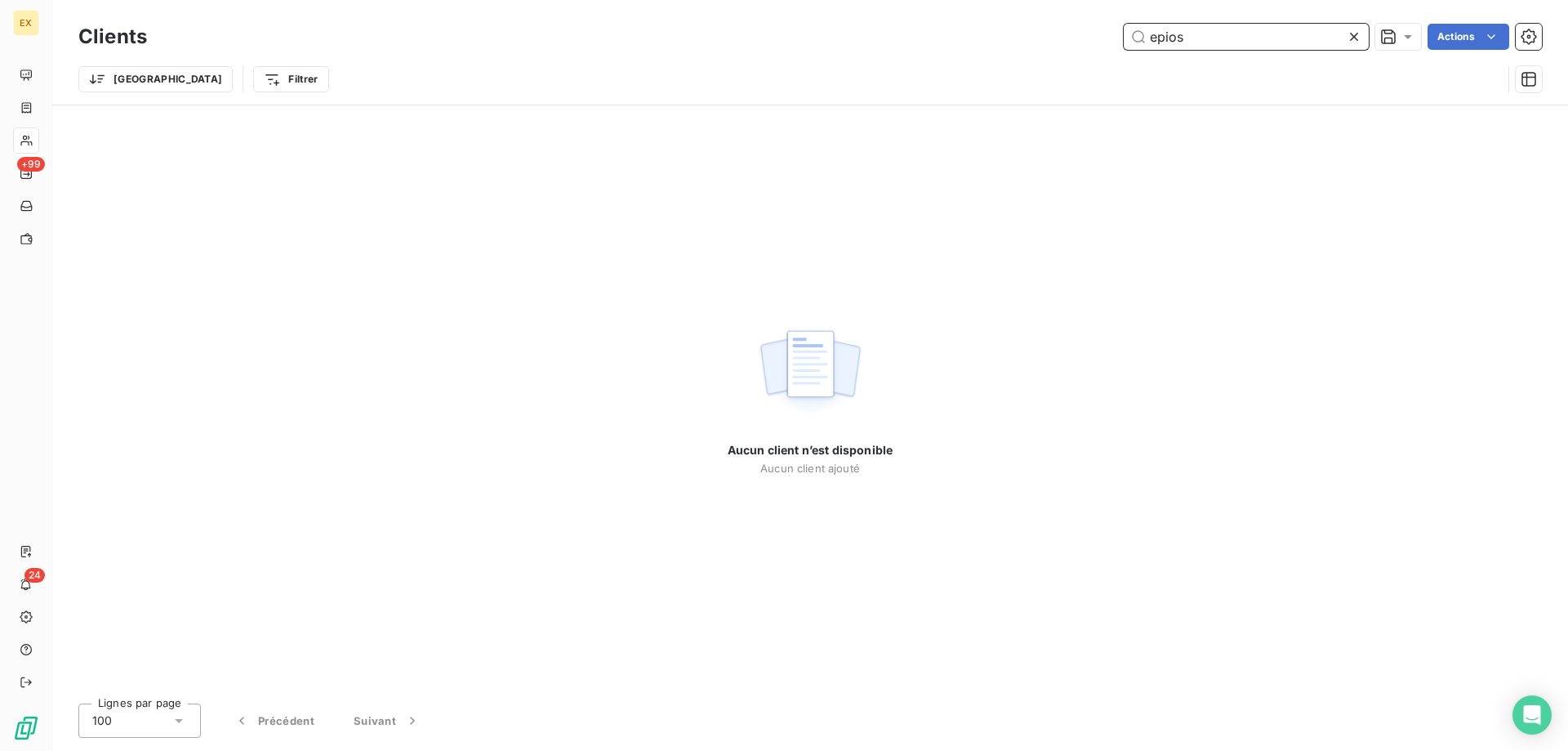
type input "epios"
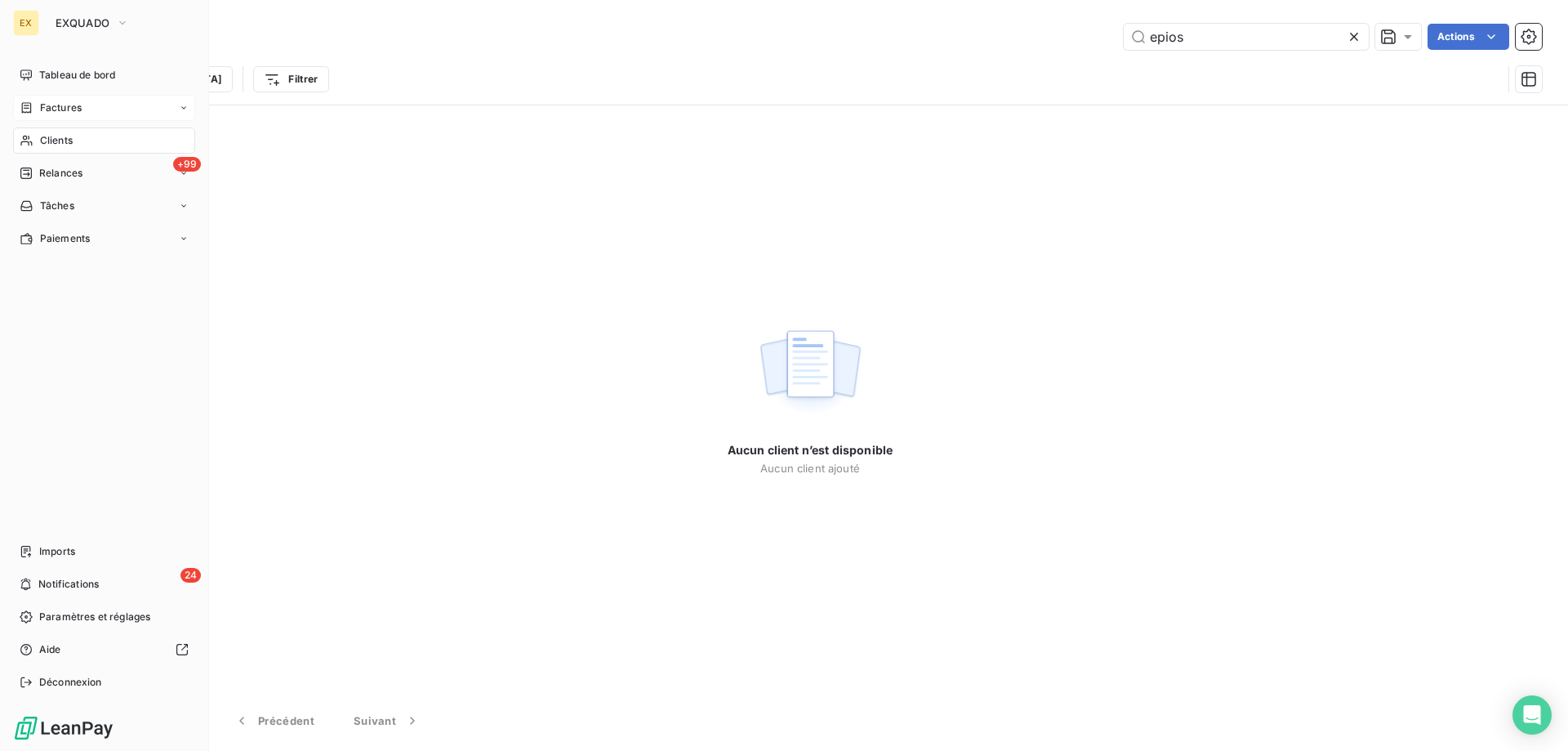
click at [35, 117] on div "Factures" at bounding box center [104, 108] width 182 height 26
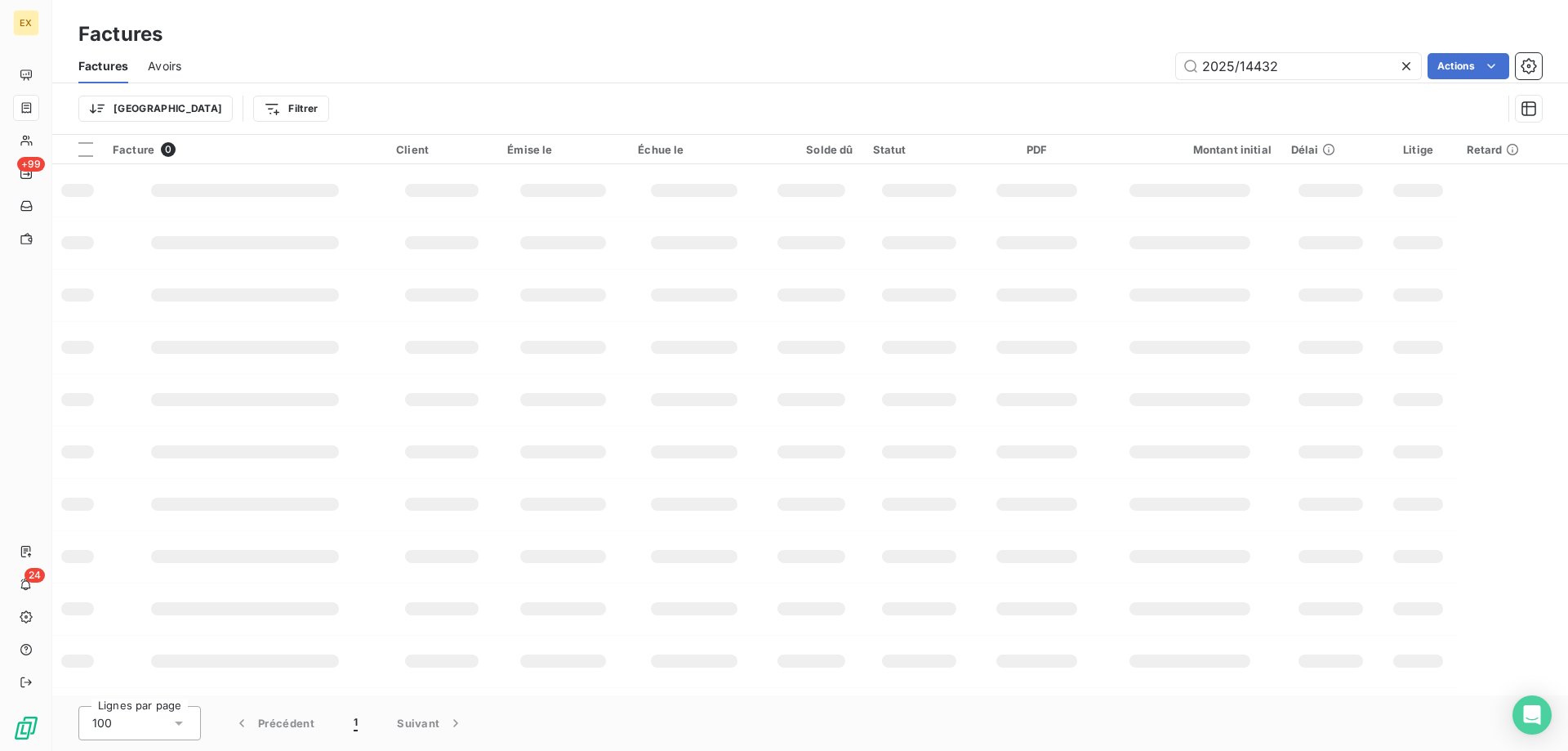
drag, startPoint x: 1295, startPoint y: 62, endPoint x: 1168, endPoint y: 63, distance: 127.0
click at [1168, 63] on div "2025/14432 Actions" at bounding box center [872, 66] width 1341 height 26
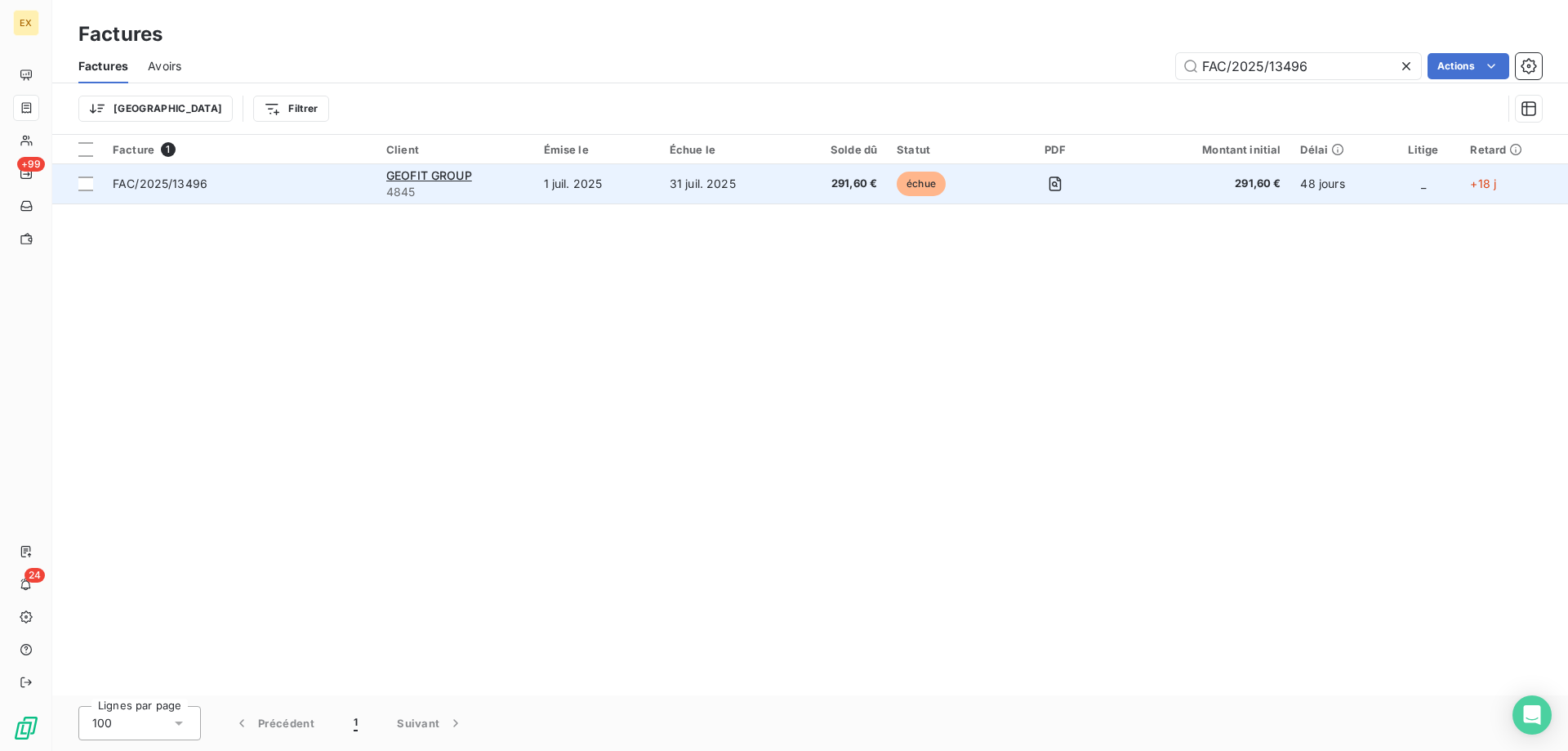
type input "FAC/2025/13496"
click at [267, 186] on span "FAC/2025/13496" at bounding box center [240, 183] width 254 height 16
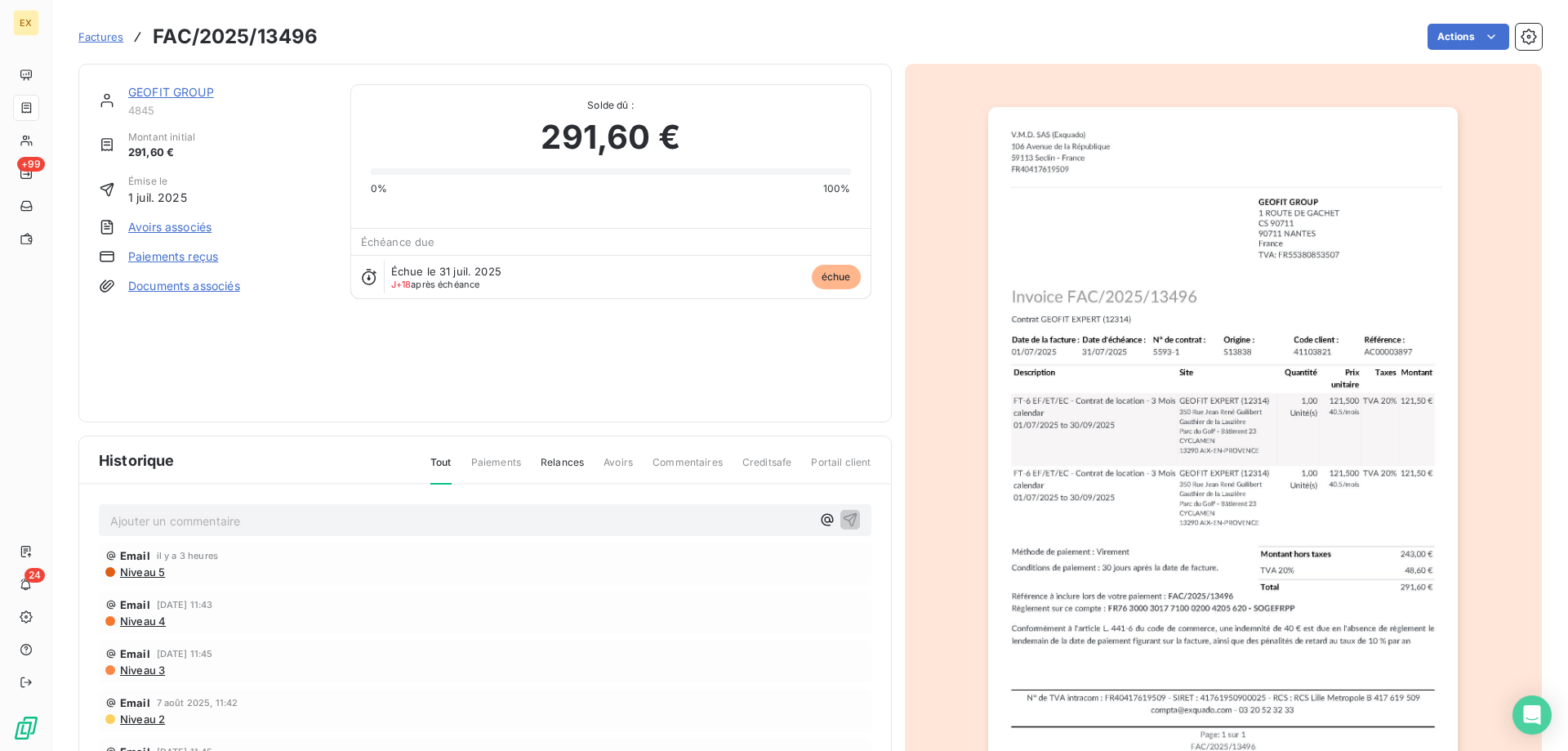
click at [191, 97] on link "GEOFIT GROUP" at bounding box center [171, 92] width 85 height 14
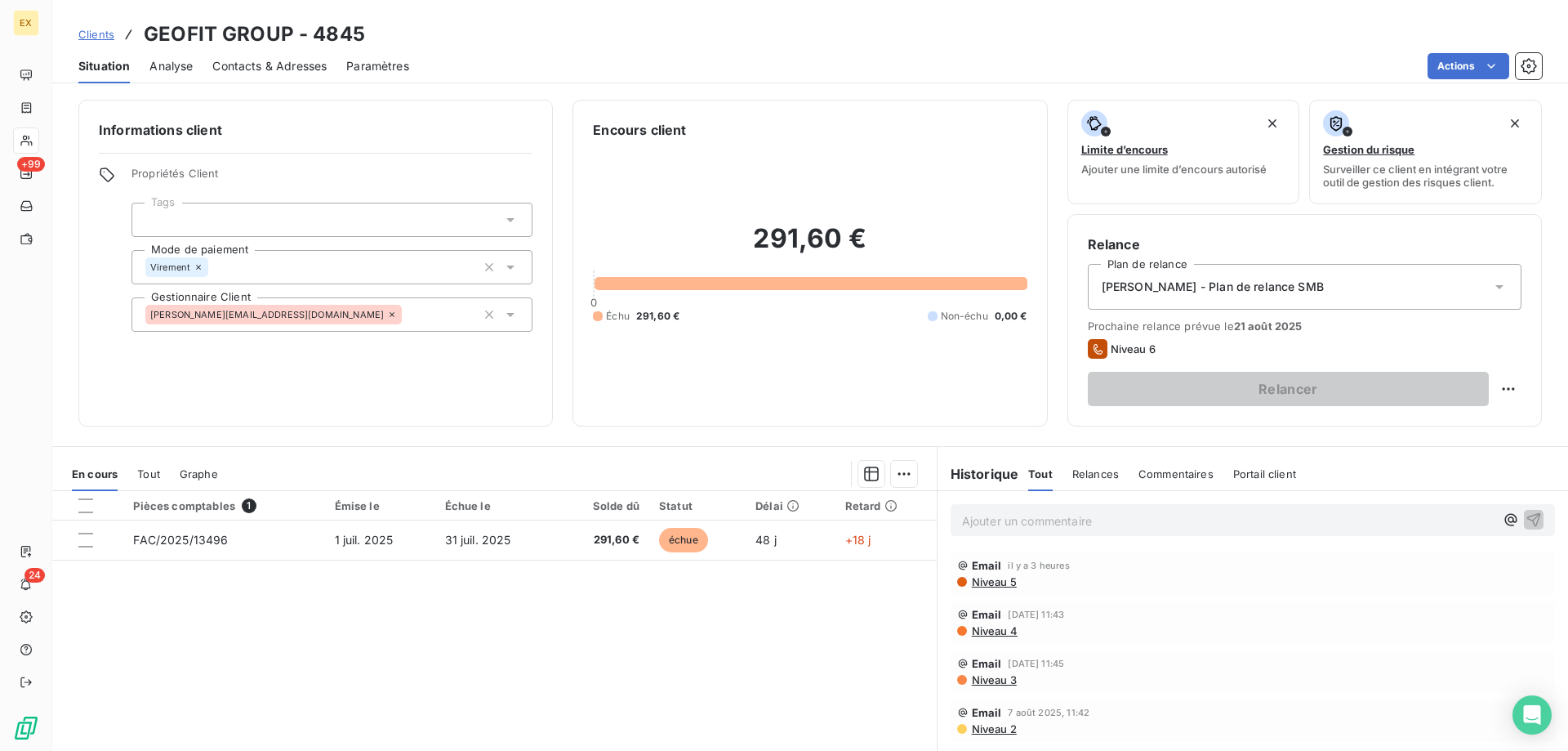
click at [1176, 527] on p "Ajouter un commentaire ﻿" at bounding box center [1228, 521] width 532 height 21
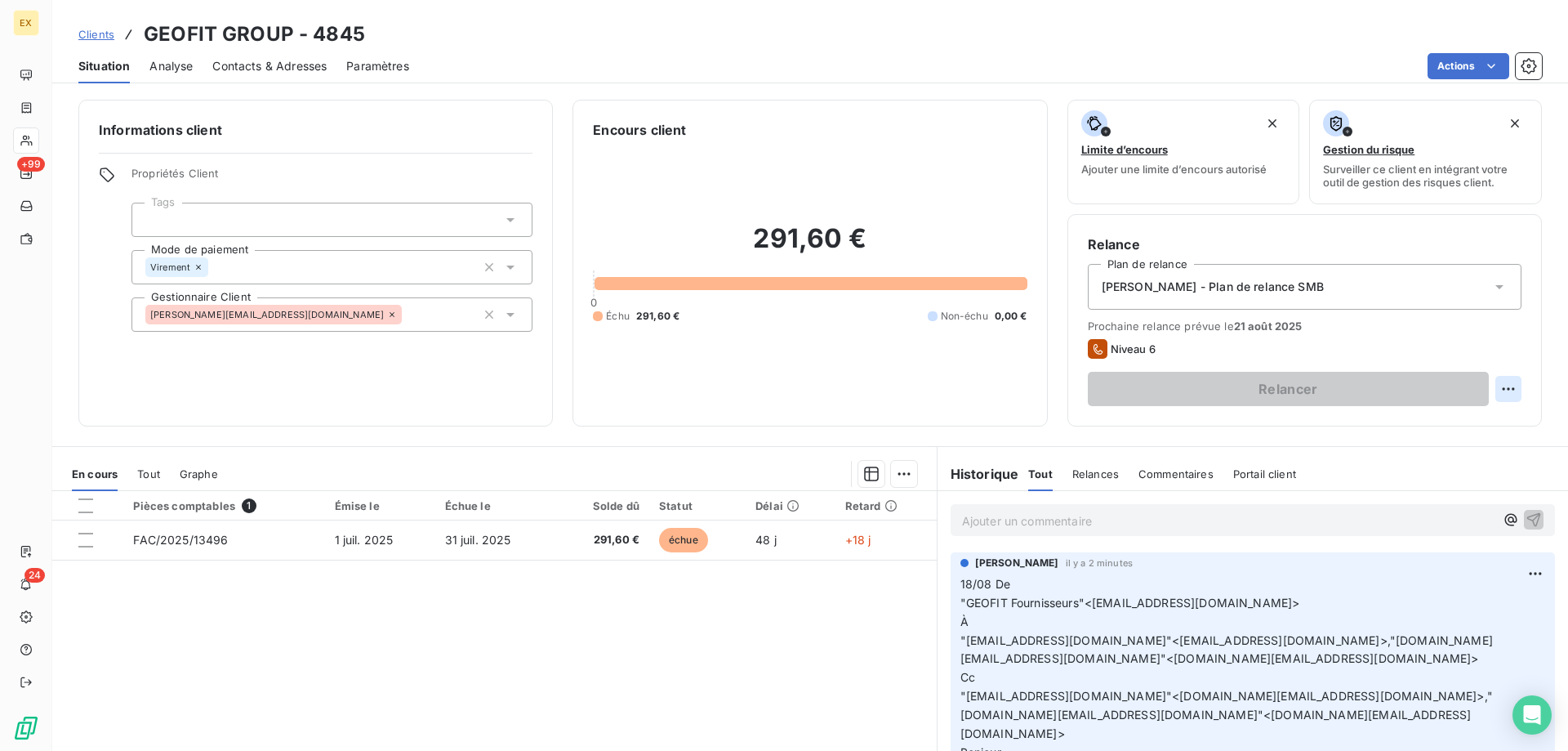
click at [1500, 388] on html "EX +99 24 Clients GEOFIT GROUP - 4845 Situation Analyse Contacts & Adresses Par…" at bounding box center [784, 376] width 1568 height 751
click at [1463, 429] on div "Replanifier cette action" at bounding box center [1428, 425] width 146 height 26
select select "7"
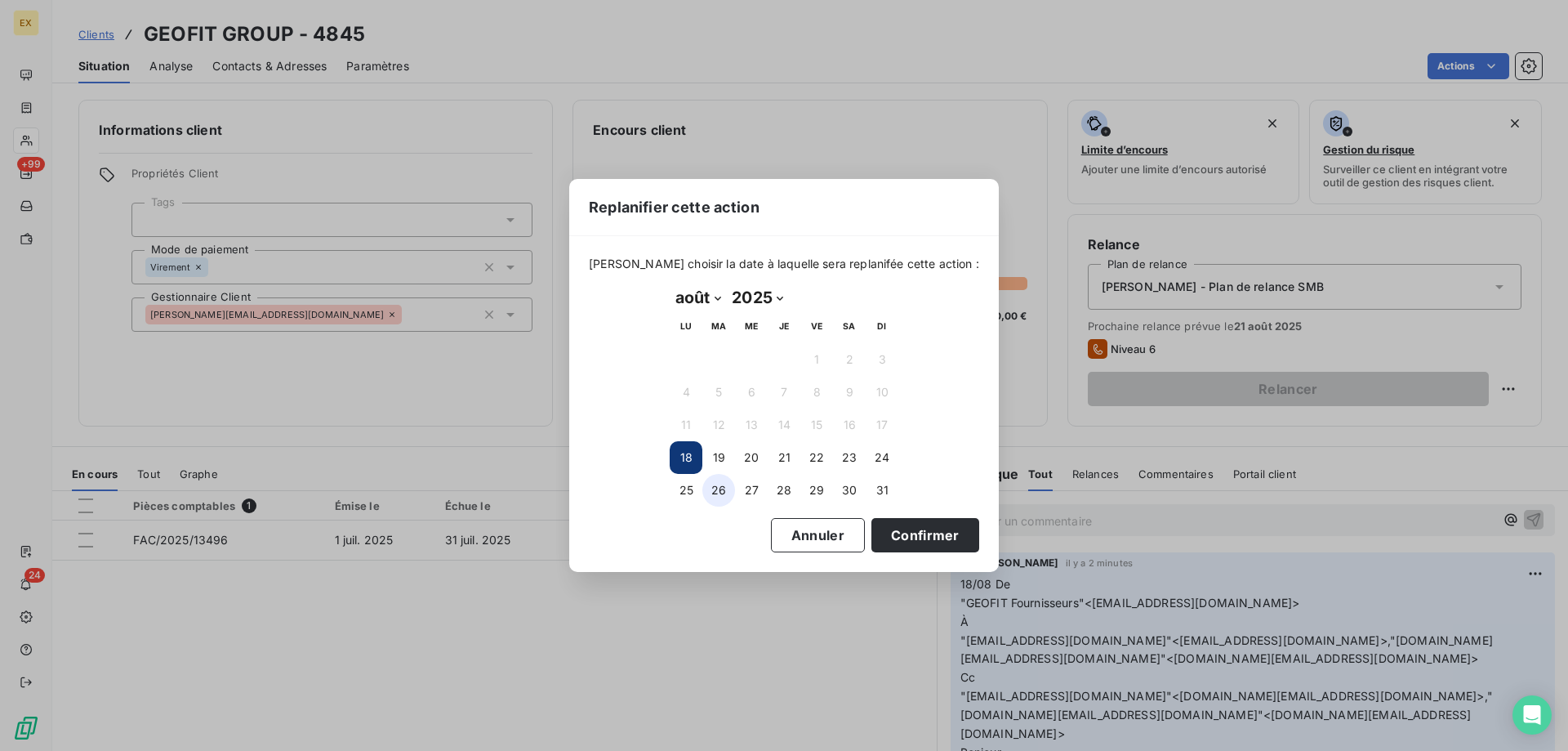
click at [712, 483] on button "26" at bounding box center [719, 490] width 33 height 33
click at [892, 534] on button "Confirmer" at bounding box center [925, 535] width 108 height 35
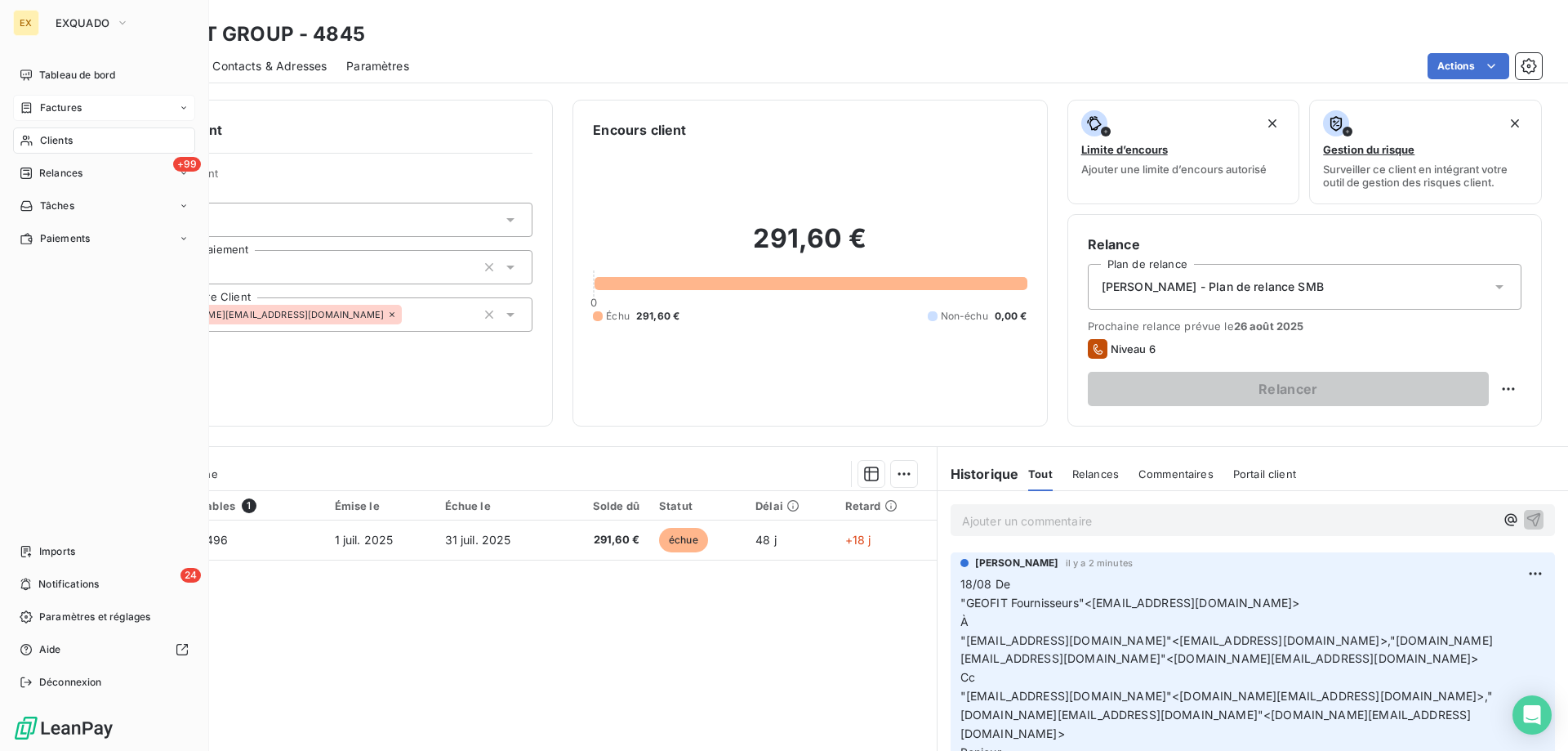
click at [37, 104] on div "Factures" at bounding box center [51, 107] width 62 height 15
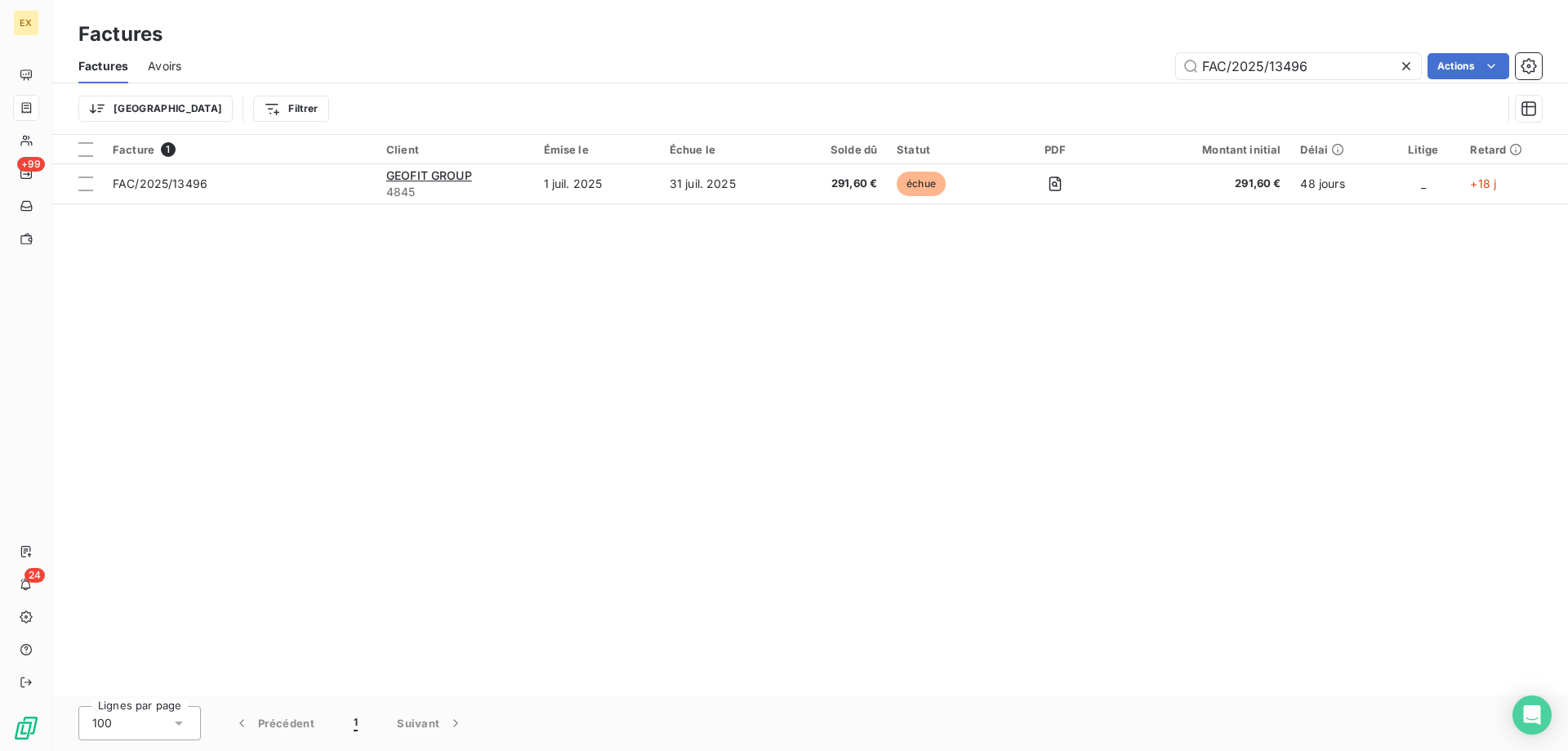
drag, startPoint x: 1307, startPoint y: 74, endPoint x: 1142, endPoint y: 78, distance: 165.0
click at [1142, 78] on div "FAC/2025/13496 Actions" at bounding box center [872, 66] width 1341 height 26
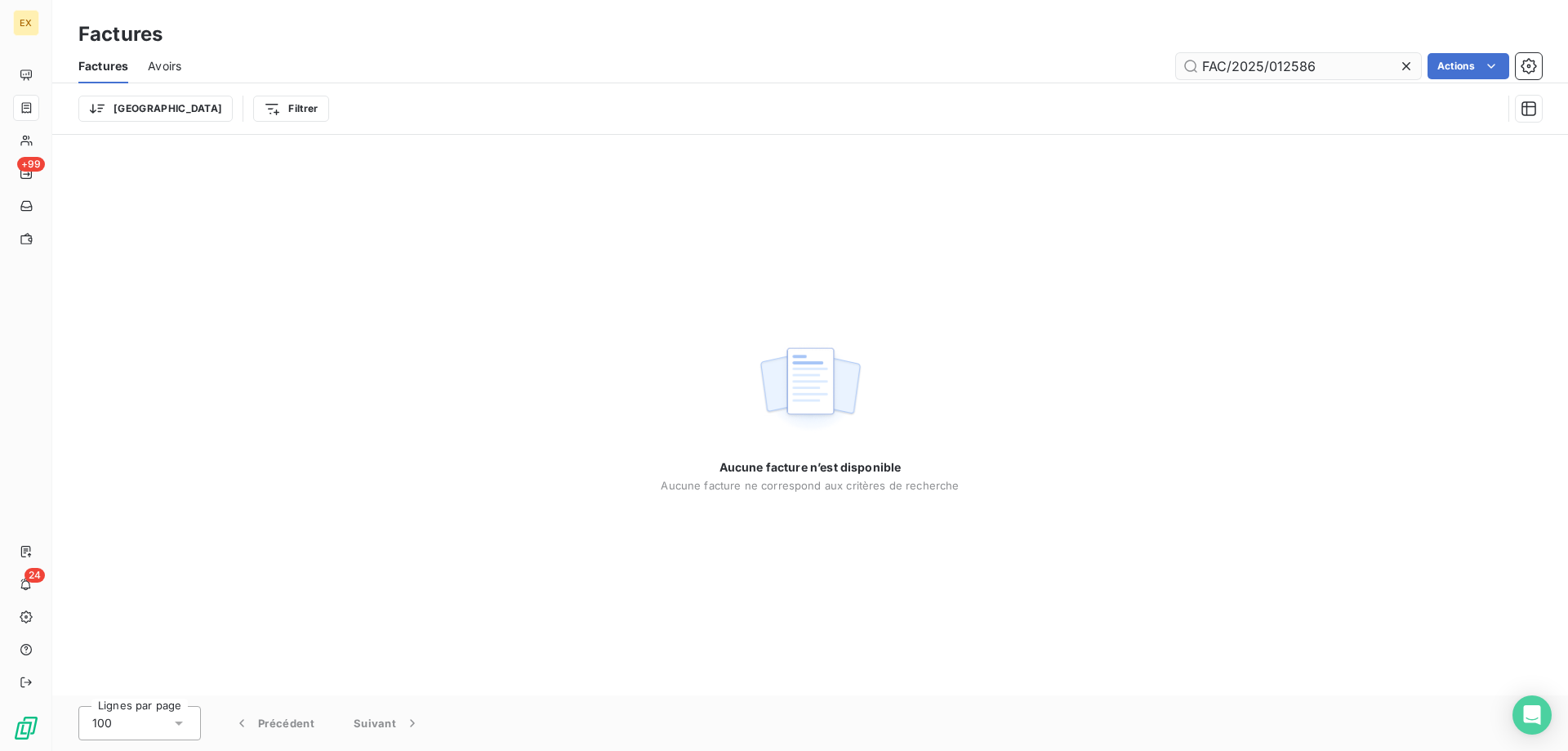
click at [1205, 62] on input "FAC/2025/012586" at bounding box center [1299, 66] width 245 height 26
click at [1266, 66] on input "AC/2025/012586" at bounding box center [1299, 66] width 245 height 26
type input "AC/2025/12586"
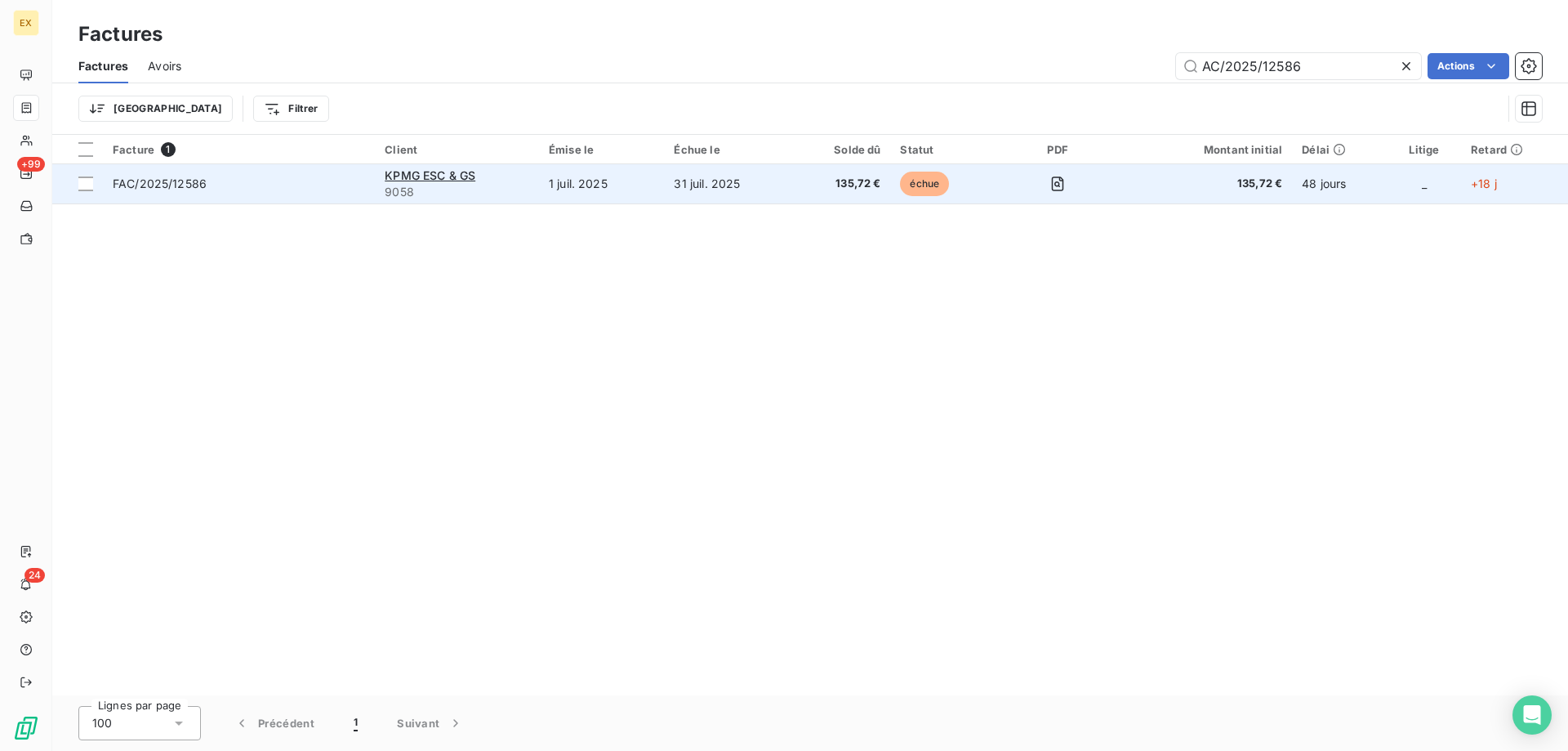
click at [233, 195] on td "FAC/2025/12586" at bounding box center [238, 183] width 272 height 39
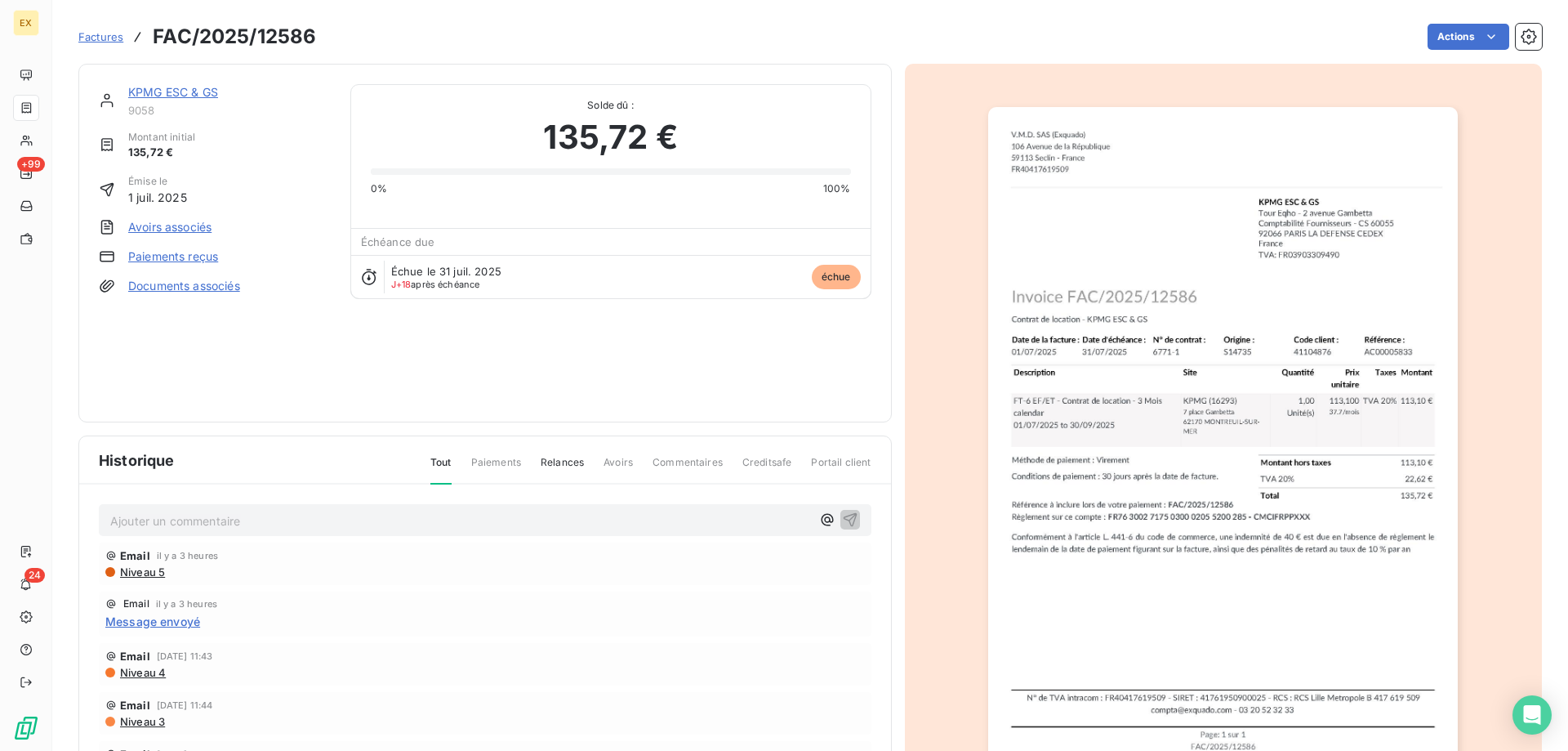
click at [168, 91] on link "KPMG ESC & GS" at bounding box center [173, 92] width 90 height 14
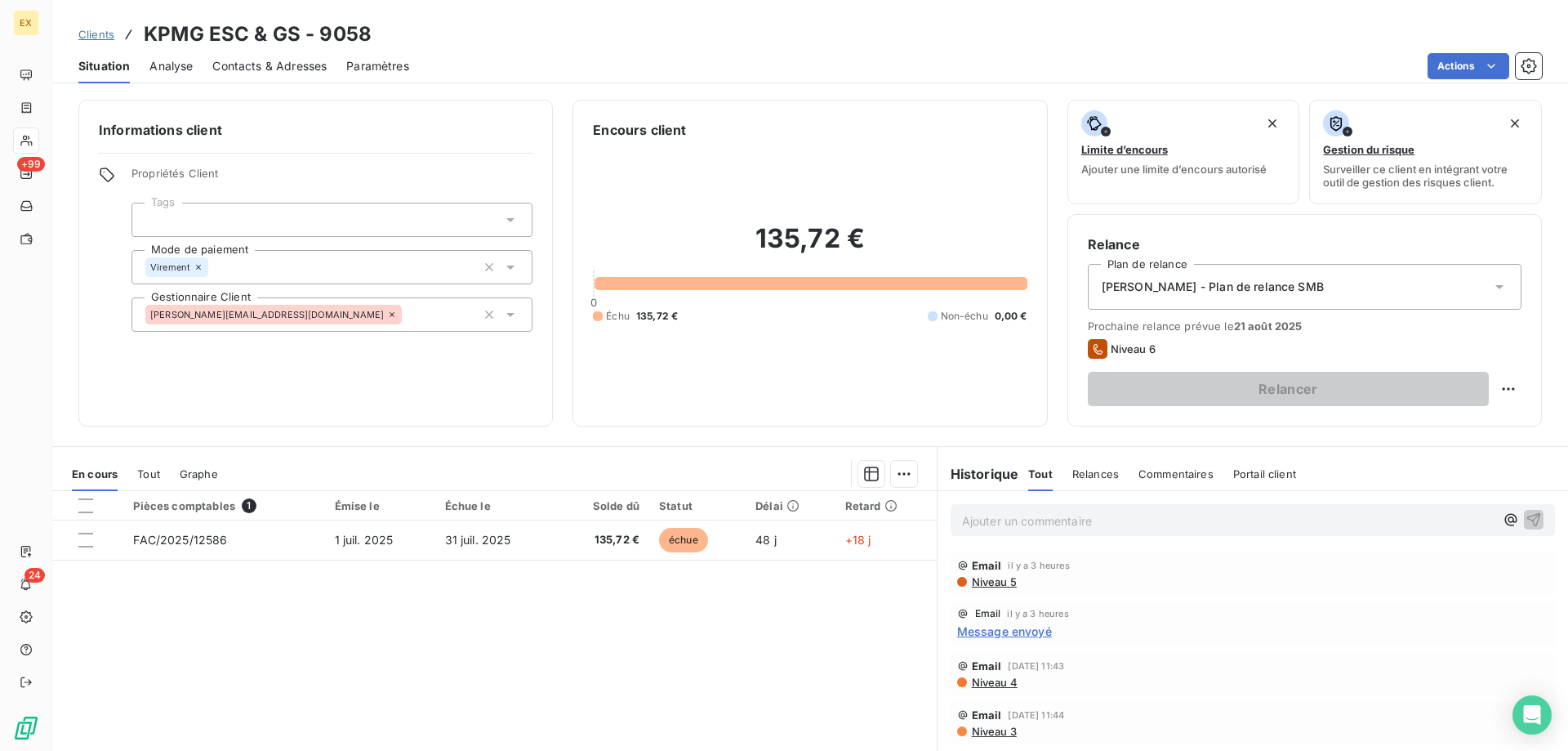
click at [1023, 523] on p "Ajouter un commentaire ﻿" at bounding box center [1228, 521] width 532 height 21
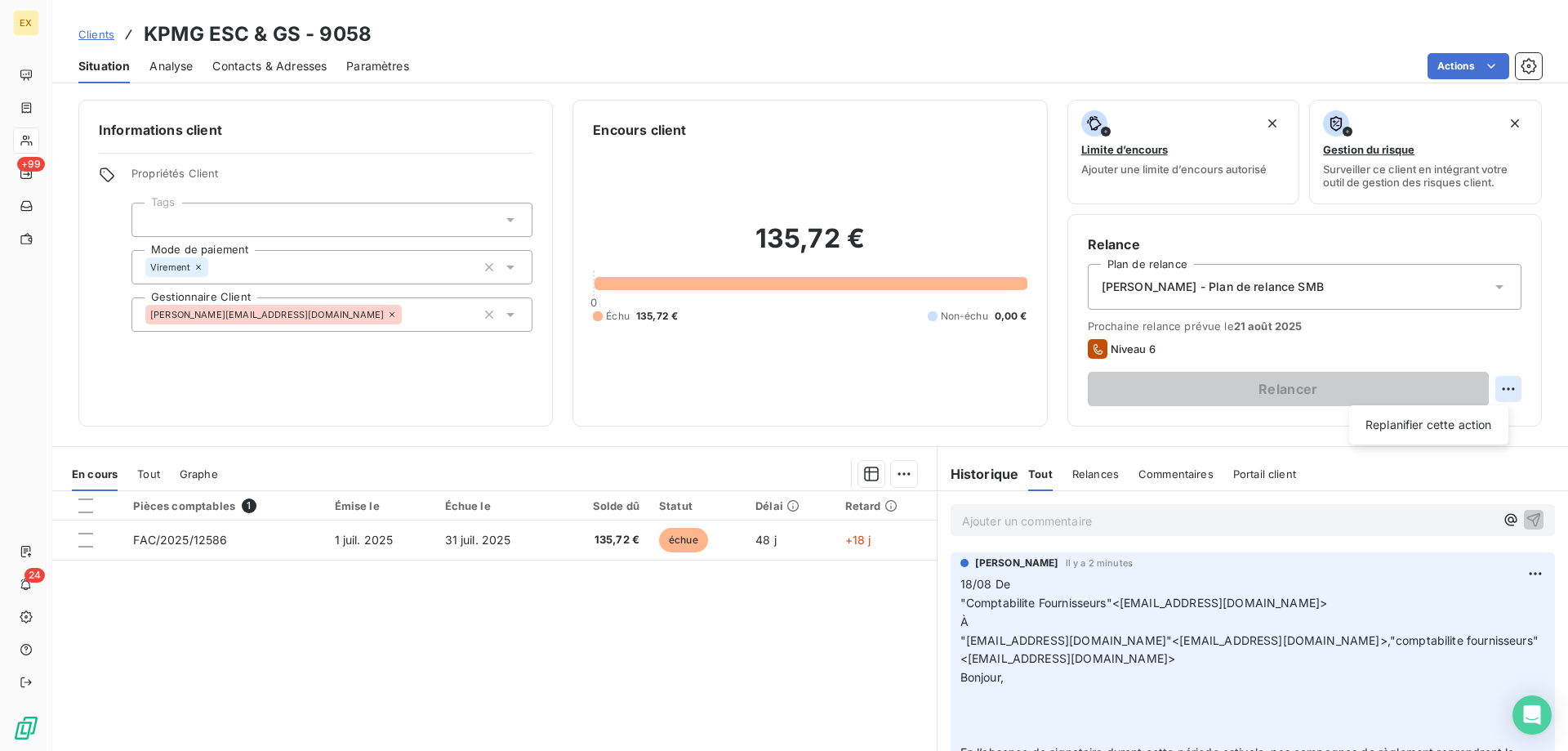
click at [1508, 389] on html "EX +99 24 Clients KPMG ESC & GS - 9058 Situation Analyse Contacts & Adresses Pa…" at bounding box center [784, 376] width 1568 height 751
click at [1428, 432] on div "Replanifier cette action" at bounding box center [1428, 425] width 146 height 26
select select "7"
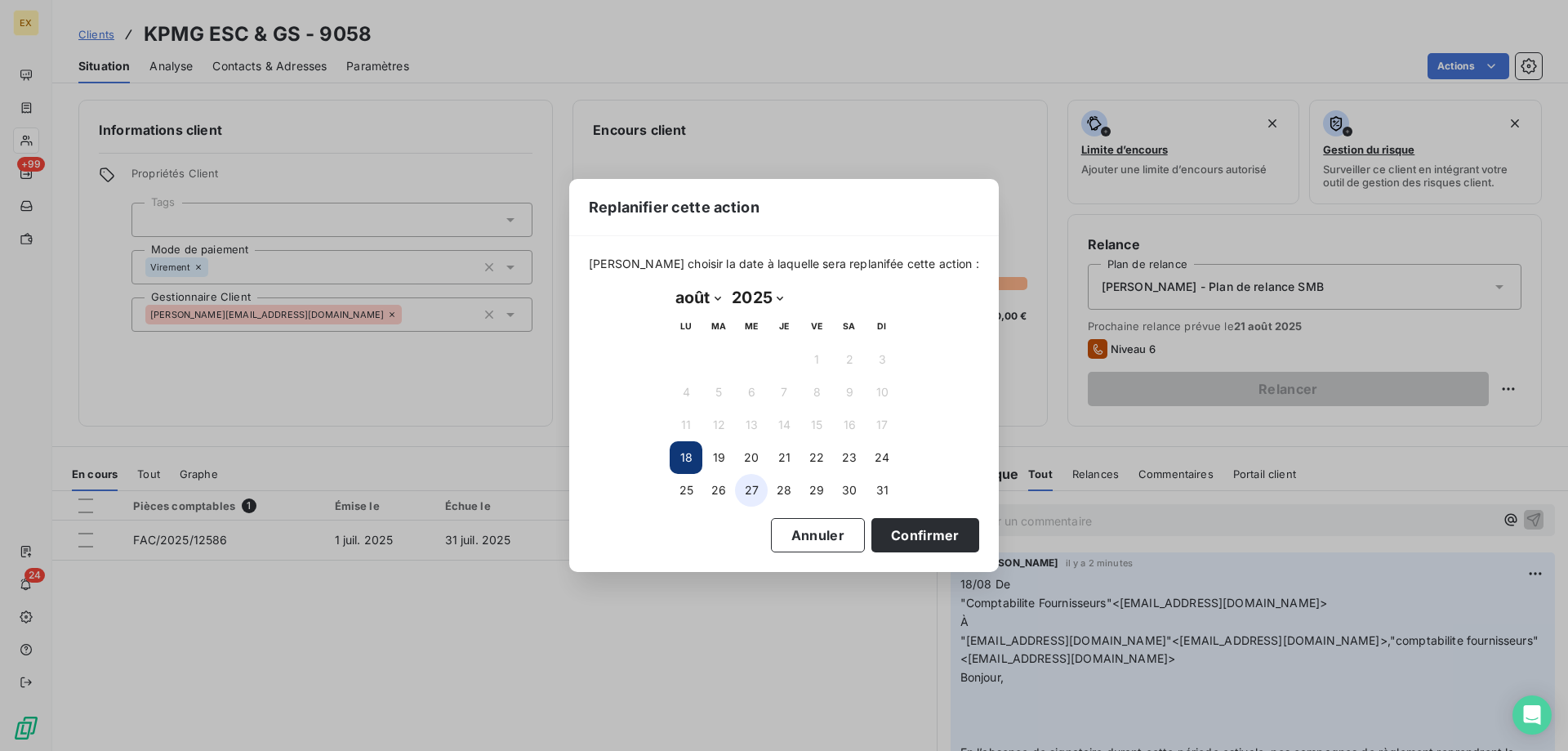
click at [756, 488] on button "27" at bounding box center [752, 490] width 33 height 33
click at [919, 540] on button "Confirmer" at bounding box center [925, 535] width 108 height 35
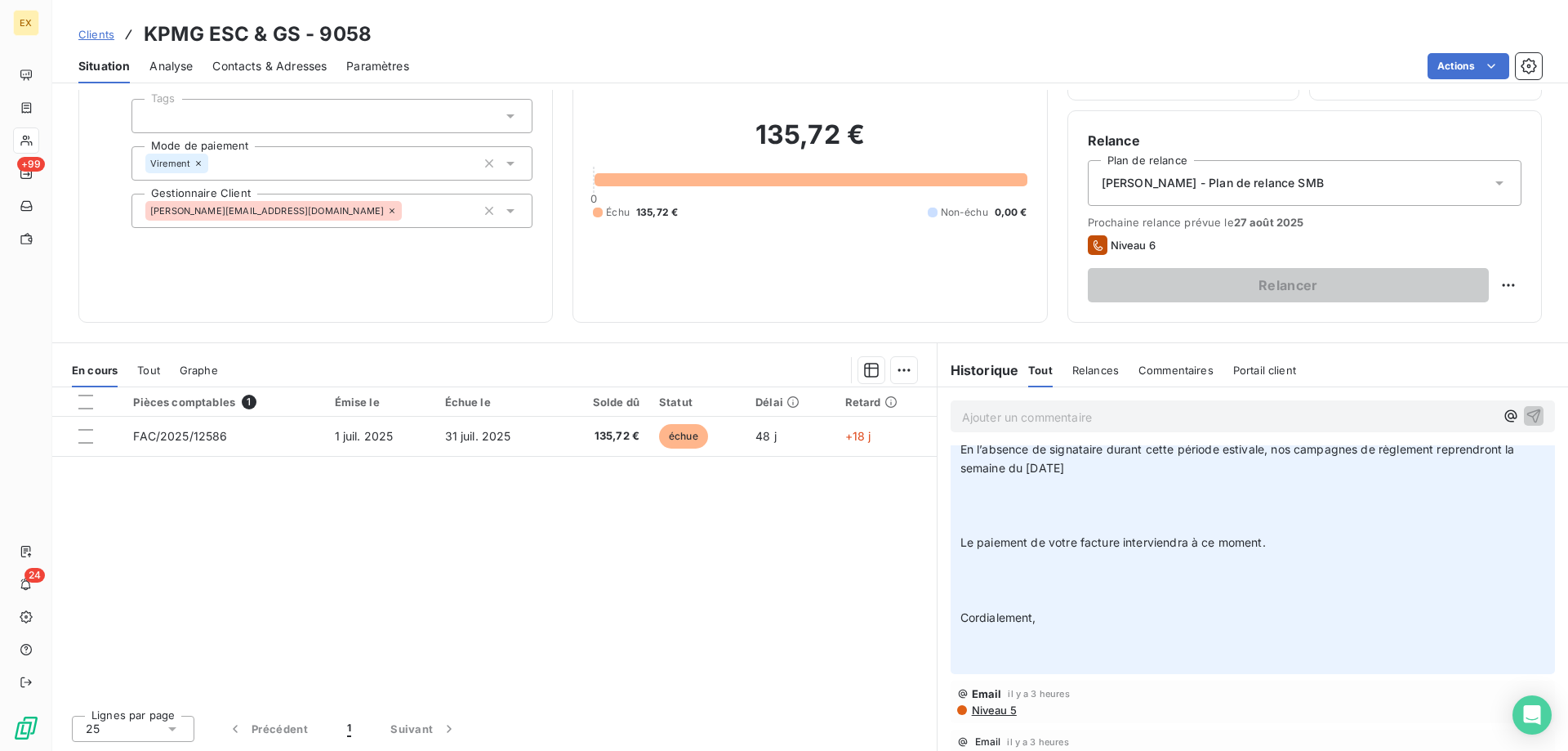
scroll to position [245, 0]
